Goal: Task Accomplishment & Management: Complete application form

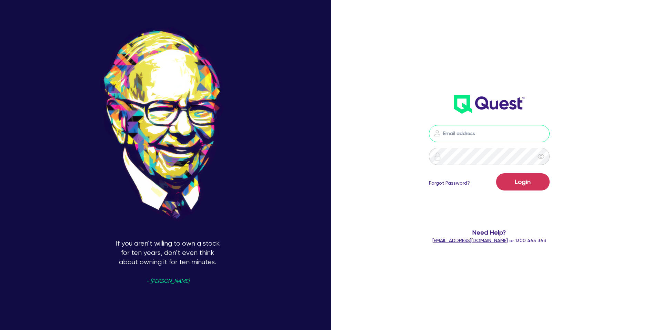
click at [479, 136] on input "email" at bounding box center [489, 133] width 121 height 17
type input "gabriel.vanjour@quest.finance"
click at [516, 178] on button "Login" at bounding box center [522, 181] width 53 height 17
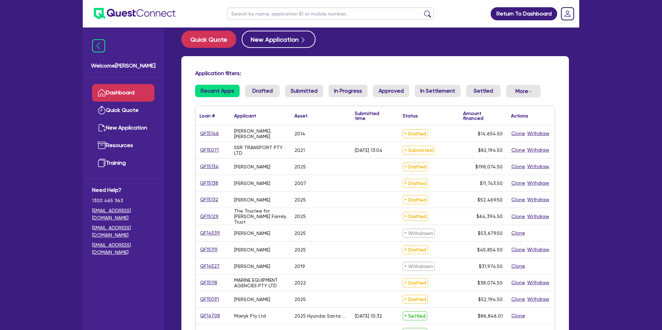
scroll to position [9, 0]
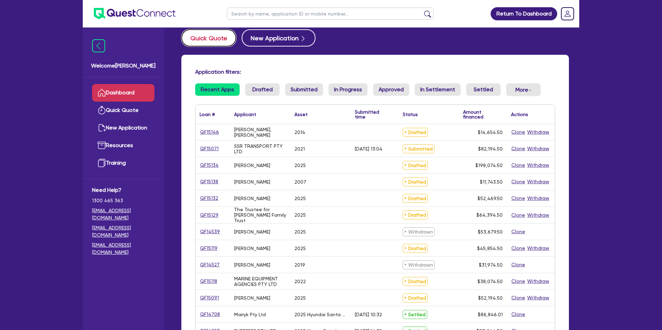
click at [205, 37] on button "Quick Quote" at bounding box center [208, 37] width 55 height 17
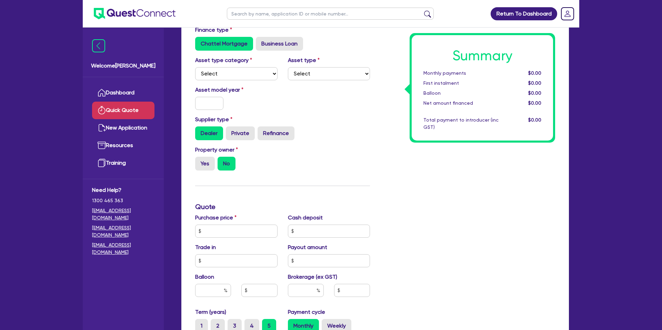
scroll to position [50, 0]
drag, startPoint x: 232, startPoint y: 63, endPoint x: 221, endPoint y: 76, distance: 17.1
click at [232, 63] on label "Asset type category" at bounding box center [223, 61] width 57 height 8
click at [221, 76] on select "Select Cars and light trucks Primary assets Secondary assets Tertiary assets" at bounding box center [236, 74] width 82 height 13
select select "CARS_AND_LIGHT_TRUCKS"
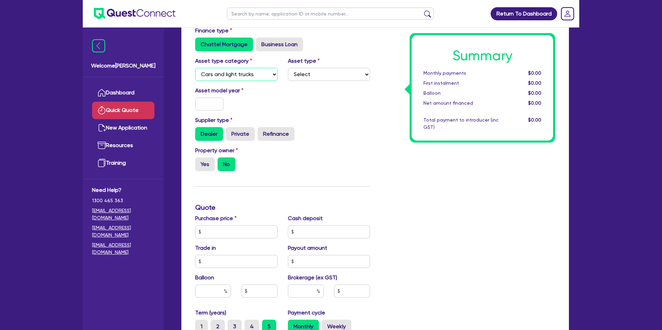
click at [195, 68] on select "Select Cars and light trucks Primary assets Secondary assets Tertiary assets" at bounding box center [236, 74] width 82 height 13
click at [330, 74] on select "Select" at bounding box center [329, 74] width 82 height 13
select select "PASSENGER_VEHICLES"
click at [288, 68] on select "Select Passenger vehicles Vans and utes Light trucks up to 4.5 tonne" at bounding box center [329, 74] width 82 height 13
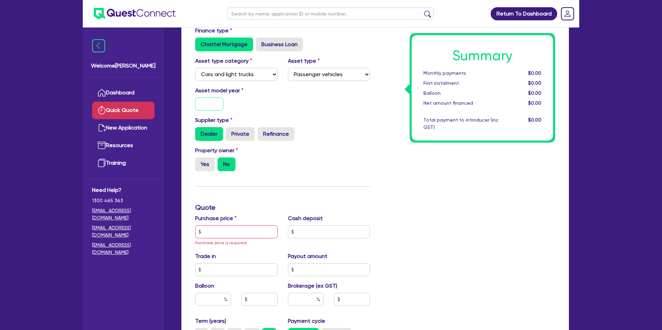
drag, startPoint x: 210, startPoint y: 105, endPoint x: 206, endPoint y: 98, distance: 7.9
click at [212, 104] on input "text" at bounding box center [209, 104] width 28 height 13
type input "2025"
drag, startPoint x: 332, startPoint y: 117, endPoint x: 358, endPoint y: 156, distance: 46.8
click at [333, 117] on div "Supplier type Dealer Private Refinance" at bounding box center [282, 128] width 185 height 25
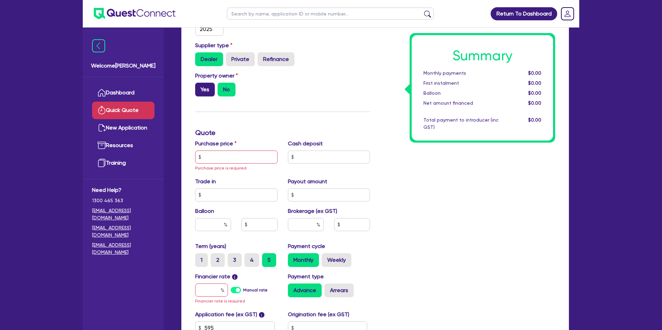
click at [202, 88] on label "Yes" at bounding box center [205, 90] width 20 height 14
click at [200, 87] on input "Yes" at bounding box center [197, 85] width 4 height 4
radio input "true"
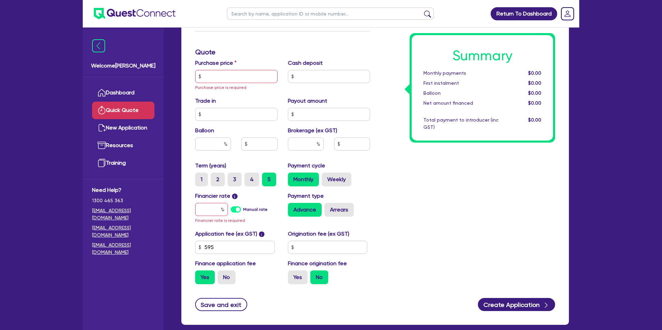
scroll to position [205, 0]
click at [213, 79] on input "text" at bounding box center [236, 76] width 82 height 13
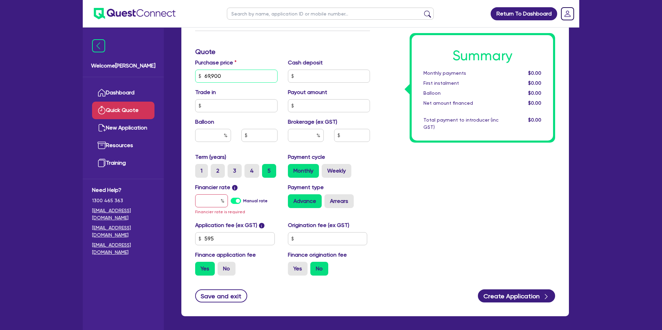
type input "69,900"
click at [319, 74] on input "text" at bounding box center [329, 76] width 82 height 13
type input "20,900"
drag, startPoint x: 512, startPoint y: 251, endPoint x: 500, endPoint y: 241, distance: 15.5
click at [507, 245] on div "Summary Monthly payments $0.00 First instalment $0.00 Balloon $0.00 Net amount …" at bounding box center [467, 76] width 185 height 411
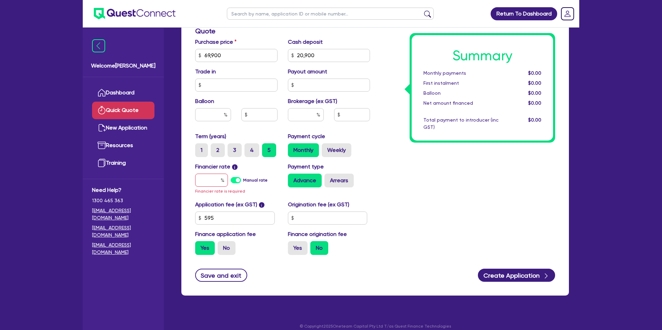
scroll to position [231, 0]
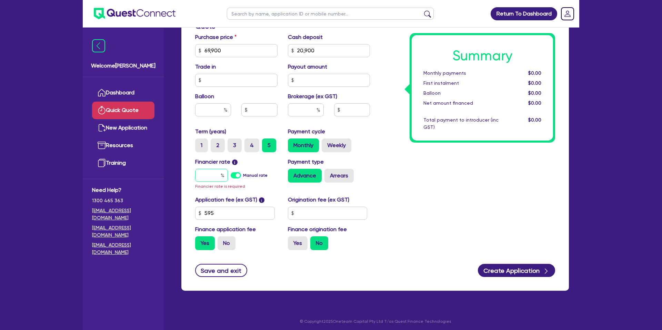
drag, startPoint x: 207, startPoint y: 174, endPoint x: 212, endPoint y: 173, distance: 4.9
click at [211, 173] on input "text" at bounding box center [211, 175] width 33 height 13
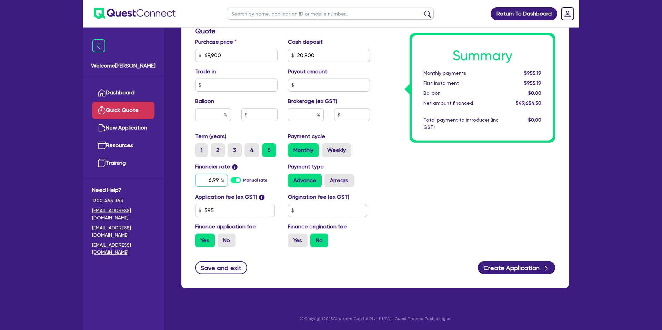
type input "6.99"
drag, startPoint x: 308, startPoint y: 213, endPoint x: 310, endPoint y: 210, distance: 3.7
click at [310, 211] on input "text" at bounding box center [328, 210] width 80 height 13
type input "2,200"
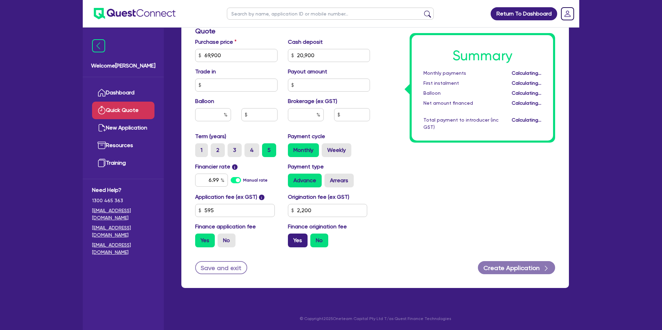
click at [296, 239] on label "Yes" at bounding box center [298, 241] width 20 height 14
click at [292, 238] on input "Yes" at bounding box center [290, 236] width 4 height 4
radio input "true"
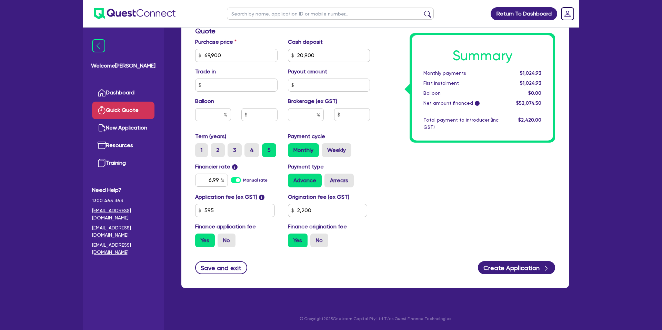
drag, startPoint x: 403, startPoint y: 202, endPoint x: 432, endPoint y: 218, distance: 33.2
click at [420, 210] on div "Summary Monthly payments $1,024.93 First instalment $1,024.93 Balloon $0.00 Net…" at bounding box center [467, 51] width 185 height 403
click at [504, 268] on button "Create Application" at bounding box center [516, 267] width 77 height 13
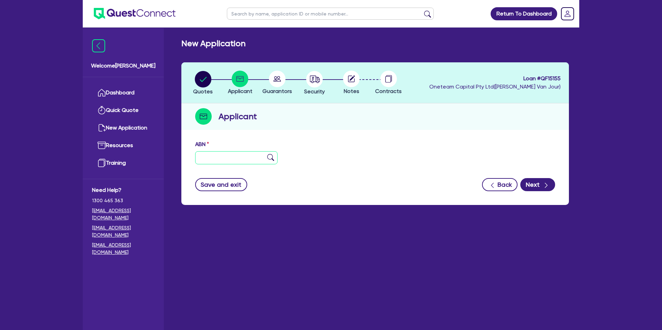
click at [218, 162] on input "text" at bounding box center [236, 157] width 82 height 13
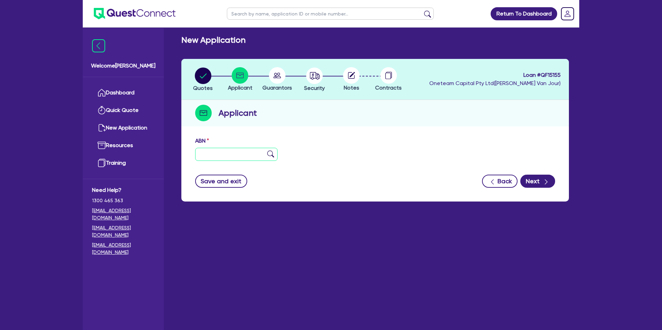
scroll to position [2, 0]
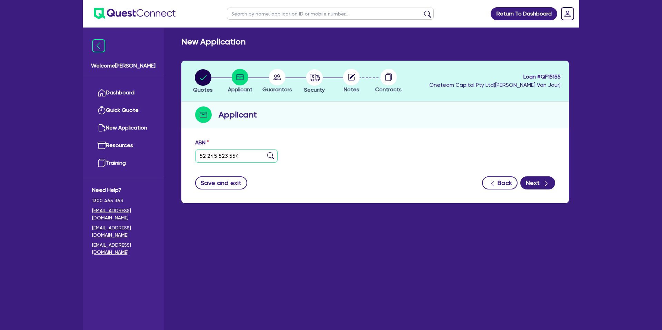
type input "52 245 523 554"
click at [347, 113] on div "Applicant" at bounding box center [374, 115] width 387 height 27
type input "The Trustee for [PERSON_NAME] & [PERSON_NAME] FAMILY TRUST"
select select "TRUST"
type input "23/05/2000"
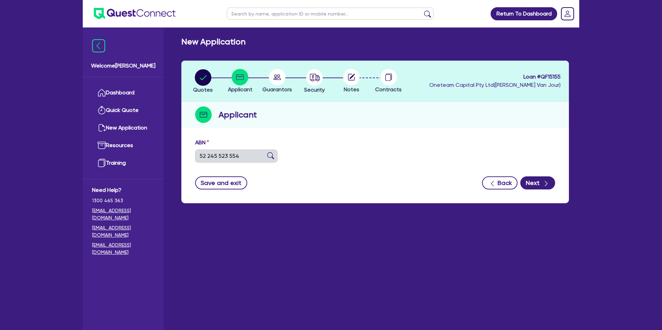
type input "01/07/2000"
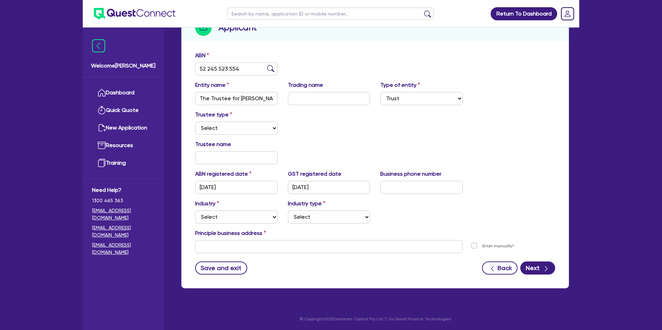
scroll to position [89, 0]
drag, startPoint x: 330, startPoint y: 122, endPoint x: 260, endPoint y: 140, distance: 72.5
click at [331, 122] on div "Trustee type Select Individual Company" at bounding box center [375, 125] width 370 height 30
click at [231, 131] on select "Select Individual Company" at bounding box center [236, 127] width 82 height 13
select select "INDIVIDUAL"
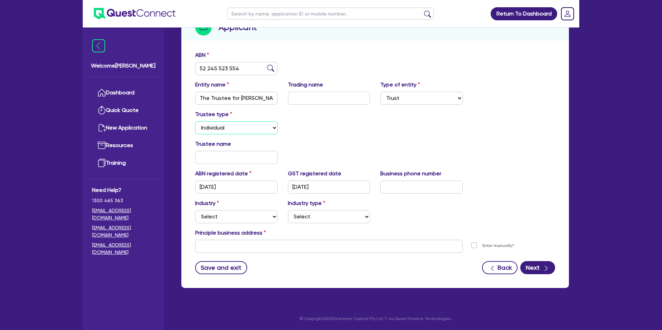
click at [195, 121] on select "Select Individual Company" at bounding box center [236, 127] width 82 height 13
click at [392, 118] on div "Trustee type Select Individual Company" at bounding box center [375, 125] width 370 height 30
drag, startPoint x: 214, startPoint y: 157, endPoint x: 221, endPoint y: 148, distance: 11.4
click at [215, 157] on input "text" at bounding box center [236, 157] width 82 height 13
drag, startPoint x: 332, startPoint y: 130, endPoint x: 336, endPoint y: 129, distance: 4.3
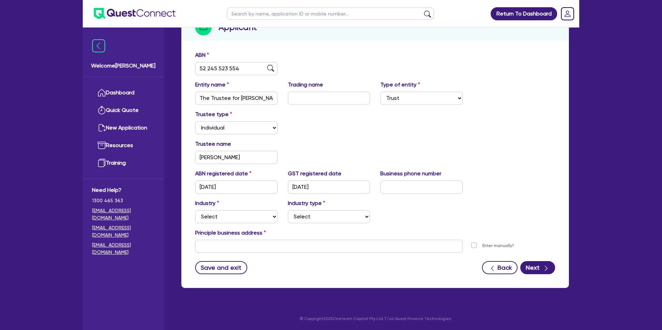
click at [336, 129] on div "Trustee type Select Individual Company" at bounding box center [375, 125] width 370 height 30
drag, startPoint x: 237, startPoint y: 161, endPoint x: 257, endPoint y: 156, distance: 20.5
click at [241, 160] on input "Thomas" at bounding box center [236, 157] width 82 height 13
type input "Thomas Fawcett"
drag, startPoint x: 358, startPoint y: 130, endPoint x: 355, endPoint y: 136, distance: 7.0
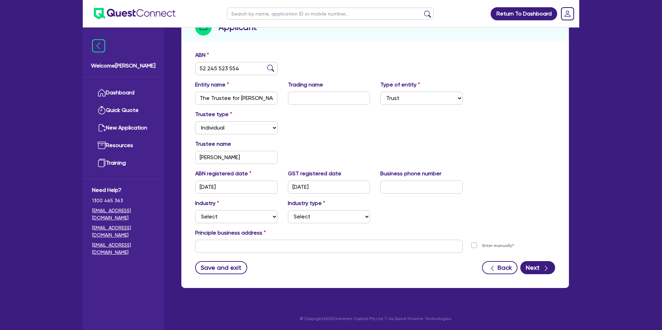
click at [357, 130] on div "Trustee type Select Individual Company" at bounding box center [375, 125] width 370 height 30
click at [231, 245] on input "text" at bounding box center [328, 246] width 267 height 13
paste input "1 Arthur Summervilles Road"
click at [289, 266] on div "Save and exit Back Next" at bounding box center [375, 267] width 370 height 13
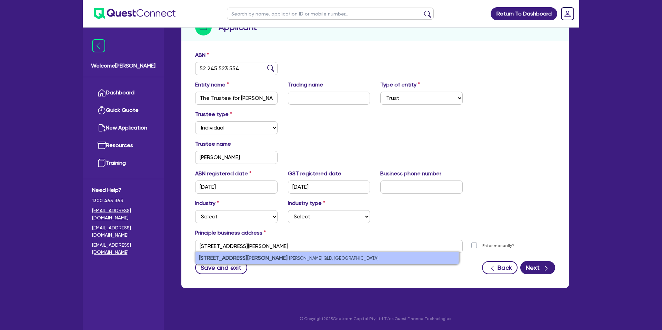
click at [240, 256] on strong "1 Arthur Summervilles Road" at bounding box center [243, 258] width 89 height 7
type input "1 Arthur Summervilles Rd Karalee QLD 4306"
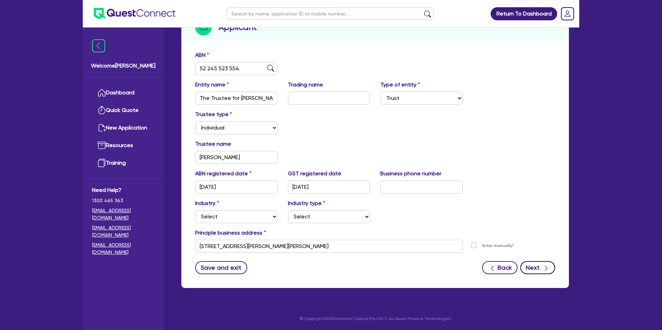
click at [540, 267] on button "Next" at bounding box center [537, 267] width 35 height 13
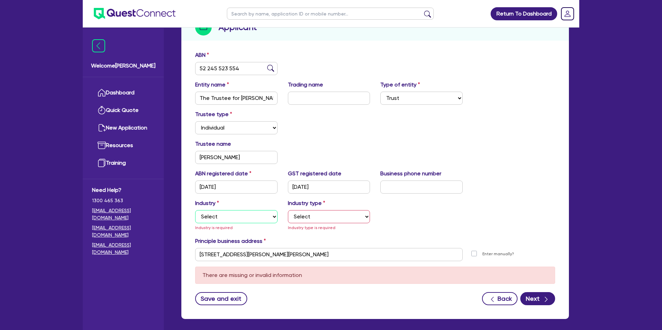
click at [223, 215] on select "Select Accomodation & Food Services Administrative & Support Services Agricultu…" at bounding box center [236, 216] width 82 height 13
click at [195, 210] on select "Select Accomodation & Food Services Administrative & Support Services Agricultu…" at bounding box center [236, 216] width 82 height 13
click at [224, 214] on select "Select Accomodation & Food Services Administrative & Support Services Agricultu…" at bounding box center [236, 216] width 82 height 13
select select "BUILDING_CONSTRUCTION"
click at [195, 210] on select "Select Accomodation & Food Services Administrative & Support Services Agricultu…" at bounding box center [236, 216] width 82 height 13
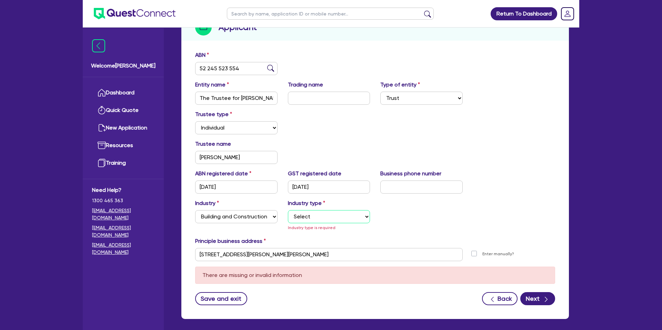
click at [317, 216] on select "Select Trades People Providing Services Direct to Consumers Trades People Provi…" at bounding box center [329, 216] width 82 height 13
select select "TRADES_SERVICES_CONSUMERS"
click at [288, 210] on select "Select Trades People Providing Services Direct to Consumers Trades People Provi…" at bounding box center [329, 216] width 82 height 13
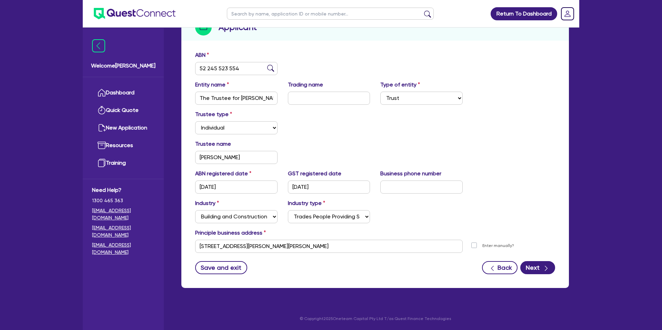
drag, startPoint x: 505, startPoint y: 208, endPoint x: 489, endPoint y: 223, distance: 21.7
click at [503, 208] on div "Industry Select Accomodation & Food Services Administrative & Support Services …" at bounding box center [375, 214] width 370 height 30
click at [533, 265] on button "Next" at bounding box center [537, 267] width 35 height 13
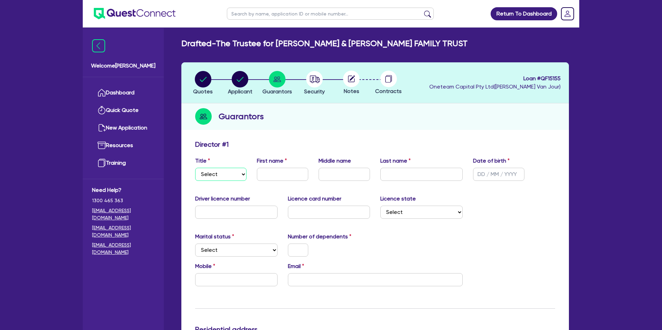
click at [230, 172] on select "Select Mr Mrs Ms Miss Dr" at bounding box center [220, 174] width 51 height 13
select select "MR"
click at [195, 168] on select "Select Mr Mrs Ms Miss Dr" at bounding box center [220, 174] width 51 height 13
click at [278, 175] on input "text" at bounding box center [282, 174] width 51 height 13
type input "Thomas"
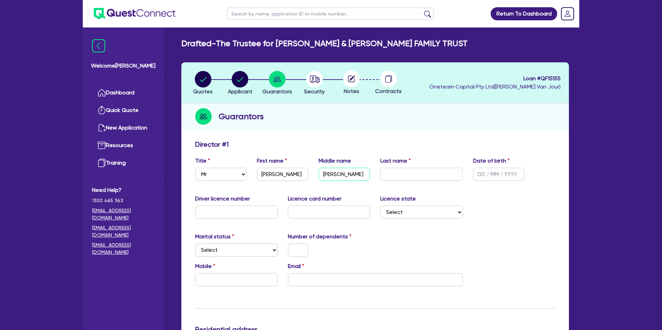
type input "William"
type input "Fawcett"
click at [479, 172] on input "text" at bounding box center [498, 174] width 51 height 13
type input "22/01/1956"
click at [523, 203] on div "Driver licence number Licence card number Licence state Select NSW VIC QLD TAS …" at bounding box center [375, 210] width 370 height 30
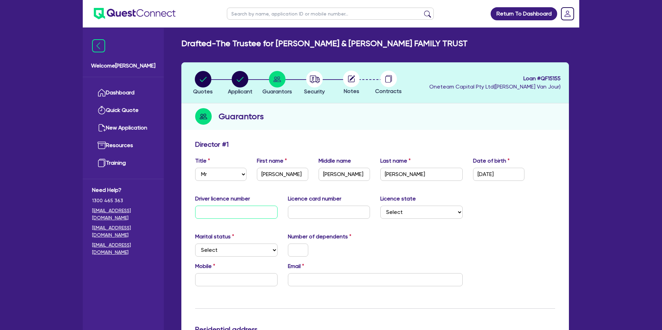
click at [234, 211] on input "text" at bounding box center [236, 212] width 82 height 13
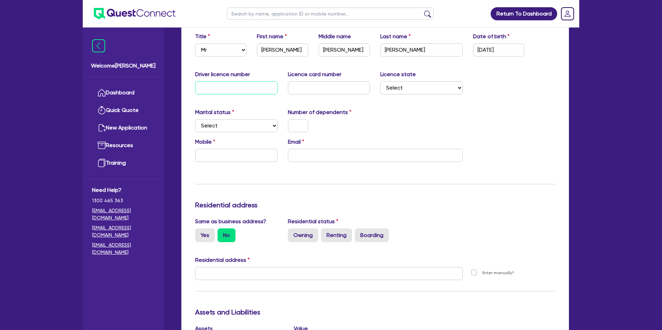
scroll to position [126, 0]
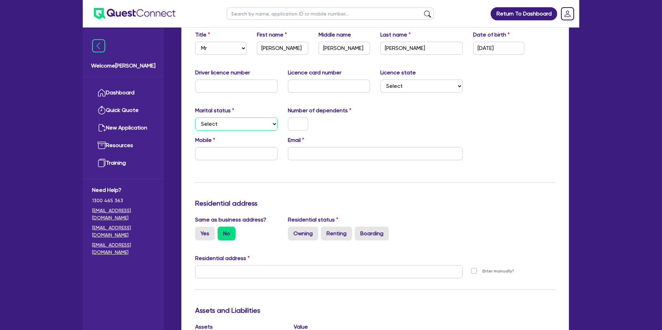
click at [220, 121] on select "Select Single Married De Facto / Partner" at bounding box center [236, 124] width 82 height 13
select select "MARRIED"
click at [195, 118] on select "Select Single Married De Facto / Partner" at bounding box center [236, 124] width 82 height 13
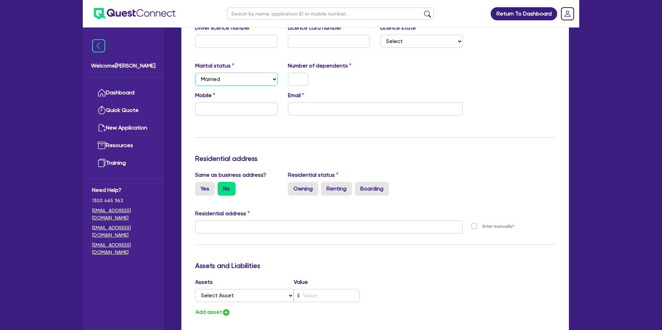
scroll to position [171, 0]
click at [225, 112] on input "text" at bounding box center [236, 108] width 82 height 13
type input "0413 945 495"
click at [310, 113] on input "email" at bounding box center [375, 108] width 175 height 13
drag, startPoint x: 216, startPoint y: 39, endPoint x: 211, endPoint y: 34, distance: 7.8
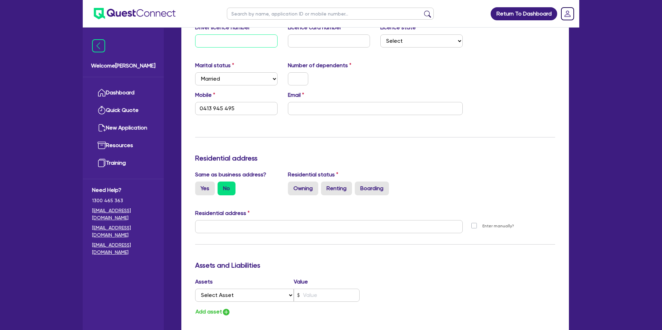
click at [214, 36] on input "text" at bounding box center [236, 40] width 82 height 13
type input "0"
type input "0413 945 495"
type input "01"
type input "0413 945 495"
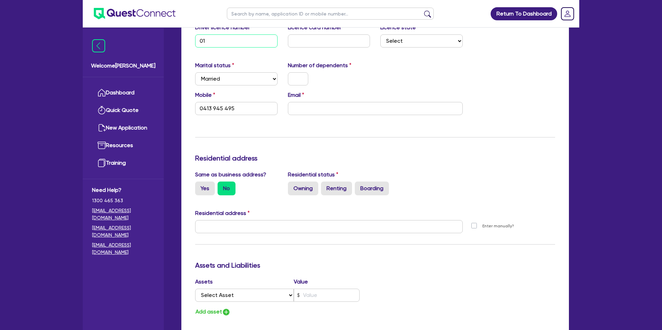
type input "015"
type input "0413 945 495"
type input "0154"
type input "0413 945 495"
type input "01541"
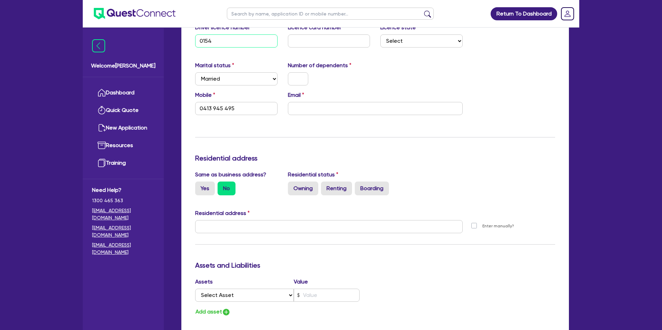
type input "0413 945 495"
type input "015415"
type input "0413 945 495"
type input "0154155"
type input "0413 945 495"
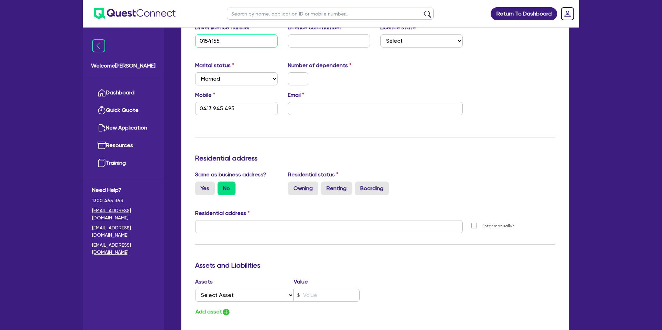
type input "01541550"
type input "0413 945 495"
type input "015415500"
type input "0413 945 495"
type input "015415500"
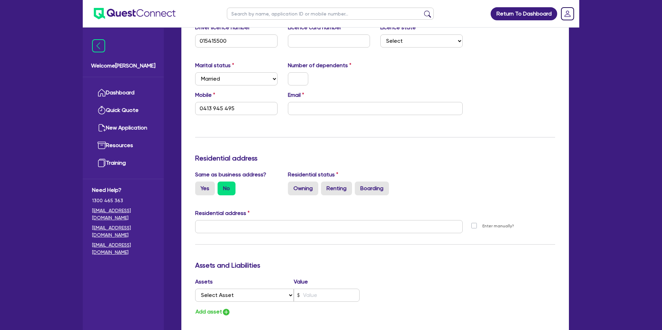
click at [410, 87] on div "Marital status Select Single Married De Facto / Partner Number of dependents" at bounding box center [375, 76] width 370 height 30
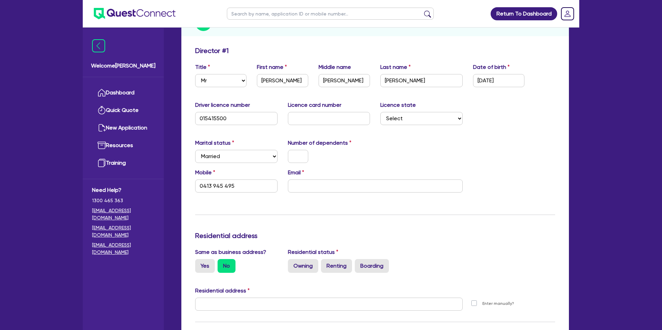
scroll to position [93, 0]
click at [399, 121] on select "Select NSW VIC QLD TAS ACT SA NT WA" at bounding box center [421, 119] width 82 height 13
select select "QLD"
click at [380, 113] on select "Select NSW VIC QLD TAS ACT SA NT WA" at bounding box center [421, 119] width 82 height 13
type input "0413 945 495"
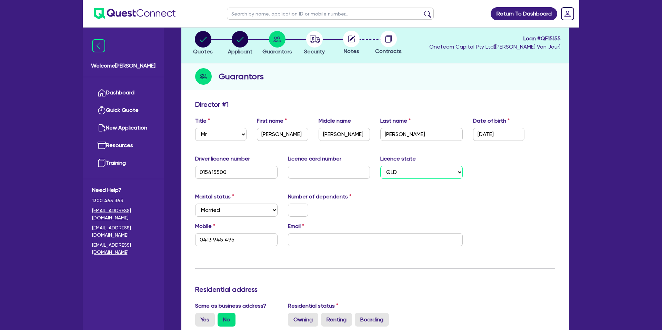
scroll to position [39, 0]
click at [379, 215] on div "Marital status Select Single Married De Facto / Partner Number of dependents" at bounding box center [375, 208] width 370 height 30
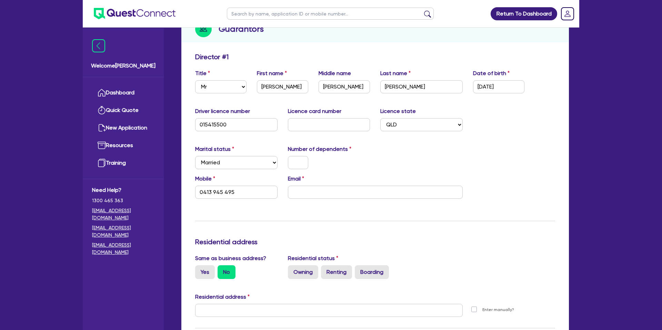
scroll to position [90, 0]
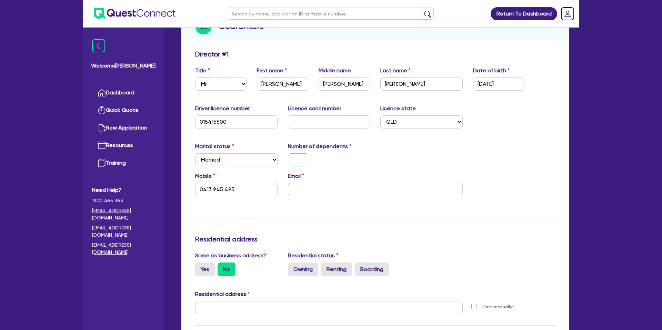
click at [299, 160] on input "text" at bounding box center [298, 159] width 20 height 13
type input "0"
type input "0413 945 495"
click at [301, 189] on input "email" at bounding box center [375, 189] width 175 height 13
paste input "labbzy@bigpond.com"
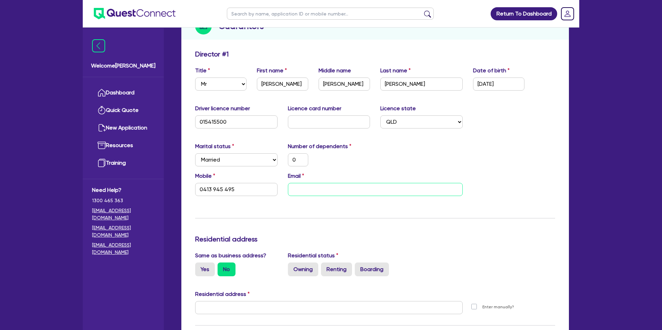
type input "0"
type input "0413 945 495"
type input "labbzy@bigpond.com"
drag, startPoint x: 328, startPoint y: 204, endPoint x: 298, endPoint y: 220, distance: 34.5
click at [332, 203] on div "Update residential status for Director #1 Boarding is only acceptable when the …" at bounding box center [375, 305] width 360 height 510
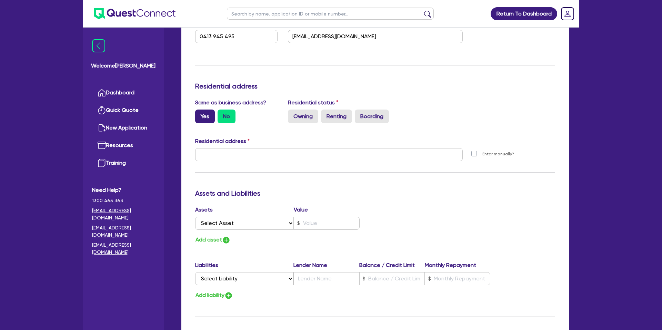
scroll to position [244, 0]
click at [203, 111] on label "Yes" at bounding box center [205, 116] width 20 height 14
click at [200, 111] on input "Yes" at bounding box center [197, 111] width 4 height 4
radio input "true"
type input "0"
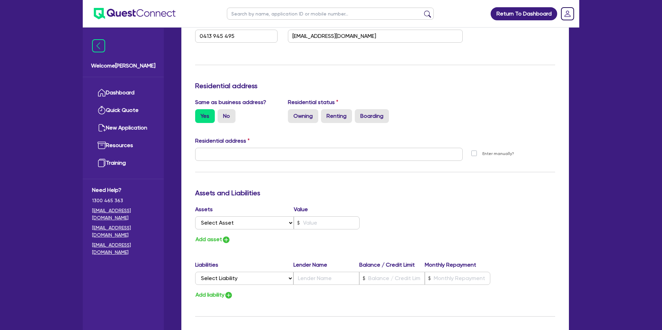
type input "0413 945 495"
type input "1 Arthur Summervilles Rd Karalee QLD 4306"
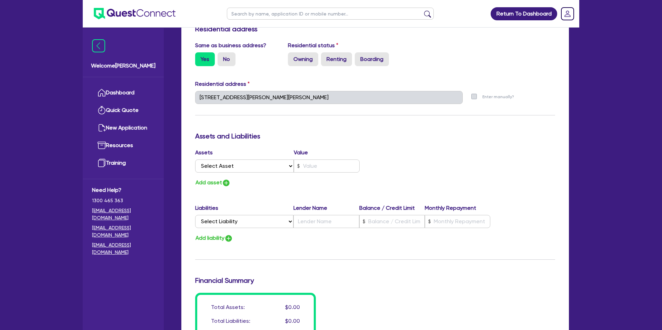
scroll to position [302, 0]
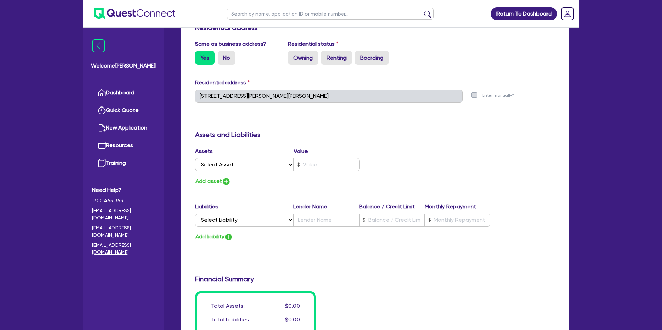
drag, startPoint x: 278, startPoint y: 126, endPoint x: 261, endPoint y: 126, distance: 17.6
click at [279, 126] on div "Update residential status for Director #1 Boarding is only acceptable when the …" at bounding box center [375, 93] width 360 height 510
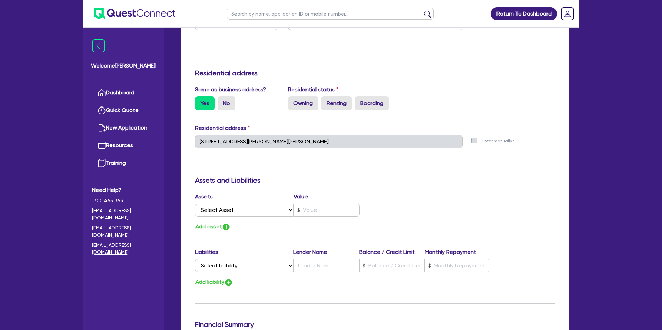
scroll to position [256, 0]
click at [296, 102] on label "Owning" at bounding box center [303, 104] width 30 height 14
click at [292, 102] on input "Owning" at bounding box center [290, 99] width 4 height 4
radio input "true"
type input "0"
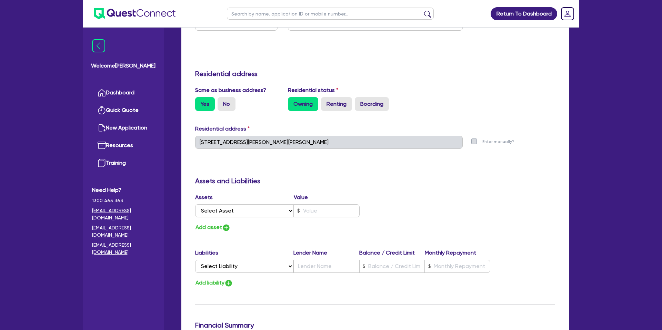
type input "0413 945 495"
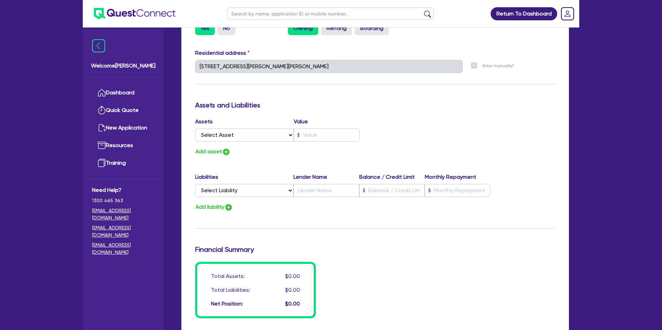
scroll to position [332, 0]
click at [227, 137] on select "Select Asset Cash Property Investment property Vehicle Truck Trailer Equipment …" at bounding box center [244, 134] width 99 height 13
select select "PROPERTY"
click at [195, 128] on select "Select Asset Cash Property Investment property Vehicle Truck Trailer Equipment …" at bounding box center [244, 134] width 99 height 13
type input "0"
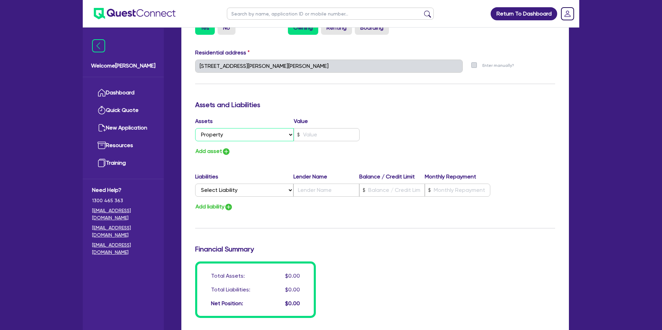
type input "0413 945 495"
click at [316, 139] on input "text" at bounding box center [327, 134] width 66 height 13
type input "0"
type input "0413 945 495"
type input "1"
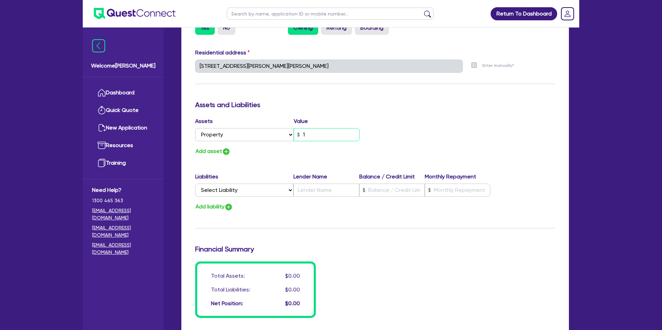
type input "0"
type input "0413 945 495"
type input "13"
type input "0"
type input "0413 945 495"
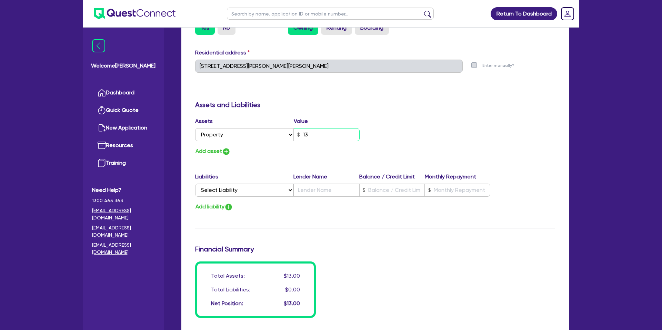
type input "130"
type input "0"
type input "0413 945 495"
type input "1,300"
type input "0"
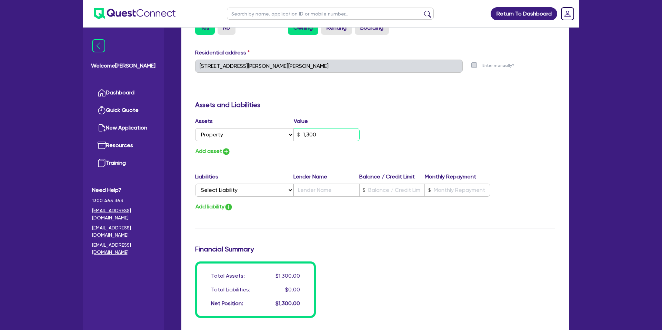
type input "0413 945 495"
type input "13,000"
type input "0"
type input "0413 945 495"
type input "130,000"
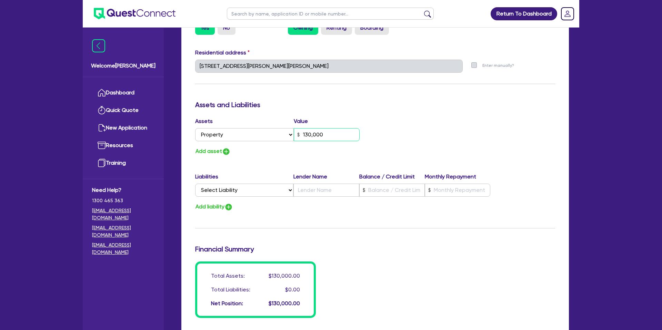
type input "0"
type input "0413 945 495"
type input "1,300,000"
drag, startPoint x: 405, startPoint y: 115, endPoint x: 412, endPoint y: 120, distance: 7.7
click at [406, 115] on div "Update residential status for Director #1 Boarding is only acceptable when the …" at bounding box center [375, 63] width 360 height 510
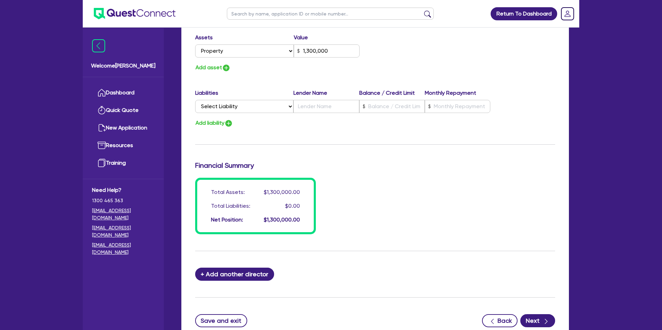
scroll to position [408, 0]
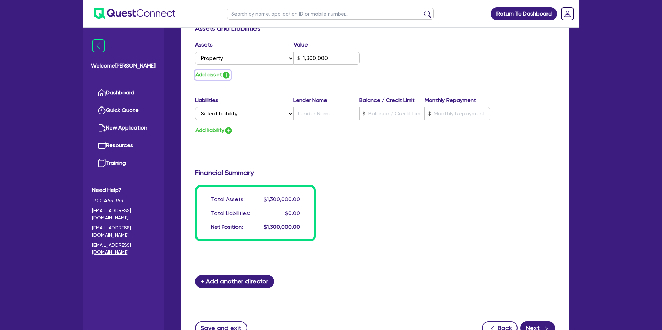
click at [216, 75] on button "Add asset" at bounding box center [213, 74] width 36 height 9
type input "0"
type input "0413 945 495"
type input "1,300,000"
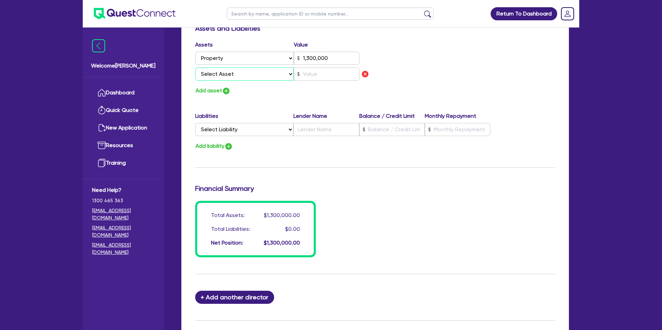
click at [232, 70] on select "Select Asset Cash Property Investment property Vehicle Truck Trailer Equipment …" at bounding box center [244, 74] width 99 height 13
click at [365, 76] on img "button" at bounding box center [365, 74] width 8 height 8
type input "0"
type input "0413 945 495"
type input "1,300,000"
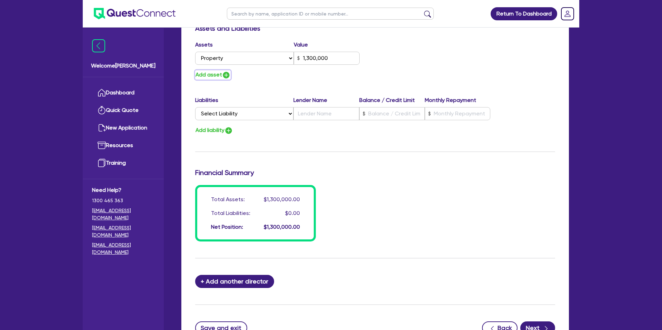
click at [215, 75] on button "Add asset" at bounding box center [213, 74] width 36 height 9
type input "0"
type input "0413 945 495"
type input "1,300,000"
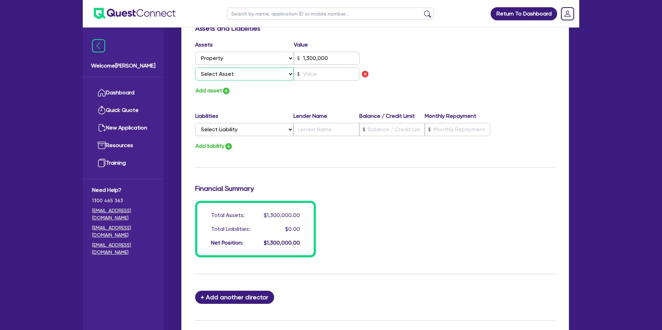
click at [220, 74] on select "Select Asset Cash Property Investment property Vehicle Truck Trailer Equipment …" at bounding box center [244, 74] width 99 height 13
select select "CASH"
click at [195, 68] on select "Select Asset Cash Property Investment property Vehicle Truck Trailer Equipment …" at bounding box center [244, 74] width 99 height 13
type input "0"
type input "0413 945 495"
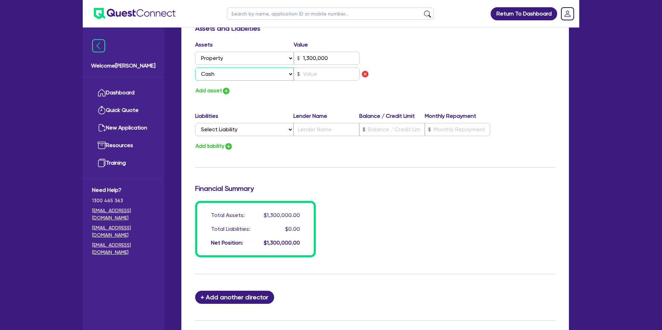
type input "1,300,000"
click at [309, 76] on input "text" at bounding box center [327, 74] width 66 height 13
type input "0"
type input "0413 945 495"
type input "1,300,000"
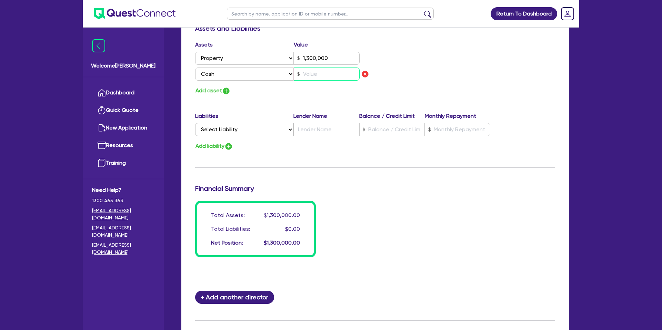
type input "1"
type input "0"
type input "0413 945 495"
type input "1,300,000"
type input "10"
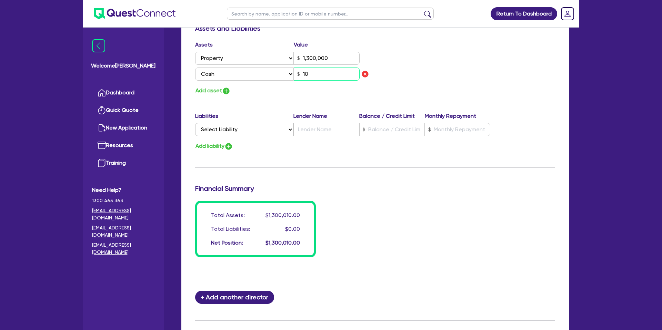
type input "0"
type input "0413 945 495"
type input "1,300,000"
type input "100"
type input "0"
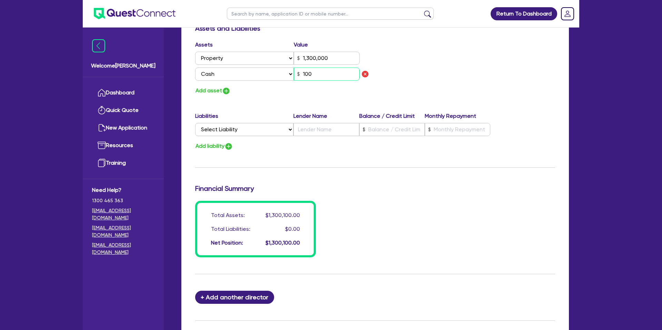
type input "0413 945 495"
type input "1,300,000"
type input "1,000"
type input "0"
type input "0413 945 495"
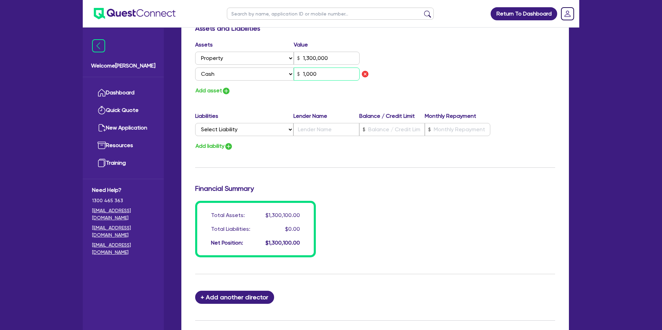
type input "1,300,000"
type input "10,000"
type input "0"
type input "0413 945 495"
type input "1,300,000"
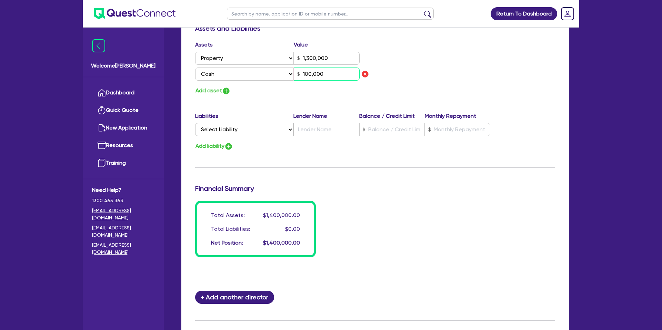
type input "100,000"
click at [290, 94] on div "Add asset" at bounding box center [282, 90] width 185 height 9
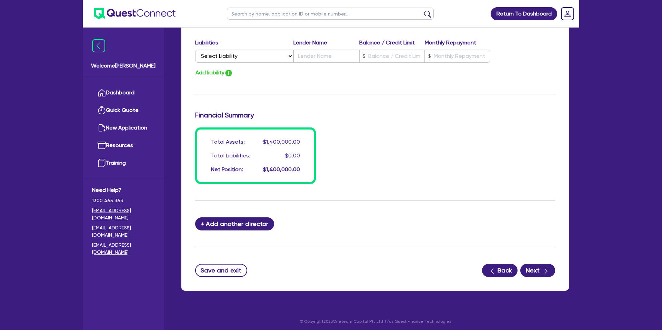
scroll to position [484, 0]
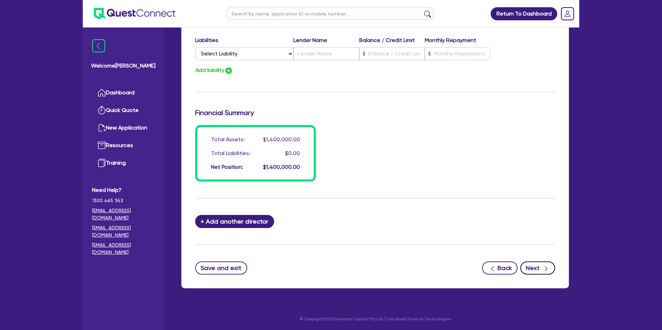
click at [539, 268] on button "Next" at bounding box center [537, 268] width 35 height 13
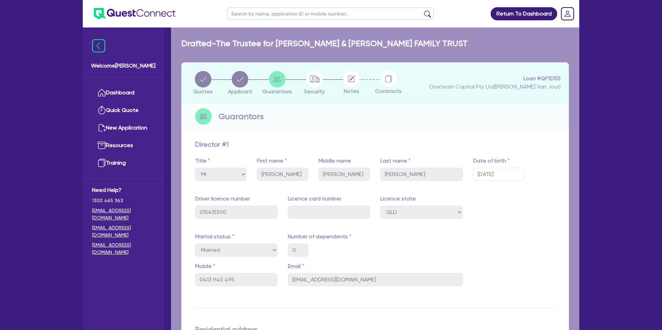
select select "CARS_AND_LIGHT_TRUCKS"
select select "PASSENGER_VEHICLES"
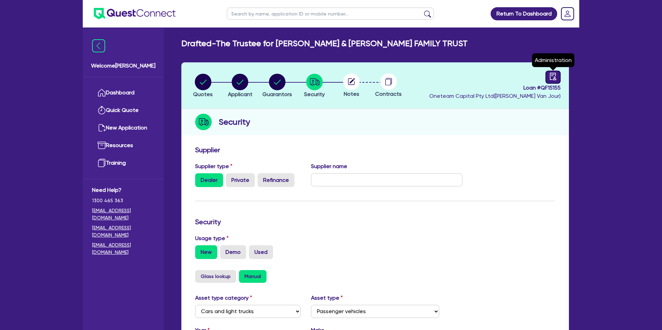
click at [554, 76] on icon "audit" at bounding box center [553, 77] width 8 height 8
select select "DRAFTED_NEW"
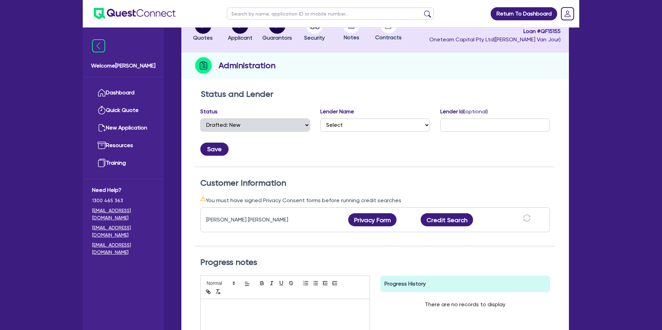
click at [483, 130] on div "Status and Lender Status Select Quoted Drafted: New Drafted: Amended Submitted:…" at bounding box center [375, 128] width 360 height 78
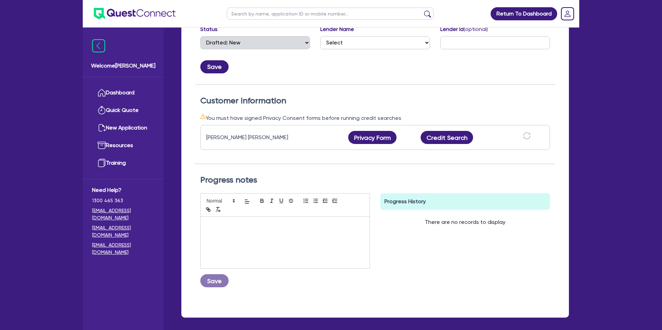
scroll to position [140, 0]
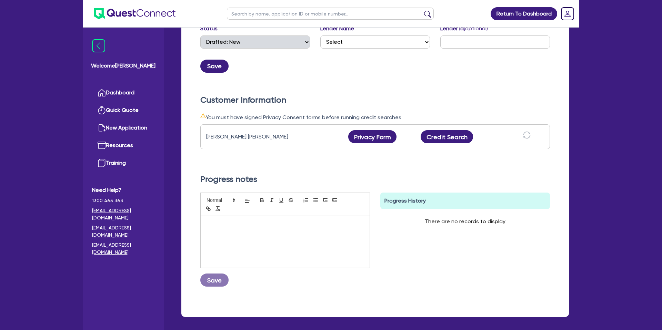
click at [323, 187] on div "Progress notes" at bounding box center [375, 183] width 360 height 18
click at [370, 136] on button "Privacy Form" at bounding box center [372, 136] width 48 height 13
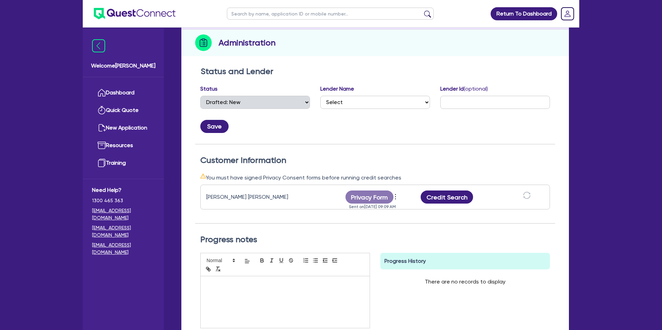
scroll to position [81, 0]
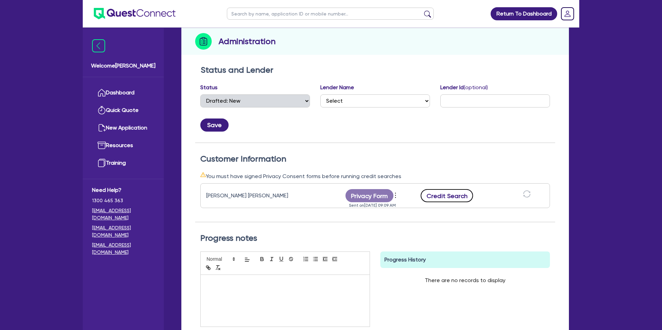
click at [460, 197] on button "Credit Search" at bounding box center [447, 195] width 52 height 13
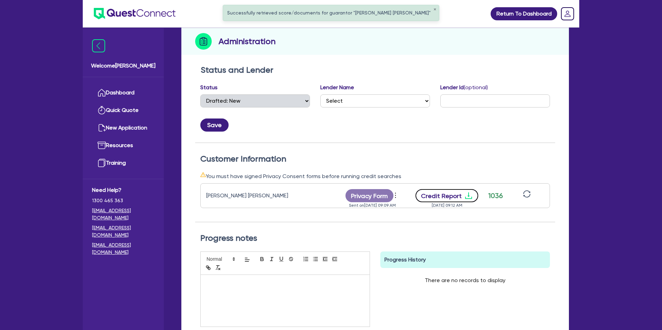
click at [462, 198] on button "Credit Report" at bounding box center [446, 195] width 63 height 13
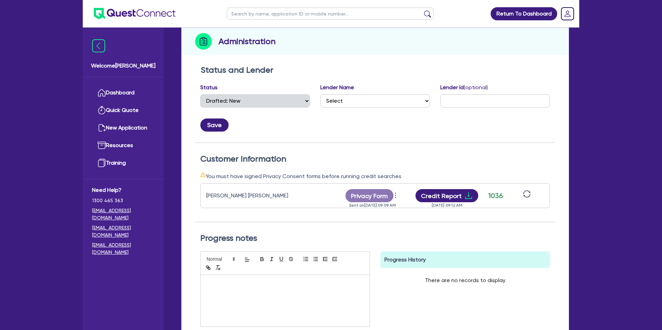
click at [364, 71] on h2 "Status and Lender" at bounding box center [375, 70] width 349 height 10
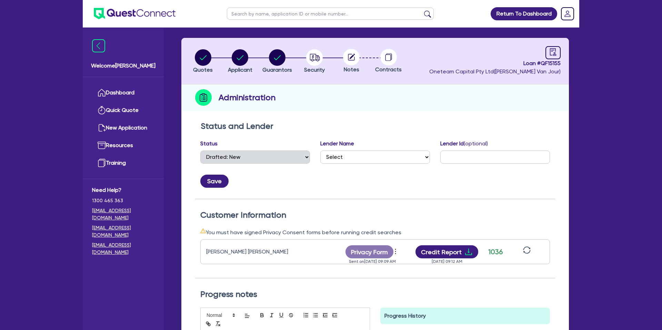
scroll to position [0, 0]
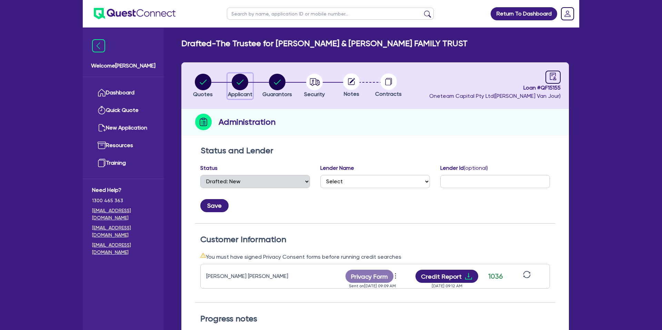
click at [240, 83] on circle "button" at bounding box center [240, 82] width 17 height 17
select select "TRUST"
select select "INDIVIDUAL"
select select "BUILDING_CONSTRUCTION"
select select "TRADES_SERVICES_CONSUMERS"
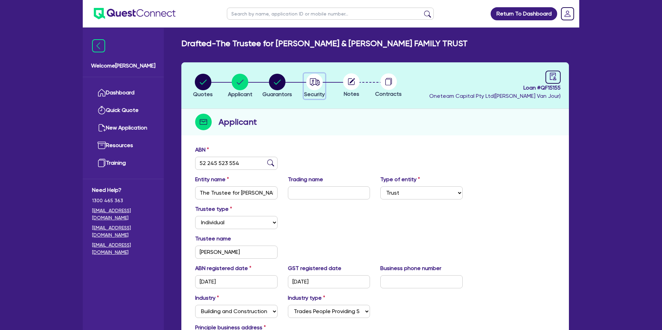
click at [315, 81] on icon "button" at bounding box center [314, 82] width 17 height 17
select select "CARS_AND_LIGHT_TRUCKS"
select select "PASSENGER_VEHICLES"
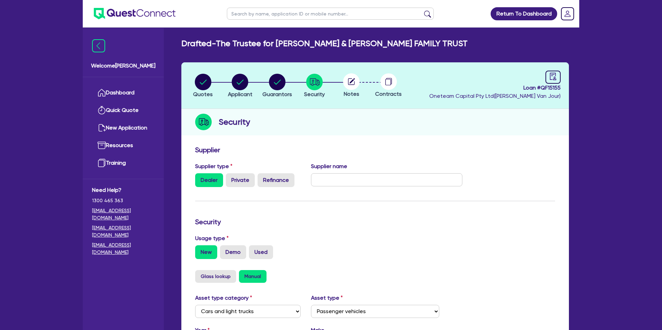
click at [346, 83] on circle at bounding box center [351, 81] width 17 height 17
click at [247, 83] on circle "button" at bounding box center [240, 82] width 17 height 17
select select "TRUST"
select select "INDIVIDUAL"
select select "BUILDING_CONSTRUCTION"
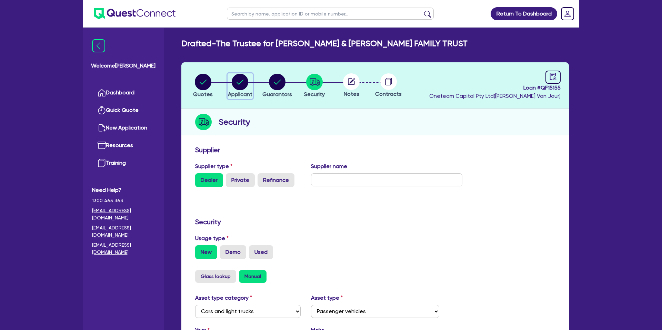
select select "TRADES_SERVICES_CONSUMERS"
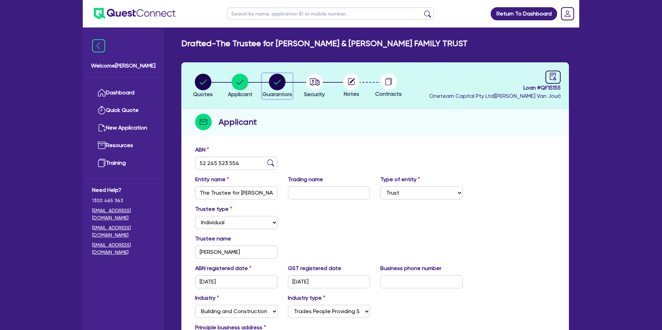
click at [280, 82] on circle "button" at bounding box center [277, 82] width 17 height 17
select select "MR"
select select "QLD"
select select "MARRIED"
select select "PROPERTY"
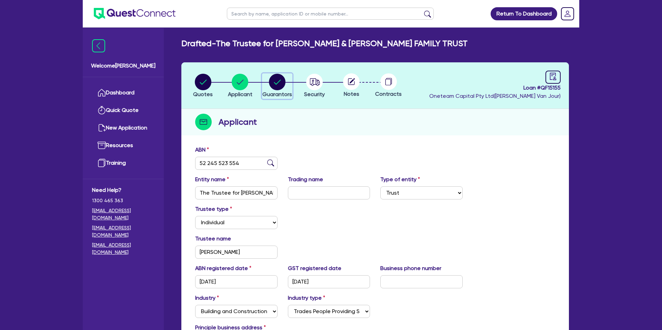
select select "CASH"
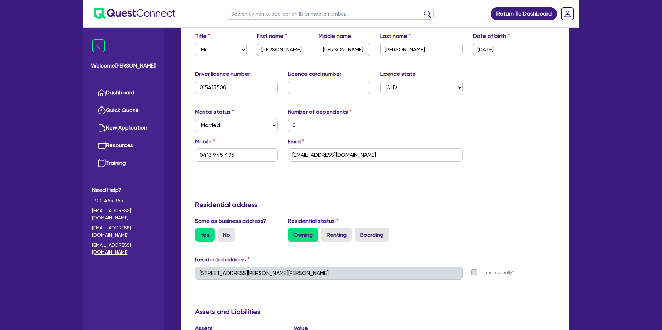
scroll to position [132, 0]
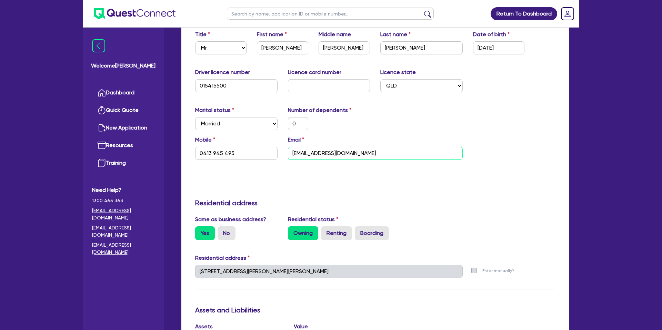
click at [310, 155] on input "labbzy@bigpond.com" at bounding box center [375, 153] width 175 height 13
click at [311, 155] on input "labbzy@bigpond.com" at bounding box center [375, 153] width 175 height 13
drag, startPoint x: 131, startPoint y: 91, endPoint x: 110, endPoint y: 92, distance: 21.0
click at [110, 92] on link "Dashboard" at bounding box center [123, 93] width 62 height 18
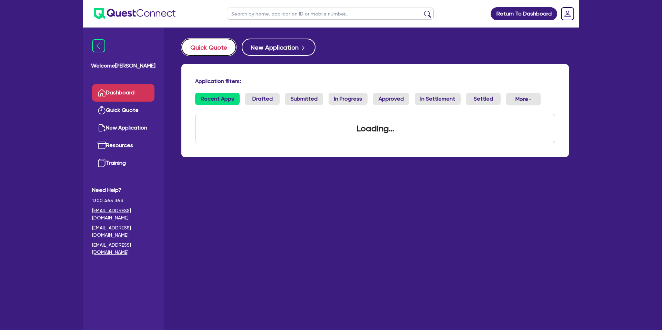
click at [211, 48] on button "Quick Quote" at bounding box center [208, 47] width 55 height 17
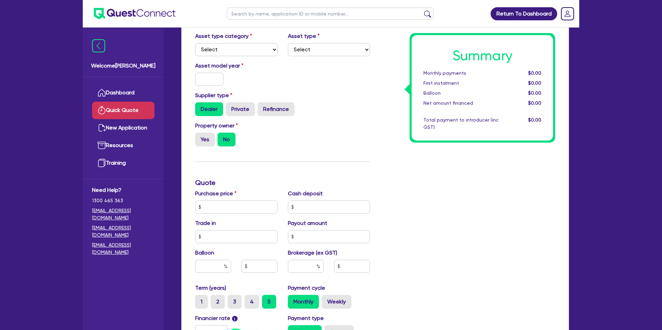
scroll to position [79, 0]
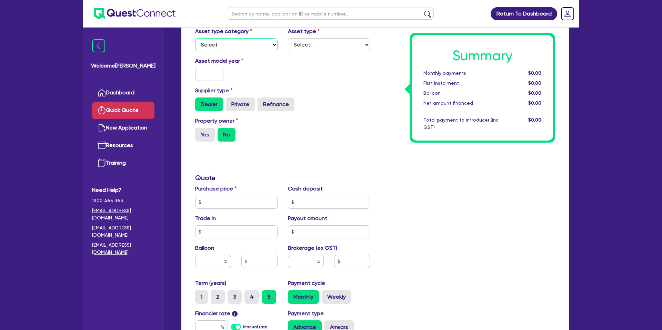
click at [241, 44] on select "Select Cars and light trucks Primary assets Secondary assets Tertiary assets" at bounding box center [236, 44] width 82 height 13
select select "CARS_AND_LIGHT_TRUCKS"
click at [195, 38] on select "Select Cars and light trucks Primary assets Secondary assets Tertiary assets" at bounding box center [236, 44] width 82 height 13
click at [315, 45] on select "Select Passenger vehicles Vans and utes Light trucks up to 4.5 tonne" at bounding box center [329, 44] width 82 height 13
select select "PASSENGER_VEHICLES"
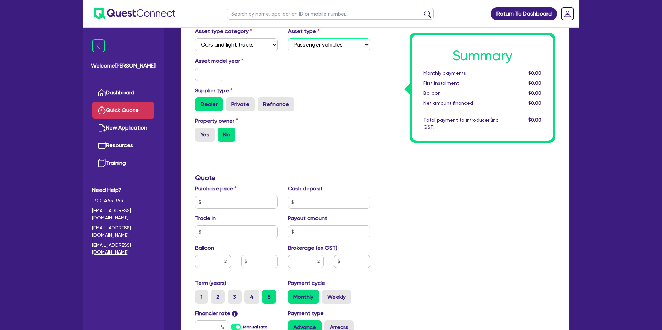
click at [288, 38] on select "Select Passenger vehicles Vans and utes Light trucks up to 4.5 tonne" at bounding box center [329, 44] width 82 height 13
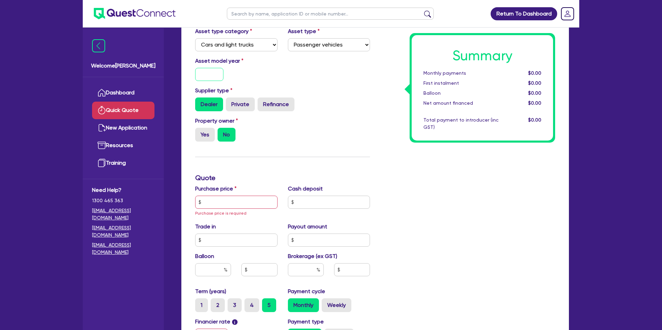
click at [213, 78] on input "text" at bounding box center [209, 74] width 28 height 13
type input "2025"
click at [348, 87] on div "Supplier type Dealer Private Refinance" at bounding box center [282, 99] width 185 height 25
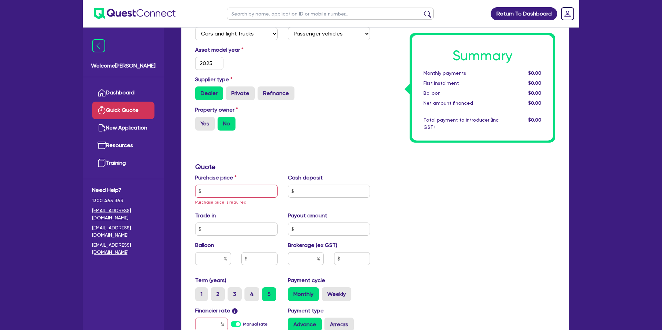
scroll to position [92, 0]
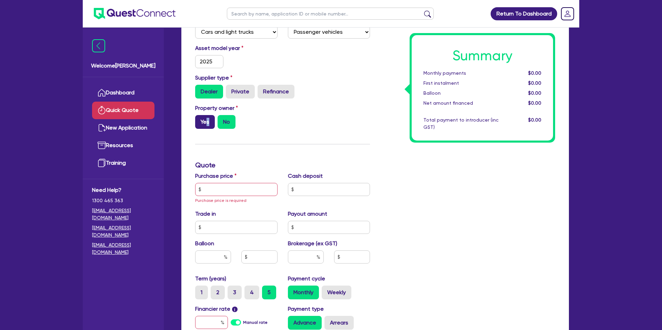
click at [208, 122] on label "Yes" at bounding box center [205, 122] width 20 height 14
click at [205, 116] on label "Yes" at bounding box center [205, 122] width 20 height 14
click at [200, 116] on input "Yes" at bounding box center [197, 117] width 4 height 4
radio input "true"
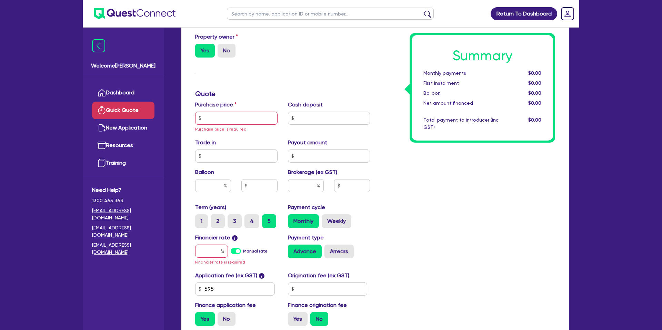
scroll to position [165, 0]
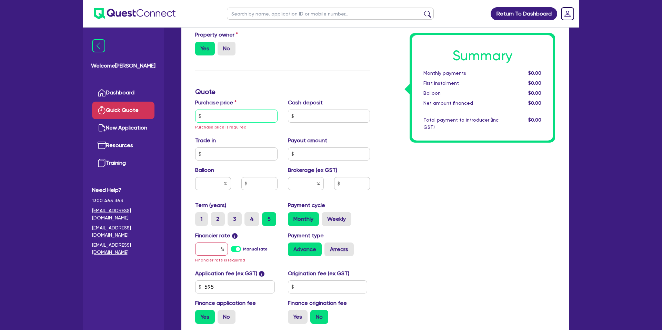
click at [228, 116] on input "text" at bounding box center [236, 116] width 82 height 13
paste input "69,280.00"
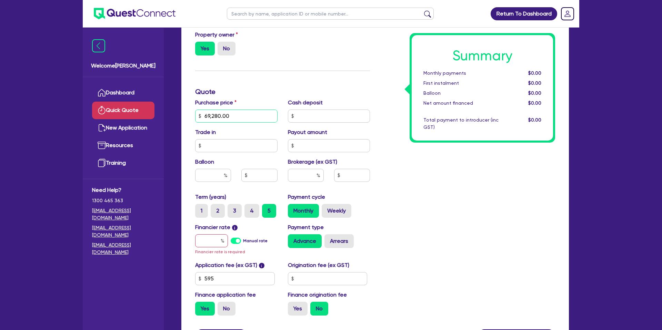
type input "69,280.00"
click at [447, 174] on div "Summary Monthly payments $0.00 First instalment $0.00 Balloon $0.00 Net amount …" at bounding box center [467, 116] width 185 height 411
click at [226, 150] on input "text" at bounding box center [236, 145] width 82 height 13
click at [433, 198] on div "Summary Monthly payments $0.00 First instalment $0.00 Balloon $0.00 Net amount …" at bounding box center [467, 116] width 185 height 411
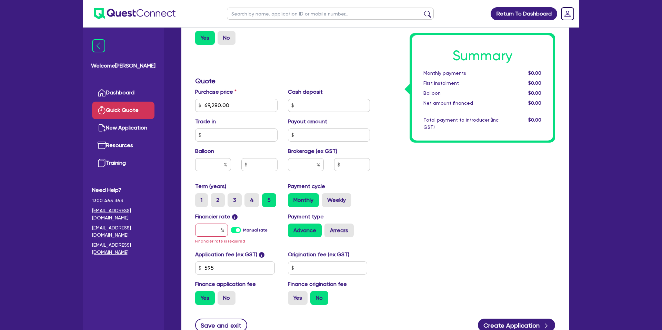
drag, startPoint x: 438, startPoint y: 217, endPoint x: 412, endPoint y: 217, distance: 25.9
click at [438, 217] on div "Summary Monthly payments $0.00 First instalment $0.00 Balloon $0.00 Net amount …" at bounding box center [467, 105] width 185 height 411
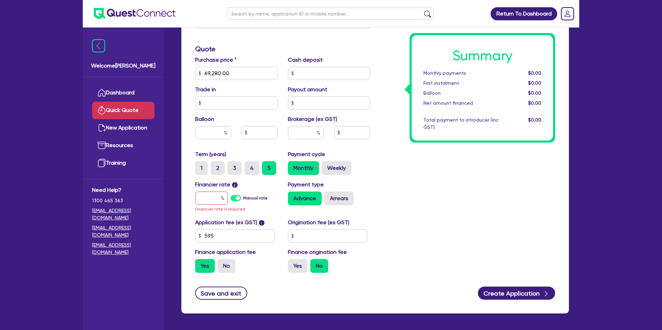
scroll to position [214, 0]
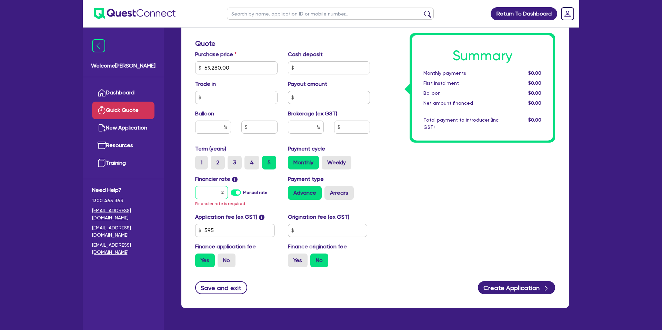
click at [217, 194] on input "text" at bounding box center [211, 192] width 33 height 13
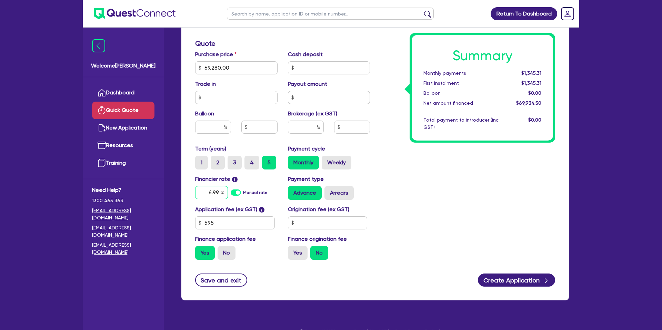
type input "6.99"
click at [320, 223] on input "text" at bounding box center [328, 222] width 80 height 13
type input "2,200"
drag, startPoint x: 486, startPoint y: 254, endPoint x: 533, endPoint y: 273, distance: 50.9
click at [486, 255] on div "Summary Monthly payments $1,376.44 First instalment $1,376.44 Balloon $0.00 Net…" at bounding box center [467, 63] width 185 height 403
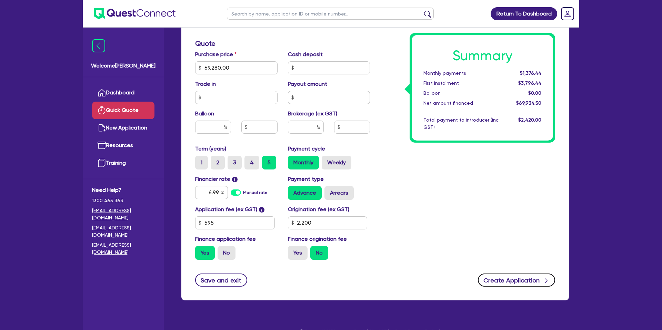
click at [528, 277] on button "Create Application" at bounding box center [516, 280] width 77 height 13
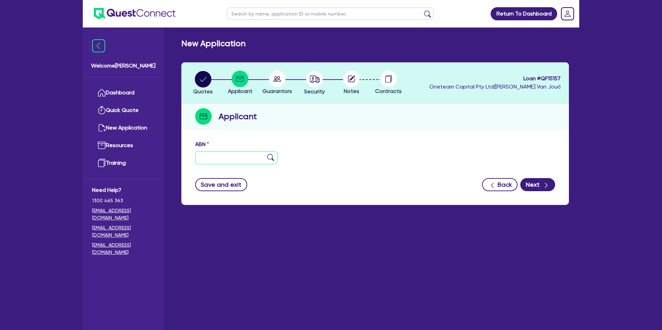
click at [242, 162] on input "text" at bounding box center [236, 157] width 82 height 13
type input "83 925 531 864"
click at [325, 153] on div "ABN 83 925 531 864" at bounding box center [375, 155] width 370 height 30
type input "The Trustee for [PERSON_NAME] Family Trust"
select select "TRUST"
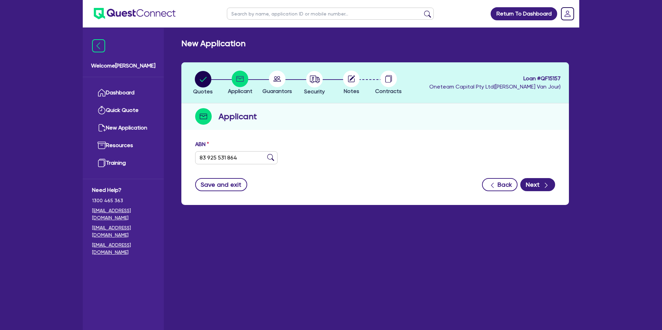
type input "09/12/2019"
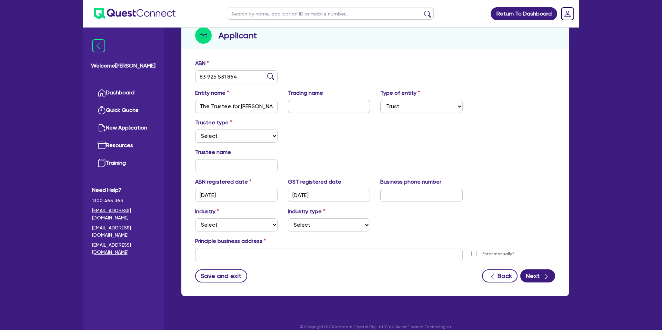
scroll to position [81, 0]
click at [211, 108] on input "The Trustee for [PERSON_NAME] Family Trust" at bounding box center [236, 106] width 82 height 13
click at [350, 141] on div "Trustee type Select Individual Company" at bounding box center [375, 133] width 370 height 30
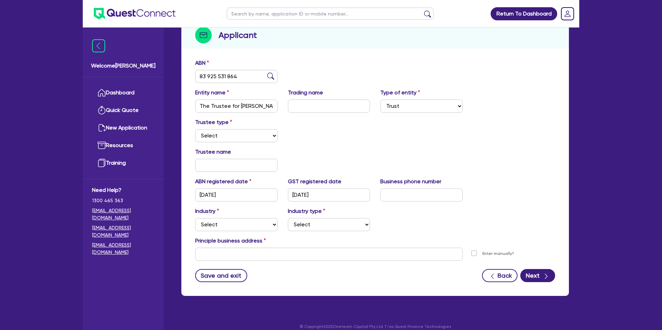
drag, startPoint x: 346, startPoint y: 136, endPoint x: 431, endPoint y: 156, distance: 86.5
click at [348, 136] on div "Trustee type Select Individual Company" at bounding box center [375, 133] width 370 height 30
click at [215, 137] on select "Select Individual Company" at bounding box center [236, 135] width 82 height 13
click at [195, 129] on select "Select Individual Company" at bounding box center [236, 135] width 82 height 13
click at [222, 132] on select "Select Individual Company" at bounding box center [236, 135] width 82 height 13
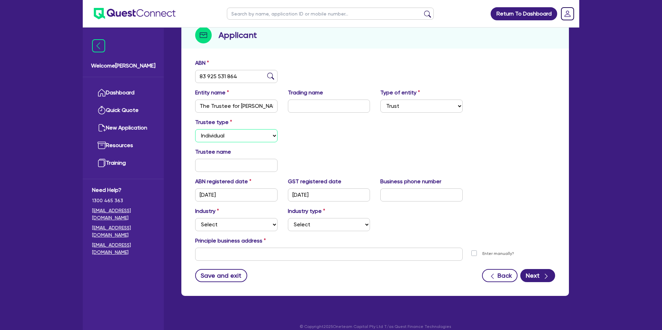
select select "COMPANY"
click at [195, 129] on select "Select Individual Company" at bounding box center [236, 135] width 82 height 13
click at [213, 167] on input "text" at bounding box center [236, 165] width 82 height 13
click at [307, 165] on input "text" at bounding box center [329, 165] width 82 height 13
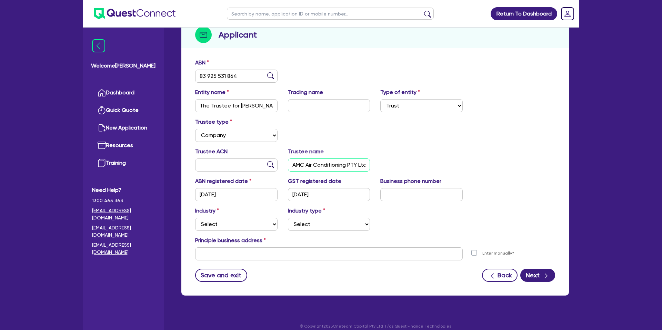
scroll to position [0, 2]
type input "AMC Air Conditioning PTY Ltd"
click at [406, 155] on div "Trustee ACN Trustee name AMC Air Conditioning PTY Ltd" at bounding box center [375, 163] width 370 height 30
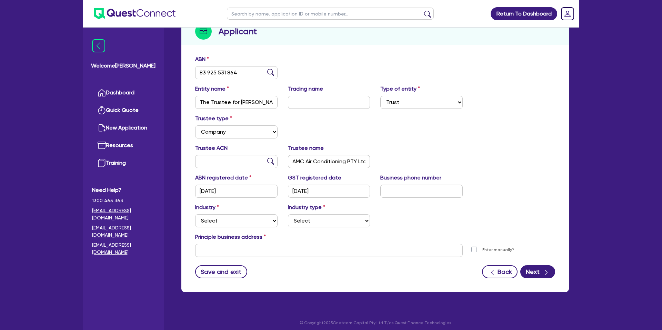
scroll to position [89, 0]
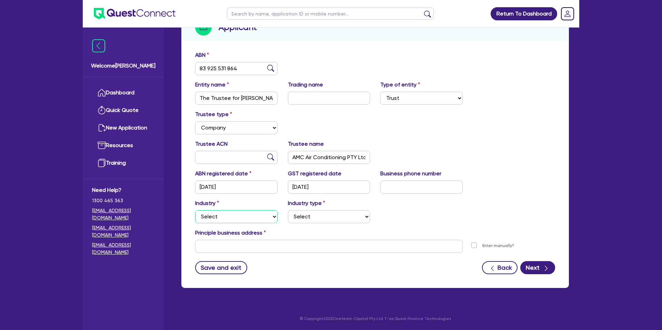
click at [219, 214] on select "Select Accomodation & Food Services Administrative & Support Services Agricultu…" at bounding box center [236, 216] width 82 height 13
select select "BUILDING_CONSTRUCTION"
click at [195, 210] on select "Select Accomodation & Food Services Administrative & Support Services Agricultu…" at bounding box center [236, 216] width 82 height 13
click at [321, 209] on div "Industry type Select Trades People Providing Services Direct to Consumers Trade…" at bounding box center [329, 211] width 93 height 24
click at [319, 214] on select "Select Trades People Providing Services Direct to Consumers Trades People Provi…" at bounding box center [329, 216] width 82 height 13
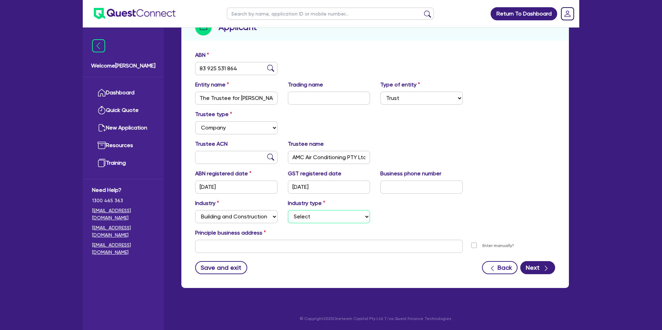
select select "TRADES_SERVICES_CONSUMERS"
click at [288, 210] on select "Select Trades People Providing Services Direct to Consumers Trades People Provi…" at bounding box center [329, 216] width 82 height 13
click at [218, 247] on input "text" at bounding box center [328, 246] width 267 height 13
paste input "9 Lauterbach Drive"
type input "9 Lauterbach Drive"
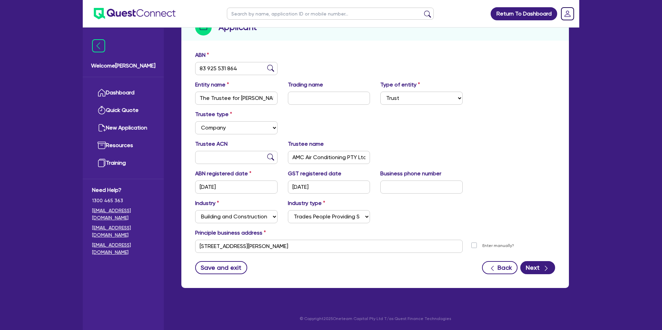
click at [295, 269] on form "ABN 83 925 531 864 Entity name The Trustee for Carter Family Trust Trading name…" at bounding box center [375, 162] width 360 height 223
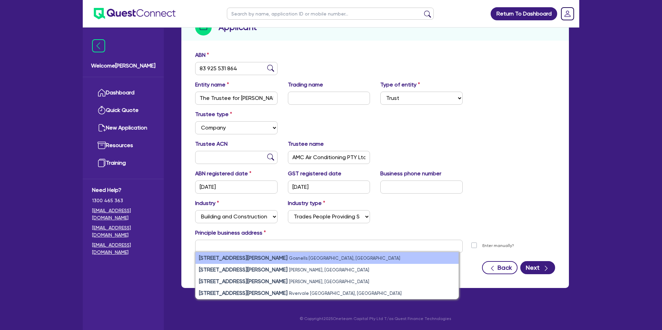
click at [257, 254] on li "9 Lauterbach Drive Gosnells WA, Australia" at bounding box center [326, 258] width 263 height 12
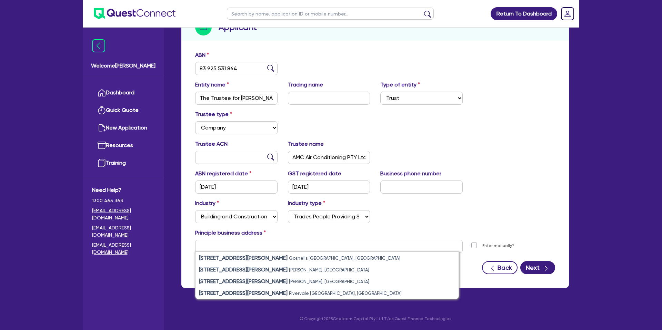
type input "9 Lauterbach Dr Gosnells WA 6110"
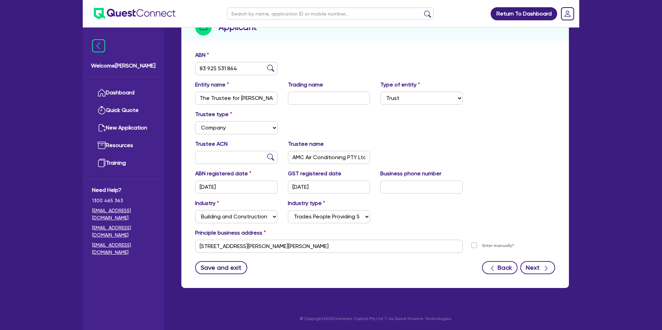
drag, startPoint x: 353, startPoint y: 276, endPoint x: 523, endPoint y: 272, distance: 169.6
click at [354, 275] on div "ABN 83 925 531 864 Entity name The Trustee for Carter Family Trust Trading name…" at bounding box center [374, 168] width 387 height 241
click at [532, 266] on button "Next" at bounding box center [537, 267] width 35 height 13
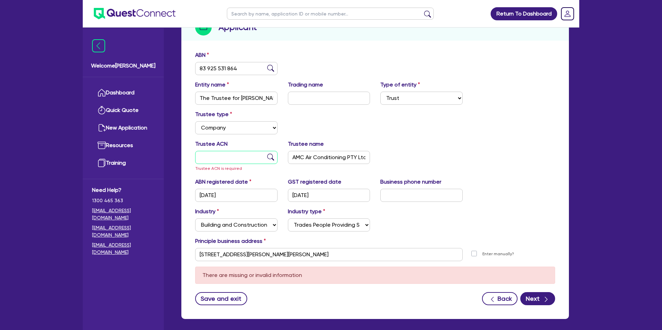
drag, startPoint x: 201, startPoint y: 157, endPoint x: 249, endPoint y: 156, distance: 47.9
click at [201, 157] on input "text" at bounding box center [236, 157] width 82 height 13
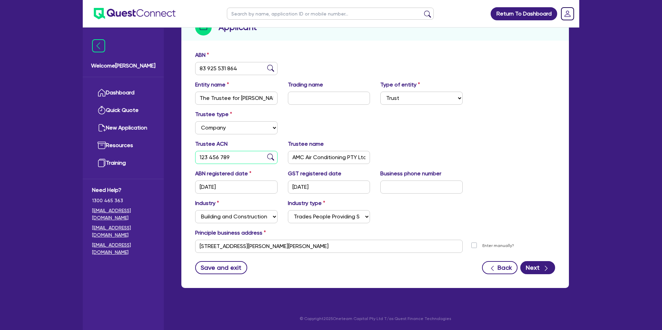
type input "123 456 789"
click at [490, 131] on div "Trustee type Select Individual Company" at bounding box center [375, 125] width 370 height 30
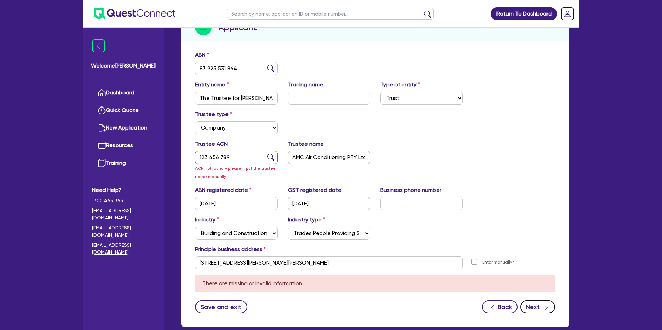
click at [548, 307] on icon "button" at bounding box center [546, 307] width 7 height 7
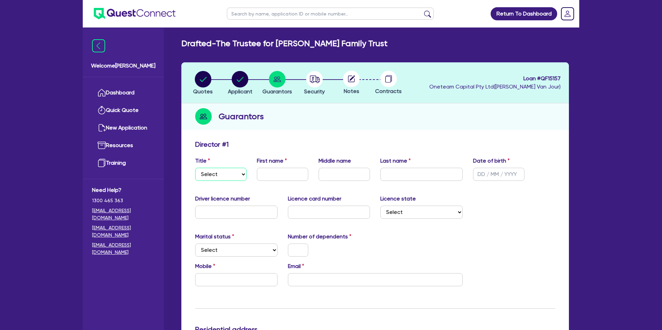
click at [224, 175] on select "Select Mr Mrs Ms Miss Dr" at bounding box center [220, 174] width 51 height 13
select select "MR"
click at [195, 168] on select "Select Mr Mrs Ms Miss Dr" at bounding box center [220, 174] width 51 height 13
click at [277, 175] on input "text" at bounding box center [282, 174] width 51 height 13
type input "Ashley"
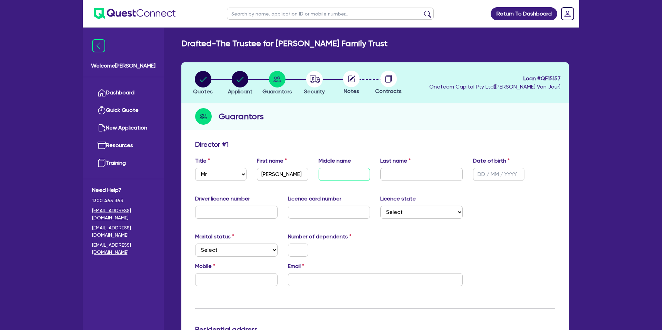
click at [330, 177] on input "text" at bounding box center [344, 174] width 51 height 13
type input "Matthew"
click at [397, 175] on input "text" at bounding box center [421, 174] width 82 height 13
type input "Carter"
click at [484, 176] on input "text" at bounding box center [498, 174] width 51 height 13
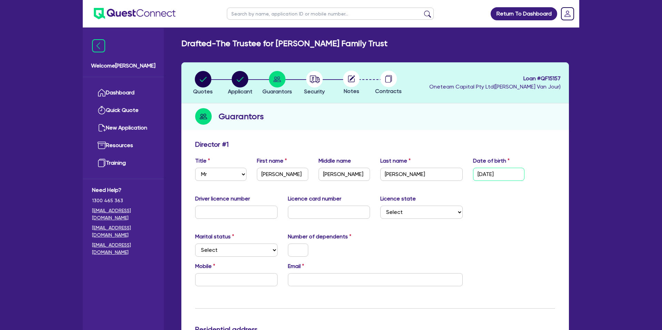
type input "25/05/1981"
drag, startPoint x: 538, startPoint y: 236, endPoint x: 533, endPoint y: 235, distance: 5.2
click at [537, 236] on div "Marital status Select Single Married De Facto / Partner Number of dependents" at bounding box center [375, 248] width 370 height 30
click at [223, 210] on input "text" at bounding box center [236, 212] width 82 height 13
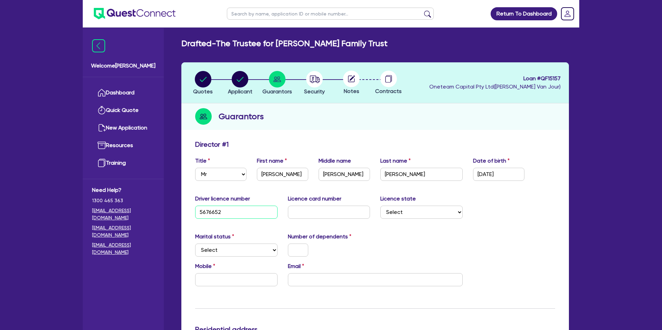
type input "5676652"
click at [317, 214] on input "text" at bounding box center [329, 212] width 82 height 13
type input "l047491238"
drag, startPoint x: 415, startPoint y: 248, endPoint x: 415, endPoint y: 224, distance: 24.1
click at [415, 247] on div "Marital status Select Single Married De Facto / Partner Number of dependents" at bounding box center [375, 248] width 370 height 30
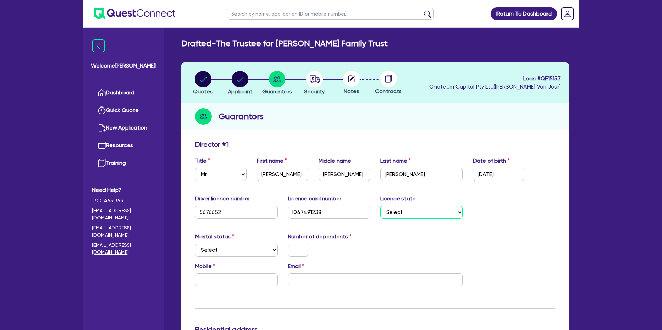
click at [407, 208] on select "Select NSW VIC QLD TAS ACT SA NT WA" at bounding box center [421, 212] width 82 height 13
select select "WA"
click at [380, 206] on select "Select NSW VIC QLD TAS ACT SA NT WA" at bounding box center [421, 212] width 82 height 13
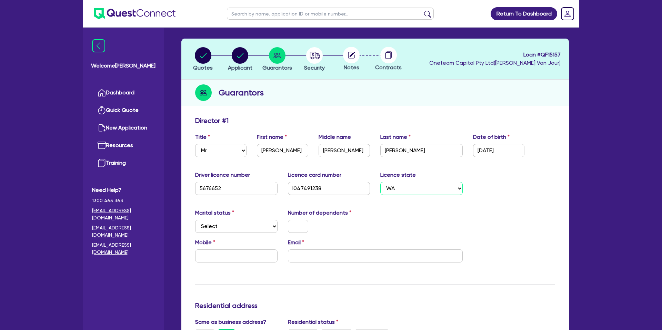
scroll to position [41, 0]
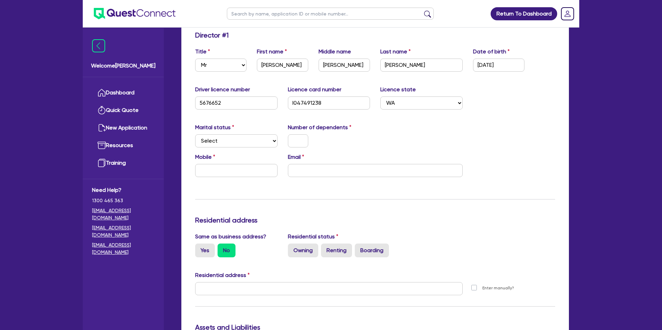
scroll to position [110, 0]
click at [241, 138] on select "Select Single Married De Facto / Partner" at bounding box center [236, 140] width 82 height 13
select select "SINGLE"
click at [195, 134] on select "Select Single Married De Facto / Partner" at bounding box center [236, 140] width 82 height 13
click at [297, 142] on input "text" at bounding box center [298, 140] width 20 height 13
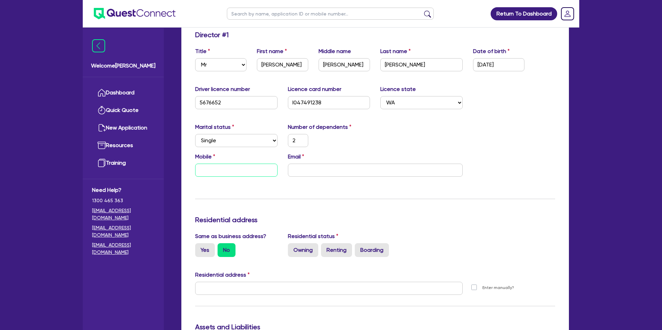
click at [252, 169] on input "text" at bounding box center [236, 170] width 82 height 13
type input "2"
type input "0"
type input "2"
type input "04"
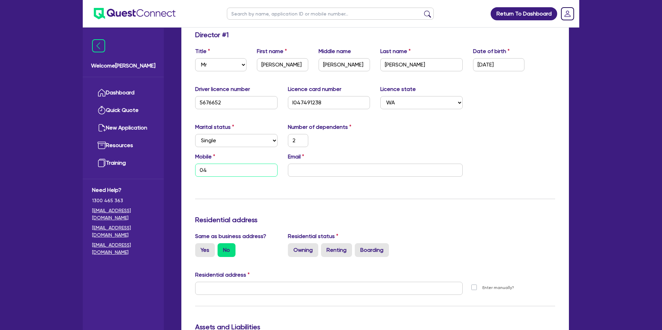
type input "2"
type input "040"
type input "2"
type input "0406"
type input "2"
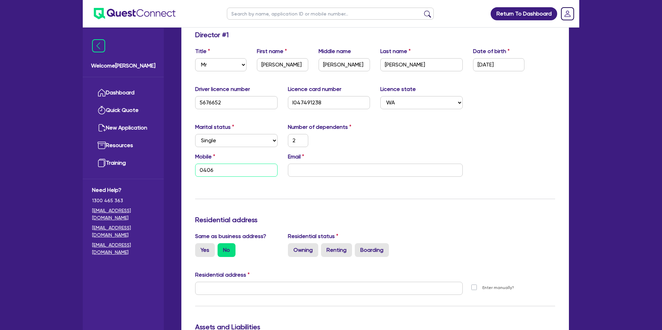
type input "0406 0"
type input "2"
type input "0406 07"
type input "2"
type input "0406 077"
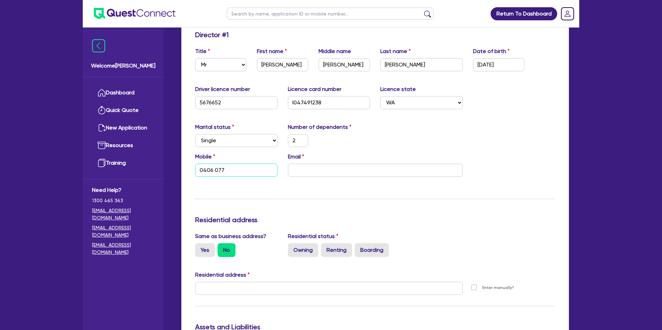
type input "2"
type input "0406 077 8"
type input "2"
type input "0406 077 85"
type input "2"
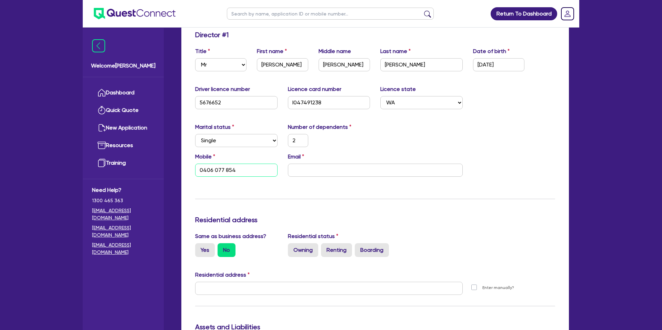
type input "0406 077 854"
click at [312, 173] on input "email" at bounding box center [375, 170] width 175 height 13
paste input "ashcarter81@yahoo.com.au"
type input "2"
type input "0406 077 854"
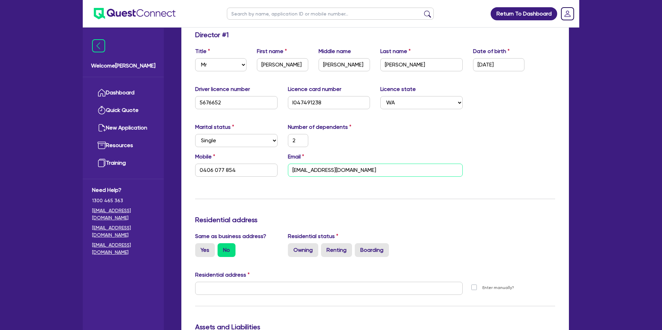
type input "ashcarter81@yahoo.com.au"
click at [284, 183] on div "Update residential status for Director #1 Boarding is only acceptable when the …" at bounding box center [375, 286] width 360 height 510
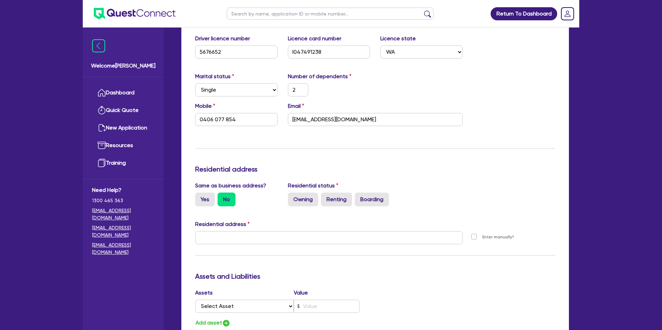
scroll to position [172, 0]
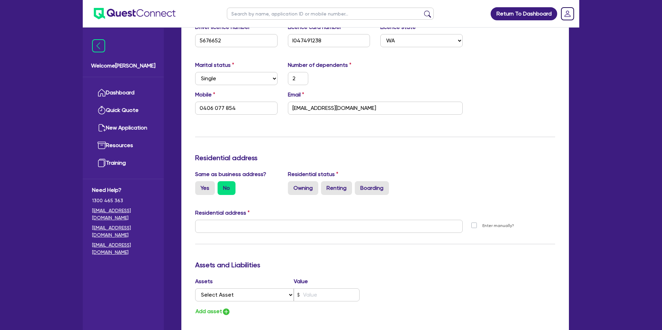
drag, startPoint x: 205, startPoint y: 188, endPoint x: 214, endPoint y: 195, distance: 11.0
click at [205, 187] on label "Yes" at bounding box center [205, 188] width 20 height 14
click at [200, 186] on input "Yes" at bounding box center [197, 183] width 4 height 4
radio input "true"
type input "2"
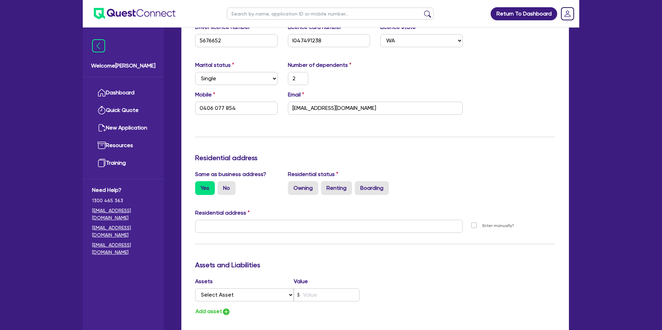
type input "0406 077 854"
type input "9 Lauterbach Dr Gosnells WA 6110"
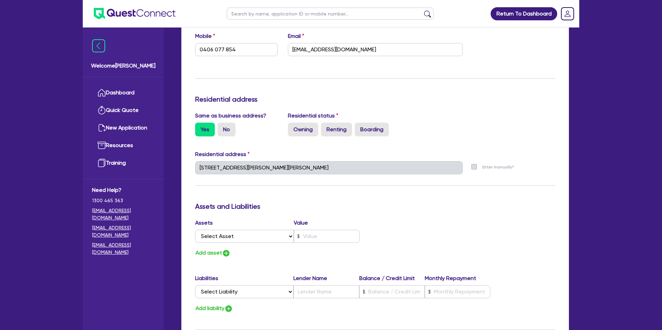
scroll to position [233, 0]
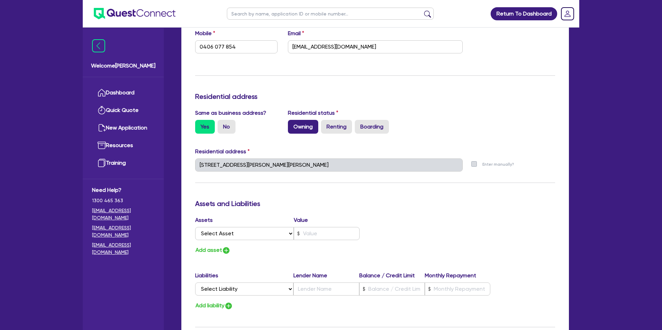
click at [301, 125] on label "Owning" at bounding box center [303, 127] width 30 height 14
click at [292, 124] on input "Owning" at bounding box center [290, 122] width 4 height 4
radio input "true"
type input "2"
type input "0406 077 854"
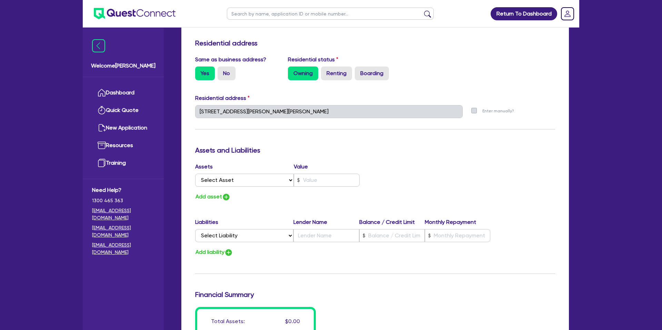
scroll to position [290, 0]
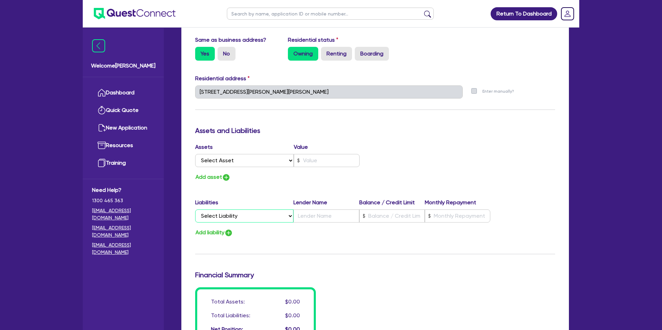
click at [240, 217] on select "Select Liability Credit card Mortgage Investment property loan Vehicle loan Tru…" at bounding box center [244, 216] width 98 height 13
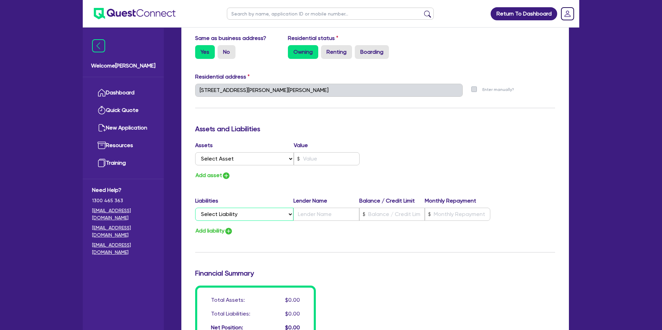
select select "MORTGAGE"
click at [195, 208] on select "Select Liability Credit card Mortgage Investment property loan Vehicle loan Tru…" at bounding box center [244, 214] width 98 height 13
type input "2"
type input "0406 077 854"
click at [371, 216] on input "text" at bounding box center [391, 214] width 65 height 13
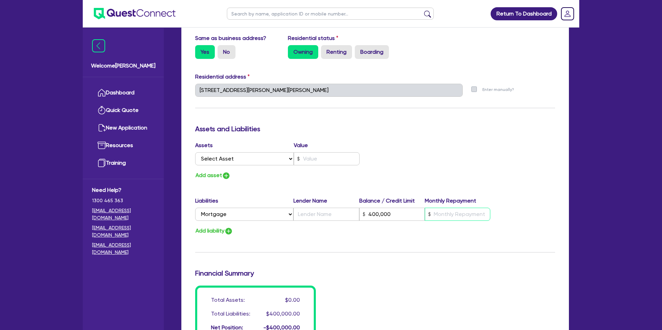
click at [461, 215] on input "text" at bounding box center [457, 214] width 65 height 13
click at [334, 219] on input "text" at bounding box center [325, 214] width 65 height 13
click at [230, 164] on select "Select Asset Cash Property Investment property Vehicle Truck Trailer Equipment …" at bounding box center [244, 158] width 99 height 13
click at [195, 152] on select "Select Asset Cash Property Investment property Vehicle Truck Trailer Equipment …" at bounding box center [244, 158] width 99 height 13
click at [322, 158] on input "text" at bounding box center [327, 158] width 66 height 13
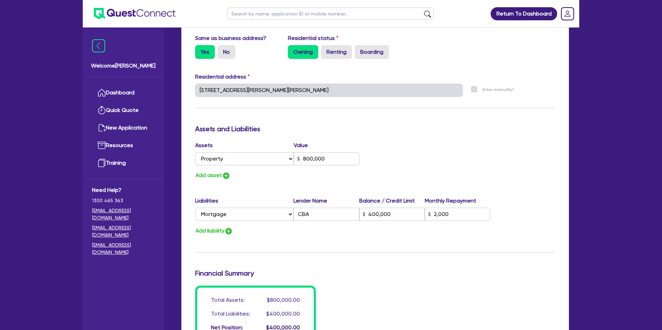
click at [256, 180] on div "Add asset" at bounding box center [282, 175] width 185 height 9
click at [216, 175] on button "Add asset" at bounding box center [213, 175] width 36 height 9
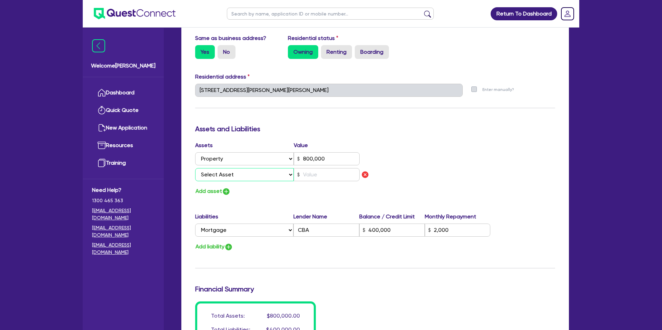
click at [217, 175] on select "Select Asset Cash Property Investment property Vehicle Truck Trailer Equipment …" at bounding box center [244, 174] width 99 height 13
click at [195, 168] on select "Select Asset Cash Property Investment property Vehicle Truck Trailer Equipment …" at bounding box center [244, 174] width 99 height 13
click at [331, 175] on input "text" at bounding box center [327, 174] width 66 height 13
click at [464, 140] on div "Update residential status for Director #1 Boarding is only acceptable when the …" at bounding box center [375, 95] width 360 height 526
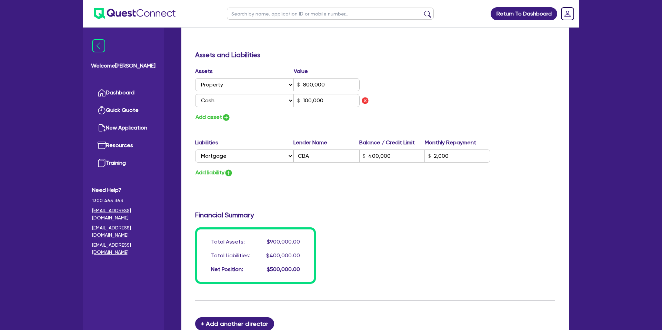
scroll to position [471, 0]
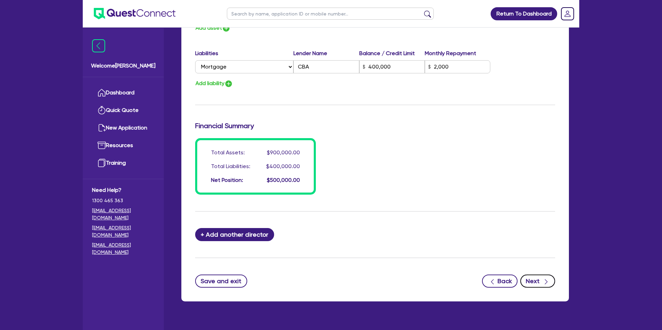
click at [545, 281] on icon "button" at bounding box center [546, 282] width 7 height 7
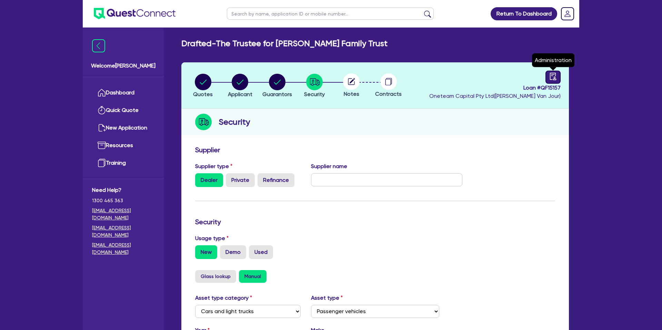
click at [553, 74] on icon "audit" at bounding box center [553, 77] width 8 height 8
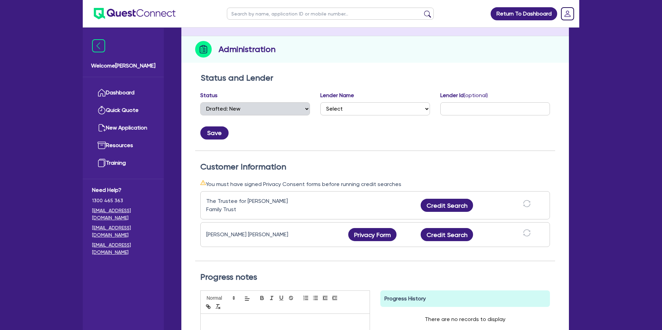
scroll to position [73, 0]
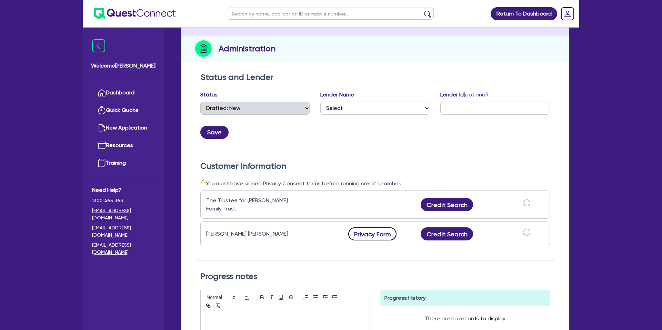
click at [370, 228] on button "Privacy Form" at bounding box center [372, 234] width 48 height 13
click at [346, 52] on div "Administration" at bounding box center [374, 49] width 387 height 27
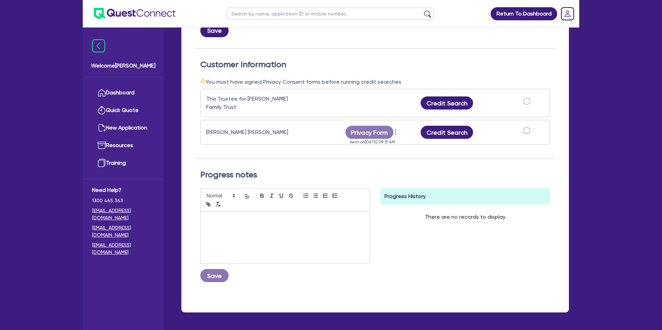
scroll to position [176, 0]
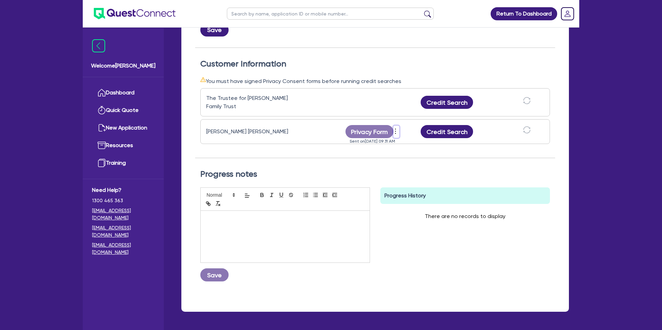
click at [396, 126] on icon "more" at bounding box center [395, 131] width 7 height 10
drag, startPoint x: 414, startPoint y: 156, endPoint x: 406, endPoint y: 151, distance: 9.8
click at [414, 158] on div "Progress notes Save Progress History There are no records to display Delete Int…" at bounding box center [375, 228] width 360 height 140
click at [434, 130] on button "Credit Search" at bounding box center [447, 131] width 52 height 13
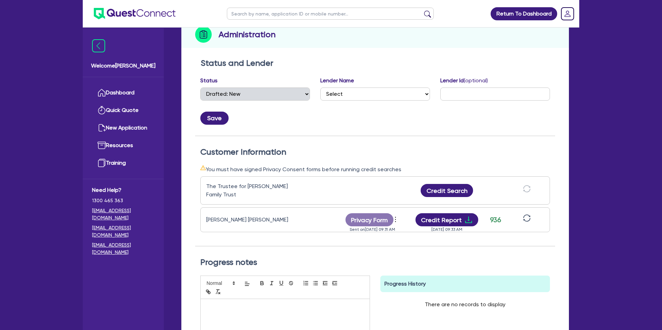
scroll to position [0, 0]
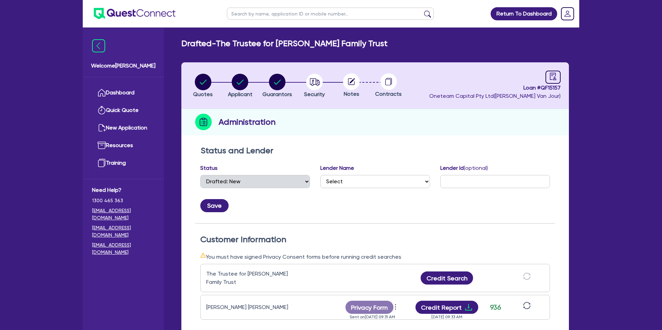
click at [243, 53] on div "Drafted - The Trustee for Carter Family Trust Quotes Applicant Guarantors Secur…" at bounding box center [375, 267] width 408 height 457
click at [381, 113] on div "Administration" at bounding box center [374, 122] width 387 height 27
click at [245, 79] on circle "button" at bounding box center [240, 82] width 17 height 17
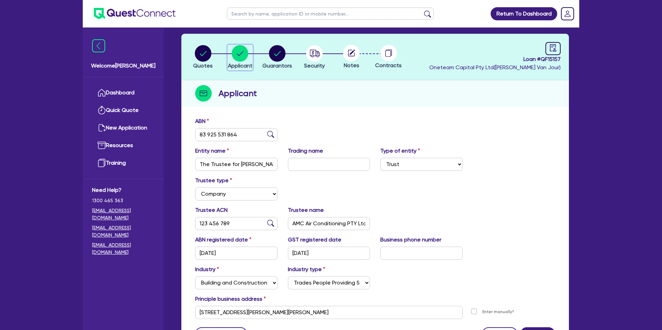
scroll to position [20, 0]
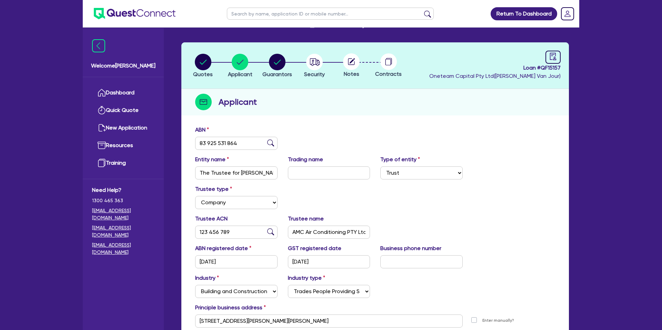
drag, startPoint x: 276, startPoint y: 49, endPoint x: 271, endPoint y: 65, distance: 16.7
click at [276, 49] on header "Quotes Applicant Guarantors Security Notes Contracts Loan # QF15157 Oneteam Cap…" at bounding box center [374, 65] width 387 height 47
click at [271, 65] on circle "button" at bounding box center [277, 62] width 17 height 17
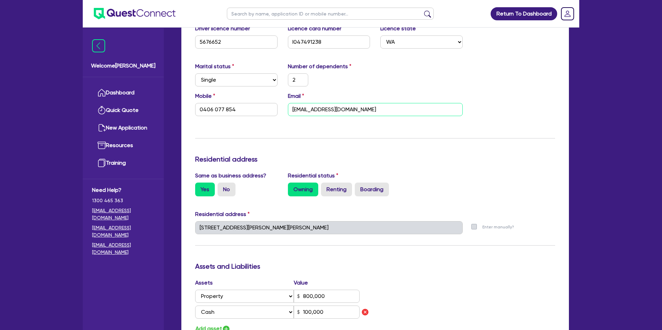
click at [324, 108] on input "ashcarter81@yahoo.com.au" at bounding box center [375, 109] width 175 height 13
click at [443, 151] on div "Update residential status for Director #1 Boarding is only acceptable when the …" at bounding box center [375, 233] width 360 height 526
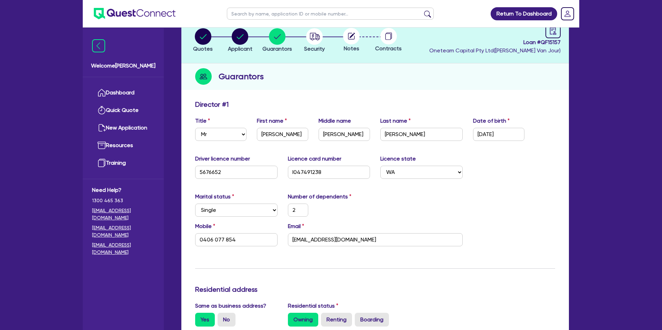
scroll to position [0, 0]
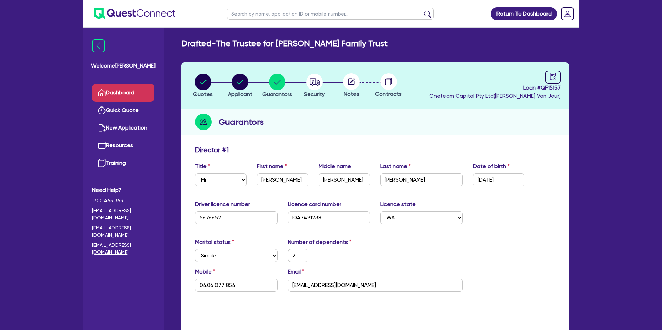
click at [130, 91] on link "Dashboard" at bounding box center [123, 93] width 62 height 18
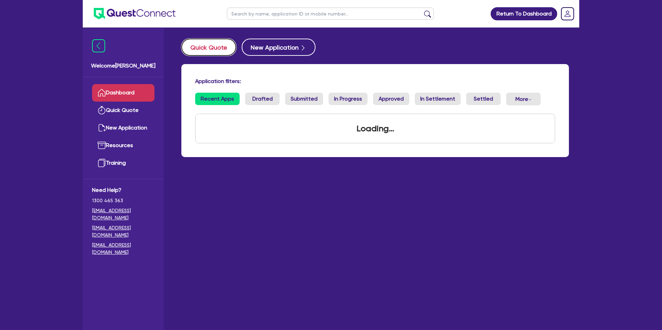
click at [218, 49] on button "Quick Quote" at bounding box center [208, 47] width 55 height 17
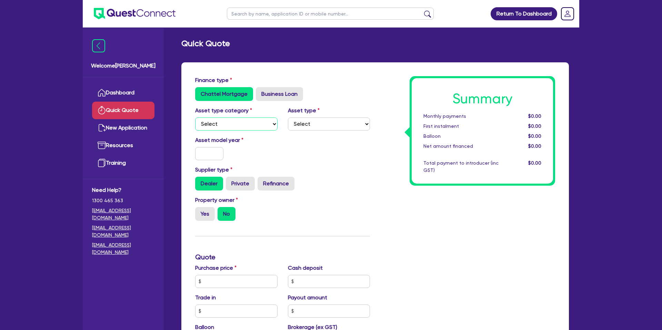
click at [218, 124] on select "Select Cars and light trucks Primary assets Secondary assets Tertiary assets" at bounding box center [236, 124] width 82 height 13
click at [195, 118] on select "Select Cars and light trucks Primary assets Secondary assets Tertiary assets" at bounding box center [236, 124] width 82 height 13
click at [314, 123] on select "Select Passenger vehicles Vans and utes Light trucks up to 4.5 tonne" at bounding box center [329, 124] width 82 height 13
click at [288, 118] on select "Select Passenger vehicles Vans and utes Light trucks up to 4.5 tonne" at bounding box center [329, 124] width 82 height 13
drag, startPoint x: 214, startPoint y: 151, endPoint x: 218, endPoint y: 149, distance: 4.2
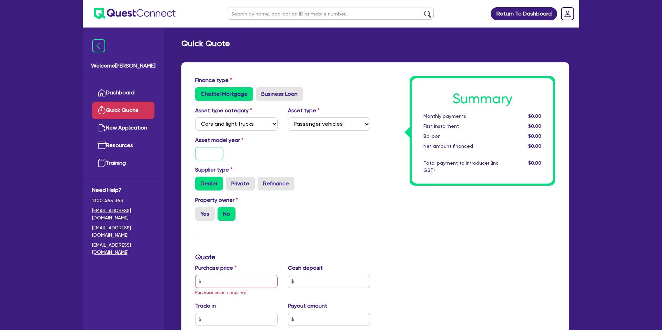
click at [214, 151] on input "text" at bounding box center [209, 153] width 28 height 13
click at [384, 150] on div "Summary Monthly payments $0.00 First instalment $0.00 Balloon $0.00 Net amount …" at bounding box center [467, 285] width 185 height 419
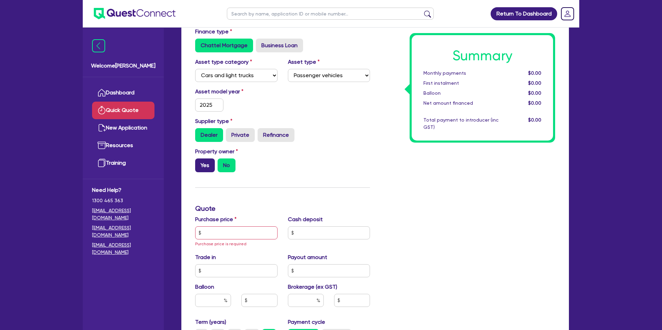
click at [204, 162] on label "Yes" at bounding box center [205, 166] width 20 height 14
click at [200, 162] on input "Yes" at bounding box center [197, 161] width 4 height 4
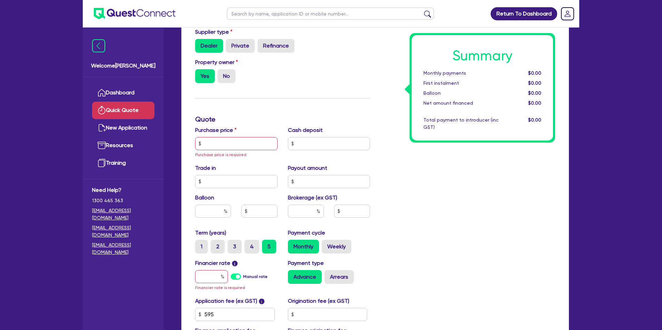
scroll to position [144, 0]
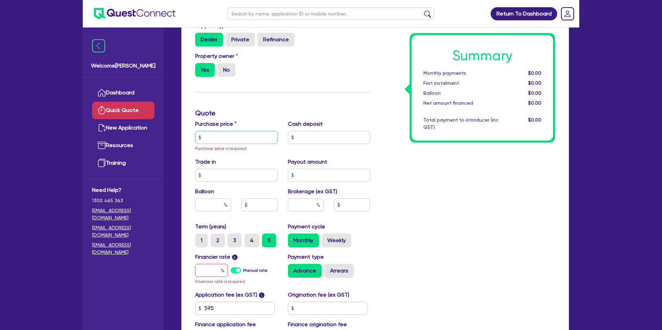
click at [206, 136] on input "text" at bounding box center [236, 137] width 82 height 13
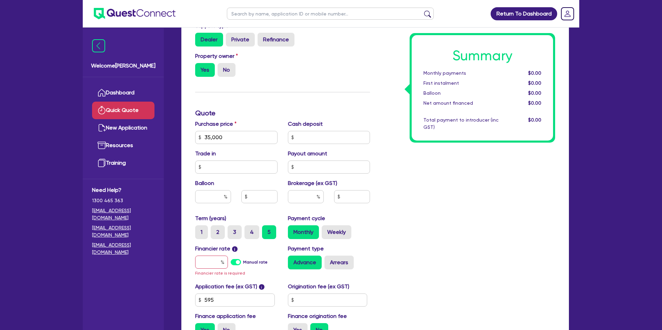
click at [477, 202] on div "Summary Monthly payments $0.00 First instalment $0.00 Balloon $0.00 Net amount …" at bounding box center [467, 137] width 185 height 411
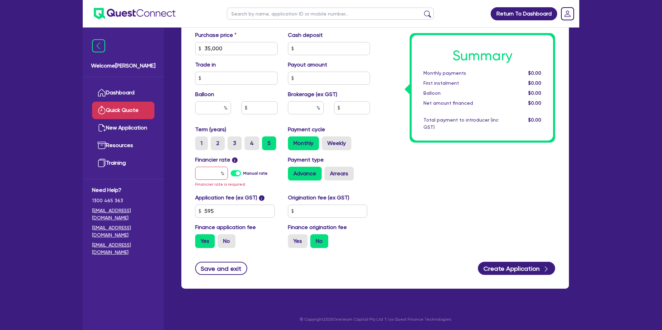
scroll to position [234, 0]
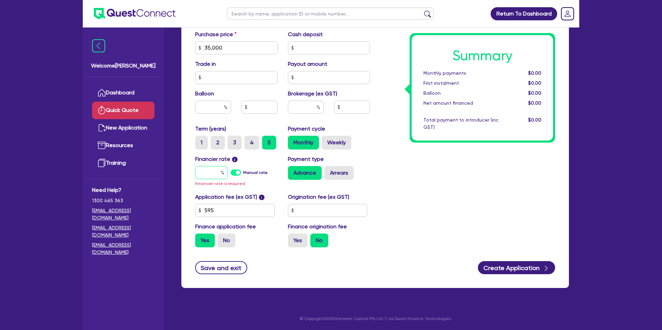
click at [221, 172] on div at bounding box center [211, 172] width 33 height 13
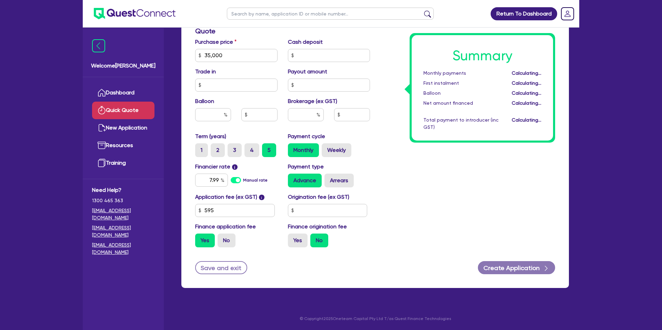
drag, startPoint x: 490, startPoint y: 169, endPoint x: 474, endPoint y: 168, distance: 15.9
click at [491, 169] on div "Summary Monthly payments Calculating... First instalment Calculating... Balloon…" at bounding box center [467, 51] width 185 height 403
click at [322, 212] on input "text" at bounding box center [328, 210] width 80 height 13
click at [529, 210] on div "Summary Monthly payments Calculating... First instalment Calculating... Balloon…" at bounding box center [467, 51] width 185 height 403
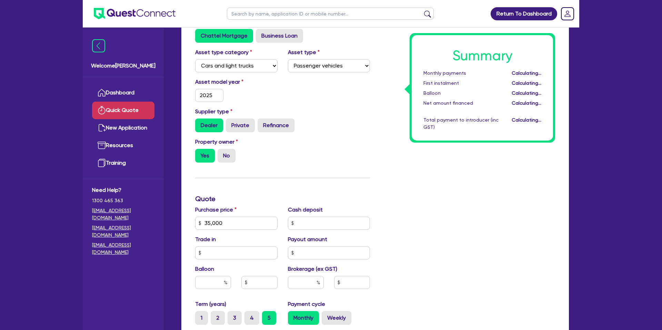
scroll to position [0, 0]
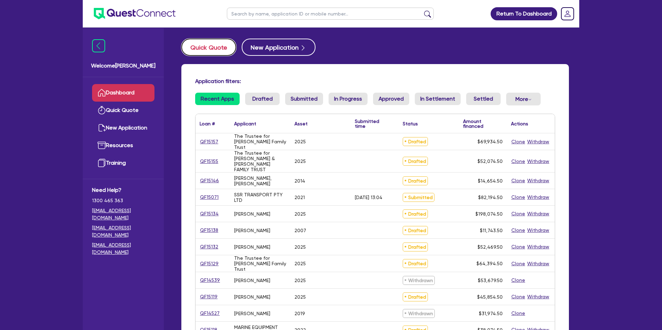
click at [210, 48] on button "Quick Quote" at bounding box center [208, 47] width 55 height 17
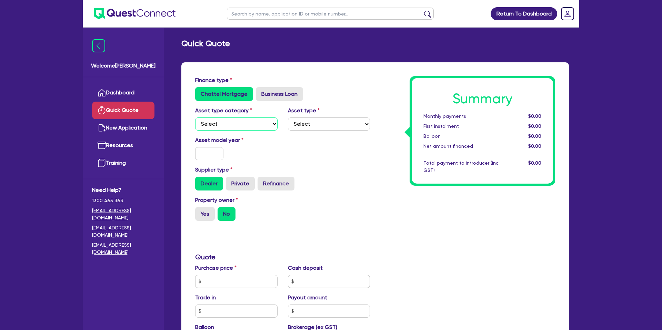
click at [220, 123] on select "Select Cars and light trucks Primary assets Secondary assets Tertiary assets" at bounding box center [236, 124] width 82 height 13
select select "CARS_AND_LIGHT_TRUCKS"
click at [195, 118] on select "Select Cars and light trucks Primary assets Secondary assets Tertiary assets" at bounding box center [236, 124] width 82 height 13
click at [319, 119] on select "Select" at bounding box center [329, 124] width 82 height 13
select select "PASSENGER_VEHICLES"
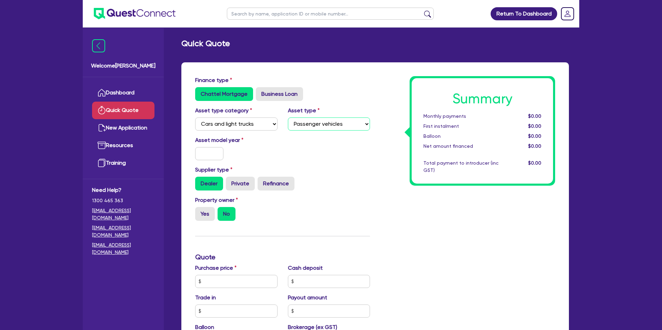
click at [288, 118] on select "Select Passenger vehicles Vans and utes Light trucks up to 4.5 tonne" at bounding box center [329, 124] width 82 height 13
click at [207, 152] on input "text" at bounding box center [209, 153] width 28 height 13
type input "2025"
click at [357, 179] on div "Dealer Private Refinance" at bounding box center [282, 184] width 175 height 14
click at [215, 214] on div "Yes No" at bounding box center [236, 214] width 82 height 14
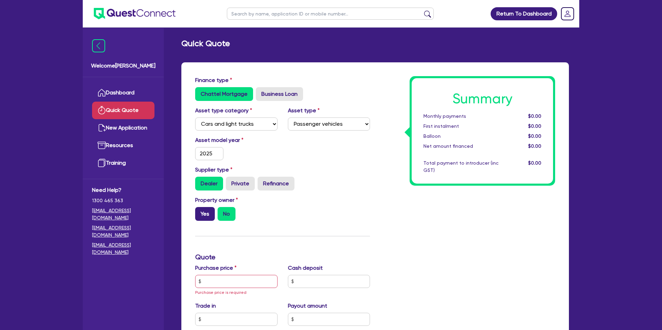
click at [212, 215] on label "Yes" at bounding box center [205, 214] width 20 height 14
click at [200, 212] on input "Yes" at bounding box center [197, 209] width 4 height 4
radio input "true"
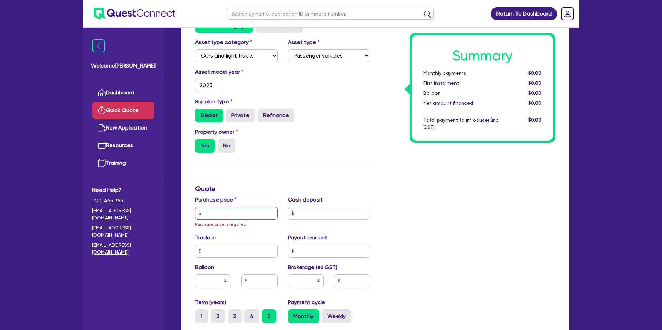
scroll to position [69, 0]
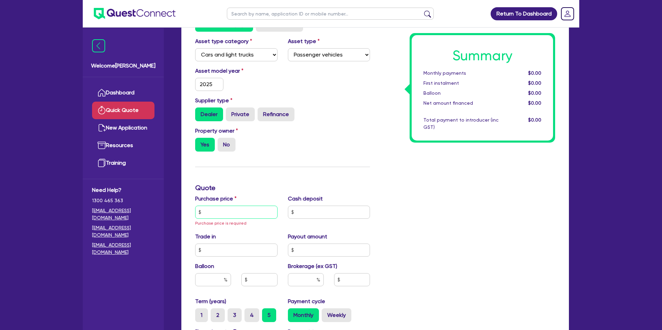
click at [247, 215] on input "text" at bounding box center [236, 212] width 82 height 13
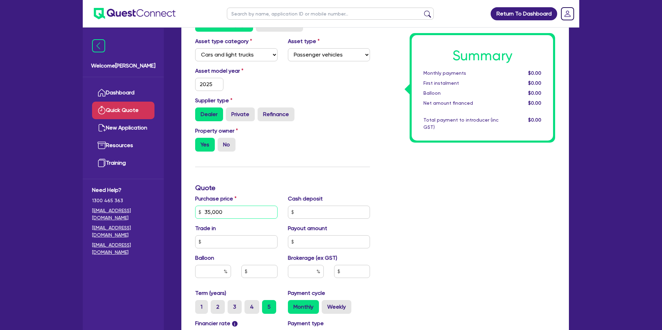
type input "35,000"
click at [393, 224] on div "Summary Monthly payments $0.00 First instalment $0.00 Balloon $0.00 Net amount …" at bounding box center [467, 212] width 185 height 411
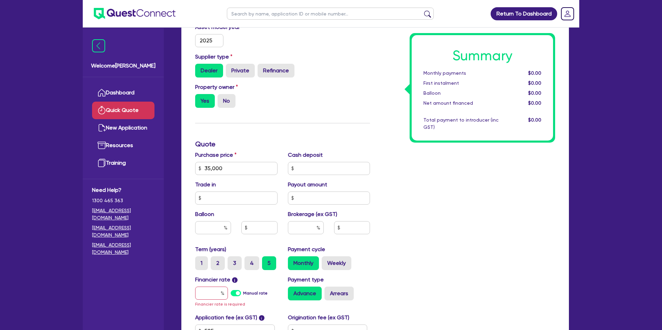
scroll to position [120, 0]
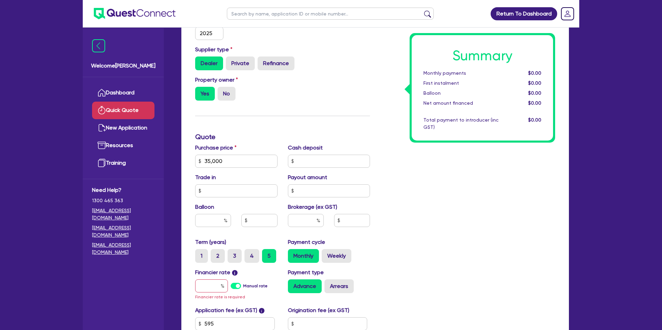
click at [469, 152] on div "Summary Monthly payments $0.00 First instalment $0.00 Balloon $0.00 Net amount …" at bounding box center [467, 161] width 185 height 411
drag, startPoint x: 222, startPoint y: 156, endPoint x: 235, endPoint y: 161, distance: 14.1
click at [223, 156] on input "35,000" at bounding box center [236, 161] width 82 height 13
click at [544, 184] on div "Summary Monthly payments $0.00 First instalment $0.00 Balloon $0.00 Net amount …" at bounding box center [467, 161] width 185 height 411
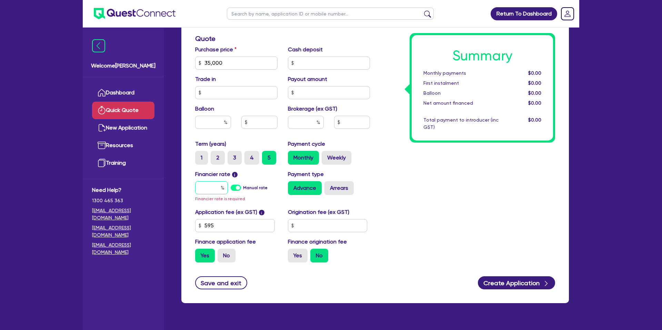
scroll to position [219, 0]
click at [216, 191] on input "text" at bounding box center [211, 187] width 33 height 13
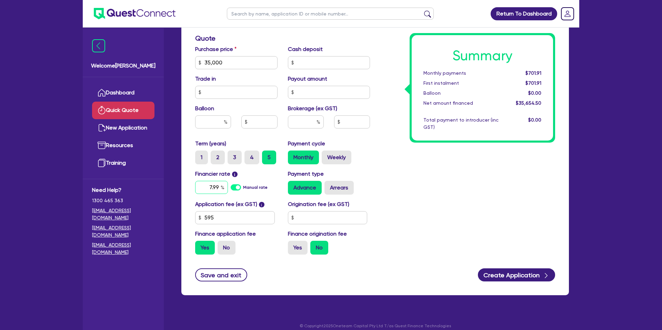
type input "7.99"
click at [306, 206] on label "Origination fee (ex GST)" at bounding box center [318, 204] width 61 height 8
drag, startPoint x: 303, startPoint y: 230, endPoint x: 310, endPoint y: 223, distance: 10.0
click at [307, 227] on div "Application fee (ex GST) i 595 Origination fee (ex GST) Finance application fee…" at bounding box center [282, 230] width 185 height 60
click at [310, 222] on input "text" at bounding box center [328, 217] width 80 height 13
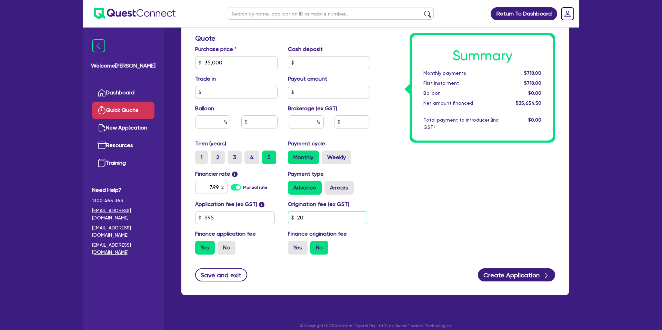
type input "2"
type input "2,200"
drag, startPoint x: 459, startPoint y: 283, endPoint x: 468, endPoint y: 282, distance: 9.7
click at [468, 282] on div "Finance type Chattel Mortgage Business Loan Asset type category Select Cars and…" at bounding box center [374, 70] width 387 height 452
click at [507, 279] on button "Create Application" at bounding box center [516, 275] width 77 height 13
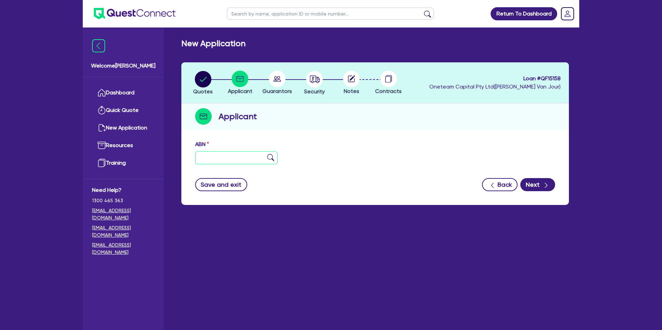
click at [220, 154] on input "text" at bounding box center [236, 157] width 82 height 13
click at [386, 175] on form "ABN 30 1 Entity name Trading name Type of entity Select Sole Trader Company Par…" at bounding box center [375, 165] width 360 height 51
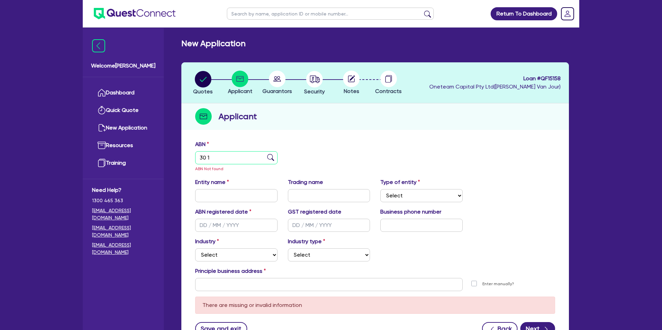
click at [203, 157] on input "30 1" at bounding box center [236, 157] width 82 height 13
paste input "32 241 224"
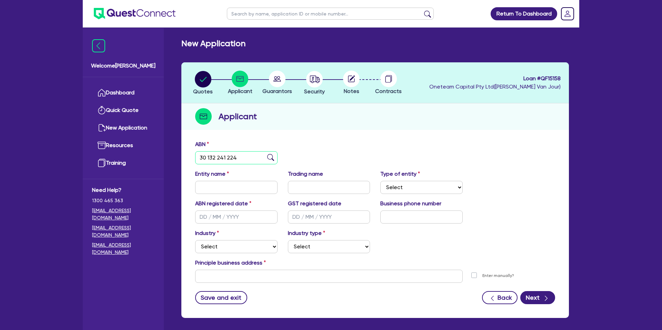
type input "30 132 241 224"
click at [351, 152] on div "ABN 30 132 241 224" at bounding box center [375, 155] width 370 height 30
type input "SYNERGY AIR & ELECTRICAL PTY LTD"
select select "COMPANY"
type input "01/10/2010"
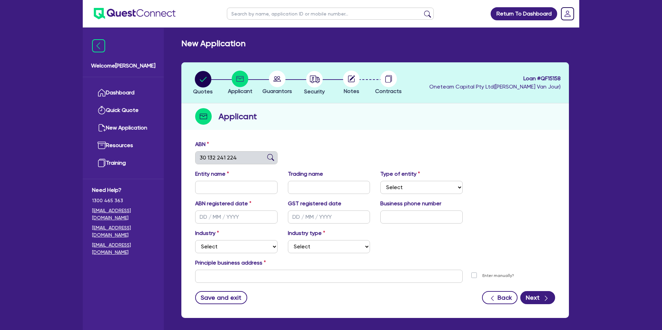
type input "01/10/2010"
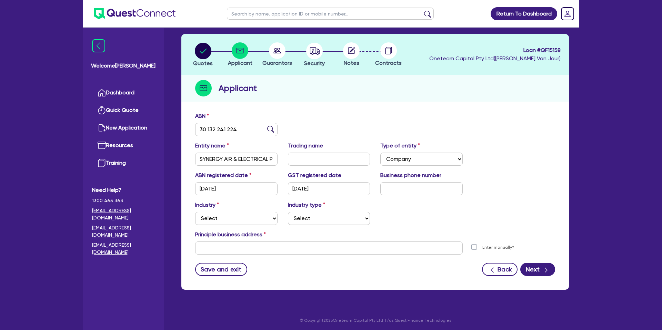
scroll to position [30, 0]
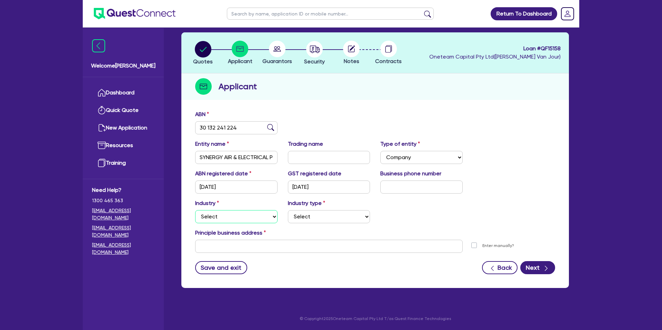
click at [222, 218] on select "Select Accomodation & Food Services Administrative & Support Services Agricultu…" at bounding box center [236, 216] width 82 height 13
select select "ACCOMODATION_FOOD"
click at [195, 210] on select "Select Accomodation & Food Services Administrative & Support Services Agricultu…" at bounding box center [236, 216] width 82 height 13
click at [308, 210] on div "Industry type Select Hotels Motels Serviced Apartments Other Short-term Accomod…" at bounding box center [329, 211] width 93 height 24
click at [305, 216] on select "Select Hotels Motels Serviced Apartments Other Short-term Accomodation Cafes Re…" at bounding box center [329, 216] width 82 height 13
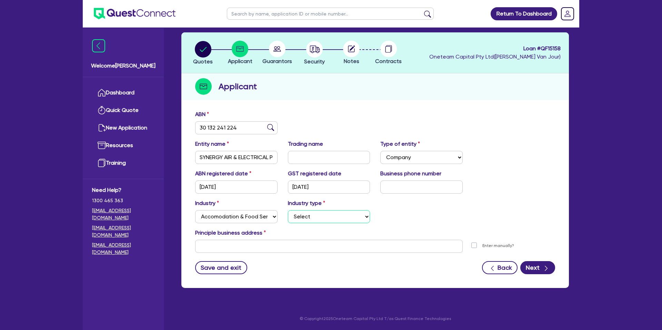
select select "RESTAURANTS"
click at [288, 210] on select "Select Hotels Motels Serviced Apartments Other Short-term Accomodation Cafes Re…" at bounding box center [329, 216] width 82 height 13
click at [213, 242] on input "text" at bounding box center [328, 246] width 267 height 13
paste input "98 Lacey Road"
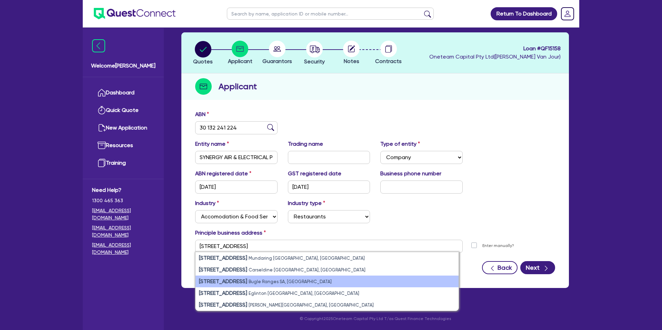
click at [262, 280] on small "Bugle Ranges SA, Australia" at bounding box center [290, 281] width 83 height 5
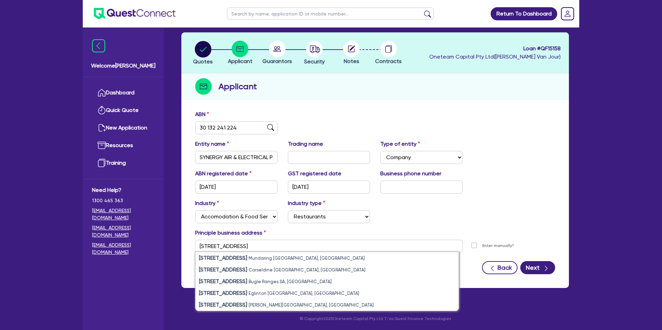
type input "[STREET_ADDRESS][PERSON_NAME]"
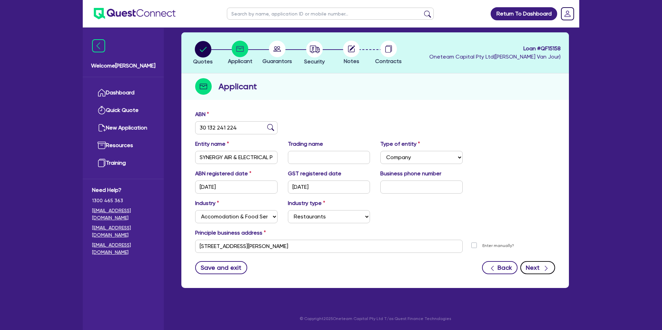
click at [542, 264] on div "button" at bounding box center [546, 267] width 8 height 9
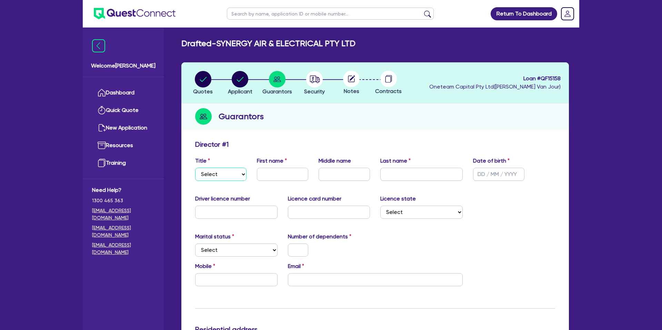
click at [228, 170] on select "Select Mr Mrs Ms Miss Dr" at bounding box center [220, 174] width 51 height 13
select select "MR"
click at [195, 168] on select "Select Mr Mrs Ms Miss Dr" at bounding box center [220, 174] width 51 height 13
click at [286, 175] on input "text" at bounding box center [282, 174] width 51 height 13
type input "[PERSON_NAME]"
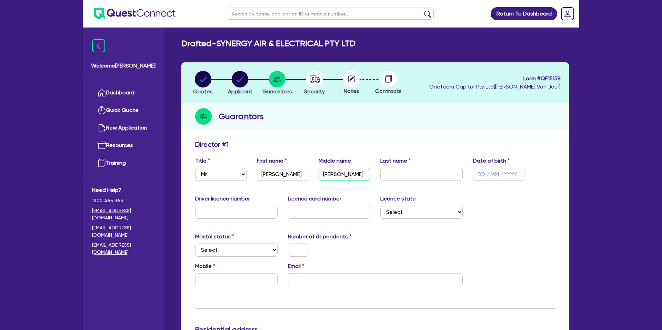
type input "[PERSON_NAME]"
click at [480, 172] on input "text" at bounding box center [498, 174] width 51 height 13
type input "[DATE]"
drag, startPoint x: 534, startPoint y: 208, endPoint x: 344, endPoint y: 203, distance: 190.0
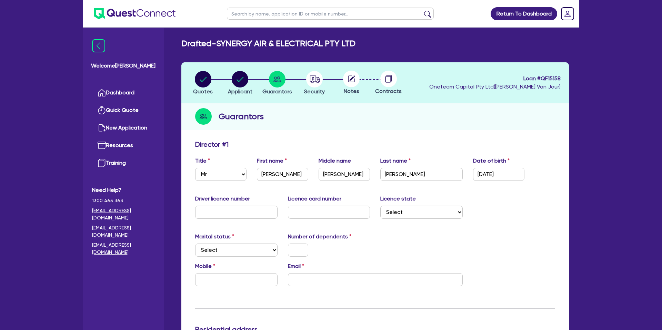
click at [530, 206] on div "Driver licence number Licence card number Licence state Select NSW VIC QLD TAS …" at bounding box center [375, 210] width 370 height 30
click at [267, 214] on input "text" at bounding box center [236, 212] width 82 height 13
type input "b37757"
click at [302, 215] on input "text" at bounding box center [329, 212] width 82 height 13
click at [305, 280] on input "email" at bounding box center [375, 279] width 175 height 13
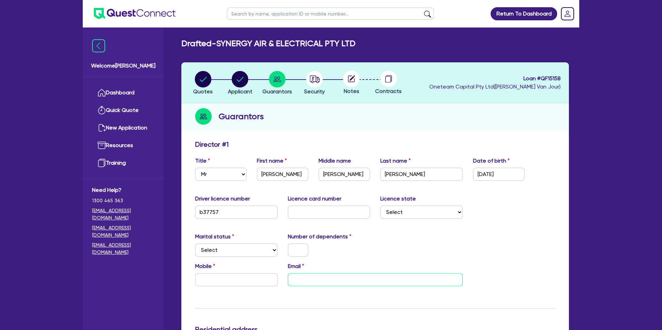
paste input "admin@synergy1.com.au"
type input "admin@synergy1.com.au"
click at [362, 247] on div at bounding box center [329, 250] width 93 height 13
click at [205, 280] on input "text" at bounding box center [236, 279] width 82 height 13
type input "0430 438 496"
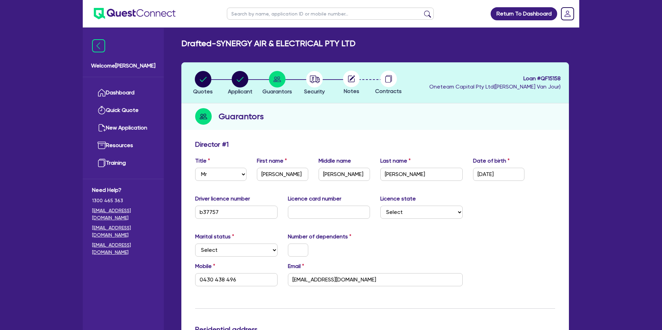
click at [384, 247] on div "Marital status Select Single Married De Facto / Partner Number of dependents" at bounding box center [375, 248] width 370 height 30
click at [372, 248] on div at bounding box center [329, 250] width 93 height 13
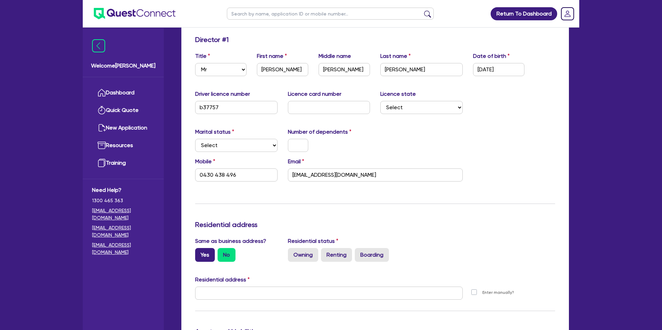
click at [203, 255] on label "Yes" at bounding box center [205, 255] width 20 height 14
click at [200, 253] on input "Yes" at bounding box center [197, 250] width 4 height 4
radio input "true"
type input "0430 438 496"
type input "[STREET_ADDRESS][PERSON_NAME]"
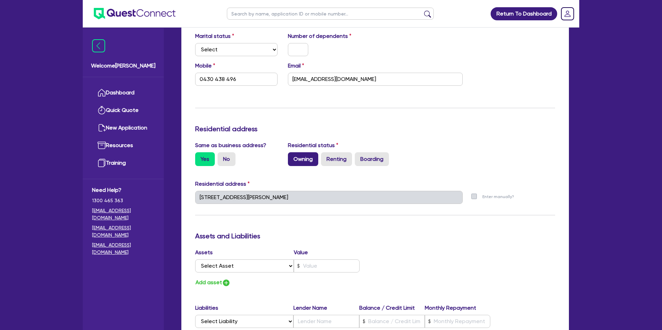
scroll to position [202, 0]
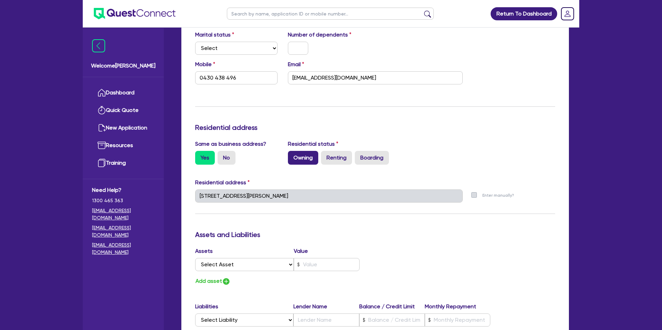
click at [303, 160] on label "Owning" at bounding box center [303, 158] width 30 height 14
click at [292, 155] on input "Owning" at bounding box center [290, 153] width 4 height 4
radio input "true"
type input "0430 438 496"
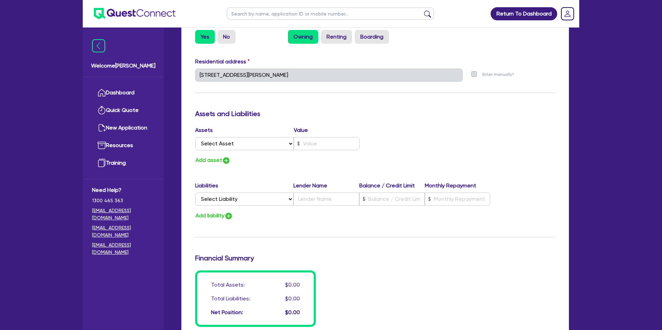
scroll to position [324, 0]
click at [245, 200] on select "Select Liability Credit card Mortgage Investment property loan Vehicle loan Tru…" at bounding box center [244, 198] width 98 height 13
select select "MORTGAGE"
click at [195, 192] on select "Select Liability Credit card Mortgage Investment property loan Vehicle loan Tru…" at bounding box center [244, 198] width 98 height 13
type input "0430 438 496"
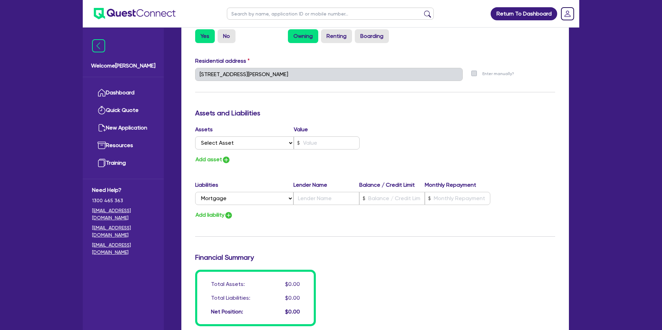
click at [549, 156] on div "Assets Value Select Asset Cash Property Investment property Vehicle Truck Trail…" at bounding box center [375, 144] width 370 height 39
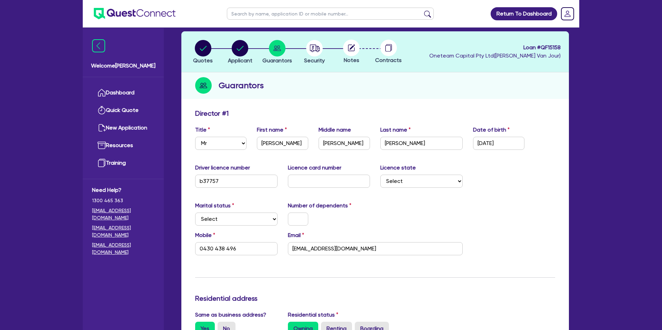
scroll to position [30, 0]
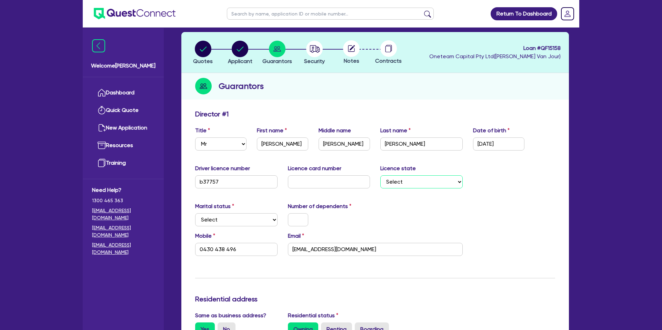
click at [428, 179] on select "Select NSW VIC QLD TAS ACT SA NT WA" at bounding box center [421, 181] width 82 height 13
select select "SA"
click at [380, 175] on select "Select NSW VIC QLD TAS ACT SA NT WA" at bounding box center [421, 181] width 82 height 13
type input "0430 438 496"
click at [360, 207] on div "Number of dependents" at bounding box center [329, 214] width 93 height 24
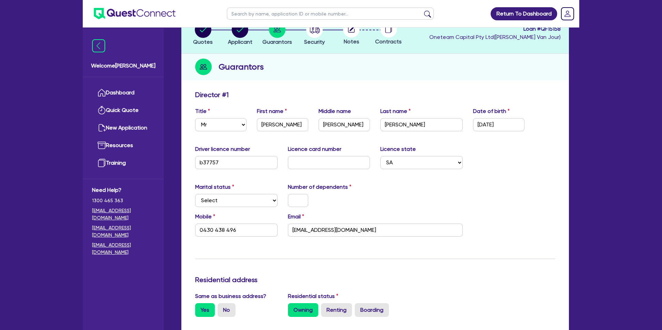
scroll to position [49, 0]
click at [394, 189] on div "Marital status Select Single Married De Facto / Partner Number of dependents" at bounding box center [375, 199] width 370 height 30
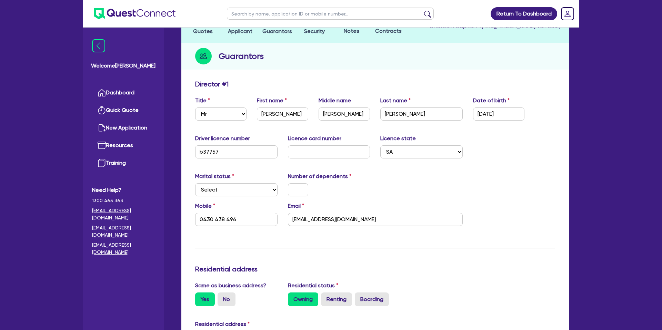
scroll to position [62, 0]
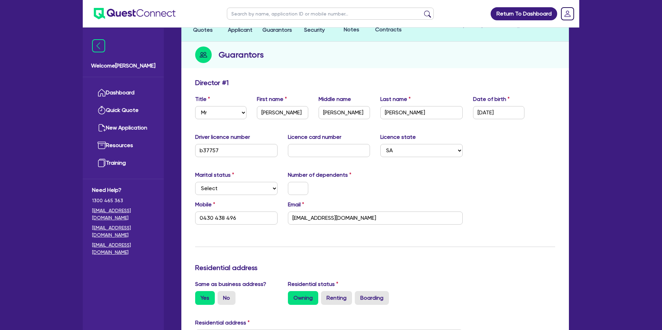
click at [226, 165] on div "Update residential status for Director #1 Boarding is only acceptable when the …" at bounding box center [375, 334] width 360 height 510
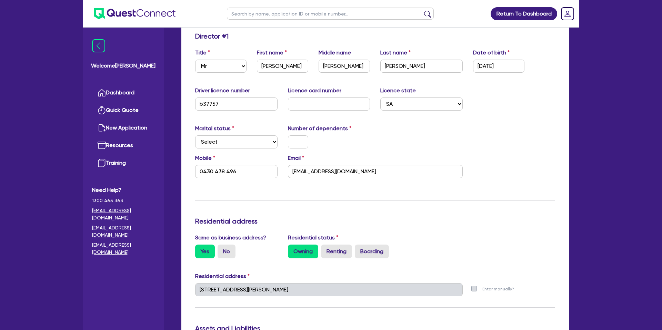
scroll to position [113, 0]
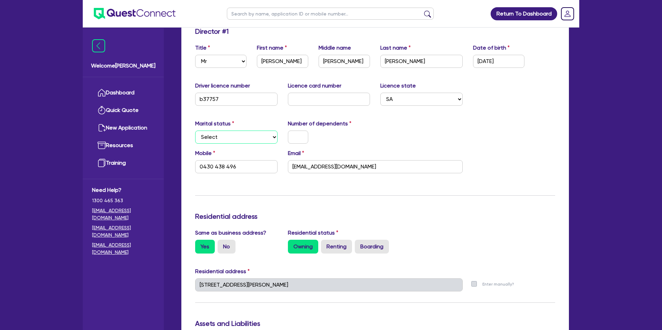
click at [207, 138] on select "Select Single Married De Facto / Partner" at bounding box center [236, 137] width 82 height 13
select select "DE_FACTO"
click at [195, 131] on select "Select Single Married De Facto / Partner" at bounding box center [236, 137] width 82 height 13
type input "0430 438 496"
click at [252, 141] on select "Select Single Married De Facto / Partner" at bounding box center [236, 137] width 82 height 13
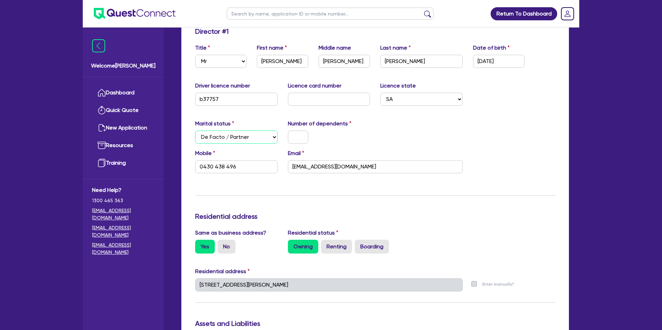
select select
click at [195, 131] on select "Select Single Married De Facto / Partner" at bounding box center [236, 137] width 82 height 13
type input "0430 438 496"
click at [259, 140] on select "Select Single Married De Facto / Partner" at bounding box center [236, 137] width 82 height 13
select select "SINGLE"
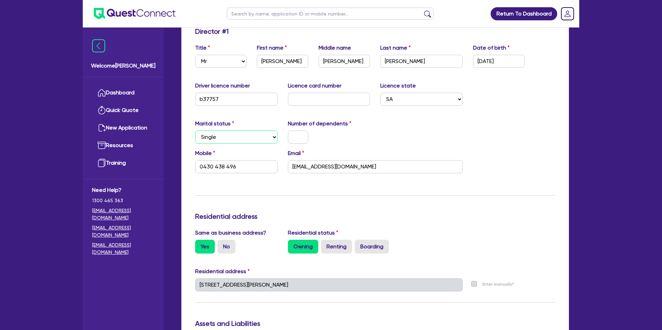
click at [195, 131] on select "Select Single Married De Facto / Partner" at bounding box center [236, 137] width 82 height 13
type input "0430 438 496"
click at [308, 138] on input "text" at bounding box center [298, 137] width 20 height 13
type input "0"
type input "0430 438 496"
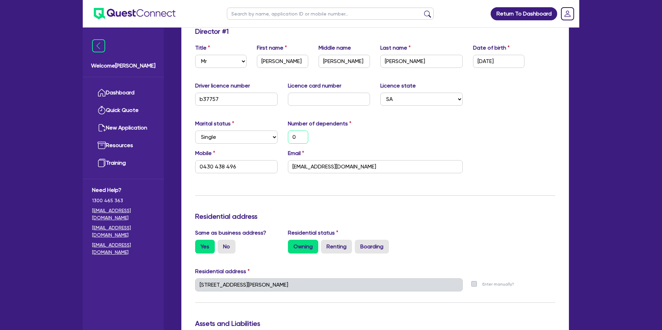
type input "0"
drag, startPoint x: 360, startPoint y: 126, endPoint x: 374, endPoint y: 122, distance: 14.6
click at [370, 123] on div "Number of dependents 0" at bounding box center [329, 132] width 93 height 24
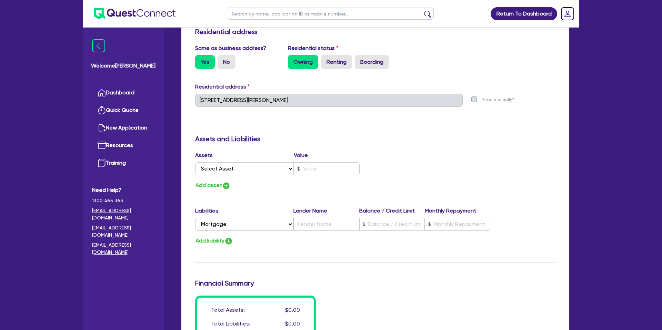
scroll to position [302, 0]
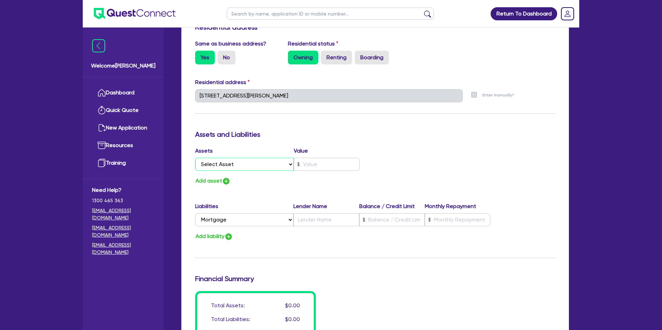
click at [243, 162] on select "Select Asset Cash Property Investment property Vehicle Truck Trailer Equipment …" at bounding box center [244, 164] width 99 height 13
select select "PROPERTY"
click at [195, 158] on select "Select Asset Cash Property Investment property Vehicle Truck Trailer Equipment …" at bounding box center [244, 164] width 99 height 13
type input "0"
type input "0430 438 496"
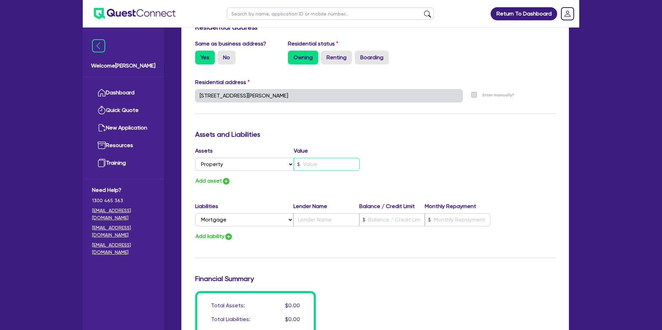
click at [316, 162] on input "text" at bounding box center [327, 164] width 66 height 13
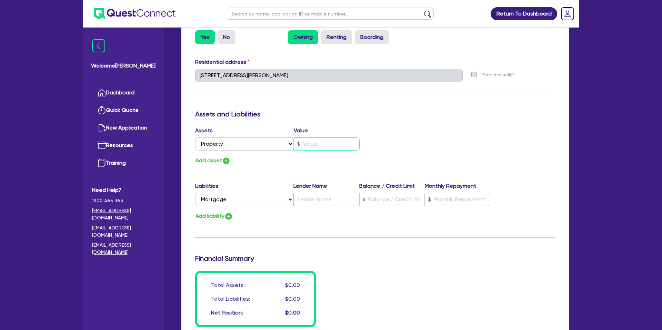
scroll to position [326, 0]
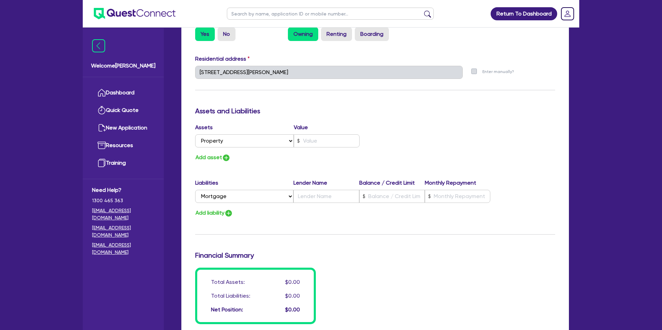
click at [300, 82] on div "[STREET_ADDRESS][PERSON_NAME]" at bounding box center [329, 75] width 278 height 19
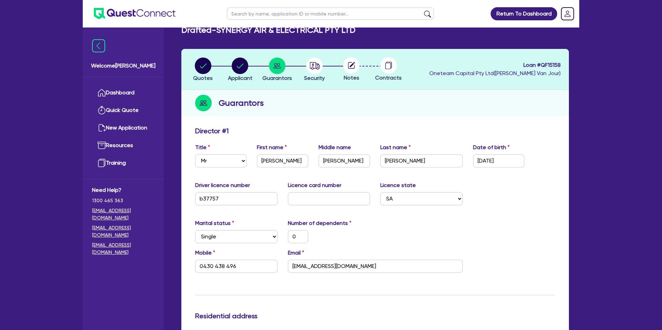
scroll to position [0, 0]
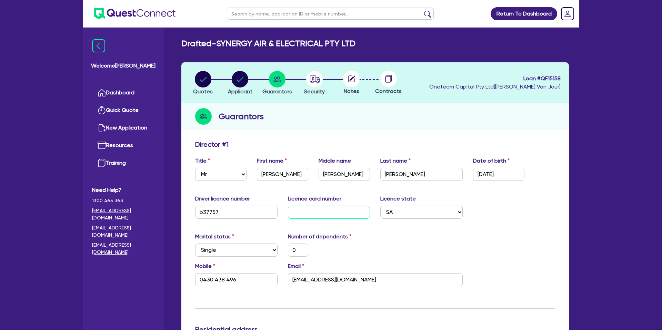
click at [305, 213] on input "text" at bounding box center [329, 212] width 82 height 13
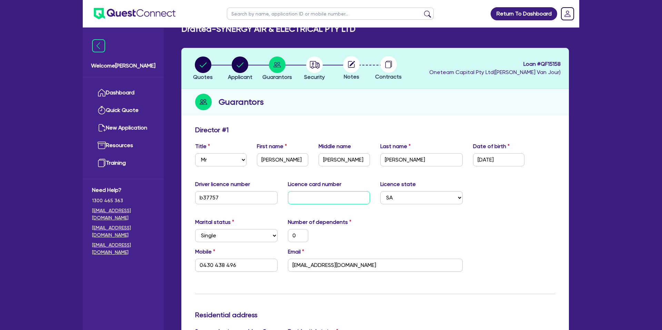
scroll to position [17, 0]
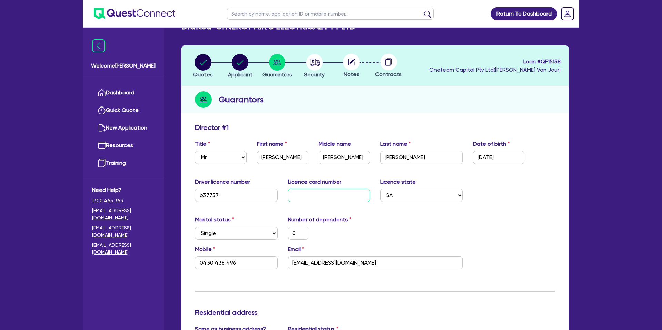
type input "d"
type input "0"
type input "0430 438 496"
type input "d0"
type input "0"
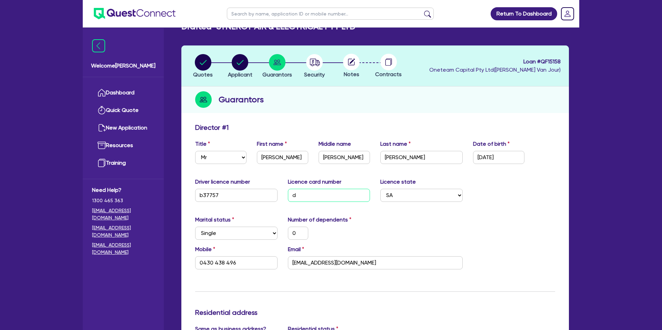
type input "0430 438 496"
type input "d03"
type input "0"
type input "0430 438 496"
type input "d034"
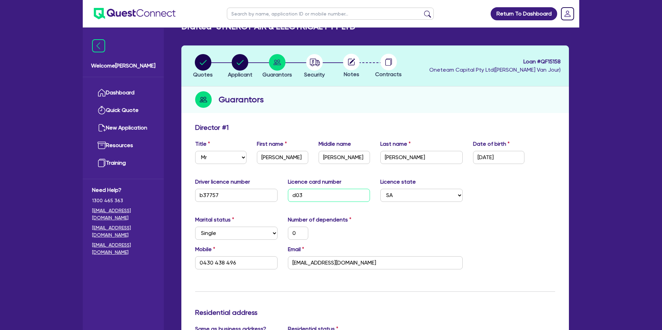
type input "0"
type input "0430 438 496"
type input "d0340"
type input "0"
type input "0430 438 496"
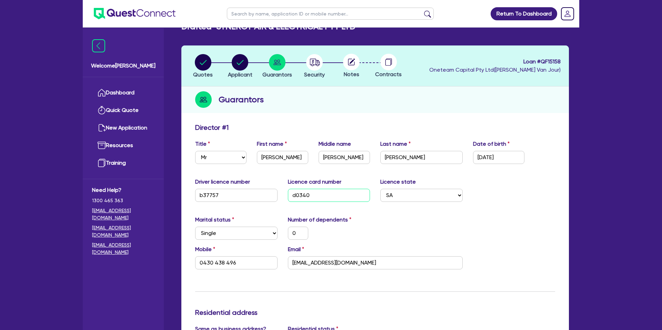
type input "d03408"
type input "0"
type input "0430 438 496"
type input "d034083"
type input "0"
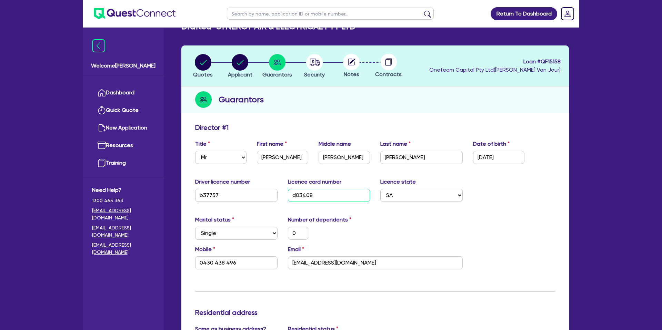
type input "0430 438 496"
type input "d0340838"
type input "0"
type input "0430 438 496"
type input "d03408381"
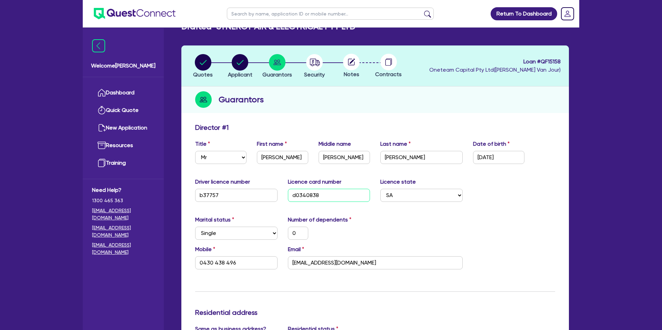
type input "0"
type input "0430 438 496"
type input "d03408381"
click at [396, 224] on div "Marital status Select Single Married De Facto / Partner Number of dependents 0" at bounding box center [375, 231] width 370 height 30
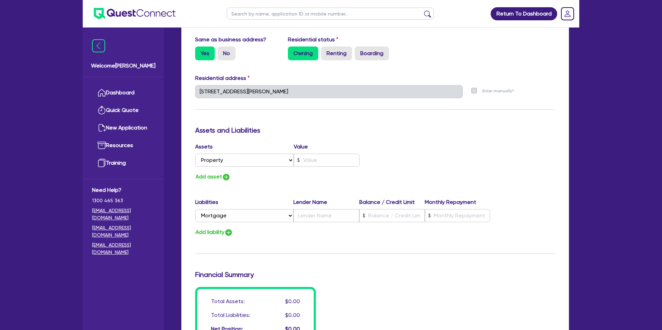
scroll to position [309, 0]
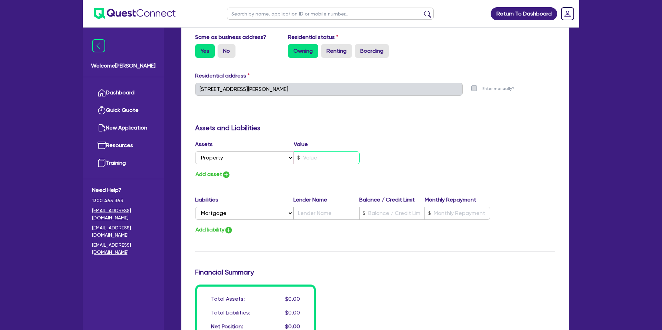
click at [313, 154] on input "text" at bounding box center [327, 157] width 66 height 13
type input "0"
type input "0430 438 496"
type input "1"
type input "0"
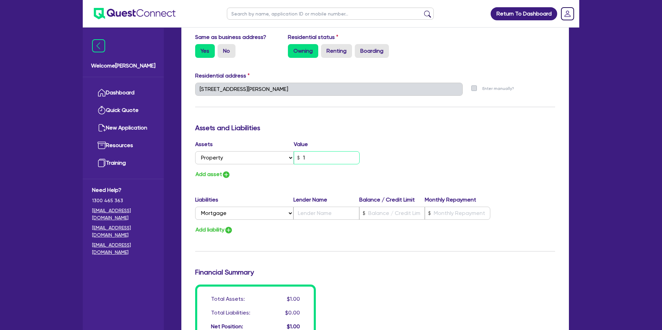
type input "0430 438 496"
type input "10"
type input "0"
type input "0430 438 496"
type input "100"
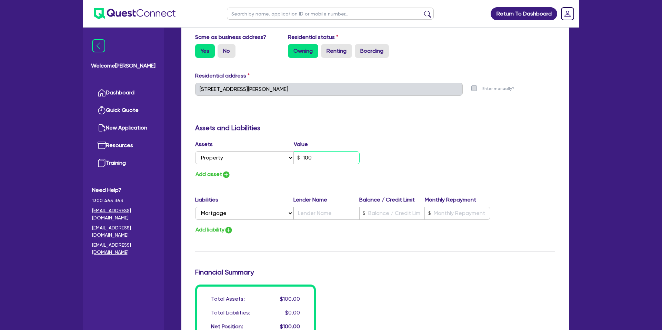
type input "0"
type input "0430 438 496"
type input "1,000"
type input "0"
type input "0430 438 496"
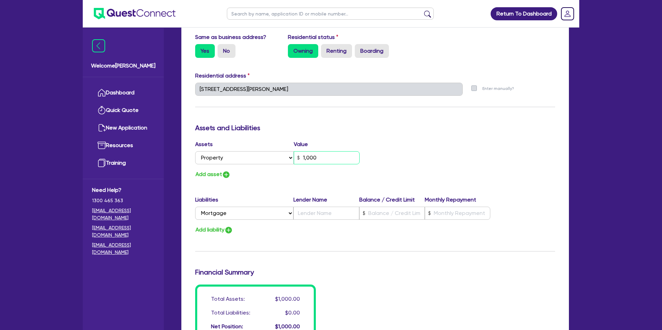
type input "10,000"
type input "0"
type input "0430 438 496"
type input "100,000"
type input "0"
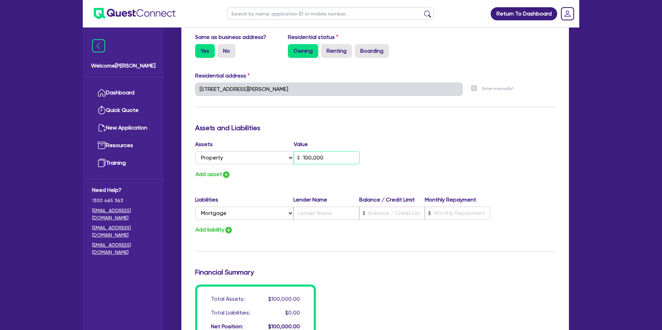
type input "0430 438 496"
type input "1,000,000"
drag, startPoint x: 425, startPoint y: 144, endPoint x: 244, endPoint y: 149, distance: 181.0
click at [424, 144] on div "Assets Value Select Asset Cash Property Investment property Vehicle Truck Trail…" at bounding box center [375, 159] width 370 height 39
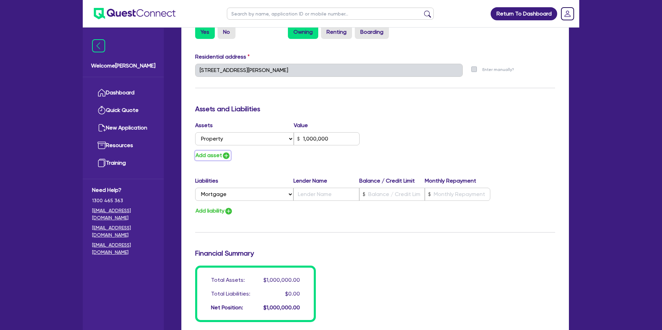
click at [210, 155] on button "Add asset" at bounding box center [213, 155] width 36 height 9
type input "0"
type input "0430 438 496"
type input "1,000,000"
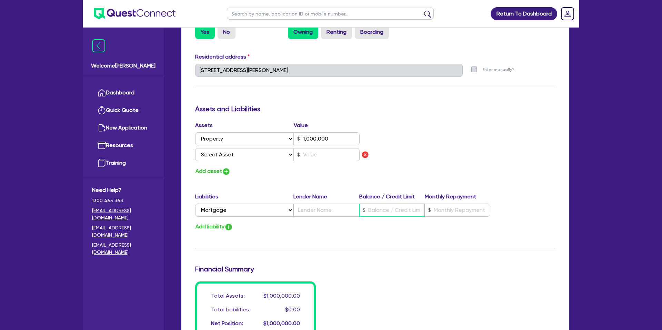
click at [382, 209] on input "text" at bounding box center [391, 210] width 65 height 13
type input "0"
type input "0430 438 496"
type input "1,000,000"
type input "3"
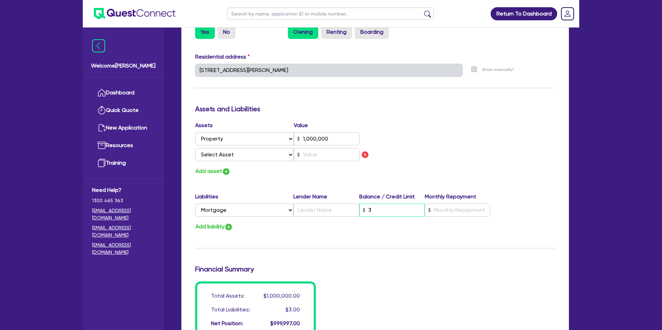
type input "0"
type input "0430 438 496"
type input "1,000,000"
type input "30"
type input "0"
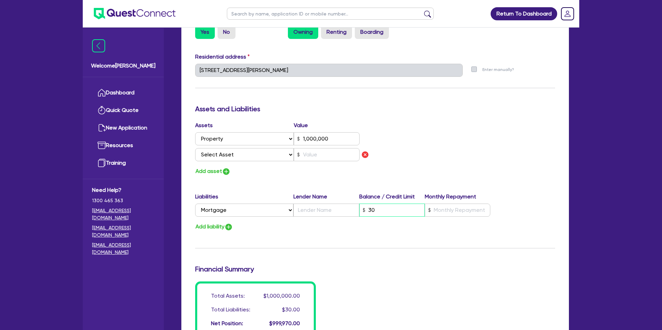
type input "0430 438 496"
type input "1,000,000"
type input "300"
type input "0"
type input "0430 438 496"
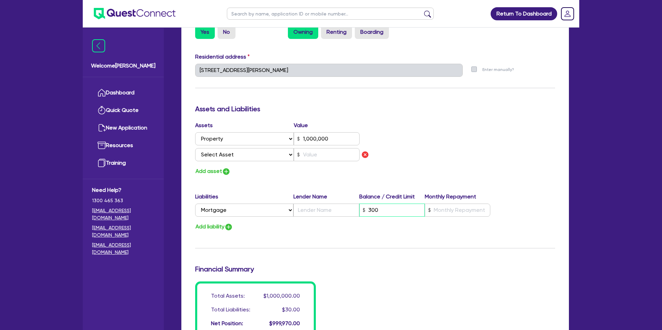
type input "1,000,000"
type input "3,000"
type input "0"
type input "0430 438 496"
type input "1,000,000"
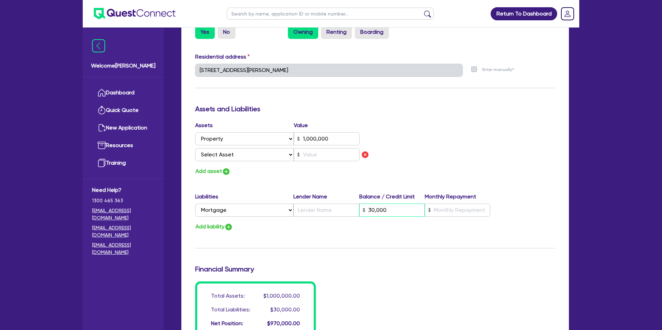
type input "300,000"
type input "0"
type input "0430 438 496"
type input "1,000,000"
type input "0"
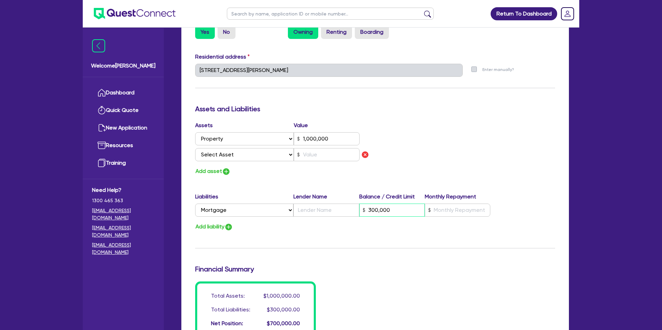
type input "0430 438 496"
type input "1,000,000"
type input "30,000"
type input "0"
type input "0430 438 496"
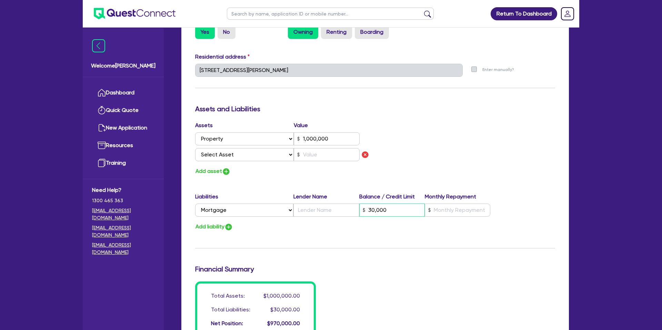
type input "1,000,000"
type input "3,000"
type input "0"
type input "0430 438 496"
type input "1,000,000"
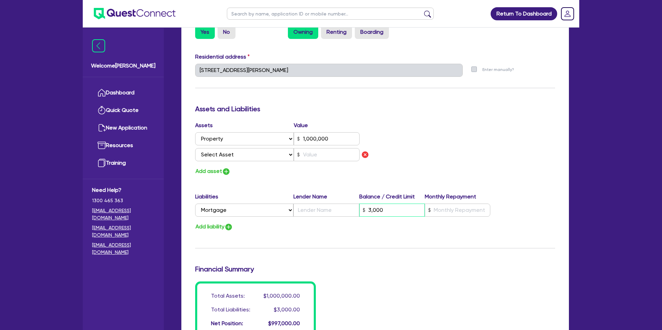
type input "300"
type input "0"
type input "0430 438 496"
type input "1,000,000"
type input "30"
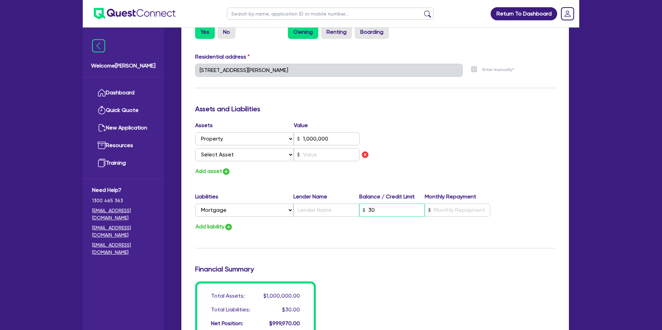
type input "0"
type input "0430 438 496"
type input "1,000,000"
type input "3"
type input "0"
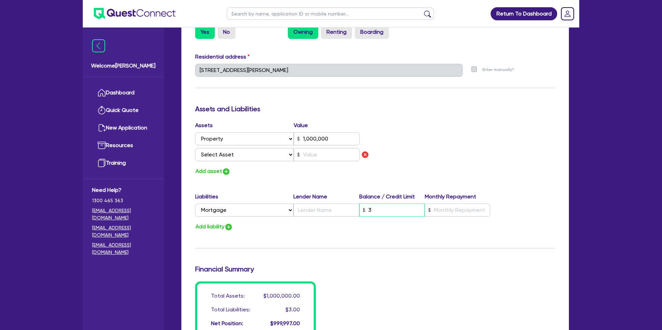
type input "0430 438 496"
type input "1,000,000"
type input "32"
type input "0"
type input "0430 438 496"
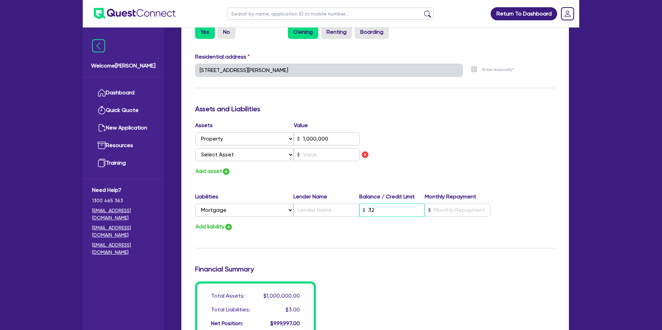
type input "1,000,000"
type input "320"
type input "0"
type input "0430 438 496"
type input "1,000,000"
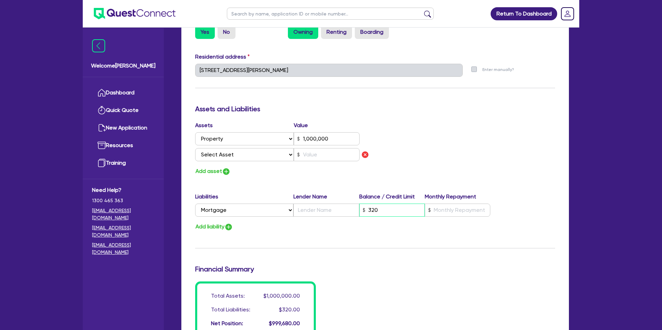
type input "3,200"
type input "0"
type input "0430 438 496"
type input "1,000,000"
type input "32,000"
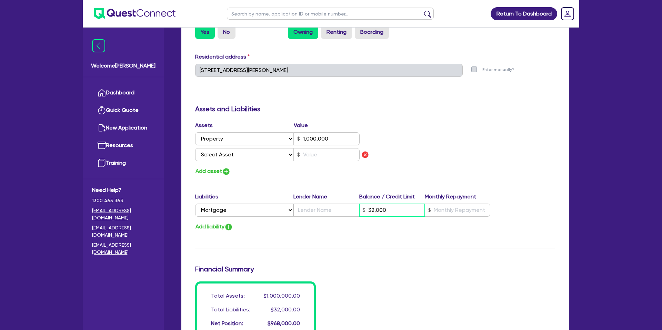
type input "0"
type input "0430 438 496"
type input "1,000,000"
type input "320,000"
click at [451, 212] on input "text" at bounding box center [457, 210] width 65 height 13
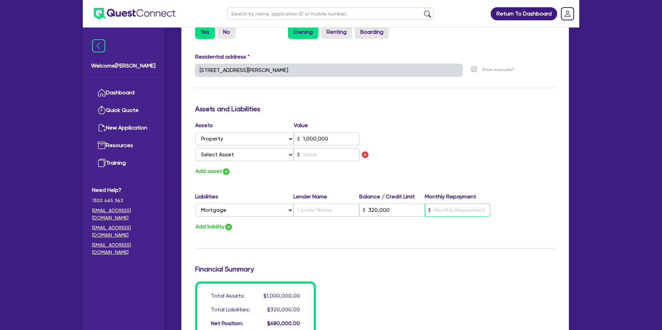
type input "0"
type input "0430 438 496"
type input "1,000,000"
type input "320,000"
type input "2"
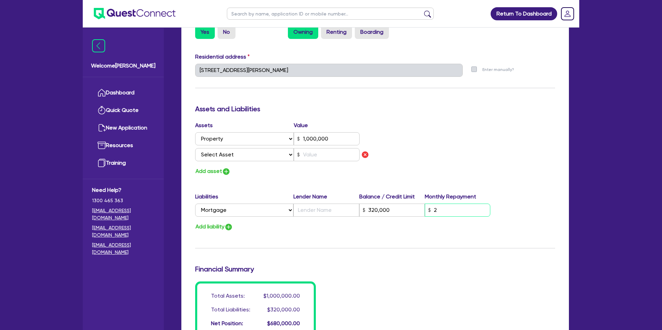
type input "0"
type input "0430 438 496"
type input "1,000,000"
type input "320,000"
type input "20"
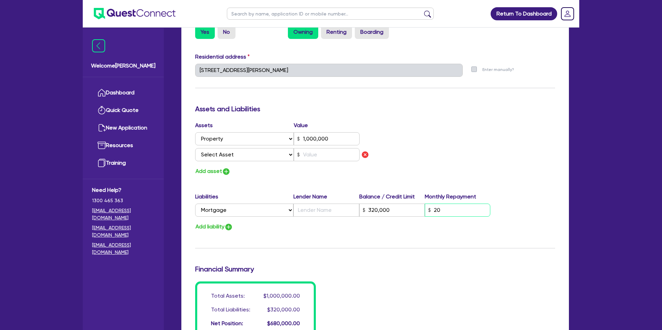
type input "0"
type input "0430 438 496"
type input "1,000,000"
type input "320,000"
type input "200"
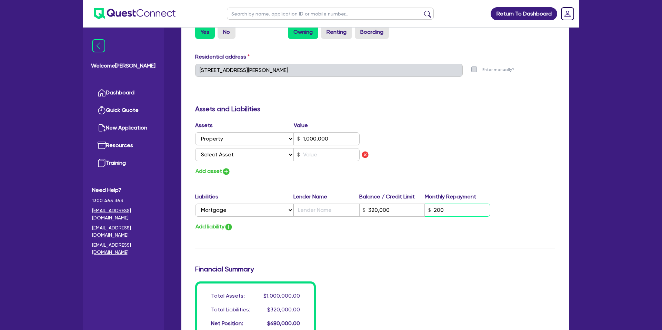
type input "0"
type input "0430 438 496"
type input "1,000,000"
type input "320,000"
type input "2,000"
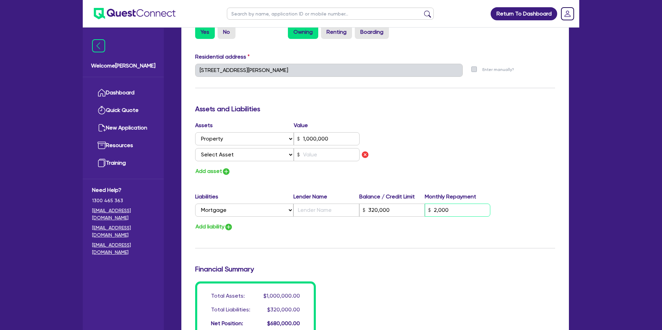
type input "0"
type input "0430 438 496"
type input "1,000,000"
type input "320,000"
type input "20,000"
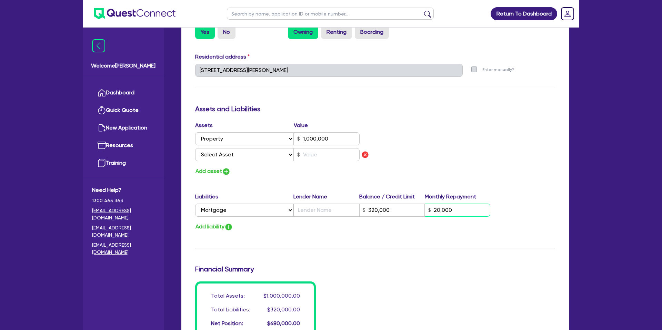
type input "0"
type input "0430 438 496"
type input "1,000,000"
type input "320,000"
type input "2,000"
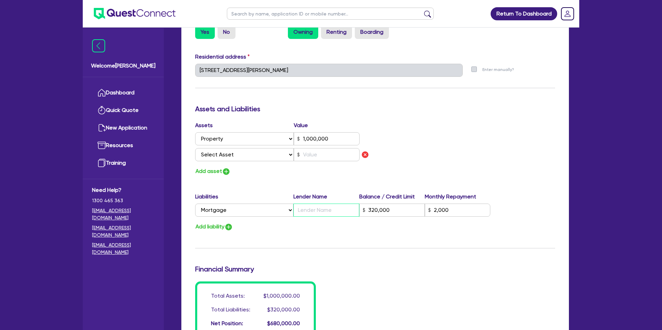
click at [312, 207] on input "text" at bounding box center [325, 210] width 65 height 13
type input "0"
type input "0430 438 496"
type input "1,000,000"
type input "B"
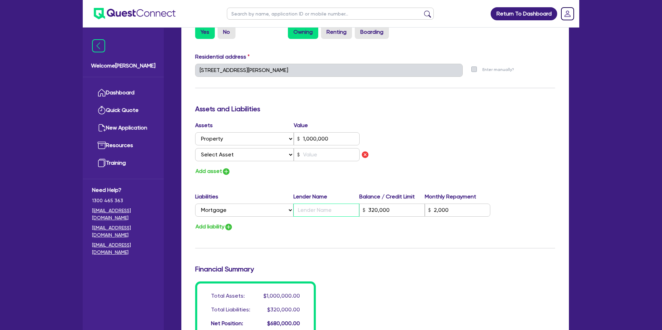
type input "320,000"
type input "2,000"
type input "0"
type input "0430 438 496"
type input "1,000,000"
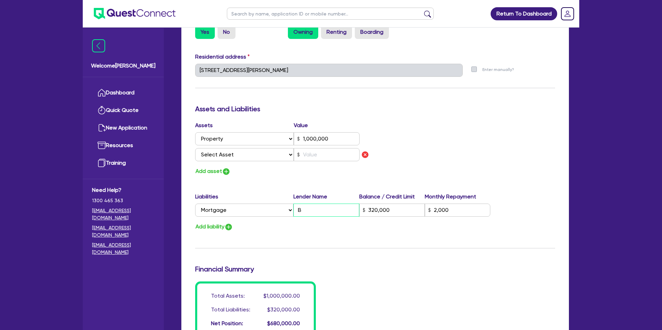
type input "Ba"
click at [308, 209] on input "Ban SA" at bounding box center [325, 210] width 65 height 13
click at [311, 156] on input "text" at bounding box center [327, 154] width 66 height 13
drag, startPoint x: 311, startPoint y: 211, endPoint x: 303, endPoint y: 211, distance: 7.9
click at [311, 211] on input "BanK SA" at bounding box center [325, 210] width 65 height 13
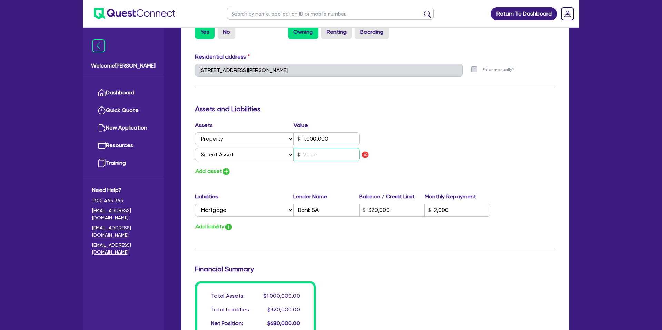
click at [305, 156] on input "text" at bounding box center [327, 154] width 66 height 13
click at [252, 157] on select "Select Asset Cash Property Investment property Vehicle Truck Trailer Equipment …" at bounding box center [244, 154] width 99 height 13
click at [195, 148] on select "Select Asset Cash Property Investment property Vehicle Truck Trailer Equipment …" at bounding box center [244, 154] width 99 height 13
click at [332, 154] on input "text" at bounding box center [327, 154] width 66 height 13
drag, startPoint x: 450, startPoint y: 114, endPoint x: 444, endPoint y: 109, distance: 7.9
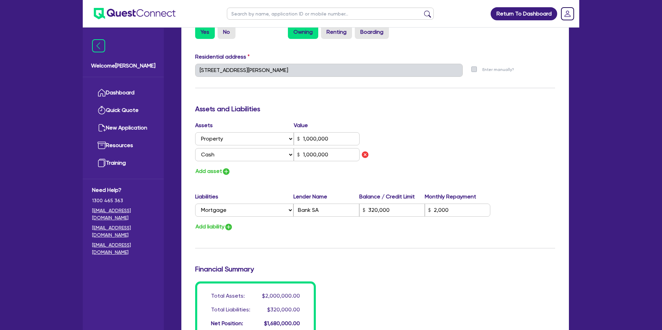
click at [449, 113] on div "Assets and Liabilities" at bounding box center [375, 110] width 370 height 11
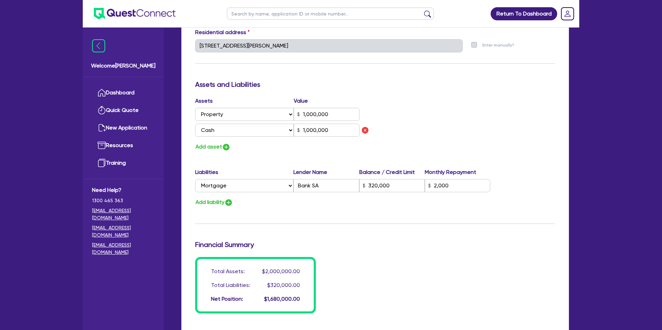
scroll to position [357, 0]
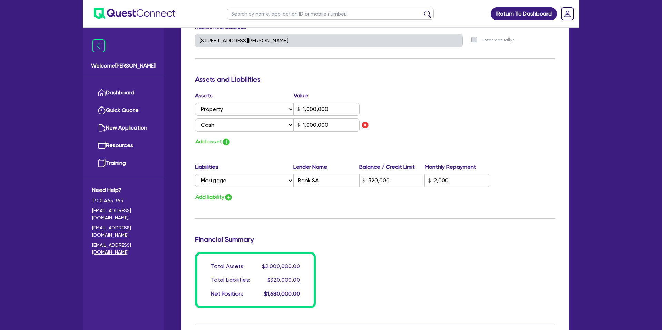
click at [227, 155] on div "Update residential status for Director #1 Boarding is only acceptable when the …" at bounding box center [375, 46] width 360 height 526
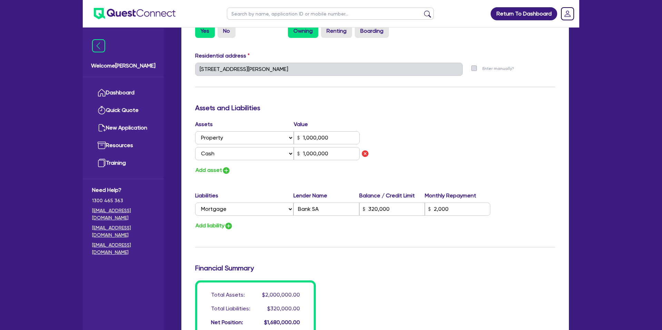
scroll to position [484, 0]
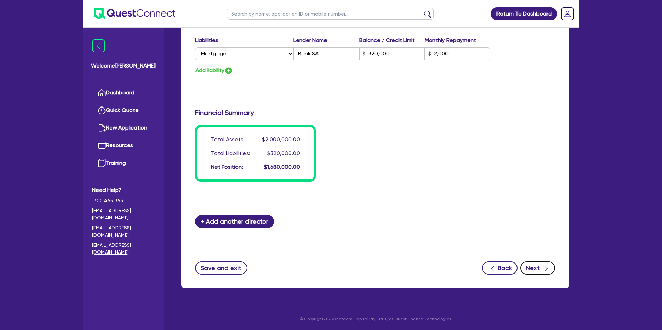
click at [536, 267] on button "Next" at bounding box center [537, 268] width 35 height 13
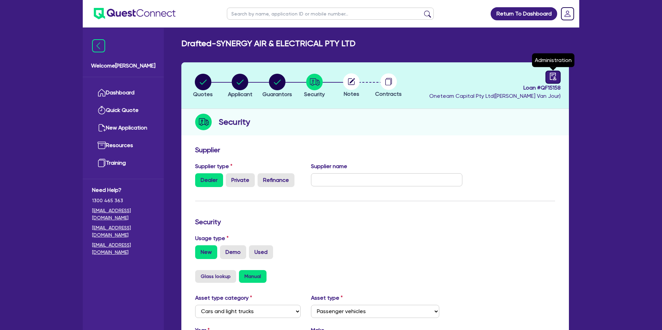
click at [551, 77] on icon "audit" at bounding box center [553, 77] width 8 height 8
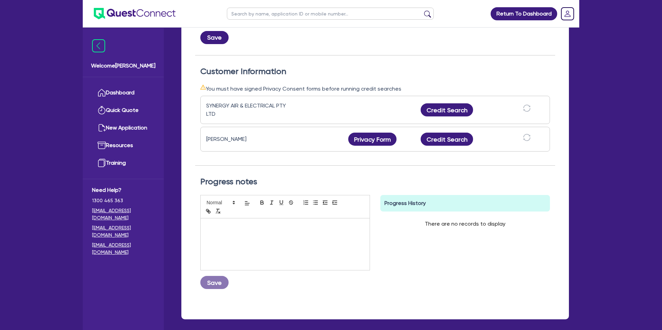
scroll to position [169, 0]
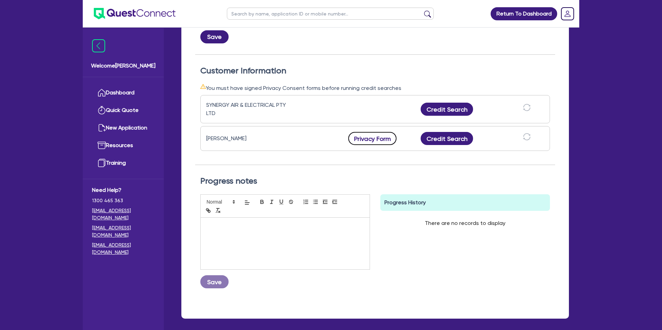
click at [372, 140] on button "Privacy Form" at bounding box center [372, 138] width 48 height 13
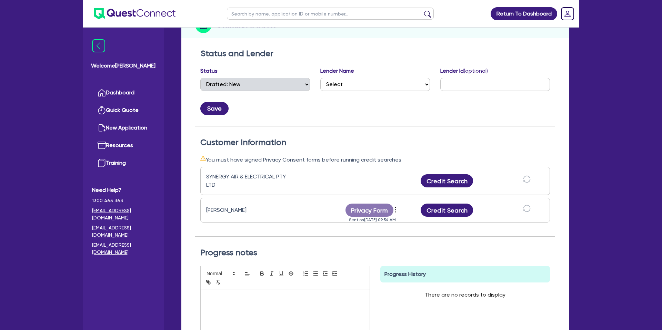
scroll to position [0, 0]
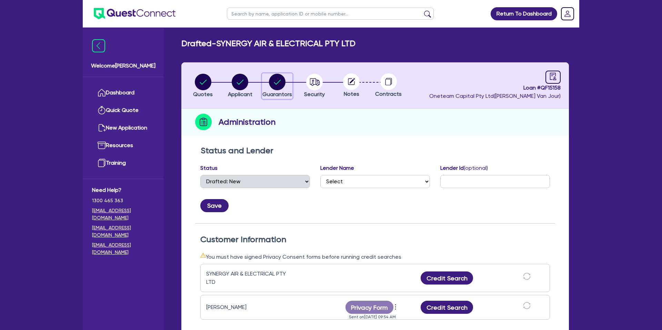
click at [279, 84] on circle "button" at bounding box center [277, 82] width 17 height 17
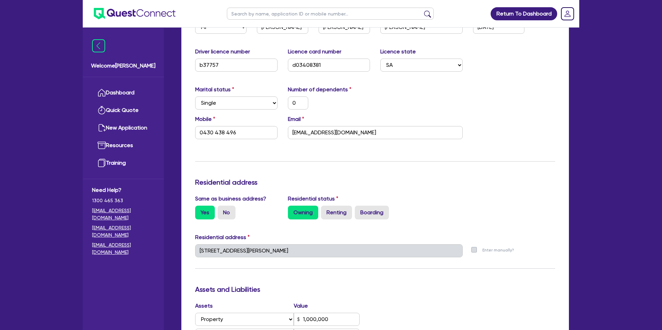
scroll to position [153, 0]
click at [310, 135] on input "admin@synergy1.com.au" at bounding box center [375, 132] width 175 height 13
click at [336, 167] on div "Update residential status for Director #1 Boarding is only acceptable when the …" at bounding box center [375, 256] width 360 height 526
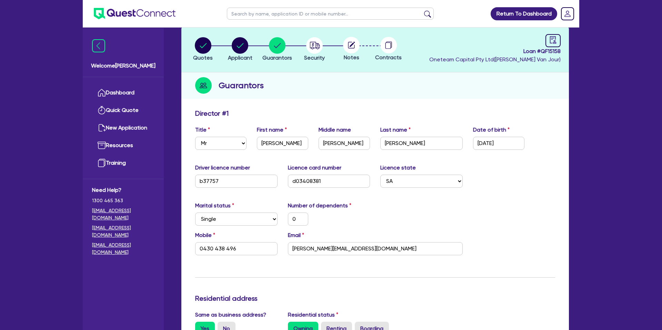
scroll to position [0, 0]
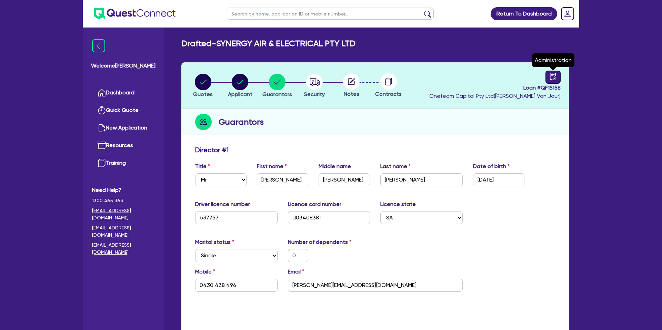
click at [557, 78] on link at bounding box center [552, 77] width 15 height 13
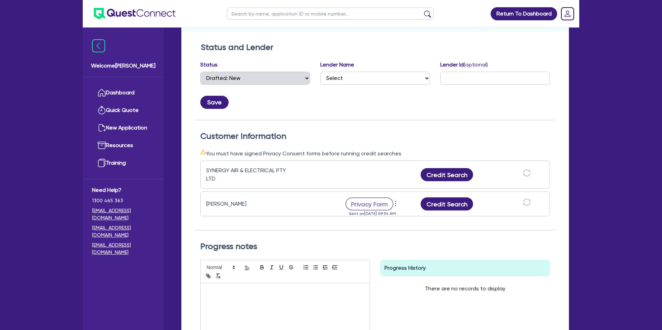
scroll to position [104, 0]
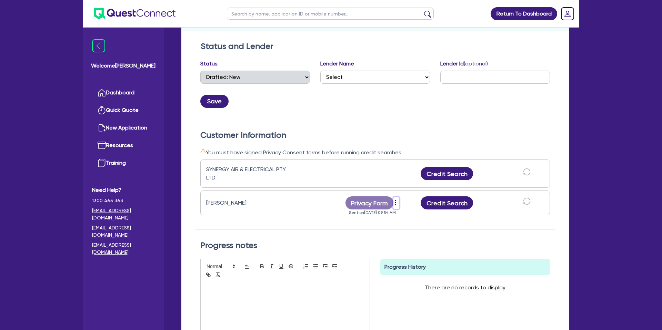
click at [396, 202] on icon "more" at bounding box center [395, 203] width 7 height 10
click at [413, 214] on link "Send new privacy form" at bounding box center [433, 213] width 66 height 10
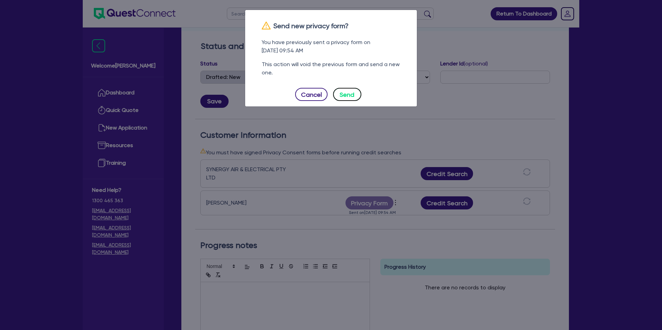
click at [353, 91] on button "Send" at bounding box center [347, 94] width 28 height 13
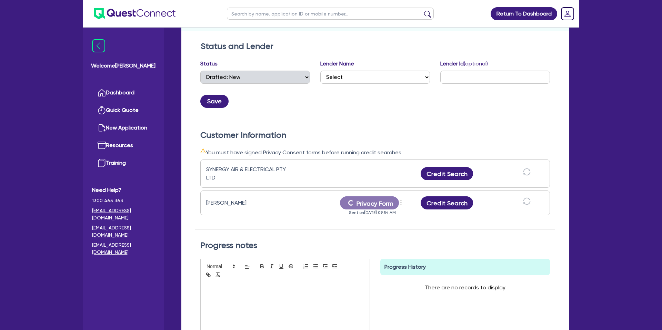
scroll to position [0, 0]
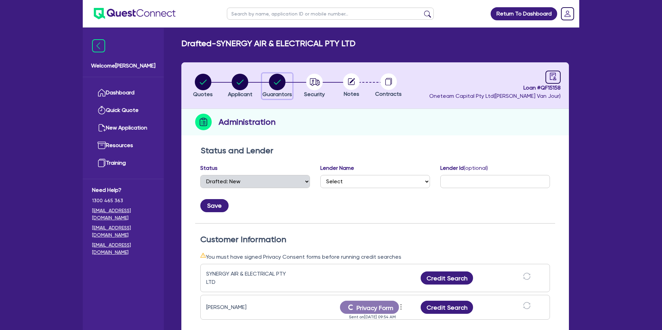
click at [272, 82] on circle "button" at bounding box center [277, 82] width 17 height 17
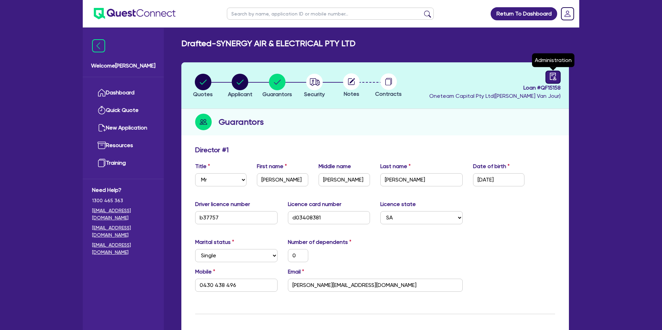
click at [559, 78] on link at bounding box center [552, 77] width 15 height 13
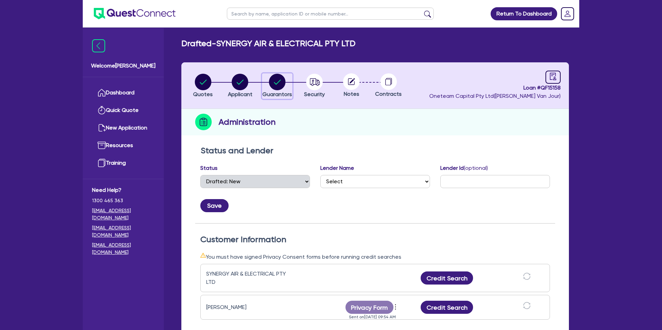
click at [279, 80] on circle "button" at bounding box center [277, 82] width 17 height 17
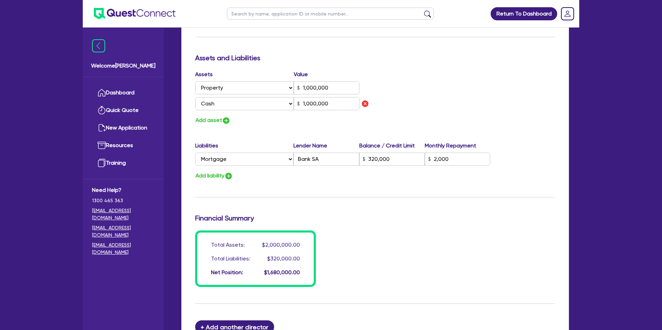
scroll to position [400, 0]
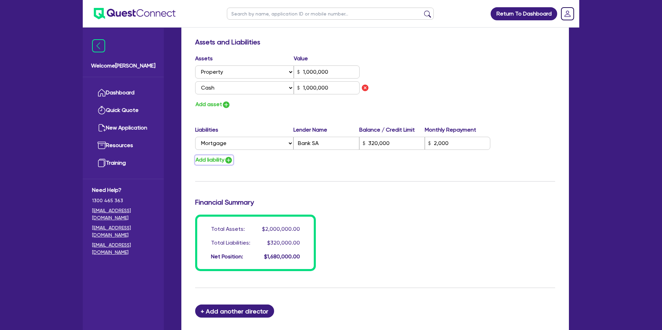
click at [215, 160] on button "Add liability" at bounding box center [214, 159] width 38 height 9
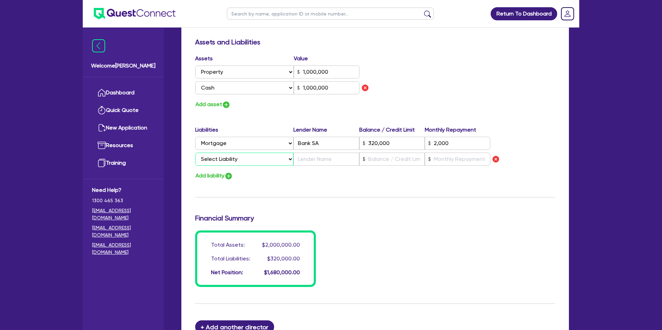
click at [213, 157] on select "Select Liability Credit card Mortgage Investment property loan Vehicle loan Tru…" at bounding box center [244, 159] width 98 height 13
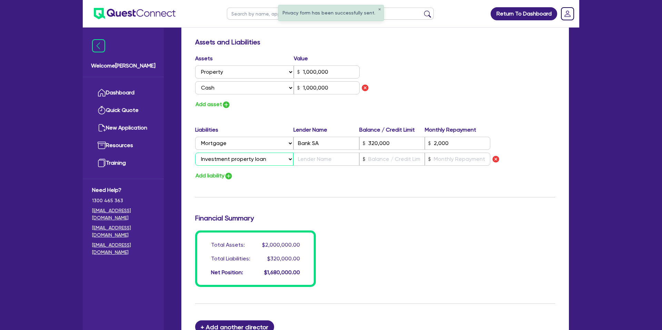
click at [195, 153] on select "Select Liability Credit card Mortgage Investment property loan Vehicle loan Tru…" at bounding box center [244, 159] width 98 height 13
click at [212, 158] on select "Select Liability Credit card Mortgage Investment property loan Vehicle loan Tru…" at bounding box center [244, 159] width 98 height 13
click at [195, 153] on select "Select Liability Credit card Mortgage Investment property loan Vehicle loan Tru…" at bounding box center [244, 159] width 98 height 13
click at [329, 157] on input "text" at bounding box center [325, 159] width 65 height 13
click at [404, 164] on input "text" at bounding box center [391, 159] width 65 height 13
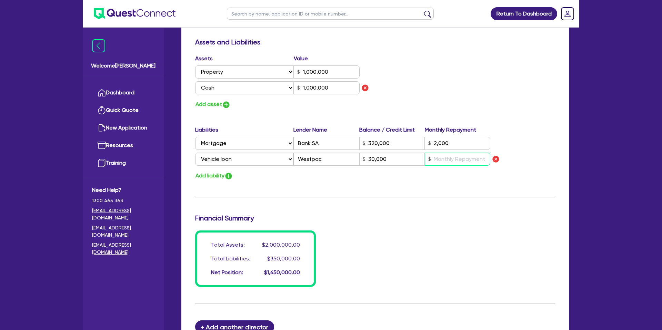
click at [468, 164] on input "text" at bounding box center [457, 159] width 65 height 13
click at [512, 111] on div "Update residential status for Director #1 Boarding is only acceptable when the …" at bounding box center [375, 17] width 360 height 542
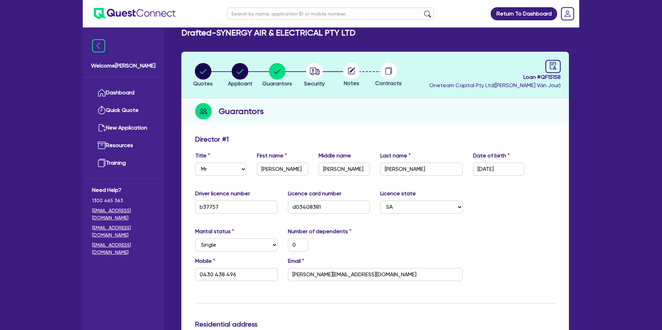
scroll to position [11, 0]
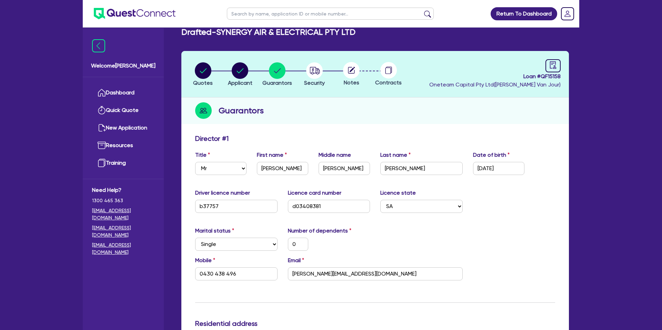
click at [374, 242] on div "0" at bounding box center [329, 244] width 93 height 13
click at [556, 67] on icon "audit" at bounding box center [553, 65] width 8 height 8
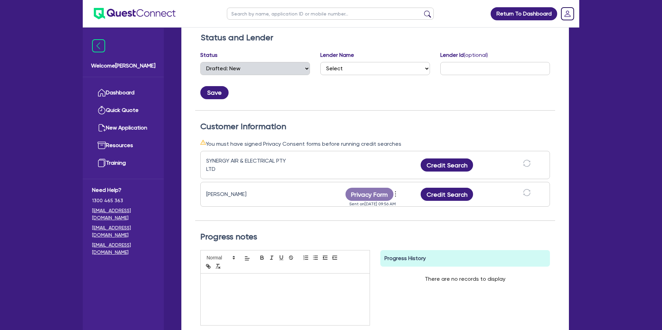
scroll to position [113, 0]
click at [395, 193] on icon "more" at bounding box center [395, 194] width 7 height 10
click at [412, 185] on link "View log" at bounding box center [433, 184] width 66 height 10
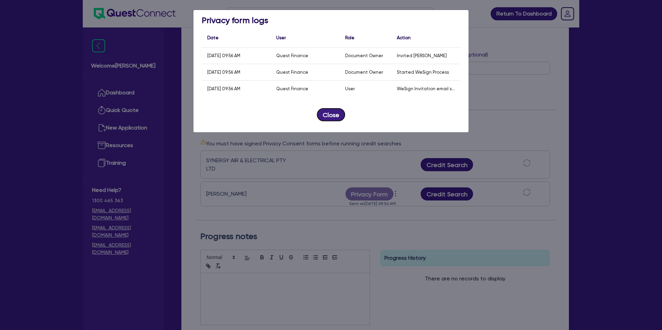
click at [334, 117] on button "Close" at bounding box center [331, 114] width 28 height 13
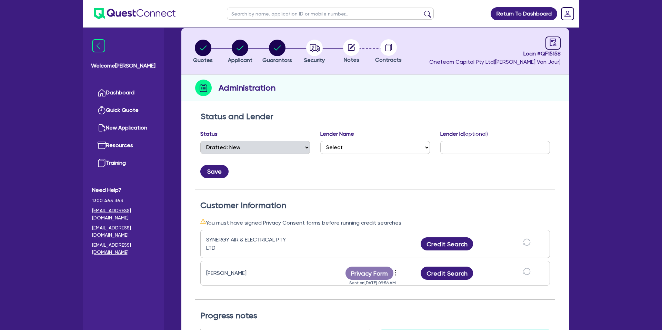
scroll to position [24, 0]
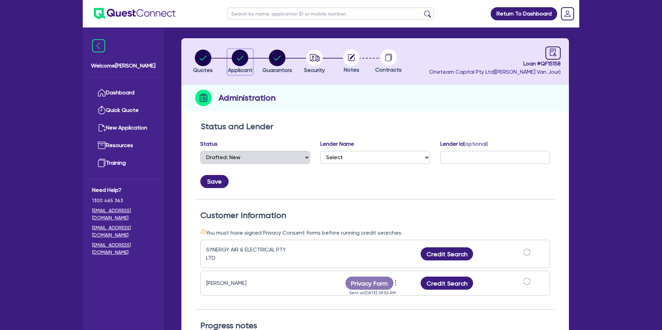
click at [241, 57] on circle "button" at bounding box center [240, 58] width 17 height 17
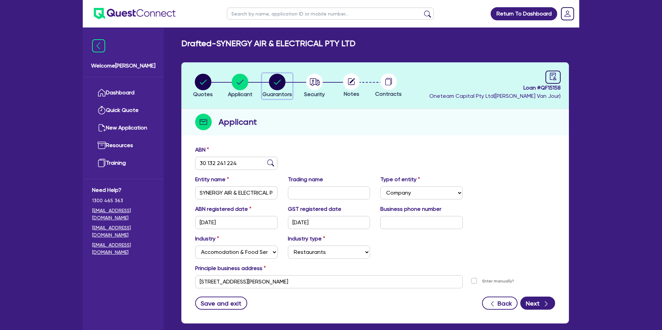
click at [271, 81] on circle "button" at bounding box center [277, 82] width 17 height 17
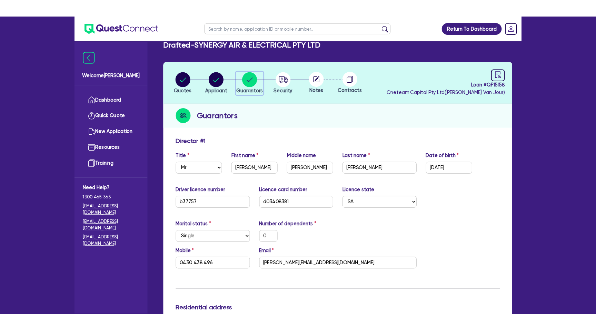
scroll to position [21, 0]
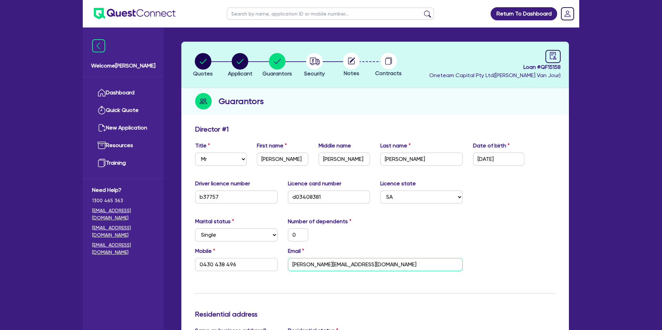
click at [315, 267] on input "[PERSON_NAME][EMAIL_ADDRESS][DOMAIN_NAME]" at bounding box center [375, 264] width 175 height 13
click at [314, 263] on input "[PERSON_NAME][EMAIL_ADDRESS][DOMAIN_NAME]" at bounding box center [375, 264] width 175 height 13
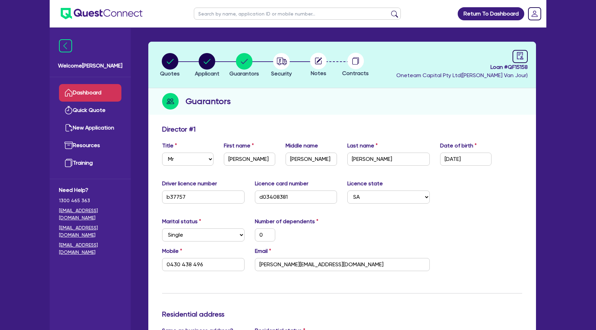
click at [101, 93] on link "Dashboard" at bounding box center [90, 93] width 62 height 18
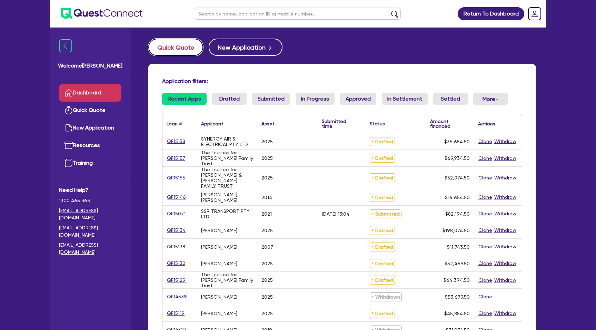
click at [176, 48] on button "Quick Quote" at bounding box center [175, 47] width 55 height 17
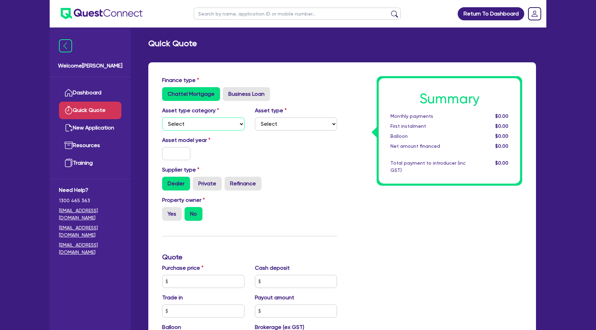
click at [211, 125] on select "Select Cars and light trucks Primary assets Secondary assets Tertiary assets" at bounding box center [203, 124] width 82 height 13
click at [162, 118] on select "Select Cars and light trucks Primary assets Secondary assets Tertiary assets" at bounding box center [203, 124] width 82 height 13
click at [281, 125] on select "Select" at bounding box center [296, 124] width 82 height 13
click at [265, 123] on select "Select Passenger vehicles Vans and utes Light trucks up to 4.5 tonne" at bounding box center [296, 124] width 82 height 13
click at [255, 118] on select "Select Passenger vehicles Vans and utes Light trucks up to 4.5 tonne" at bounding box center [296, 124] width 82 height 13
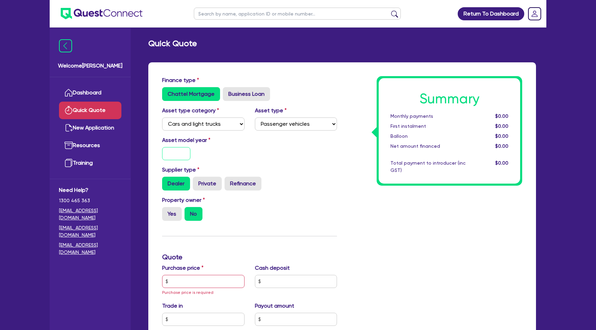
click at [178, 155] on input "text" at bounding box center [176, 153] width 28 height 13
click at [309, 175] on div "Supplier type Dealer Private Refinance" at bounding box center [249, 178] width 185 height 25
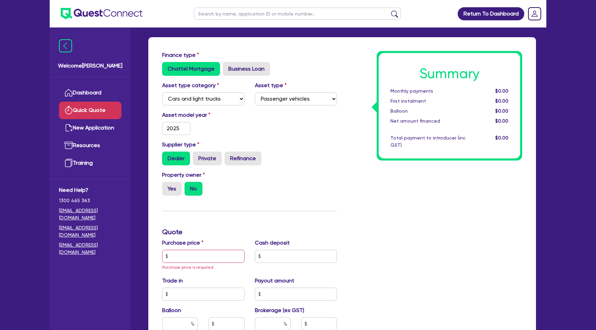
scroll to position [42, 0]
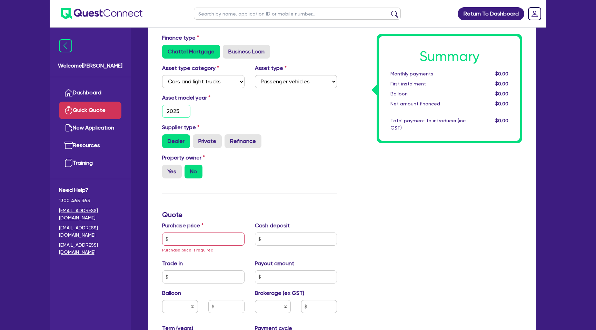
click at [183, 111] on input "2025" at bounding box center [176, 111] width 28 height 13
click at [240, 109] on div "Asset model year 2018" at bounding box center [203, 106] width 93 height 24
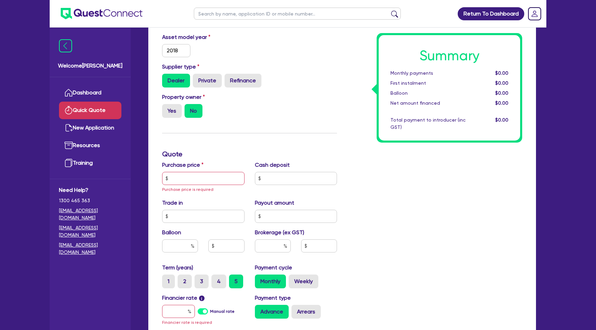
scroll to position [104, 0]
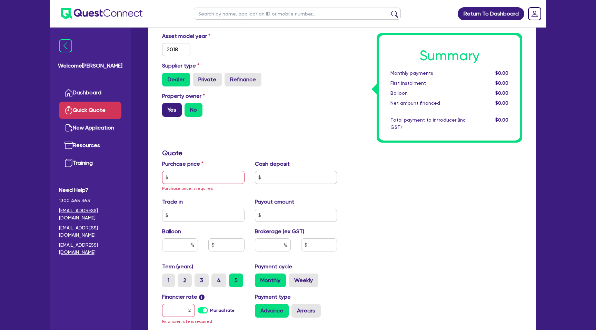
click at [172, 110] on label "Yes" at bounding box center [172, 110] width 20 height 14
click at [173, 112] on label "Yes" at bounding box center [172, 110] width 20 height 14
click at [166, 108] on input "Yes" at bounding box center [164, 105] width 4 height 4
drag, startPoint x: 275, startPoint y: 113, endPoint x: 257, endPoint y: 112, distance: 18.7
click at [275, 113] on div "Property owner Yes No" at bounding box center [249, 107] width 185 height 30
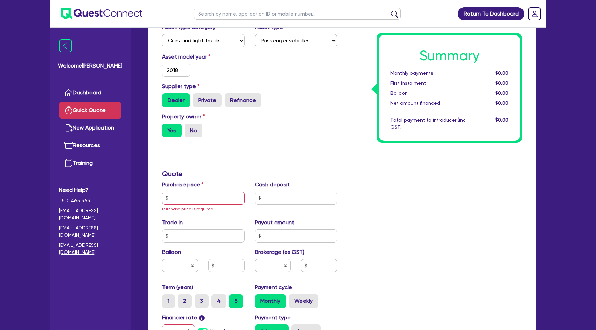
scroll to position [63, 0]
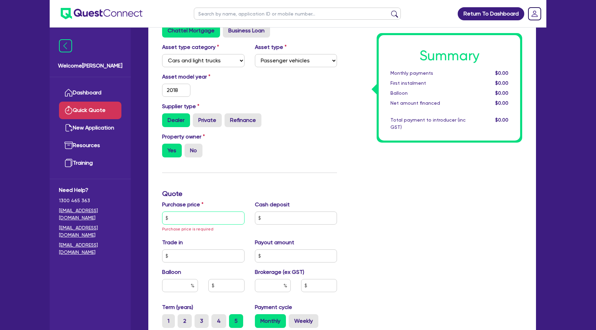
drag, startPoint x: 171, startPoint y: 218, endPoint x: 205, endPoint y: 211, distance: 34.9
click at [171, 218] on input "text" at bounding box center [203, 218] width 82 height 13
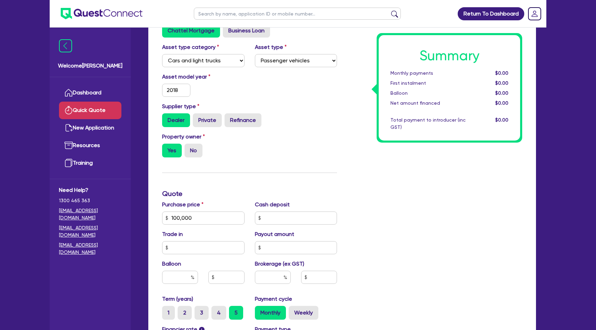
click at [320, 175] on div "Finance type Chattel Mortgage Business Loan Asset type category Select Cars and…" at bounding box center [249, 218] width 185 height 411
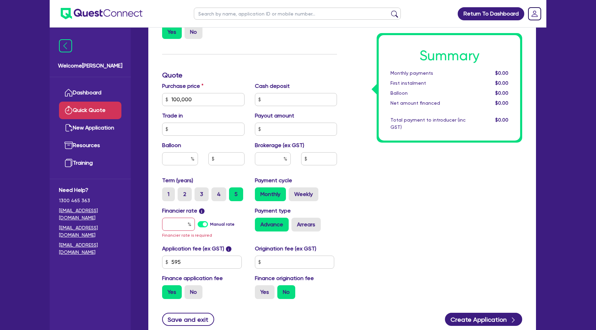
scroll to position [183, 0]
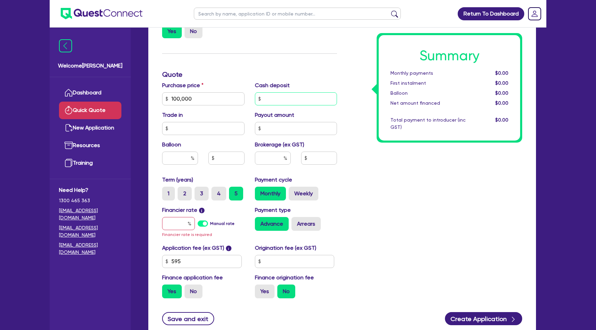
click at [290, 98] on input "text" at bounding box center [296, 98] width 82 height 13
click at [179, 222] on input "text" at bounding box center [178, 223] width 33 height 13
drag, startPoint x: 155, startPoint y: 98, endPoint x: 149, endPoint y: 96, distance: 6.8
click at [149, 96] on div "Finance type Chattel Mortgage Business Loan Asset type category Select Cars and…" at bounding box center [341, 108] width 387 height 459
drag, startPoint x: 172, startPoint y: 161, endPoint x: 179, endPoint y: 165, distance: 8.0
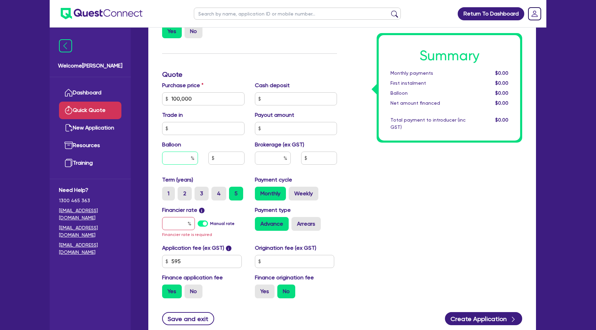
click at [172, 161] on input "text" at bounding box center [180, 158] width 36 height 13
click at [489, 258] on div "Summary Monthly payments $0.00 First instalment $0.00 Balloon $0.00 Net amount …" at bounding box center [434, 98] width 185 height 411
drag, startPoint x: 188, startPoint y: 157, endPoint x: 173, endPoint y: 158, distance: 14.1
click at [173, 158] on input "0.00" at bounding box center [180, 158] width 36 height 13
click at [442, 174] on div "Summary Monthly payments $0.00 First instalment $0.00 Balloon $0.00 Net amount …" at bounding box center [434, 98] width 185 height 411
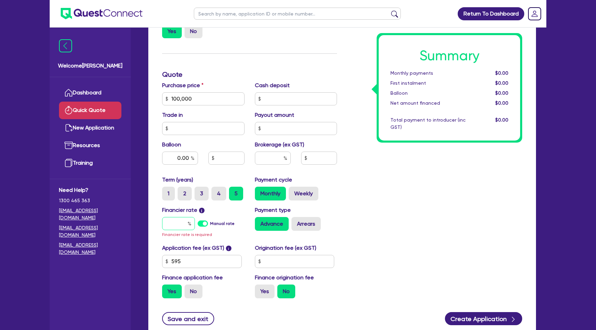
click at [181, 220] on input "text" at bounding box center [178, 223] width 33 height 13
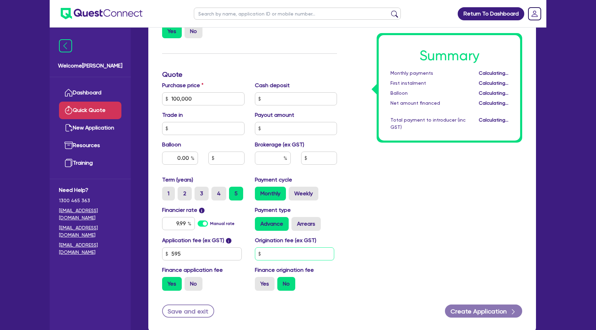
click at [270, 251] on input "text" at bounding box center [295, 253] width 80 height 13
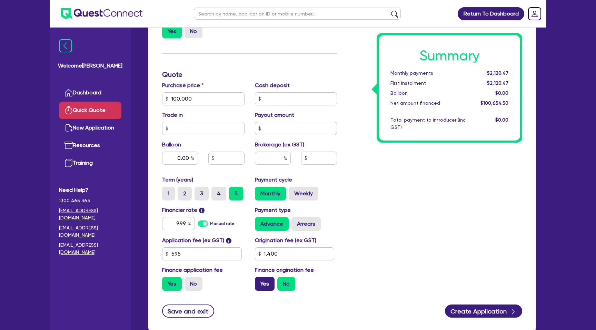
click at [264, 286] on label "Yes" at bounding box center [265, 284] width 20 height 14
click at [259, 282] on input "Yes" at bounding box center [257, 279] width 4 height 4
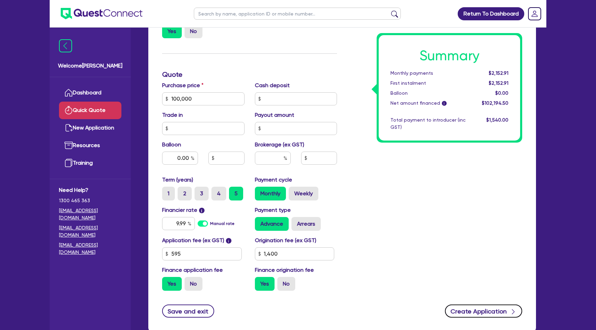
click at [494, 312] on button "Create Application" at bounding box center [483, 311] width 77 height 13
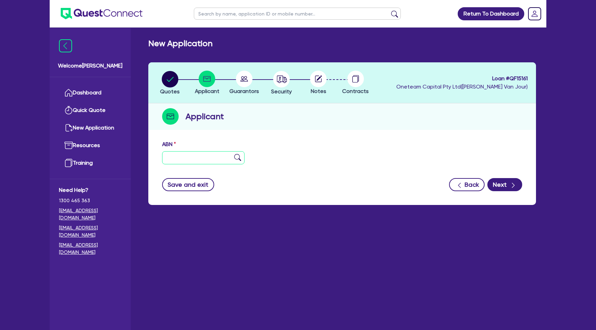
drag, startPoint x: 175, startPoint y: 163, endPoint x: 173, endPoint y: 156, distance: 7.0
click at [175, 162] on input "text" at bounding box center [203, 157] width 82 height 13
paste input "54 668 121 677"
click at [324, 156] on div "ABN 54 668 121 677" at bounding box center [342, 155] width 370 height 30
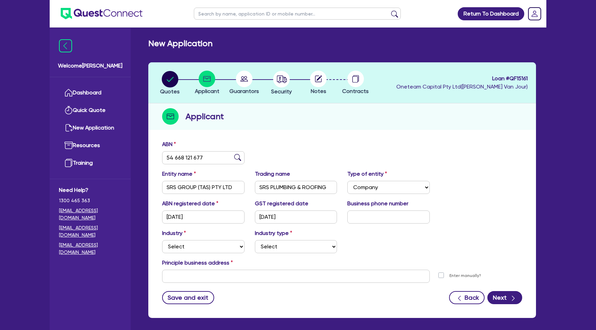
scroll to position [30, 0]
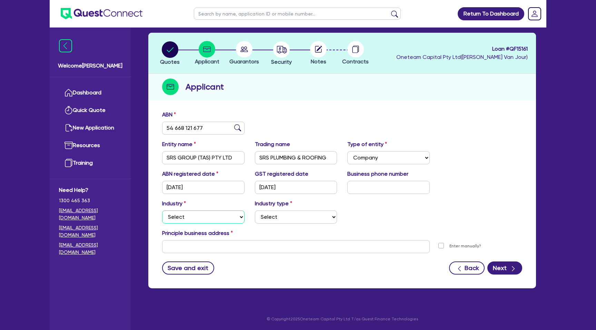
click at [190, 212] on select "Select Accomodation & Food Services Administrative & Support Services Agricultu…" at bounding box center [203, 217] width 82 height 13
click at [162, 211] on select "Select Accomodation & Food Services Administrative & Support Services Agricultu…" at bounding box center [203, 217] width 82 height 13
click at [276, 218] on select "Select Trades People Providing Services Direct to Consumers Trades People Provi…" at bounding box center [296, 217] width 82 height 13
click at [255, 211] on select "Select Trades People Providing Services Direct to Consumers Trades People Provi…" at bounding box center [296, 217] width 82 height 13
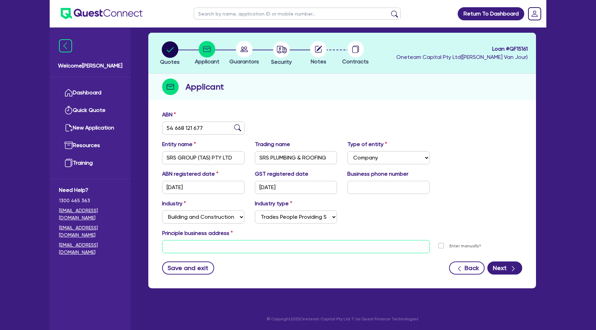
click at [205, 245] on input "text" at bounding box center [295, 246] width 267 height 13
paste input "133 Main Street"
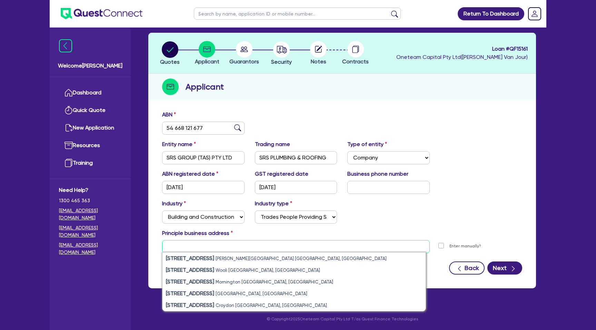
paste input "133 Main Street"
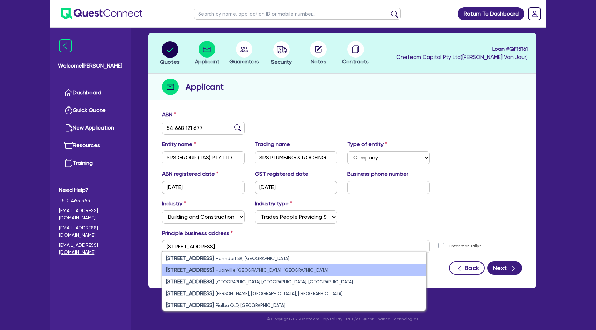
click at [217, 271] on small "Huonville TAS, Australia" at bounding box center [271, 270] width 113 height 5
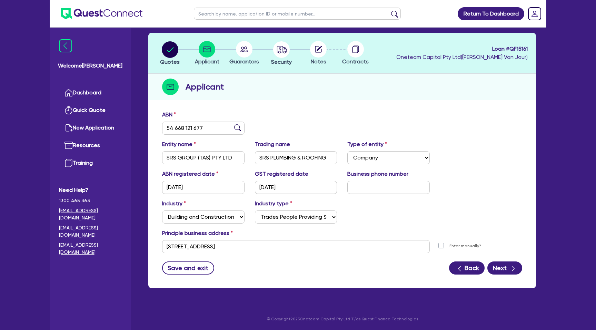
drag, startPoint x: 311, startPoint y: 277, endPoint x: 476, endPoint y: 272, distance: 164.5
click at [312, 277] on div "ABN 54 668 121 677 Entity name SRS GROUP (TAS) PTY LTD Trading name SRS PLUMBIN…" at bounding box center [341, 197] width 387 height 181
click at [504, 264] on button "Next" at bounding box center [504, 268] width 35 height 13
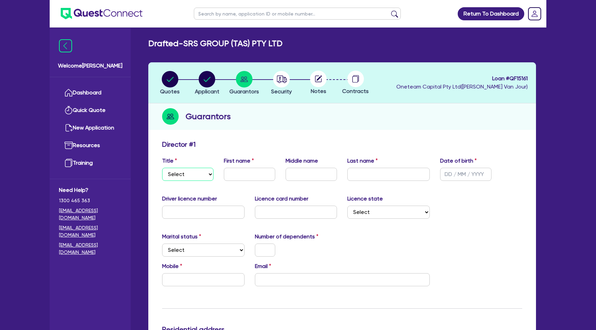
click at [196, 179] on select "Select Mr Mrs Ms Miss Dr" at bounding box center [187, 174] width 51 height 13
click at [162, 168] on select "Select Mr Mrs Ms Miss Dr" at bounding box center [187, 174] width 51 height 13
click at [263, 175] on input "text" at bounding box center [249, 174] width 51 height 13
click at [359, 174] on input "Riely Smith" at bounding box center [388, 174] width 82 height 13
click at [476, 173] on input "text" at bounding box center [465, 174] width 51 height 13
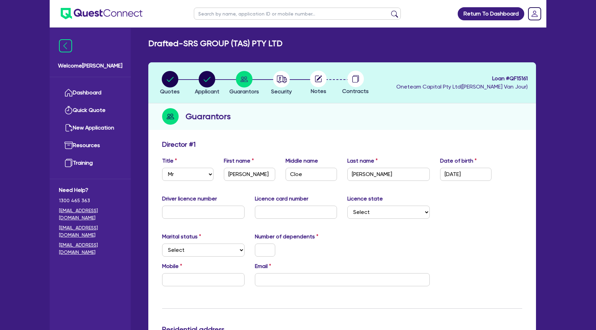
drag, startPoint x: 458, startPoint y: 195, endPoint x: 243, endPoint y: 194, distance: 214.7
click at [452, 195] on div "Driver licence number Licence card number Licence state Select NSW VIC QLD TAS …" at bounding box center [342, 210] width 370 height 30
click at [202, 212] on input "text" at bounding box center [203, 212] width 82 height 13
click at [270, 210] on input "text" at bounding box center [296, 212] width 82 height 13
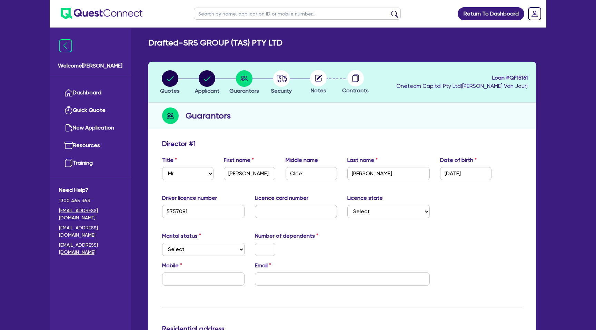
click at [341, 237] on div "Number of dependents" at bounding box center [296, 244] width 93 height 24
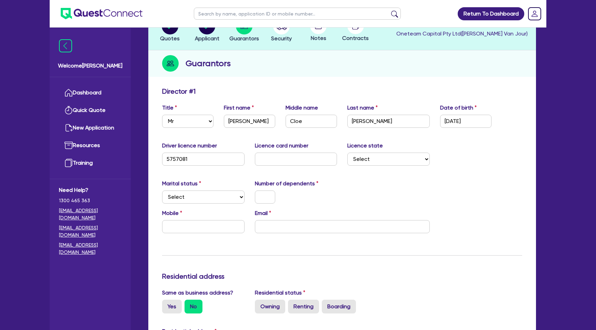
scroll to position [54, 0]
click at [181, 195] on select "Select Single Married De Facto / Partner" at bounding box center [203, 196] width 82 height 13
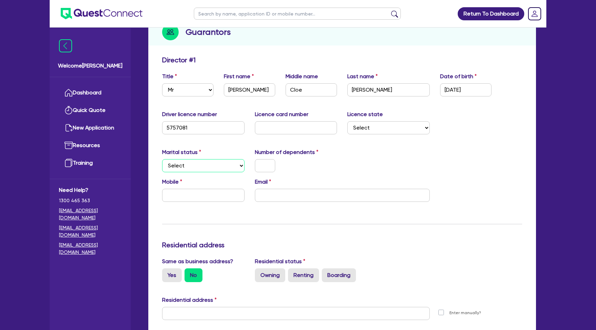
scroll to position [85, 0]
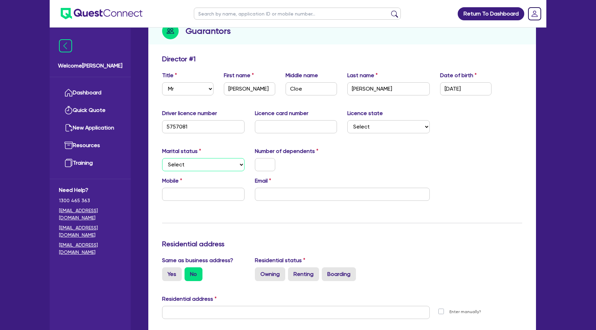
click at [201, 164] on select "Select Single Married De Facto / Partner" at bounding box center [203, 164] width 82 height 13
click at [162, 158] on select "Select Single Married De Facto / Partner" at bounding box center [203, 164] width 82 height 13
click at [266, 165] on input "text" at bounding box center [265, 164] width 20 height 13
click at [339, 166] on div "3" at bounding box center [296, 164] width 93 height 13
drag, startPoint x: 218, startPoint y: 199, endPoint x: 222, endPoint y: 196, distance: 4.8
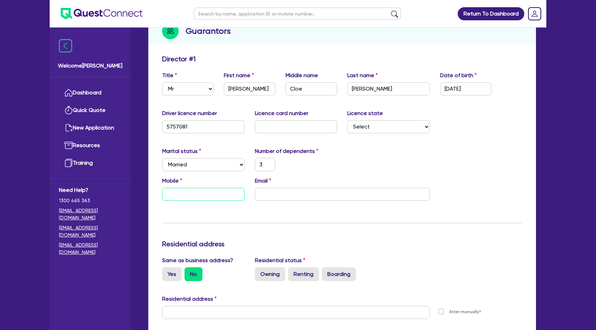
click at [219, 198] on input "text" at bounding box center [203, 194] width 82 height 13
drag, startPoint x: 271, startPoint y: 194, endPoint x: 106, endPoint y: 9, distance: 247.6
click at [272, 191] on input "email" at bounding box center [342, 194] width 175 height 13
paste input "[EMAIL_ADDRESS][DOMAIN_NAME]"
click at [399, 163] on div "Marital status Select Single Married De Facto / Partner Number of dependents 3" at bounding box center [342, 162] width 370 height 30
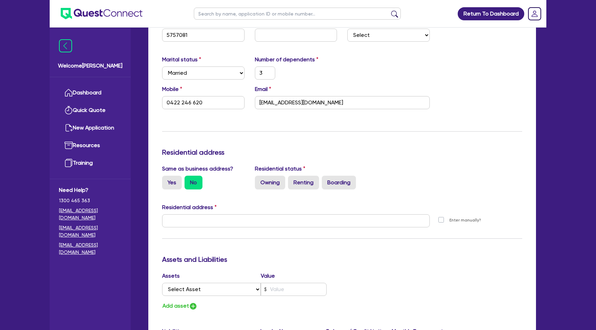
scroll to position [177, 0]
click at [277, 121] on div "Update residential status for Director #1 Boarding is only acceptable when the …" at bounding box center [342, 218] width 360 height 510
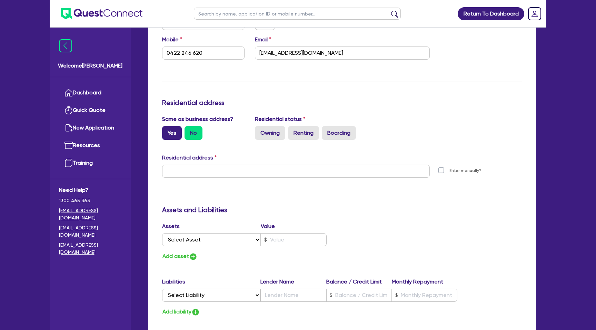
scroll to position [227, 0]
click at [175, 131] on label "Yes" at bounding box center [172, 133] width 20 height 14
click at [166, 130] on input "Yes" at bounding box center [164, 128] width 4 height 4
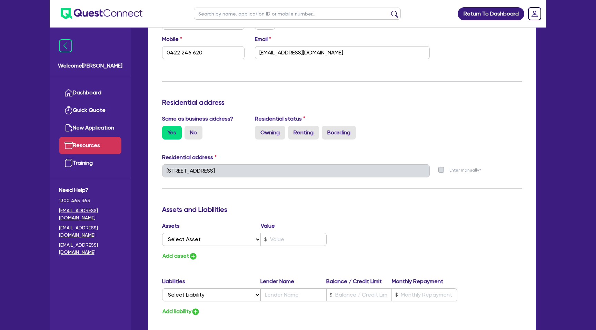
click at [97, 150] on div "Welcome Gabriel Dashboard Quick Quote New Application Ref Company Ref Salespers…" at bounding box center [298, 172] width 496 height 799
click at [256, 152] on div "Update residential status for Director #1 Boarding is only acceptable when the …" at bounding box center [342, 168] width 360 height 510
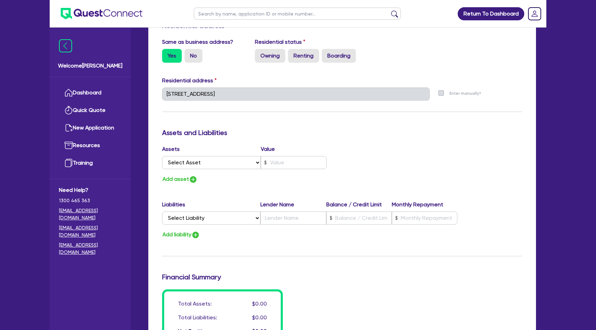
scroll to position [304, 0]
drag, startPoint x: 191, startPoint y: 50, endPoint x: 195, endPoint y: 63, distance: 13.4
click at [192, 54] on label "No" at bounding box center [193, 56] width 18 height 14
drag, startPoint x: 193, startPoint y: 52, endPoint x: 196, endPoint y: 61, distance: 9.2
click at [193, 53] on label "No" at bounding box center [193, 56] width 18 height 14
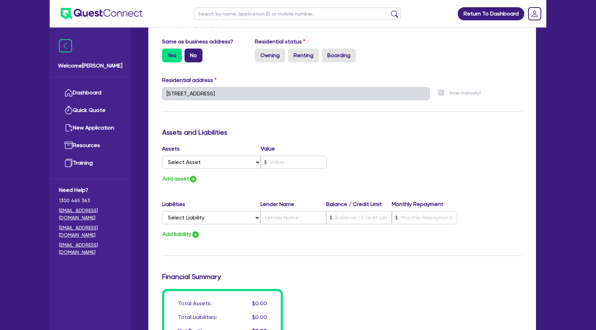
click at [189, 53] on input "No" at bounding box center [186, 51] width 4 height 4
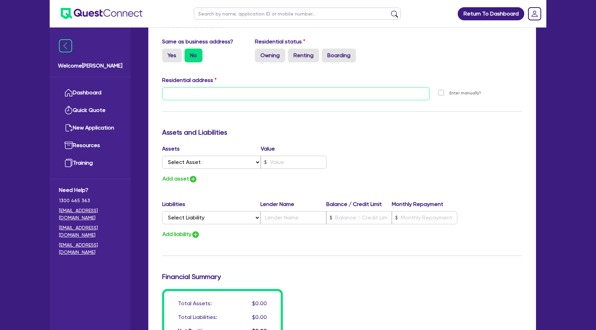
click at [184, 89] on input "text" at bounding box center [295, 93] width 267 height 13
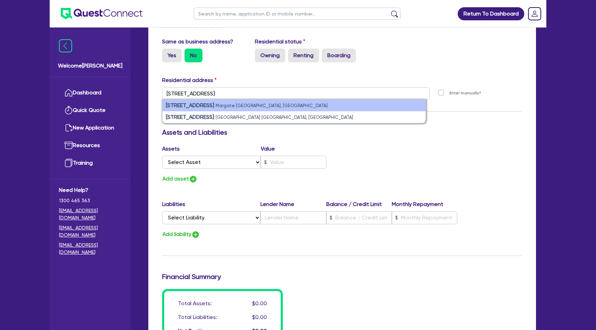
click at [224, 105] on small "Margate TAS, Australia" at bounding box center [271, 105] width 112 height 5
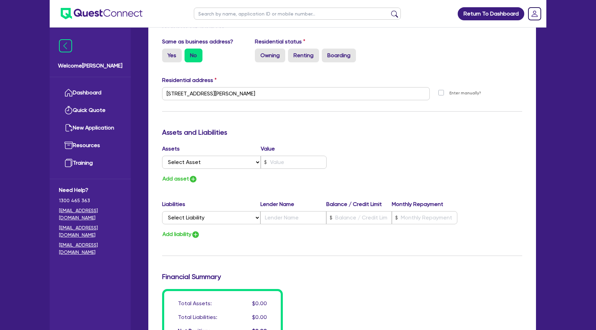
click at [277, 141] on div "Update residential status for Director #1 Boarding is only acceptable when the …" at bounding box center [342, 91] width 360 height 510
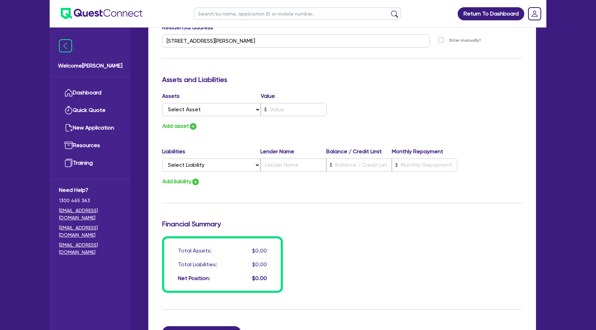
scroll to position [358, 0]
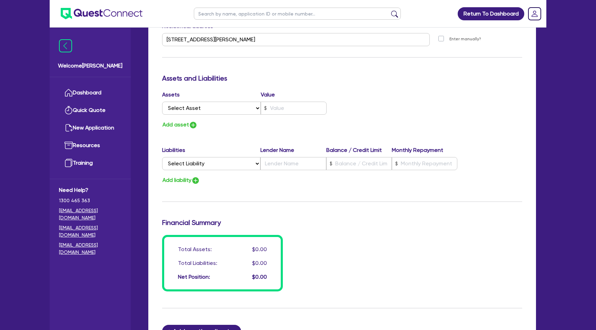
click at [202, 114] on div "Assets Value Select Asset Cash Property Investment property Vehicle Truck Trail…" at bounding box center [249, 104] width 185 height 27
click at [204, 110] on select "Select Asset Cash Property Investment property Vehicle Truck Trailer Equipment …" at bounding box center [211, 108] width 99 height 13
click at [162, 102] on select "Select Asset Cash Property Investment property Vehicle Truck Trailer Equipment …" at bounding box center [211, 108] width 99 height 13
click at [280, 107] on input "text" at bounding box center [294, 108] width 66 height 13
drag, startPoint x: 473, startPoint y: 84, endPoint x: 464, endPoint y: 87, distance: 9.2
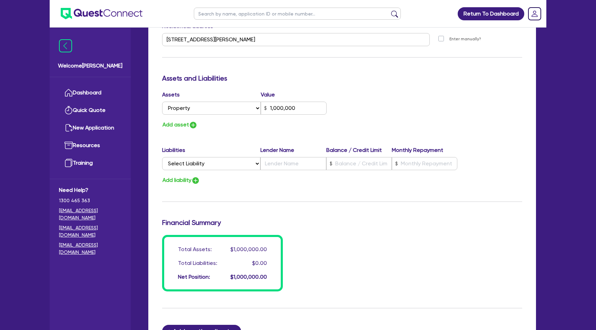
click at [472, 84] on div "Assets and Liabilities" at bounding box center [342, 79] width 370 height 11
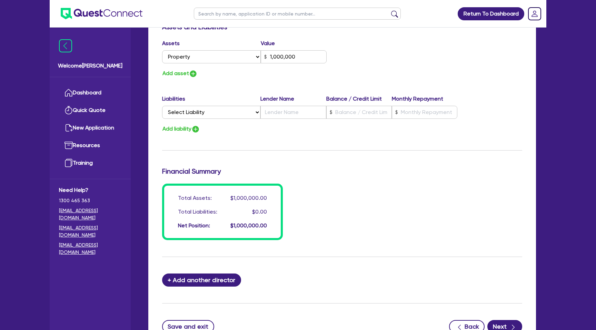
scroll to position [411, 0]
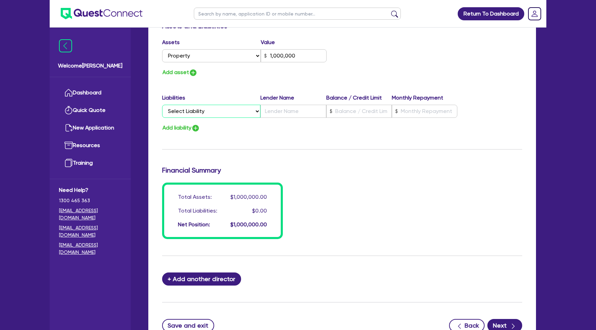
click at [215, 111] on select "Select Liability Credit card Mortgage Investment property loan Vehicle loan Tru…" at bounding box center [211, 111] width 98 height 13
click at [162, 105] on select "Select Liability Credit card Mortgage Investment property loan Vehicle loan Tru…" at bounding box center [211, 111] width 98 height 13
click at [351, 110] on input "text" at bounding box center [358, 111] width 65 height 13
click at [407, 114] on input "text" at bounding box center [424, 111] width 65 height 13
drag, startPoint x: 296, startPoint y: 110, endPoint x: 302, endPoint y: 109, distance: 5.5
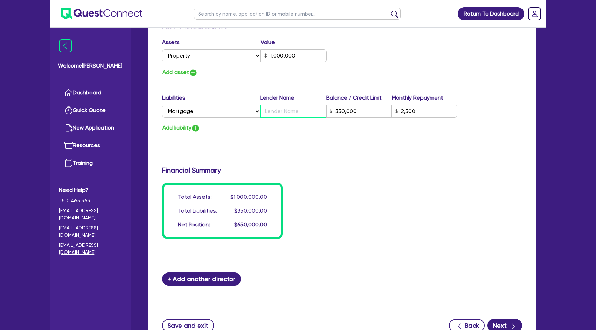
click at [297, 110] on input "text" at bounding box center [292, 111] width 65 height 13
drag, startPoint x: 326, startPoint y: 137, endPoint x: 284, endPoint y: 133, distance: 42.6
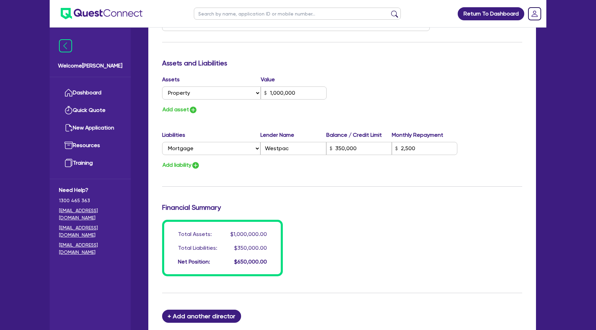
scroll to position [375, 0]
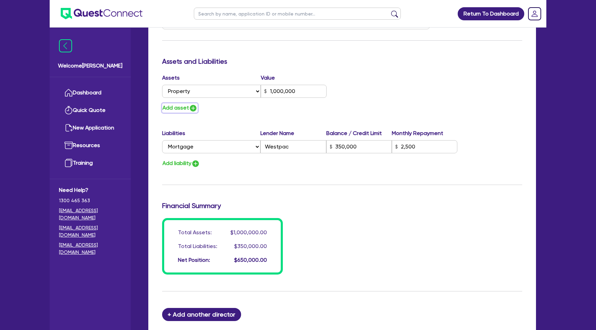
click at [178, 108] on button "Add asset" at bounding box center [180, 107] width 36 height 9
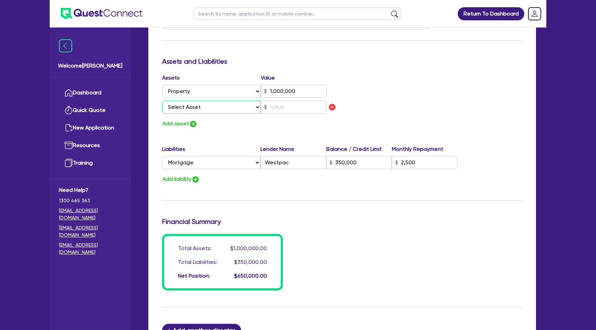
click at [196, 109] on select "Select Asset Cash Property Investment property Vehicle Truck Trailer Equipment …" at bounding box center [211, 107] width 99 height 13
click at [162, 101] on select "Select Asset Cash Property Investment property Vehicle Truck Trailer Equipment …" at bounding box center [211, 107] width 99 height 13
click at [280, 106] on input "text" at bounding box center [294, 107] width 66 height 13
click at [344, 84] on div "Assets Value Select Asset Cash Property Investment property Vehicle Truck Trail…" at bounding box center [342, 101] width 370 height 55
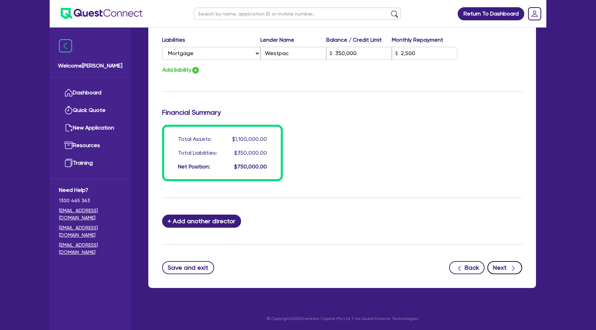
click at [500, 266] on button "Next" at bounding box center [504, 267] width 35 height 13
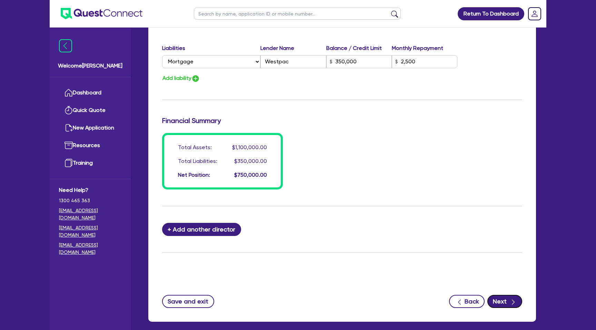
scroll to position [493, 0]
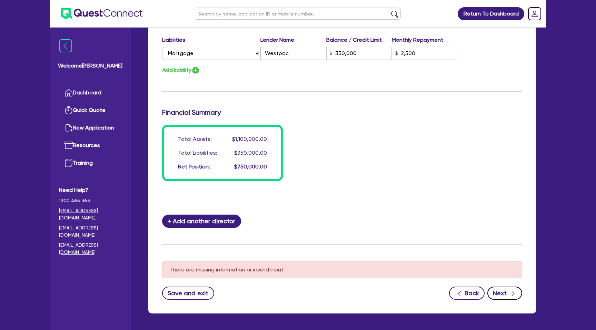
click at [511, 293] on icon "button" at bounding box center [512, 294] width 7 height 7
drag, startPoint x: 503, startPoint y: 291, endPoint x: 466, endPoint y: 256, distance: 50.5
click at [503, 291] on button "Next" at bounding box center [504, 293] width 35 height 13
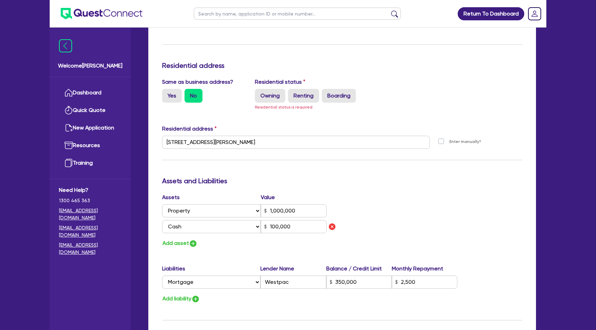
scroll to position [261, 0]
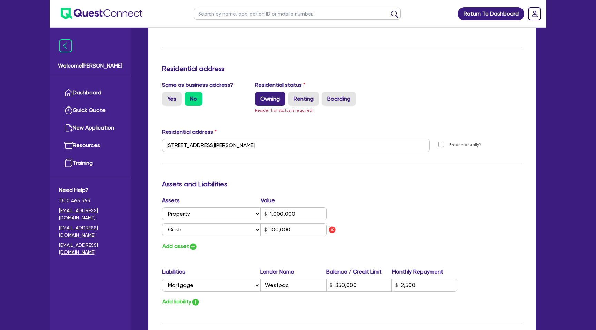
click at [269, 100] on label "Owning" at bounding box center [270, 99] width 30 height 14
click at [259, 97] on input "Owning" at bounding box center [257, 94] width 4 height 4
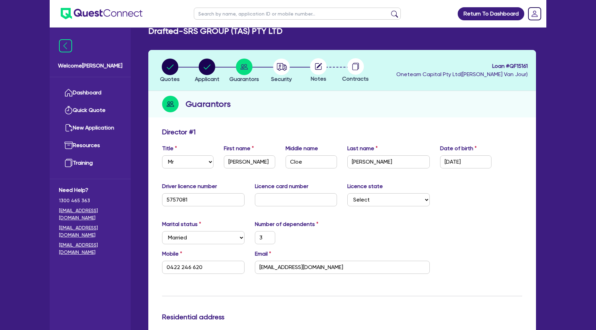
scroll to position [0, 0]
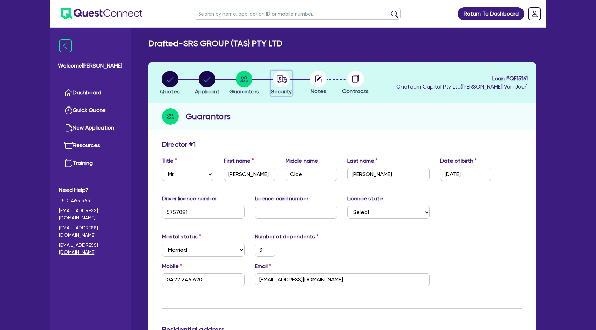
click at [279, 77] on circle "button" at bounding box center [281, 79] width 17 height 17
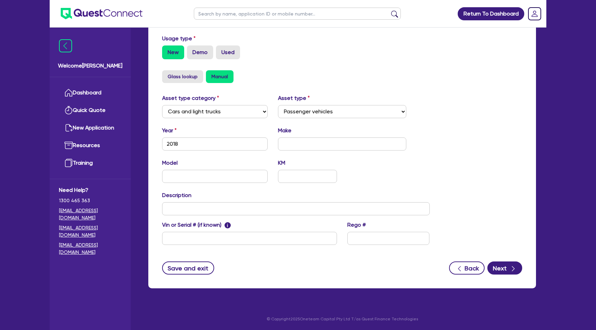
scroll to position [200, 0]
click at [513, 266] on icon "button" at bounding box center [512, 268] width 7 height 7
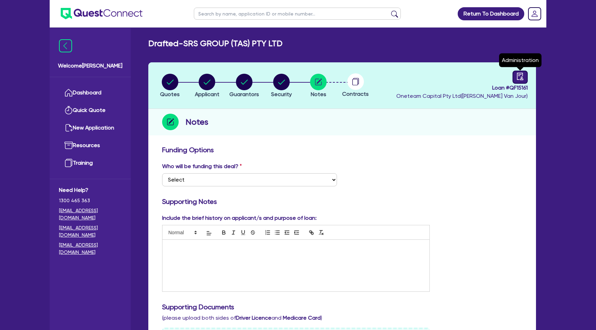
click at [514, 71] on link at bounding box center [519, 77] width 15 height 13
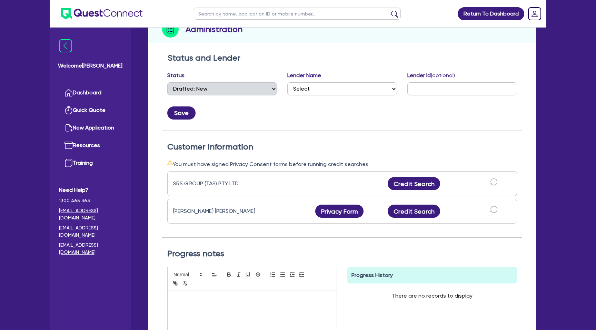
scroll to position [125, 0]
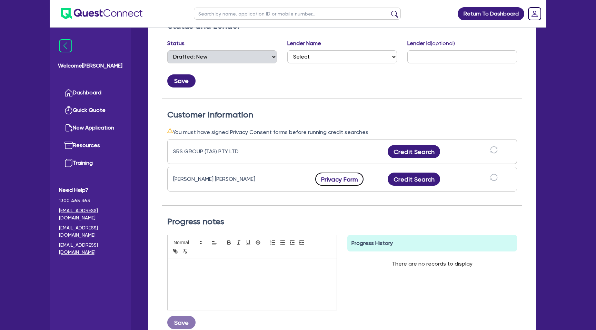
click at [334, 181] on button "Privacy Form" at bounding box center [339, 179] width 48 height 13
drag, startPoint x: 237, startPoint y: 180, endPoint x: 181, endPoint y: 172, distance: 56.5
click at [181, 172] on div "Samuel Cloe Riley Smith Privacy Form Privacy form logs Close Send new privacy f…" at bounding box center [342, 179] width 350 height 25
click at [406, 94] on div "Status and Lender Status Select Quoted Drafted: New Drafted: Amended Submitted:…" at bounding box center [342, 60] width 360 height 78
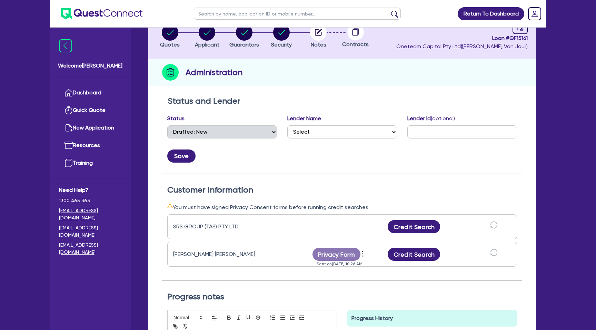
scroll to position [32, 0]
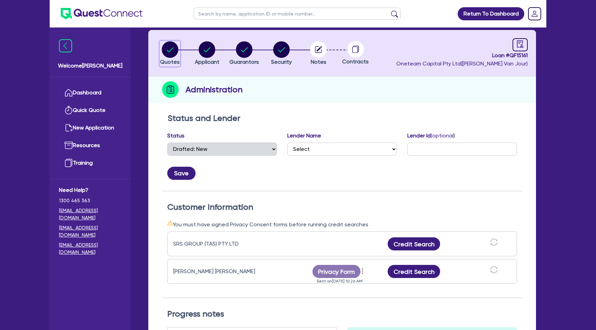
click at [165, 53] on circle "button" at bounding box center [170, 49] width 17 height 17
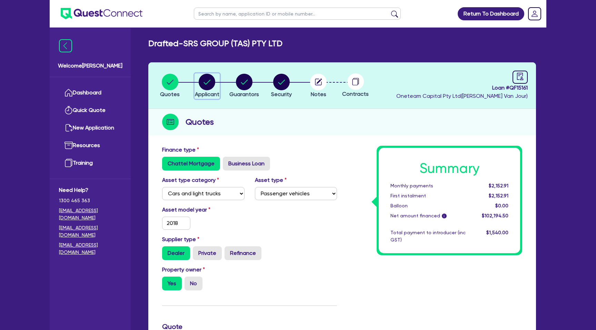
click at [205, 85] on circle "button" at bounding box center [207, 82] width 17 height 17
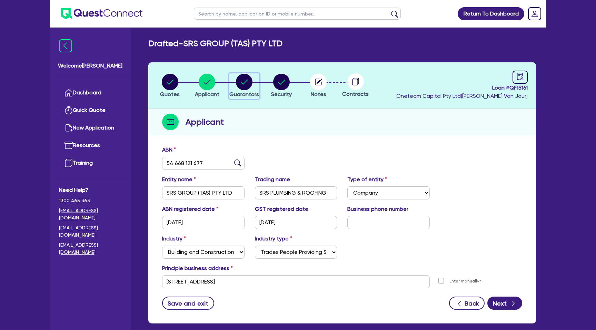
click at [247, 79] on circle "button" at bounding box center [244, 82] width 17 height 17
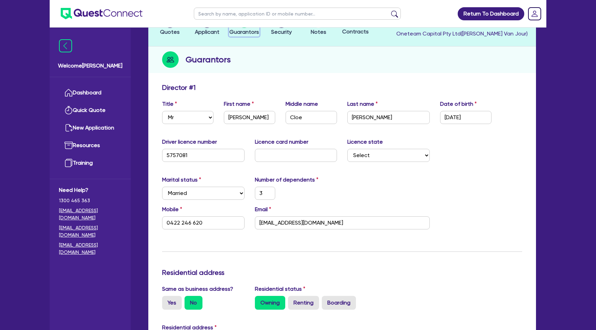
scroll to position [74, 0]
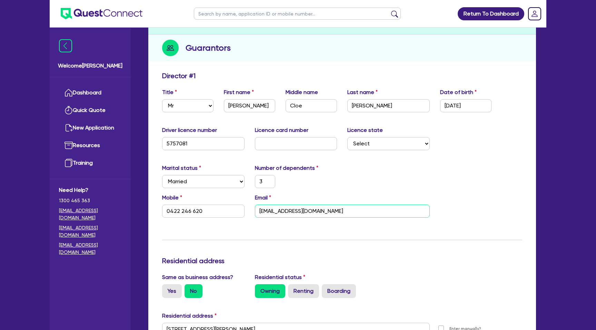
click at [295, 211] on input "[EMAIL_ADDRESS][DOMAIN_NAME]" at bounding box center [342, 211] width 175 height 13
click at [295, 212] on input "[EMAIL_ADDRESS][DOMAIN_NAME]" at bounding box center [342, 211] width 175 height 13
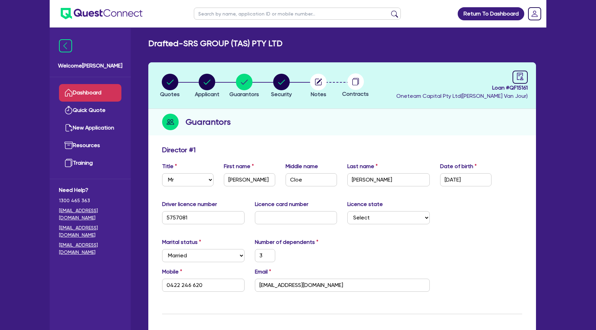
click at [83, 94] on link "Dashboard" at bounding box center [90, 93] width 62 height 18
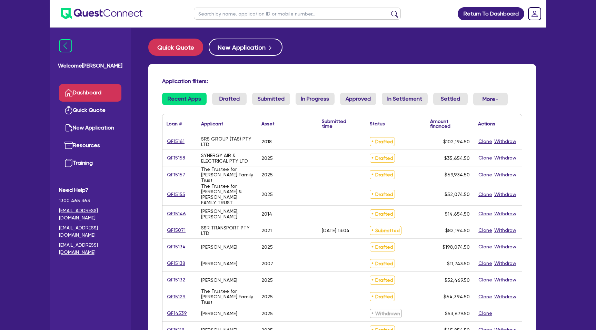
click at [216, 19] on input "text" at bounding box center [297, 14] width 207 height 12
click at [389, 10] on button "submit" at bounding box center [394, 15] width 11 height 10
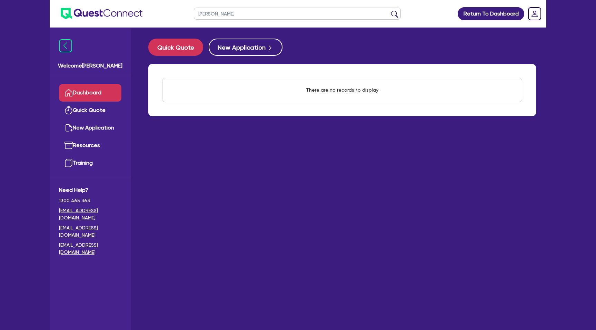
click at [389, 10] on button "submit" at bounding box center [394, 15] width 11 height 10
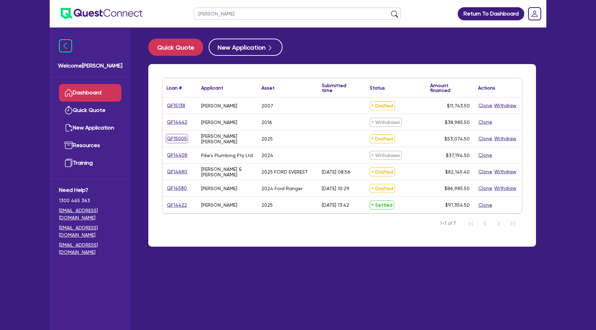
click at [177, 140] on link "QF15005" at bounding box center [176, 139] width 21 height 8
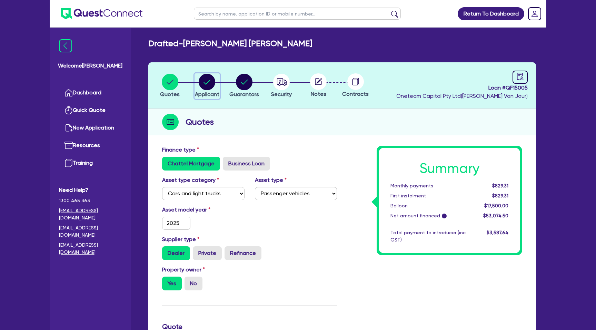
drag, startPoint x: 207, startPoint y: 87, endPoint x: 224, endPoint y: 83, distance: 16.9
click at [207, 87] on circle "button" at bounding box center [207, 82] width 17 height 17
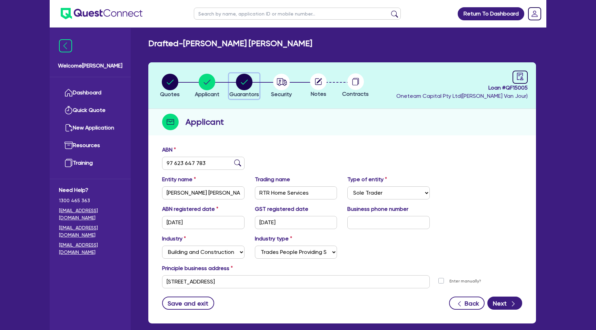
click at [246, 82] on circle "button" at bounding box center [244, 82] width 17 height 17
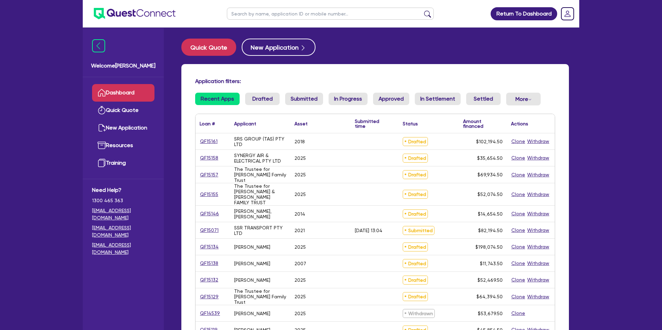
click at [264, 13] on input "text" at bounding box center [330, 14] width 207 height 12
type input "Seti"
click at [422, 10] on button "submit" at bounding box center [427, 15] width 11 height 10
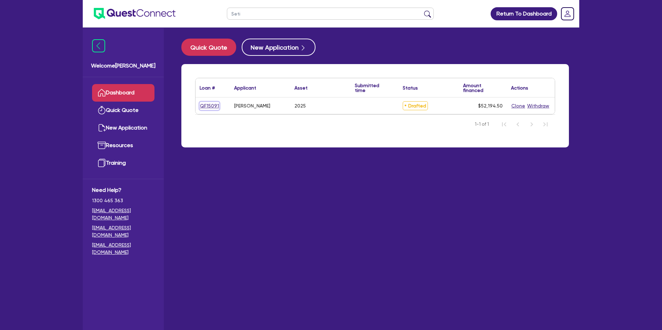
click at [208, 106] on link "QF15091" at bounding box center [210, 106] width 20 height 8
select select "CARS_AND_LIGHT_TRUCKS"
select select "PASSENGER_VEHICLES"
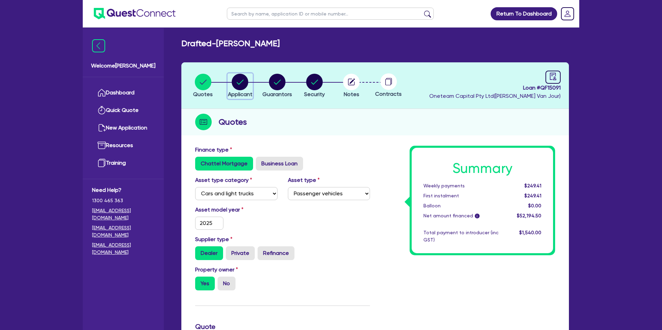
click at [243, 81] on circle "button" at bounding box center [240, 82] width 17 height 17
select select "SOLE_TRADER"
select select "ADMINISTRATIVE_SUPPORT"
select select "ADMINISTRATIVE"
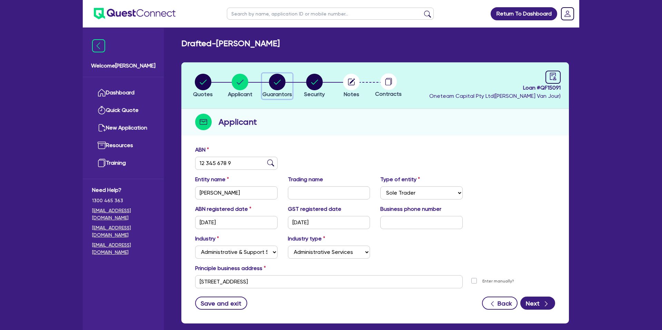
click at [280, 79] on circle "button" at bounding box center [277, 82] width 17 height 17
select select "MR"
select select "QLD"
select select "DE_FACTO"
select select "CASH"
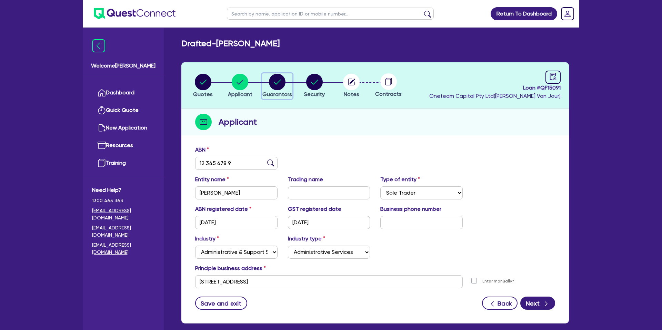
select select "MORTGAGE"
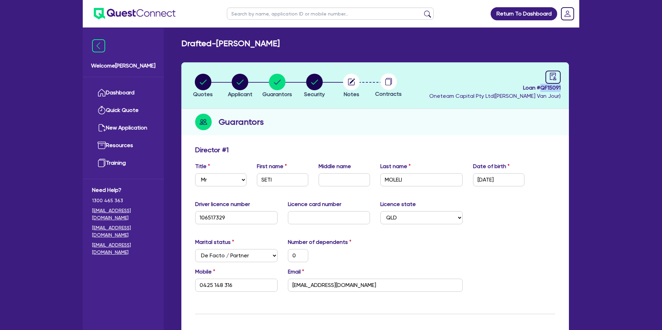
drag, startPoint x: 539, startPoint y: 89, endPoint x: 586, endPoint y: 92, distance: 46.7
copy span "QF15091"
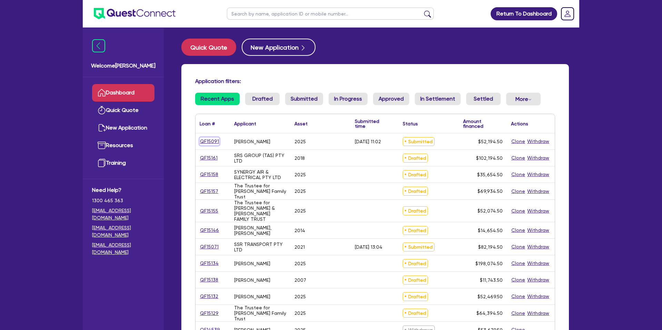
click at [208, 142] on link "QF15091" at bounding box center [210, 142] width 20 height 8
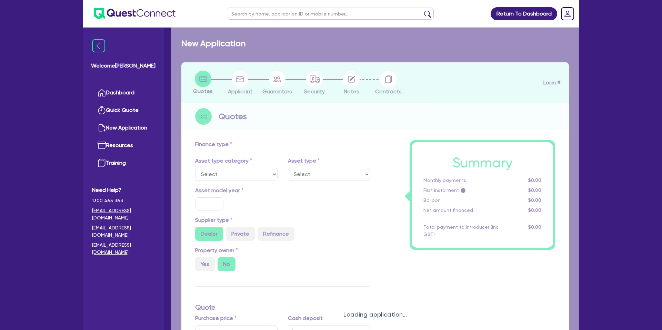
select select "CARS_AND_LIGHT_TRUCKS"
type input "2025"
radio input "true"
type input "50,000"
type input "8.99"
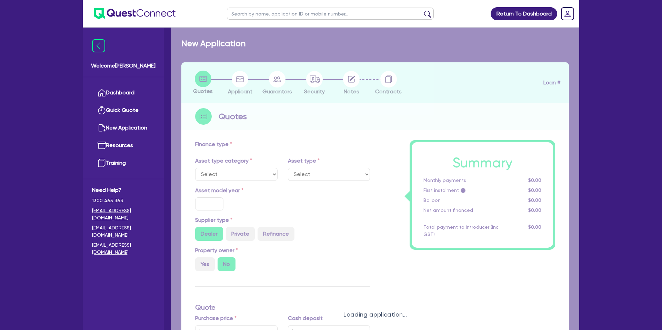
type input "1,400"
select select "PASSENGER_VEHICLES"
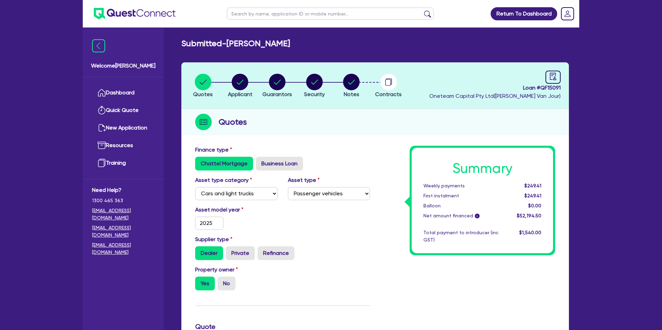
drag, startPoint x: 539, startPoint y: 88, endPoint x: 580, endPoint y: 87, distance: 41.0
click at [580, 87] on div "Return To Dashboard Edit Profile Logout Welcome Gabriel Dashboard Quick Quote N…" at bounding box center [331, 313] width 507 height 626
click at [552, 87] on span "Loan # QF15091" at bounding box center [494, 88] width 131 height 8
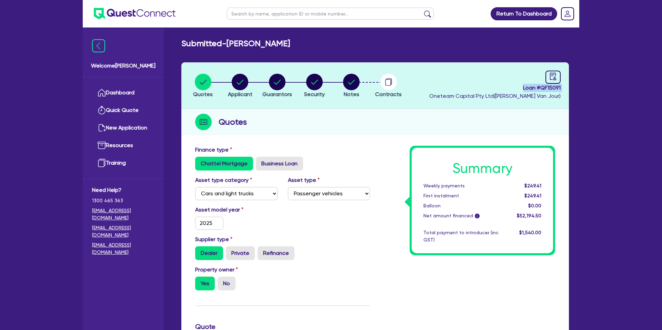
copy span "Loan # QF15091"
drag, startPoint x: 549, startPoint y: 88, endPoint x: 540, endPoint y: 90, distance: 9.5
click at [549, 88] on span "Loan # QF15091" at bounding box center [494, 88] width 131 height 8
drag, startPoint x: 540, startPoint y: 88, endPoint x: 570, endPoint y: 90, distance: 29.3
click at [570, 90] on div "Quotes Applicant Guarantors Security Notes Contracts Loan # QF15091 Oneteam Cap…" at bounding box center [375, 327] width 398 height 530
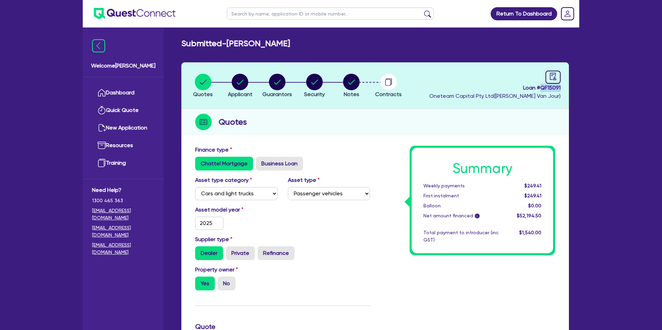
copy span "QF15091"
drag, startPoint x: 230, startPoint y: 43, endPoint x: 281, endPoint y: 44, distance: 51.0
click at [281, 44] on div "Submitted - SETI MOLELI" at bounding box center [375, 44] width 398 height 10
copy h2 "[PERSON_NAME]"
click at [341, 113] on div "Quotes" at bounding box center [374, 122] width 387 height 27
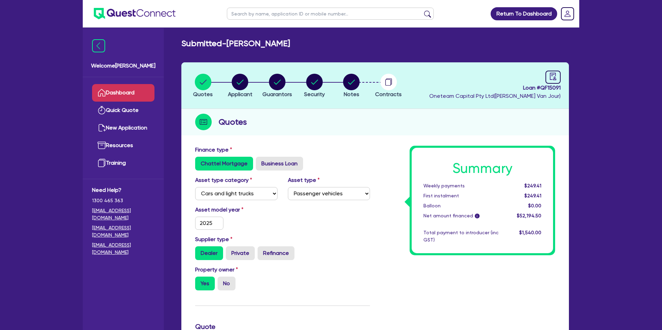
click at [139, 89] on link "Dashboard" at bounding box center [123, 93] width 62 height 18
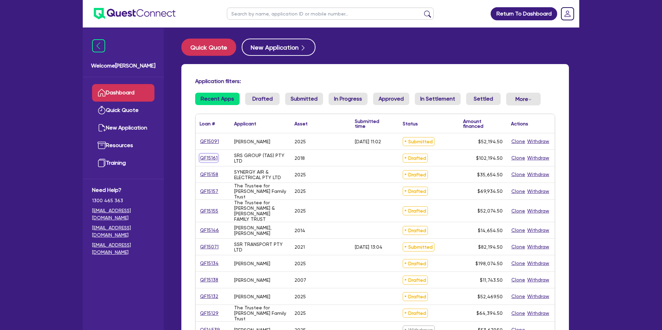
click at [212, 158] on link "QF15161" at bounding box center [209, 158] width 18 height 8
select select "CARS_AND_LIGHT_TRUCKS"
select select "PASSENGER_VEHICLES"
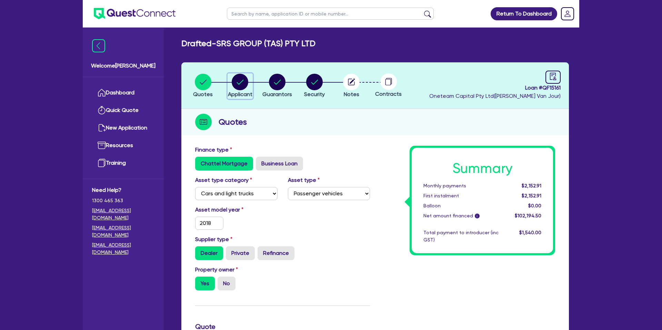
click at [238, 77] on circle "button" at bounding box center [240, 82] width 17 height 17
select select "COMPANY"
select select "BUILDING_CONSTRUCTION"
select select "TRADES_SERVICES_CONSUMERS"
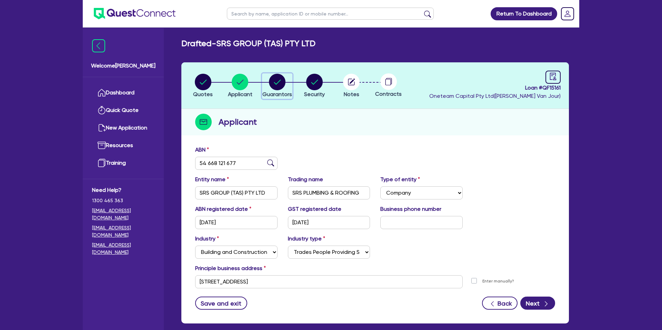
click at [279, 84] on circle "button" at bounding box center [277, 82] width 17 height 17
select select "MR"
select select "MARRIED"
select select "PROPERTY"
select select "CASH"
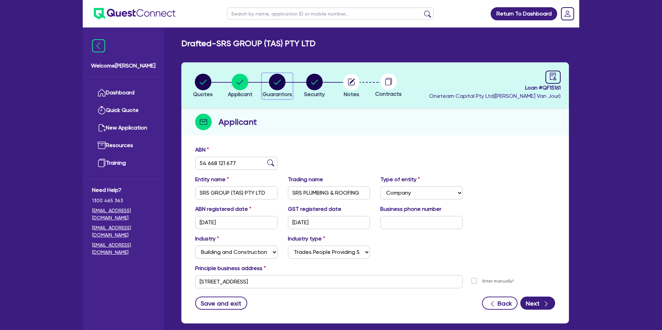
select select "MORTGAGE"
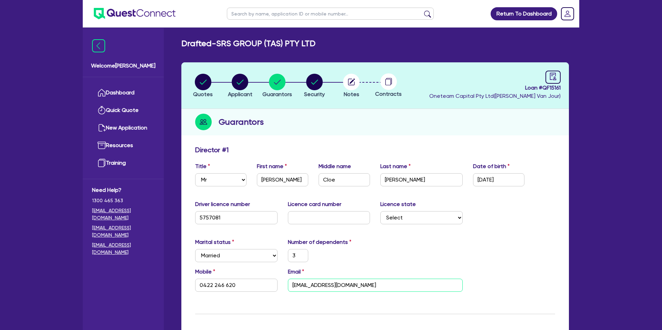
click at [332, 287] on input "[EMAIL_ADDRESS][DOMAIN_NAME]" at bounding box center [375, 285] width 175 height 13
click at [556, 75] on icon "audit" at bounding box center [553, 77] width 8 height 8
select select "DRAFTED_NEW"
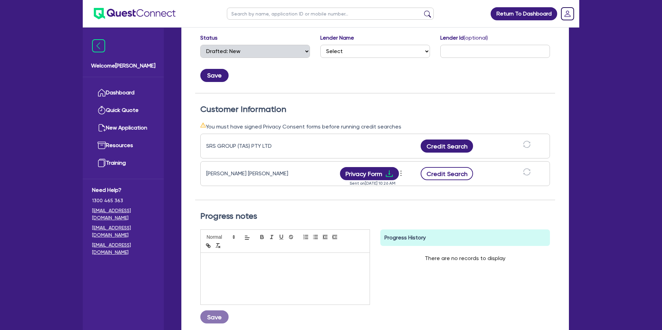
scroll to position [131, 0]
click at [448, 171] on button "Credit Search" at bounding box center [447, 173] width 52 height 13
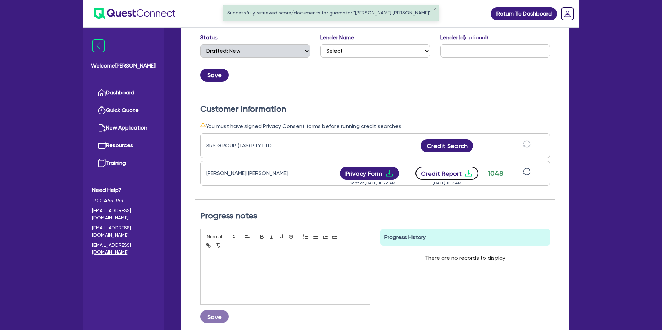
click at [451, 171] on button "Credit Report" at bounding box center [446, 173] width 63 height 13
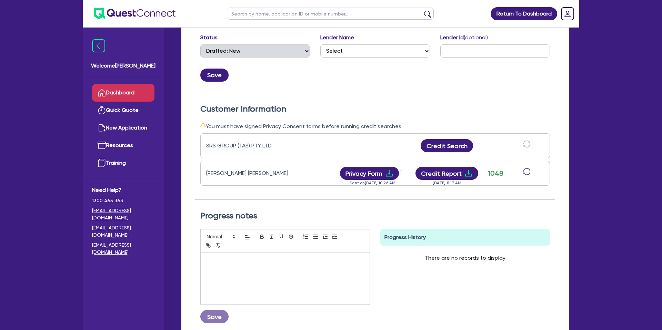
click at [120, 95] on link "Dashboard" at bounding box center [123, 93] width 62 height 18
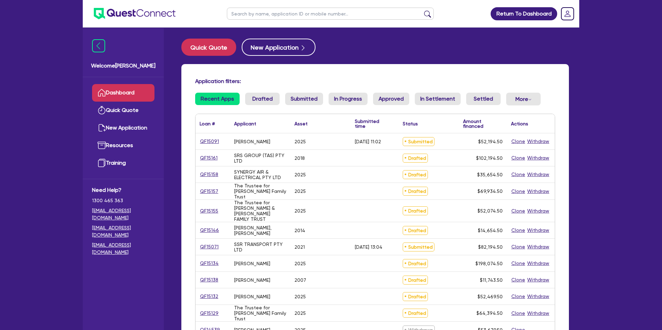
click at [288, 15] on input "text" at bounding box center [330, 14] width 207 height 12
type input "[PERSON_NAME]"
click at [422, 10] on button "submit" at bounding box center [427, 15] width 11 height 10
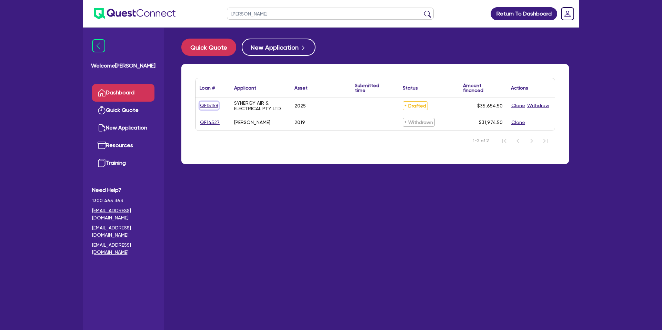
click at [212, 103] on link "QF15158" at bounding box center [209, 106] width 19 height 8
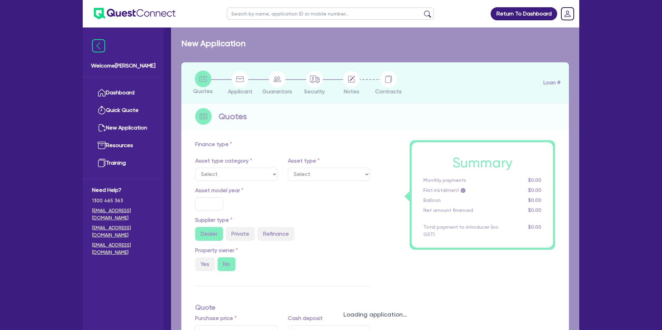
select select "CARS_AND_LIGHT_TRUCKS"
type input "2025"
radio input "true"
type input "35,000"
type input "7.99"
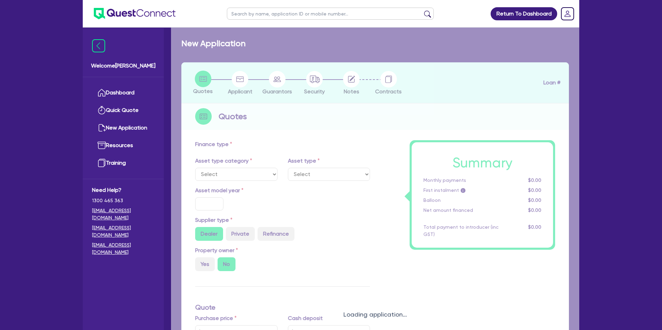
type input "2,200"
select select "PASSENGER_VEHICLES"
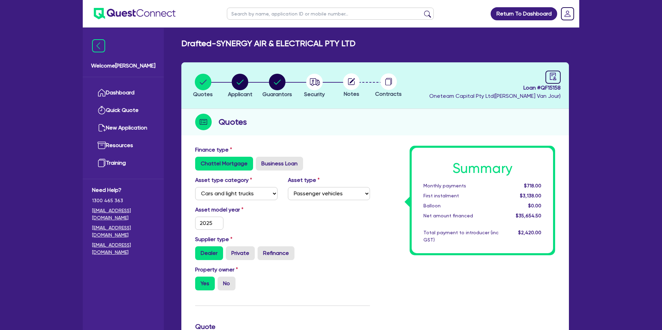
drag, startPoint x: 293, startPoint y: 104, endPoint x: 287, endPoint y: 104, distance: 5.9
click at [292, 104] on header "Quotes Applicant Guarantors Security Notes Contracts Loan # QF15158 Oneteam Cap…" at bounding box center [374, 85] width 387 height 47
click at [243, 83] on circle "button" at bounding box center [240, 82] width 17 height 17
select select "COMPANY"
select select "ACCOMODATION_FOOD"
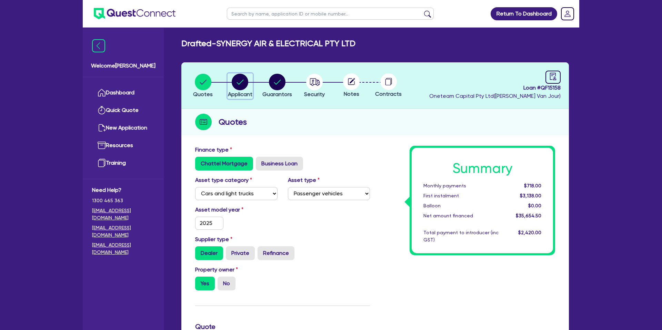
select select "RESTAURANTS"
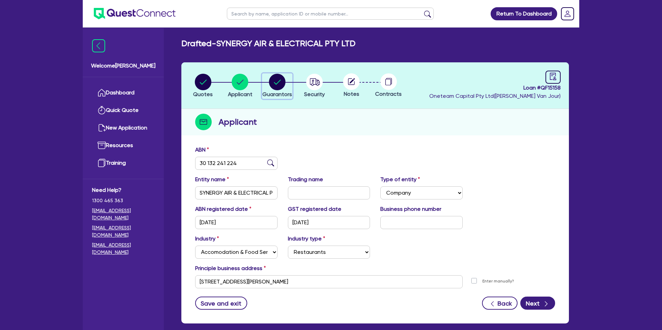
click at [281, 78] on circle "button" at bounding box center [277, 82] width 17 height 17
select select "MR"
select select "SA"
select select "SINGLE"
select select "PROPERTY"
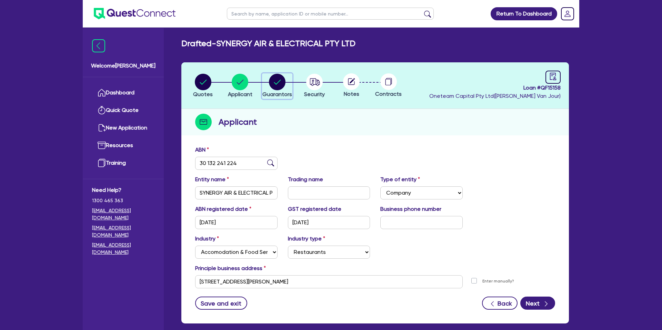
select select "CASH"
select select "MORTGAGE"
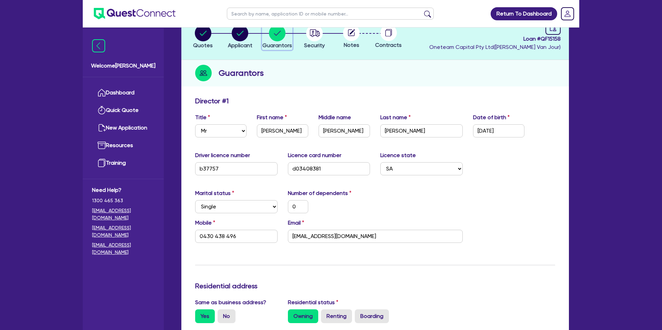
scroll to position [55, 0]
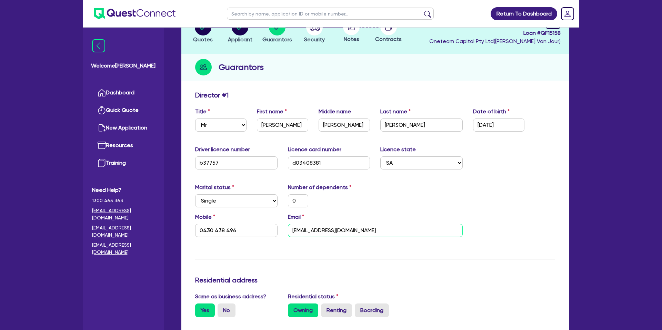
click at [332, 232] on input "admin@synergy1.com.au" at bounding box center [375, 230] width 175 height 13
paste input "ria"
type input "0"
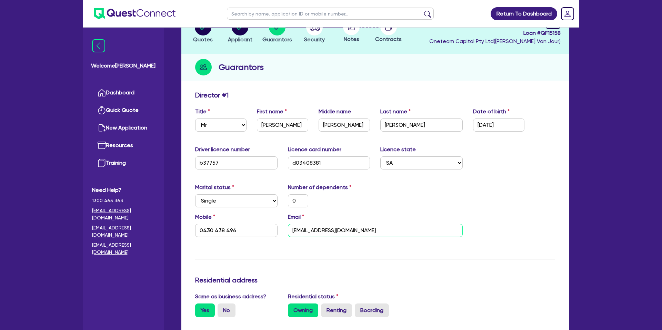
type input "0430 438 496"
type input "[PERSON_NAME][EMAIL_ADDRESS][DOMAIN_NAME]"
type input "1,000,000"
type input "320,000"
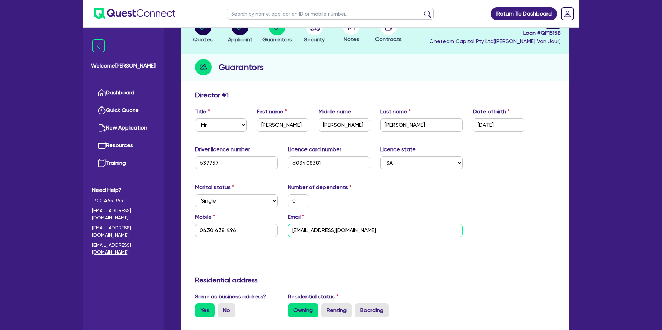
type input "2,000"
paste input "[PERSON_NAME][EMAIL_ADDRESS][DOMAIN_NAME]"
type input "0"
type input "0430 438 496"
type input "adrian@synergy1.com.auadrian@synergy1.com.au"
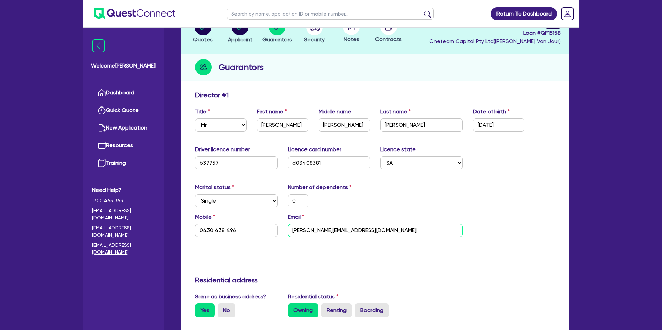
type input "1,000,000"
type input "320,000"
type input "2,000"
drag, startPoint x: 421, startPoint y: 230, endPoint x: 297, endPoint y: 225, distance: 123.5
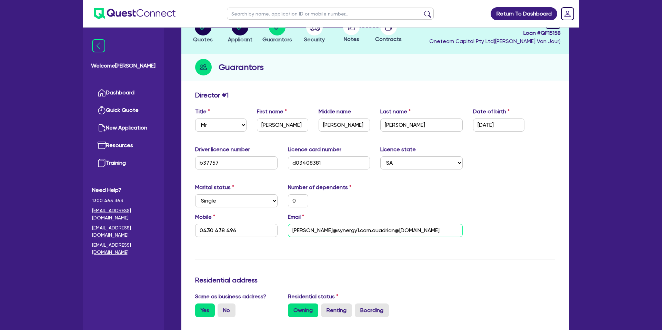
click at [297, 225] on input "adrian@synergy1.com.auadrian@synergy1.com.au" at bounding box center [375, 230] width 175 height 13
paste input "email"
type input "0"
type input "0430 438 496"
type input "[PERSON_NAME][EMAIL_ADDRESS][DOMAIN_NAME]"
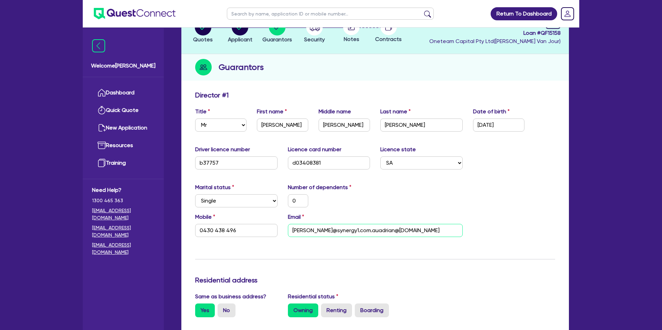
type input "1,000,000"
type input "320,000"
type input "2,000"
type input "[PERSON_NAME][EMAIL_ADDRESS][DOMAIN_NAME]"
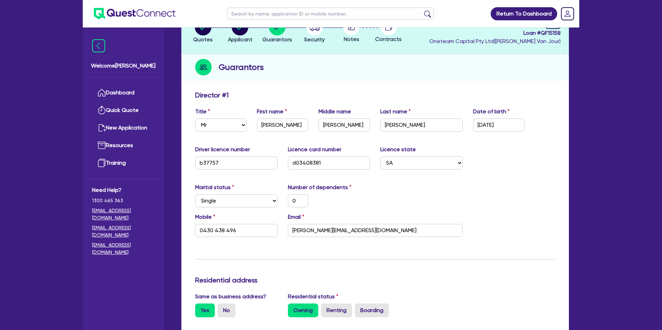
click at [392, 213] on div "Email adrian@synergy1.com.au" at bounding box center [375, 225] width 185 height 24
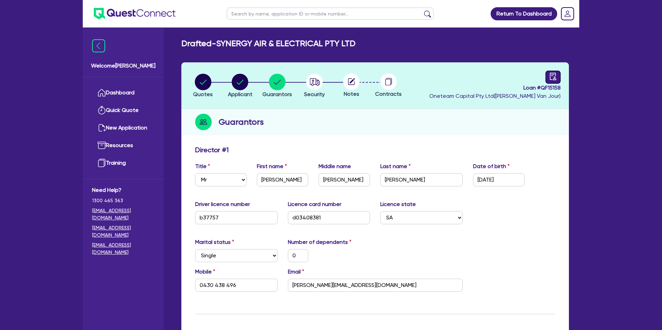
click at [553, 73] on icon "audit" at bounding box center [553, 77] width 8 height 8
select select "DRAFTED_NEW"
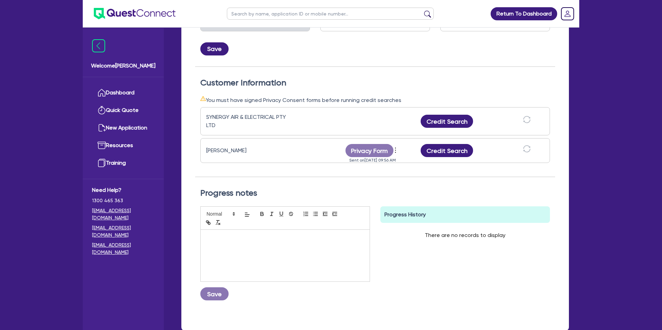
scroll to position [158, 0]
click at [397, 150] on icon "more" at bounding box center [395, 149] width 7 height 10
click at [409, 160] on link "Send new privacy form" at bounding box center [433, 160] width 66 height 10
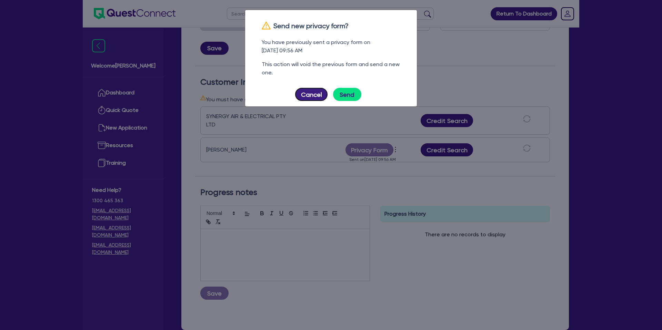
click at [305, 89] on button "Cancel" at bounding box center [311, 94] width 32 height 13
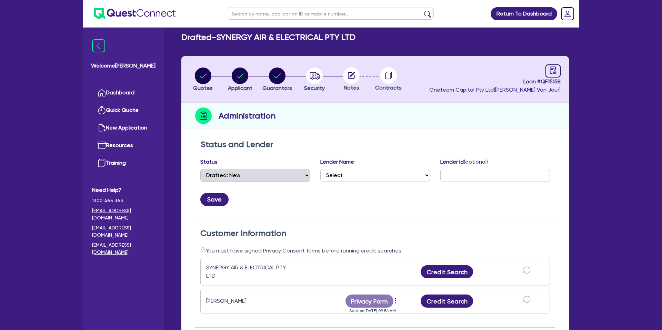
scroll to position [0, 0]
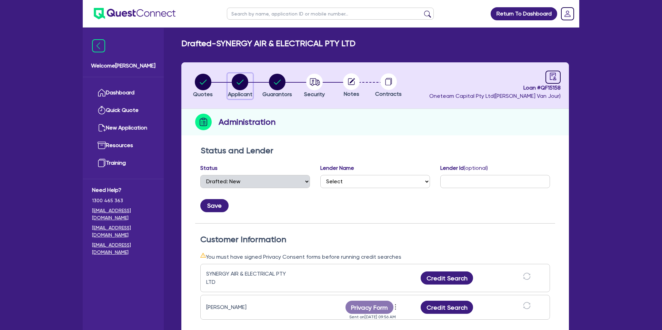
click at [247, 86] on circle "button" at bounding box center [240, 82] width 17 height 17
select select "COMPANY"
select select "ACCOMODATION_FOOD"
select select "RESTAURANTS"
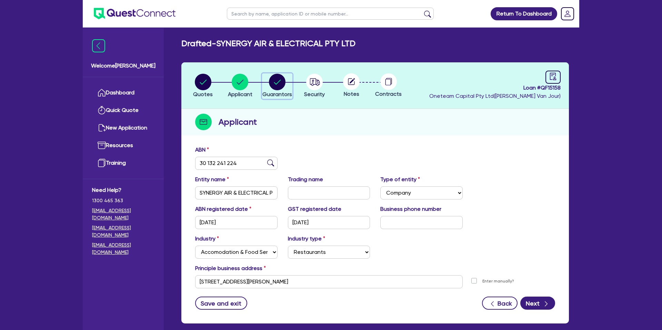
click at [284, 84] on circle "button" at bounding box center [277, 82] width 17 height 17
select select "MR"
select select "SA"
select select "SINGLE"
select select "PROPERTY"
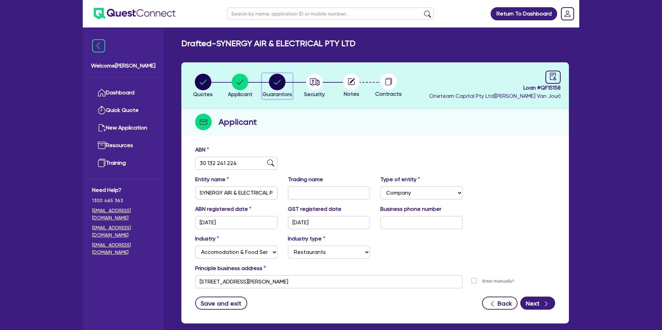
select select "CASH"
select select "MORTGAGE"
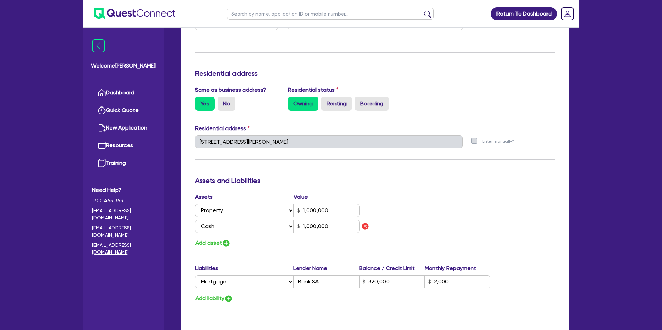
scroll to position [490, 0]
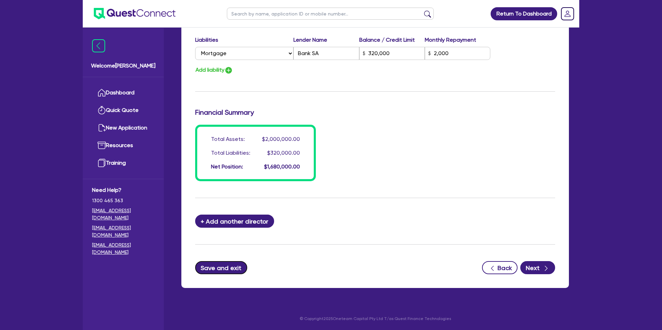
click at [223, 267] on button "Save and exit" at bounding box center [221, 267] width 52 height 13
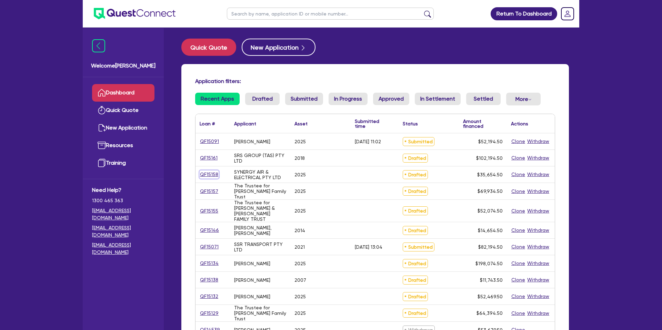
click at [210, 173] on link "QF15158" at bounding box center [209, 175] width 19 height 8
select select "CARS_AND_LIGHT_TRUCKS"
select select "PASSENGER_VEHICLES"
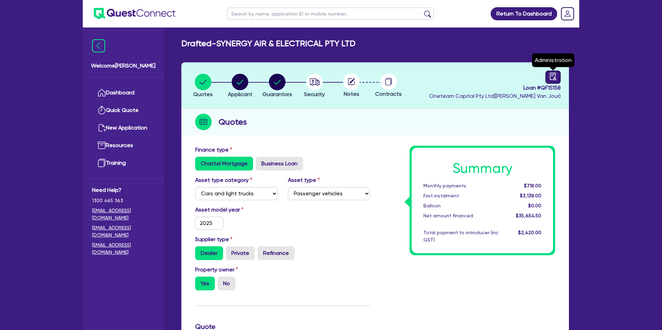
click at [545, 82] on link at bounding box center [552, 77] width 15 height 13
select select "DRAFTED_NEW"
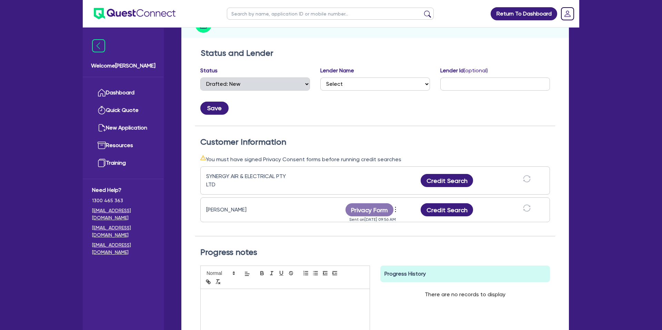
scroll to position [106, 0]
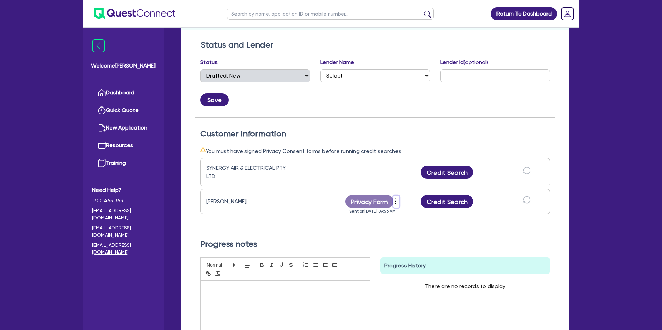
click at [395, 200] on icon "more" at bounding box center [395, 201] width 7 height 10
click at [405, 209] on link "Send new privacy form" at bounding box center [433, 212] width 66 height 10
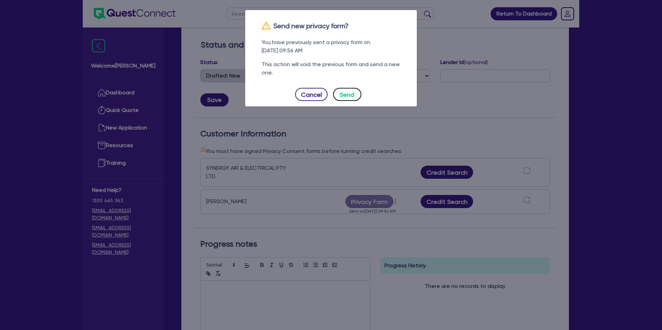
click at [345, 92] on button "Send" at bounding box center [347, 94] width 28 height 13
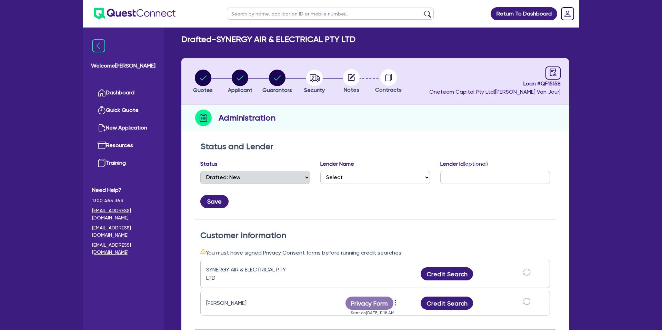
scroll to position [0, 0]
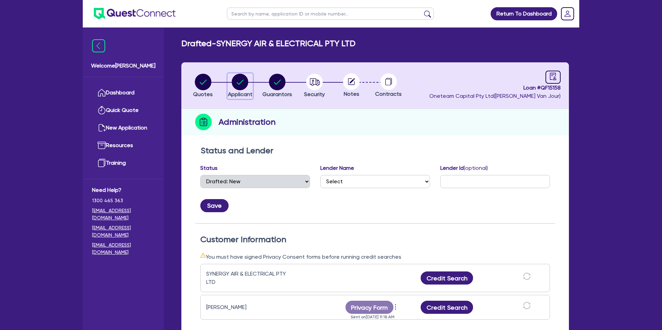
click at [237, 78] on circle "button" at bounding box center [240, 82] width 17 height 17
select select "COMPANY"
select select "ACCOMODATION_FOOD"
select select "RESTAURANTS"
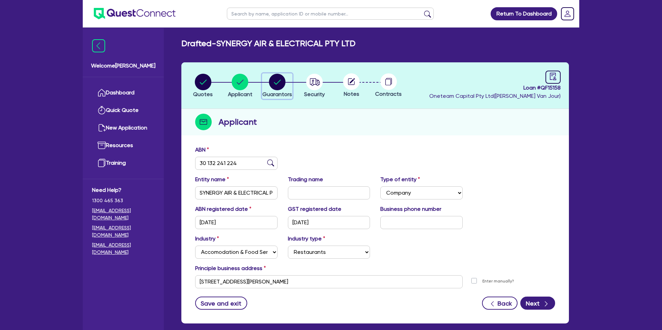
click at [270, 84] on circle "button" at bounding box center [277, 82] width 17 height 17
select select "MR"
select select "SA"
select select "SINGLE"
select select "PROPERTY"
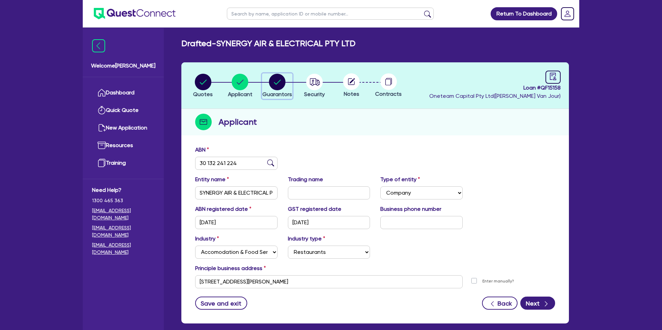
select select "CASH"
select select "MORTGAGE"
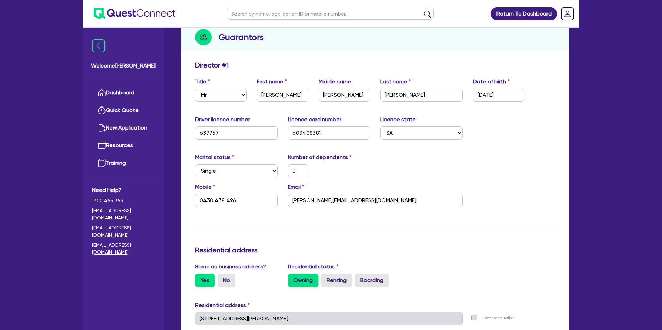
scroll to position [91, 0]
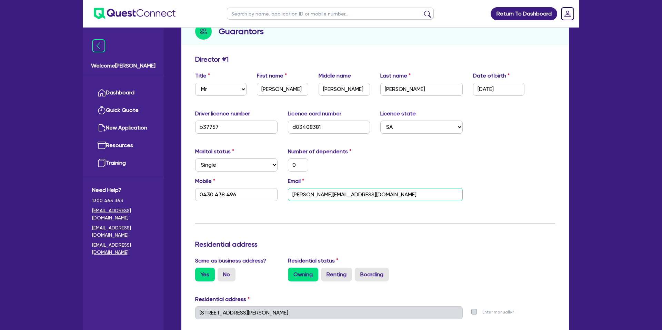
click at [320, 197] on input "[PERSON_NAME][EMAIL_ADDRESS][DOMAIN_NAME]" at bounding box center [375, 194] width 175 height 13
click at [320, 196] on input "[PERSON_NAME][EMAIL_ADDRESS][DOMAIN_NAME]" at bounding box center [375, 194] width 175 height 13
click at [100, 47] on img at bounding box center [98, 45] width 13 height 13
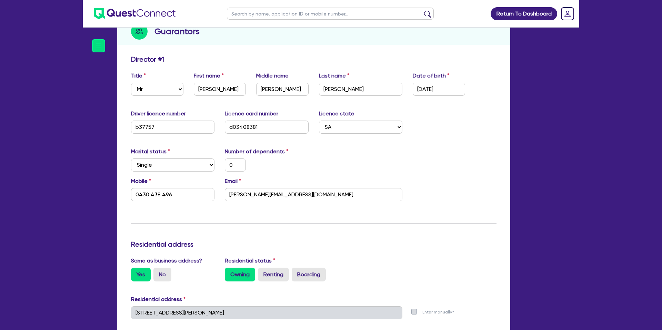
drag, startPoint x: 89, startPoint y: 56, endPoint x: 94, endPoint y: 52, distance: 7.0
click at [90, 55] on div "Welcome Gabriel Dashboard Quick Quote New Application Ref Company Ref Salespers…" at bounding box center [95, 179] width 24 height 302
click at [97, 49] on img at bounding box center [98, 45] width 13 height 13
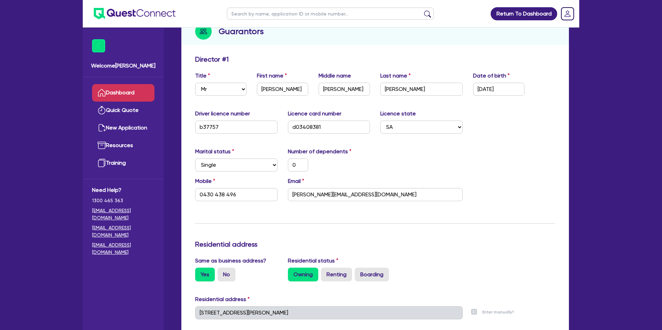
click at [131, 87] on link "Dashboard" at bounding box center [123, 93] width 62 height 18
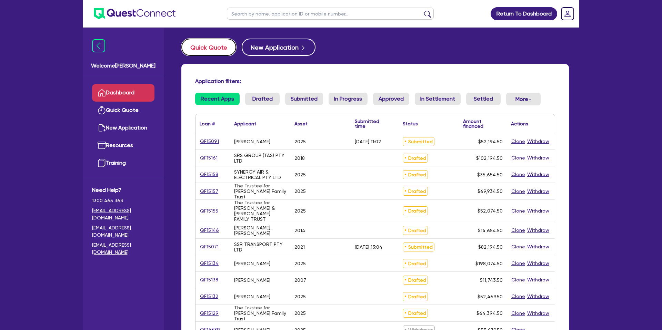
click at [210, 47] on button "Quick Quote" at bounding box center [208, 47] width 55 height 17
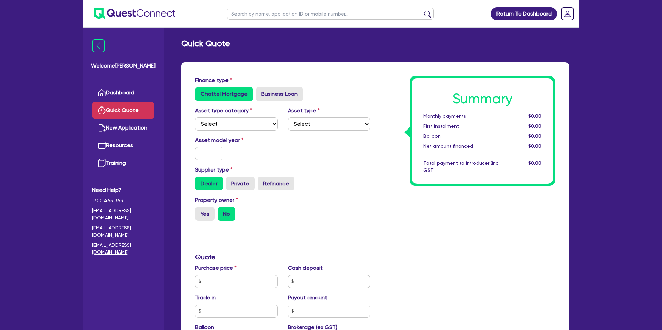
click at [351, 78] on div "Finance type Chattel Mortgage Business Loan" at bounding box center [282, 88] width 185 height 25
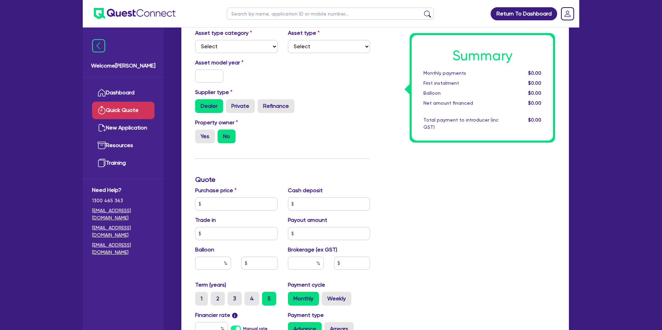
scroll to position [78, 0]
click at [248, 48] on select "Select Cars and light trucks Primary assets Secondary assets Tertiary assets" at bounding box center [236, 45] width 82 height 13
select select "CARS_AND_LIGHT_TRUCKS"
click at [195, 39] on select "Select Cars and light trucks Primary assets Secondary assets Tertiary assets" at bounding box center [236, 45] width 82 height 13
click at [306, 50] on select "Select" at bounding box center [329, 45] width 82 height 13
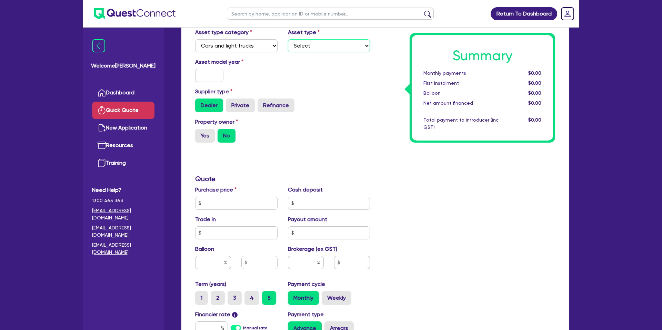
select select "PASSENGER_VEHICLES"
click at [288, 39] on select "Select Passenger vehicles Vans and utes Light trucks up to 4.5 tonne" at bounding box center [329, 45] width 82 height 13
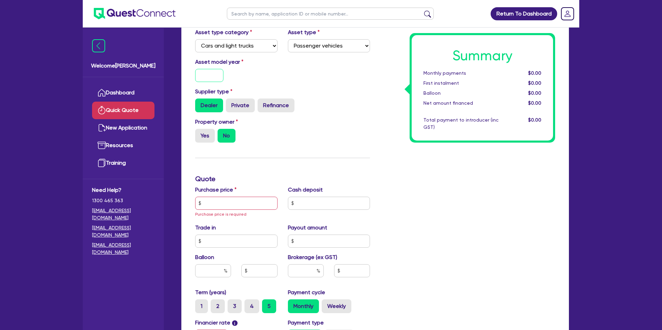
click at [206, 75] on input "text" at bounding box center [209, 75] width 28 height 13
type input "2019"
click at [348, 62] on div "Asset model year 2019" at bounding box center [282, 73] width 185 height 30
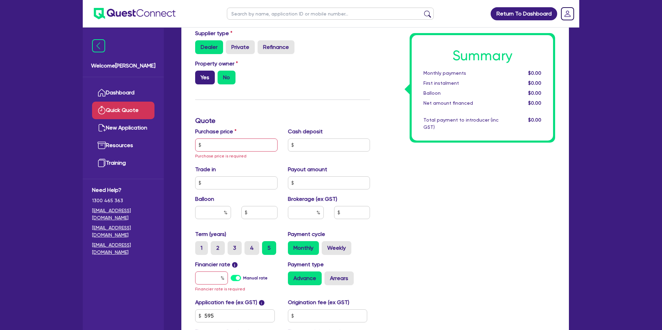
click at [213, 81] on label "Yes" at bounding box center [205, 78] width 20 height 14
click at [200, 75] on input "Yes" at bounding box center [197, 73] width 4 height 4
radio input "true"
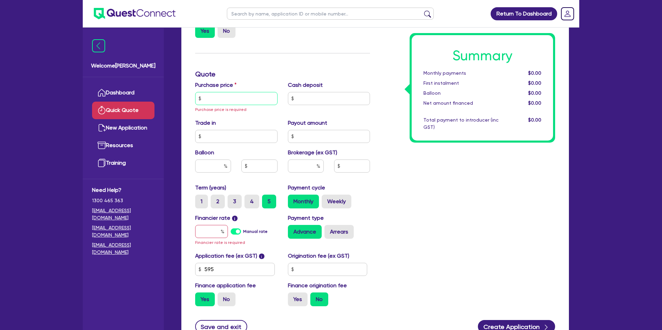
scroll to position [184, 0]
click at [229, 97] on input "text" at bounding box center [236, 97] width 82 height 13
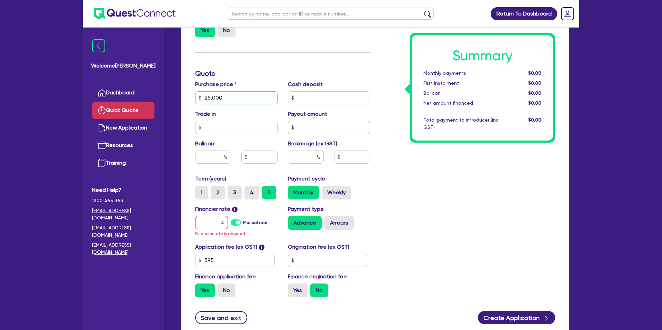
type input "25,000"
click at [433, 170] on div "Summary Monthly payments $0.00 First instalment $0.00 Balloon $0.00 Net amount …" at bounding box center [467, 97] width 185 height 411
click at [210, 157] on input "text" at bounding box center [213, 157] width 36 height 13
type input "25"
click at [401, 172] on div "Summary Monthly payments $0.00 First instalment $0.00 Balloon $0.00 Net amount …" at bounding box center [467, 97] width 185 height 411
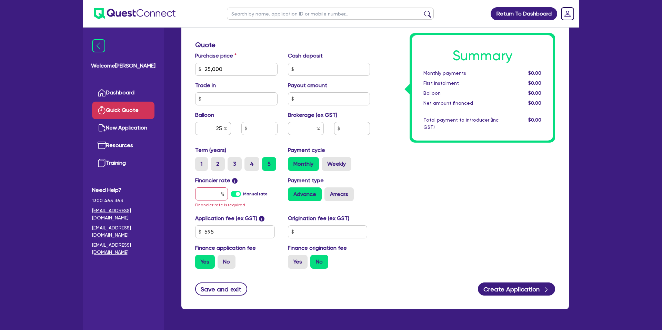
scroll to position [215, 0]
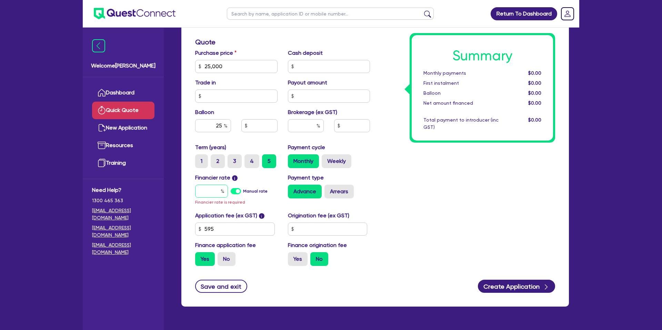
click at [219, 190] on input "text" at bounding box center [211, 191] width 33 height 13
type input "7"
type input "6,250"
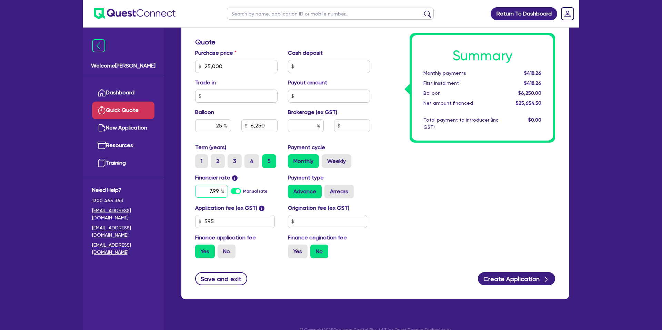
type input "7.99"
type input "6,250"
click at [307, 219] on input "text" at bounding box center [328, 221] width 80 height 13
type input "2,200"
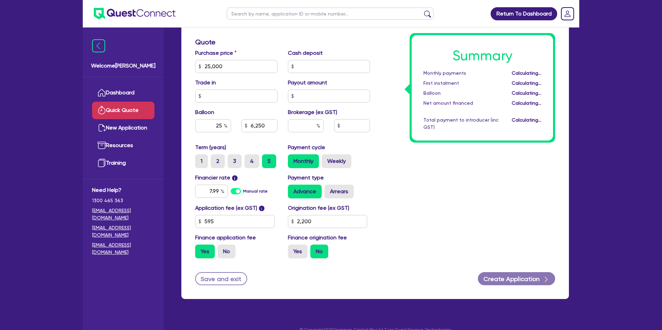
type input "6,250"
drag, startPoint x: 489, startPoint y: 189, endPoint x: 241, endPoint y: 228, distance: 250.6
click at [481, 188] on div "Summary Monthly payments Calculating... First instalment Calculating... Balloon…" at bounding box center [467, 62] width 185 height 403
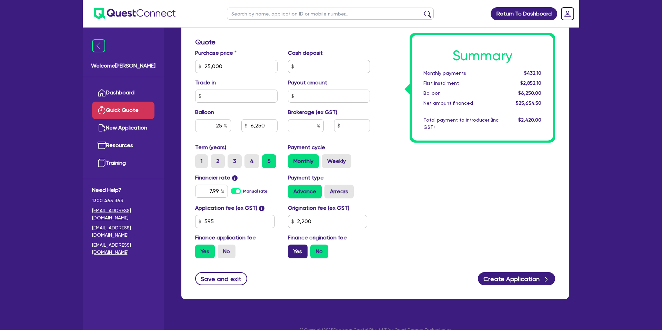
click at [298, 251] on label "Yes" at bounding box center [298, 252] width 20 height 14
click at [292, 249] on input "Yes" at bounding box center [290, 247] width 4 height 4
radio input "true"
type input "6,250"
click at [521, 277] on button "Create Application" at bounding box center [516, 278] width 77 height 13
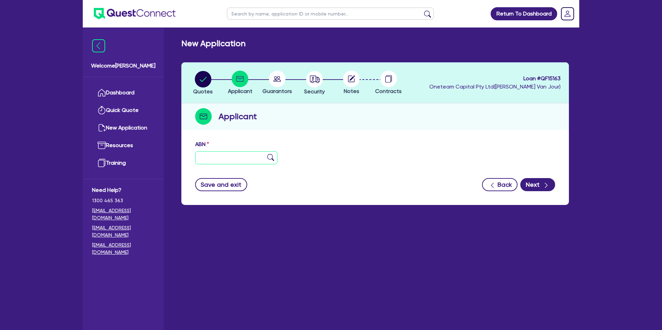
click at [239, 158] on input "text" at bounding box center [236, 157] width 82 height 13
type input "78 002 563 684"
click at [395, 168] on div "ABN 78 002 563 684" at bounding box center [375, 155] width 370 height 30
type input "[PERSON_NAME]"
type input "GV Painting Group"
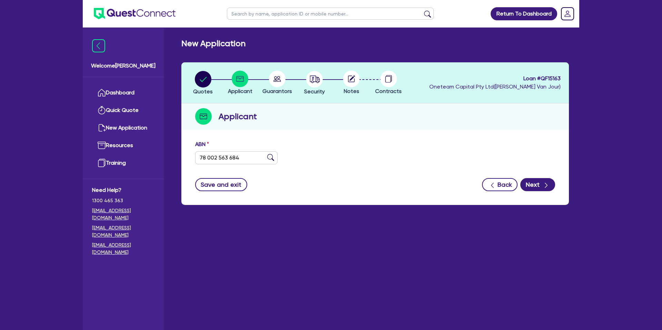
select select "SOLE_TRADER"
type input "01/01/2010"
type input "01/07/2012"
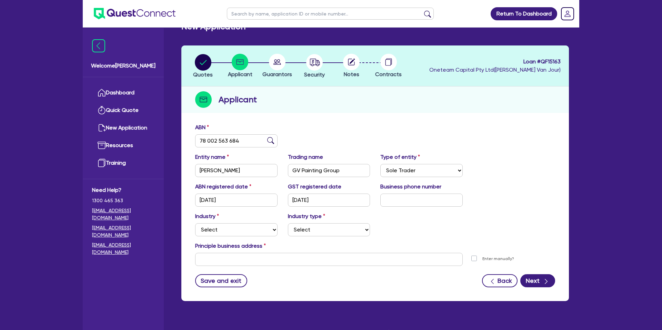
scroll to position [30, 0]
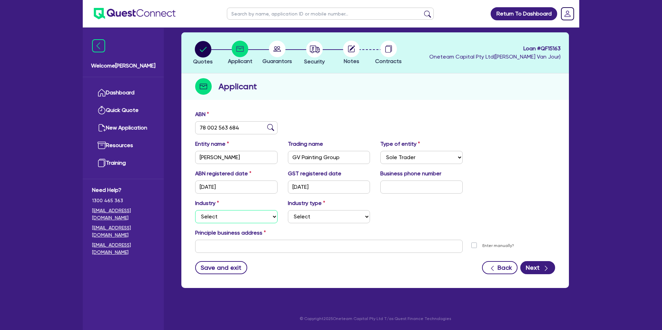
click at [210, 215] on select "Select Accomodation & Food Services Administrative & Support Services Agricultu…" at bounding box center [236, 216] width 82 height 13
select select "BUILDING_CONSTRUCTION"
click at [195, 210] on select "Select Accomodation & Food Services Administrative & Support Services Agricultu…" at bounding box center [236, 216] width 82 height 13
click at [307, 220] on select "Select Trades People Providing Services Direct to Consumers Trades People Provi…" at bounding box center [329, 216] width 82 height 13
click at [297, 219] on select "Select Trades People Providing Services Direct to Consumers Trades People Provi…" at bounding box center [329, 216] width 82 height 13
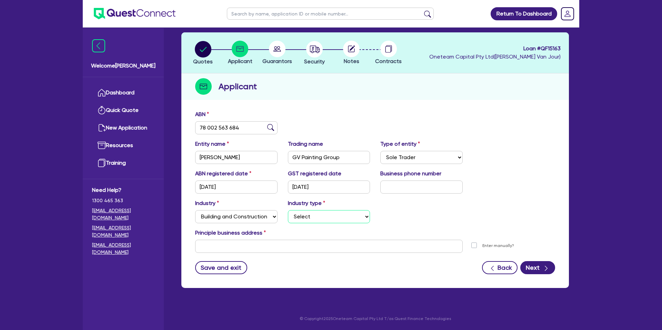
select select "TRADES_SERVICES_CONSUMERS"
click at [288, 210] on select "Select Trades People Providing Services Direct to Consumers Trades People Provi…" at bounding box center [329, 216] width 82 height 13
click at [234, 245] on input "text" at bounding box center [328, 246] width 267 height 13
paste input "895 Dhurringile Road"
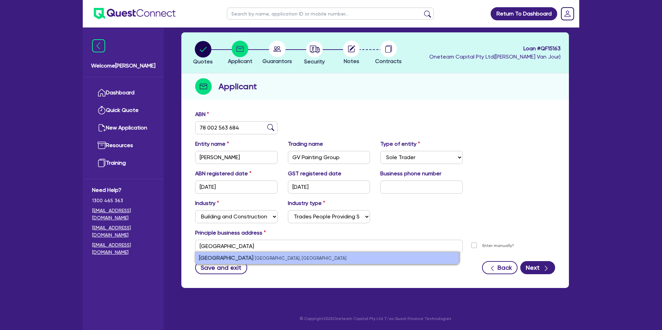
click at [255, 257] on small "Toolamba West VIC, Australia" at bounding box center [301, 258] width 92 height 5
type input "895 Dhurringile Rd Toolamba West VIC 3614"
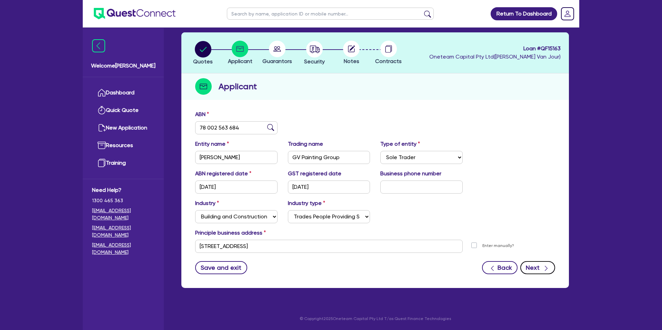
click at [542, 267] on div "button" at bounding box center [546, 267] width 8 height 9
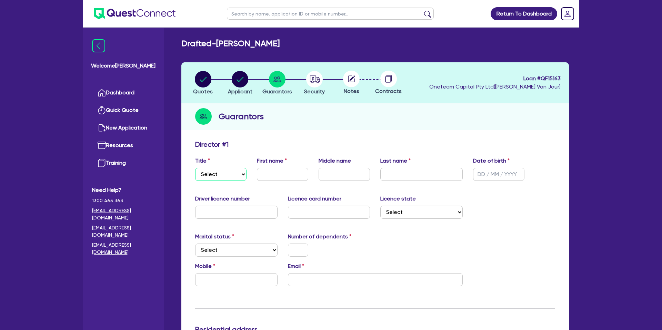
click at [226, 177] on select "Select Mr Mrs Ms Miss Dr" at bounding box center [220, 174] width 51 height 13
select select "MR"
click at [195, 168] on select "Select Mr Mrs Ms Miss Dr" at bounding box center [220, 174] width 51 height 13
click at [270, 177] on input "text" at bounding box center [282, 174] width 51 height 13
type input "Steven"
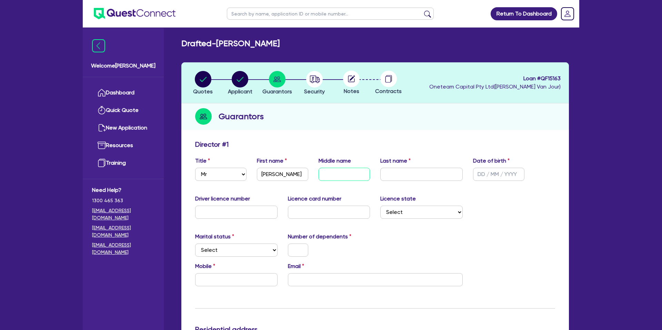
click at [337, 175] on input "text" at bounding box center [344, 174] width 51 height 13
type input "William"
type input "Beale"
drag, startPoint x: 481, startPoint y: 175, endPoint x: 474, endPoint y: 184, distance: 10.8
click at [481, 175] on input "text" at bounding box center [498, 174] width 51 height 13
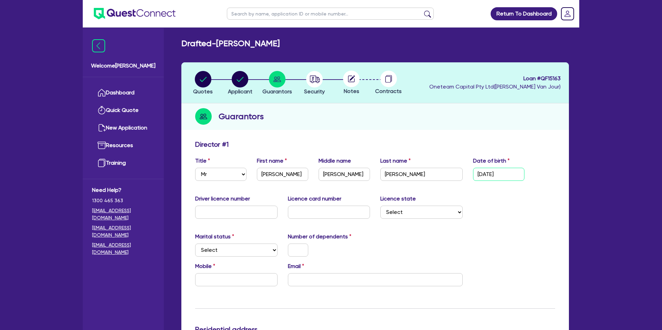
type input "21/01/1983"
drag, startPoint x: 511, startPoint y: 234, endPoint x: 352, endPoint y: 226, distance: 159.1
click at [223, 210] on input "text" at bounding box center [236, 212] width 82 height 13
type input "058435823"
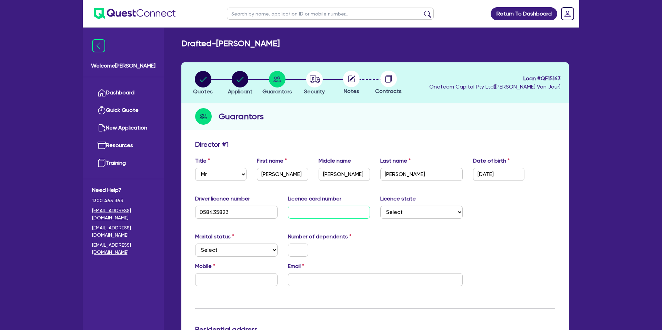
click at [320, 215] on input "text" at bounding box center [329, 212] width 82 height 13
type input "P"
type input "7213272085"
click at [435, 248] on div "Marital status Select Single Married De Facto / Partner Number of dependents" at bounding box center [375, 248] width 370 height 30
click at [232, 78] on circle "button" at bounding box center [240, 79] width 17 height 17
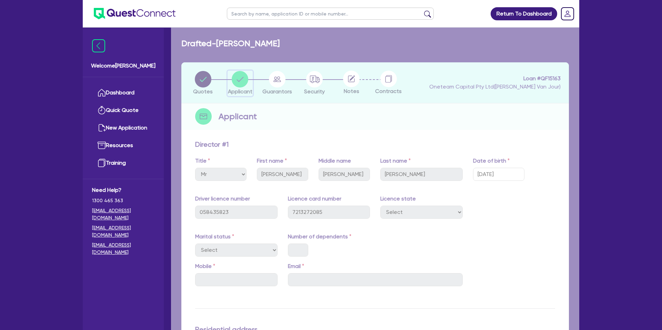
select select "SOLE_TRADER"
select select "BUILDING_CONSTRUCTION"
select select "TRADES_SERVICES_CONSUMERS"
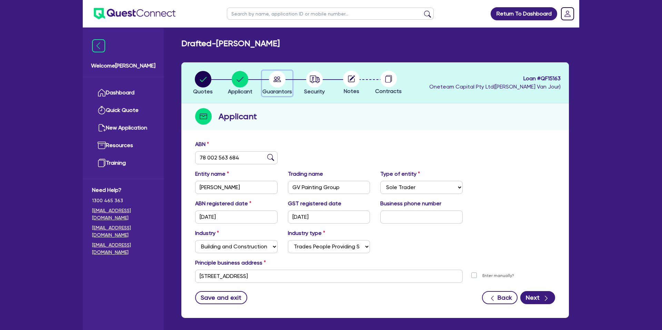
click at [276, 76] on circle "button" at bounding box center [277, 79] width 17 height 17
select select "MR"
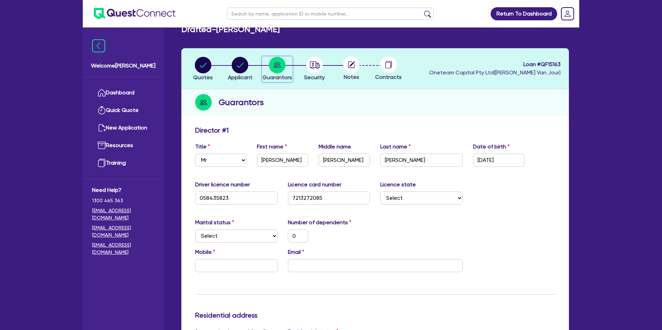
scroll to position [22, 0]
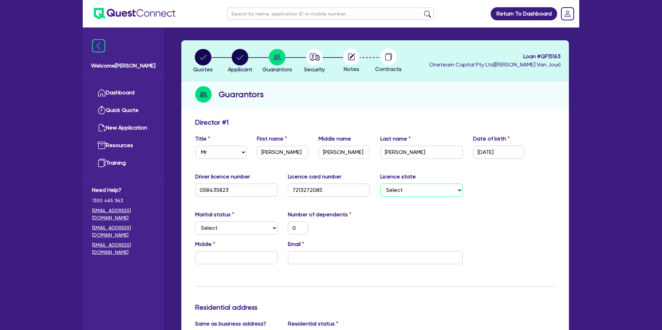
click at [403, 195] on select "Select NSW VIC QLD TAS ACT SA NT WA" at bounding box center [421, 190] width 82 height 13
select select "VIC"
click at [380, 184] on select "Select NSW VIC QLD TAS ACT SA NT WA" at bounding box center [421, 190] width 82 height 13
type input "0"
drag, startPoint x: 403, startPoint y: 195, endPoint x: 417, endPoint y: 216, distance: 25.5
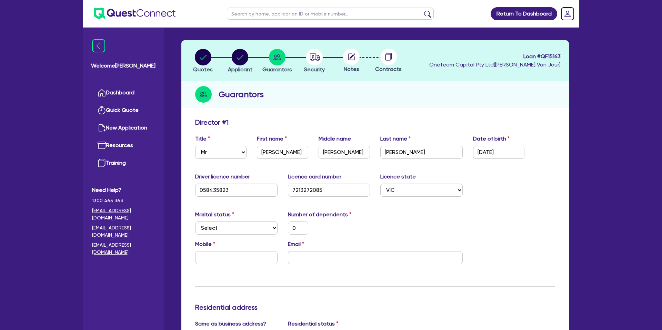
click at [417, 216] on div "Marital status Select Single Married De Facto / Partner Number of dependents 0" at bounding box center [375, 226] width 370 height 30
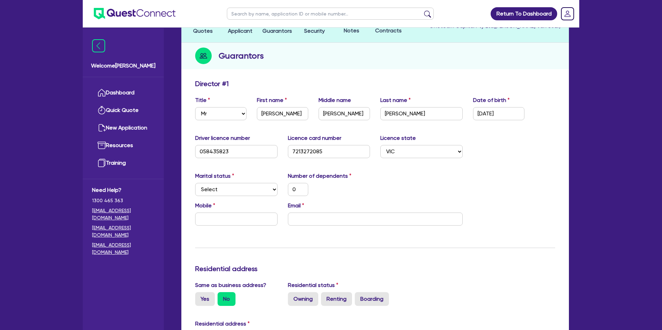
scroll to position [63, 0]
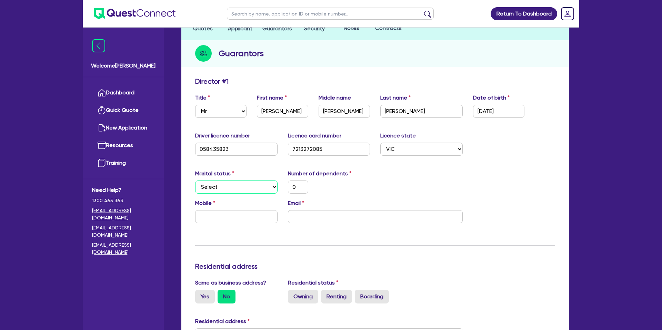
click at [204, 188] on select "Select Single Married De Facto / Partner" at bounding box center [236, 187] width 82 height 13
select select "MARRIED"
click at [195, 181] on select "Select Single Married De Facto / Partner" at bounding box center [236, 187] width 82 height 13
click at [297, 182] on input "0" at bounding box center [298, 187] width 20 height 13
click at [300, 186] on input "30" at bounding box center [298, 187] width 20 height 13
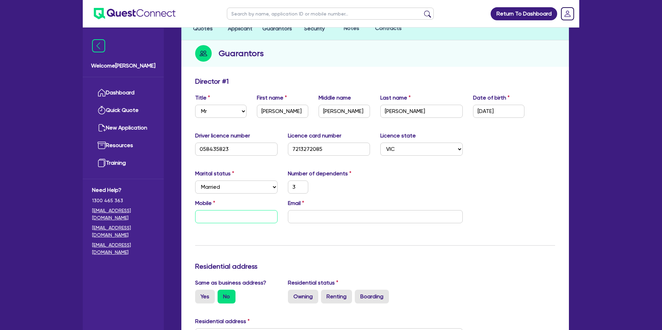
click at [247, 218] on input "text" at bounding box center [236, 216] width 82 height 13
type input "3"
type input "0"
type input "3"
type input "04"
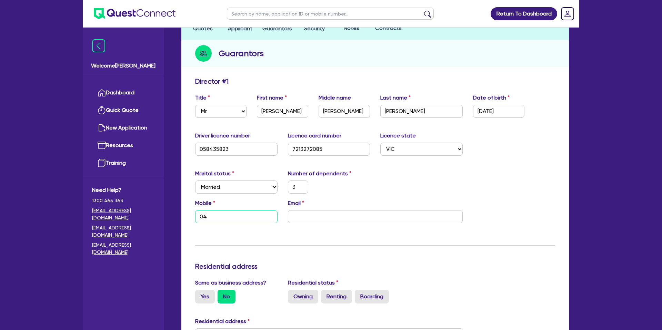
type input "3"
type input "043"
type input "3"
type input "0438"
type input "3"
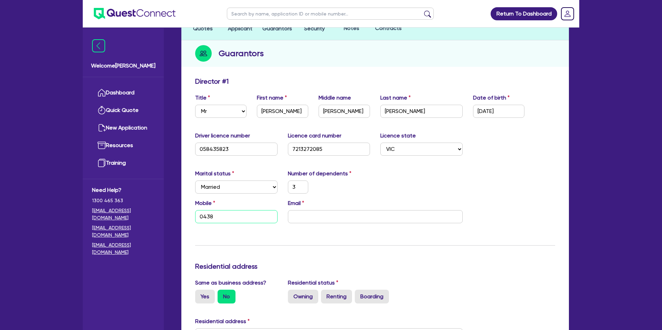
type input "0438 1"
type input "3"
type input "0438 10"
type input "3"
type input "0438 109"
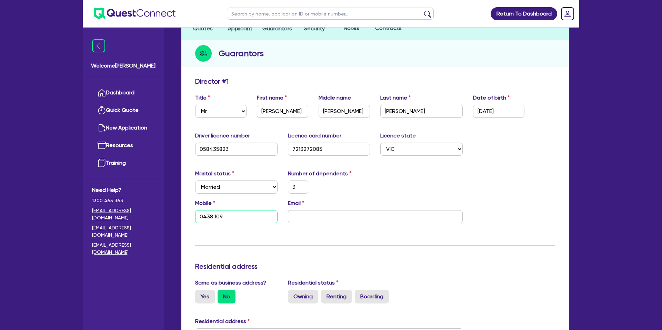
type input "3"
type input "0438 109 9"
type input "3"
type input "0438 109"
type input "3"
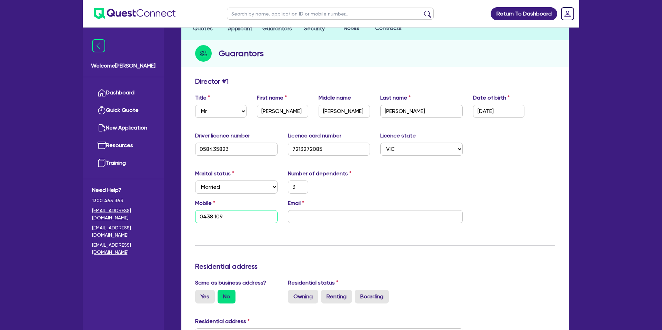
type input "0438 109 7"
type input "3"
type input "0438 109 79"
type input "3"
type input "0438 109 795"
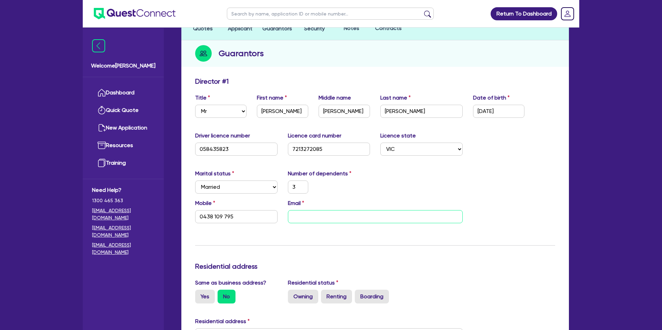
click at [308, 215] on input "email" at bounding box center [375, 216] width 175 height 13
paste input "swbealepainting@aol.com"
type input "3"
type input "0438 109 795"
type input "swbealepainting@aol.com"
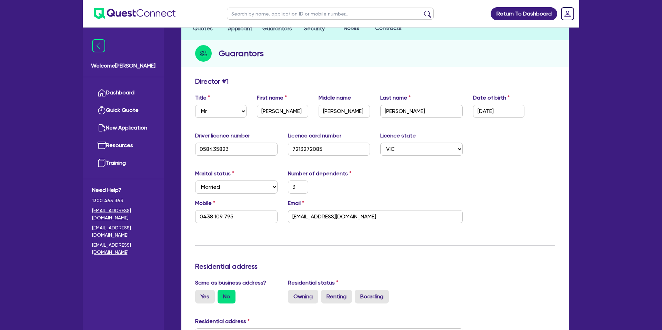
click at [389, 181] on div "Marital status Select Single Married De Facto / Partner Number of dependents 3" at bounding box center [375, 185] width 370 height 30
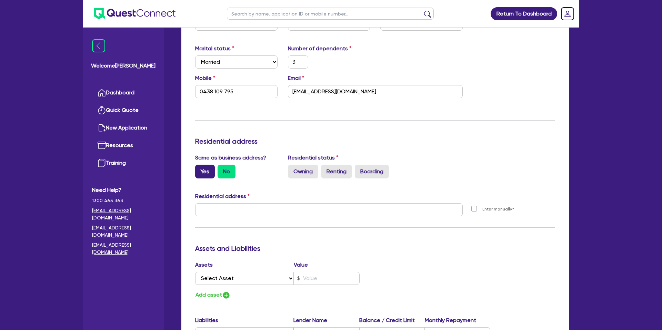
click at [205, 168] on label "Yes" at bounding box center [205, 172] width 20 height 14
click at [200, 168] on input "Yes" at bounding box center [197, 167] width 4 height 4
radio input "true"
type input "3"
type input "0438 109 795"
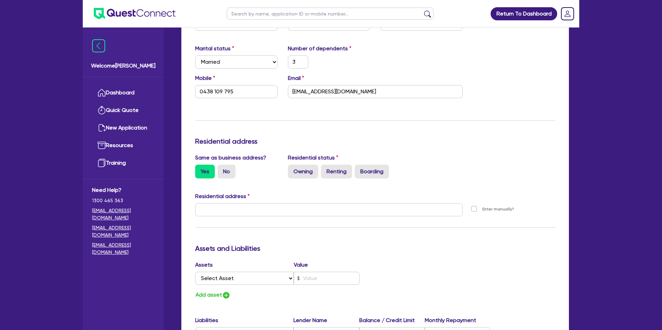
type input "895 Dhurringile Rd Toolamba West VIC 3614"
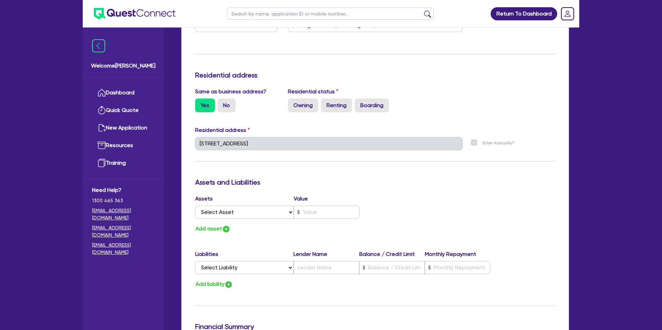
scroll to position [270, 0]
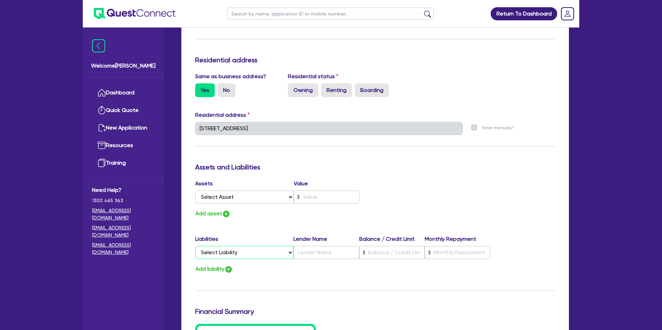
click at [237, 250] on select "Select Liability Credit card Mortgage Investment property loan Vehicle loan Tru…" at bounding box center [244, 252] width 98 height 13
select select "MORTGAGE"
click at [195, 246] on select "Select Liability Credit card Mortgage Investment property loan Vehicle loan Tru…" at bounding box center [244, 252] width 98 height 13
type input "3"
type input "0438 109 795"
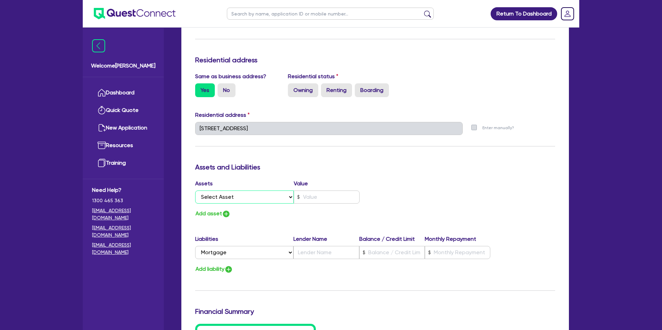
click at [237, 198] on select "Select Asset Cash Property Investment property Vehicle Truck Trailer Equipment …" at bounding box center [244, 197] width 99 height 13
select select "PROPERTY"
click at [195, 191] on select "Select Asset Cash Property Investment property Vehicle Truck Trailer Equipment …" at bounding box center [244, 197] width 99 height 13
type input "3"
type input "0438 109 795"
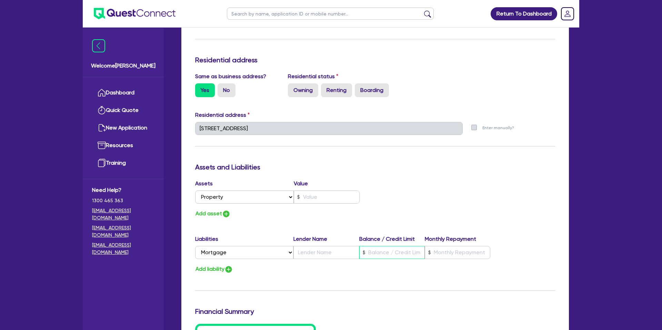
click at [384, 256] on input "text" at bounding box center [391, 252] width 65 height 13
type input "3"
type input "0438 109 795"
type input "4"
type input "3"
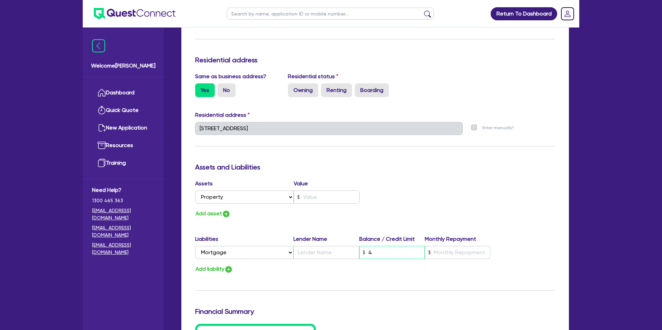
type input "0438 109 795"
type input "43"
type input "3"
type input "0438 109 795"
type input "430"
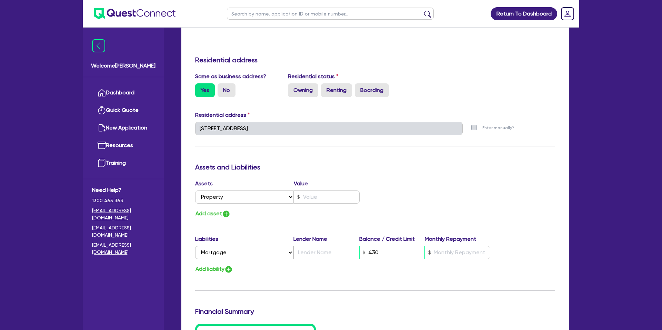
type input "3"
type input "0438 109 795"
type input "4,300"
type input "3"
type input "0438 109 795"
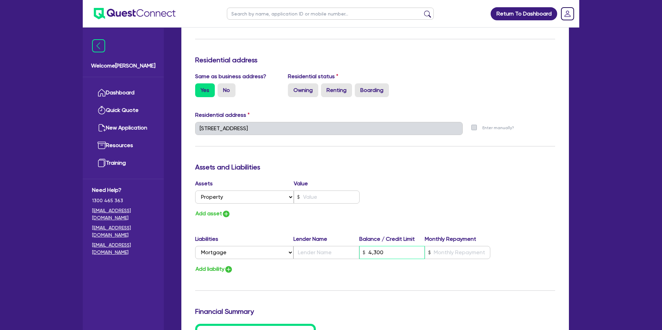
type input "43,000"
type input "3"
type input "0438 109 795"
type input "430,000"
click at [445, 254] on input "text" at bounding box center [457, 252] width 65 height 13
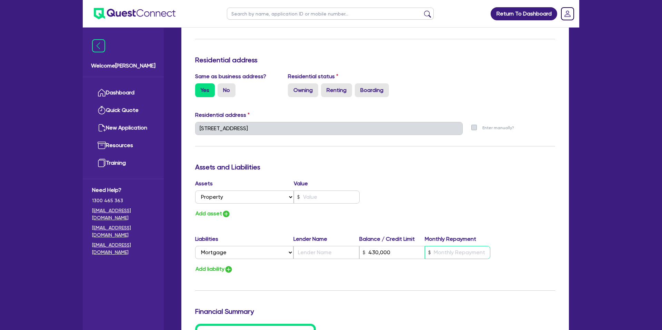
type input "3"
type input "0438 109 795"
type input "430,000"
type input "1"
type input "3"
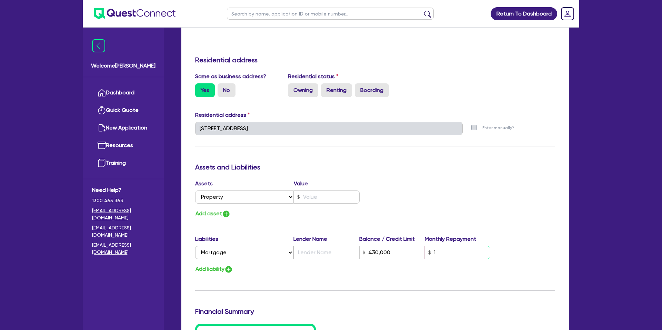
type input "0438 109 795"
type input "430,000"
type input "11"
type input "3"
type input "0438 109 795"
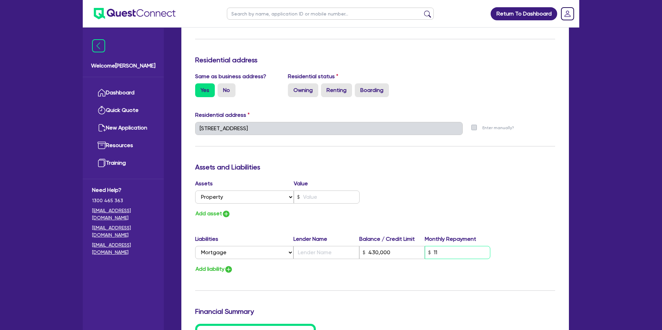
type input "430,000"
type input "110"
type input "3"
type input "0438 109 795"
type input "430,000"
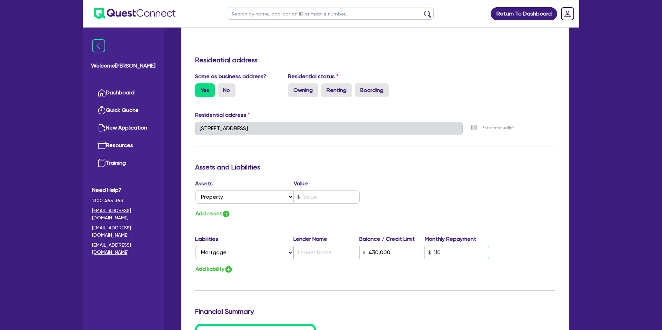
type input "1,100"
drag, startPoint x: 446, startPoint y: 251, endPoint x: 437, endPoint y: 251, distance: 9.3
click at [437, 251] on input "1,100" at bounding box center [457, 252] width 65 height 13
type input "3"
type input "0438 109 795"
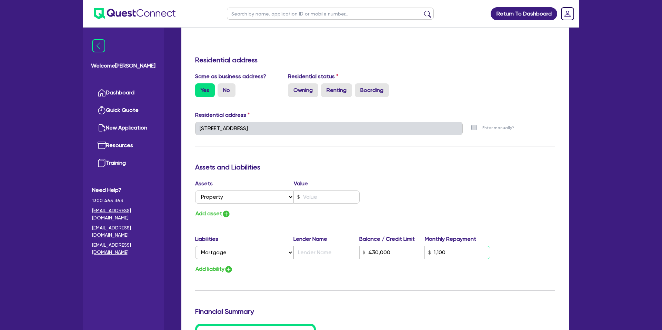
type input "430,000"
type input "1"
type input "3"
type input "0438 109 795"
type input "430,000"
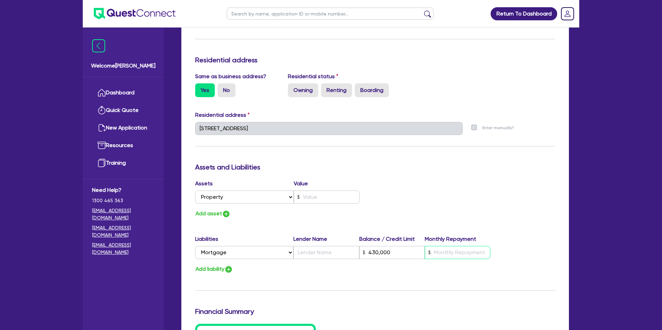
type input "3"
type input "0438 109 795"
type input "430,000"
type input "3"
click at [513, 217] on div "Assets Value Select Asset Cash Property Investment property Vehicle Truck Trail…" at bounding box center [375, 199] width 370 height 39
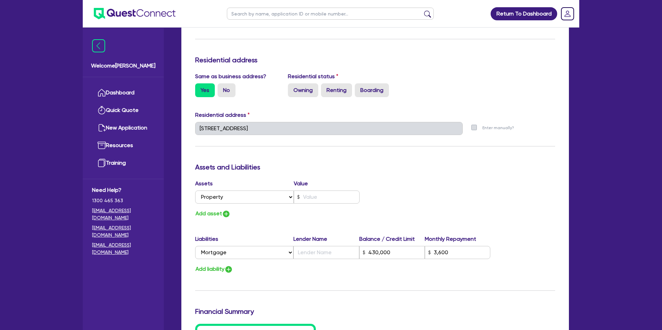
click at [385, 183] on div "Assets Value Select Asset Cash Property Investment property Vehicle Truck Trail…" at bounding box center [375, 199] width 370 height 39
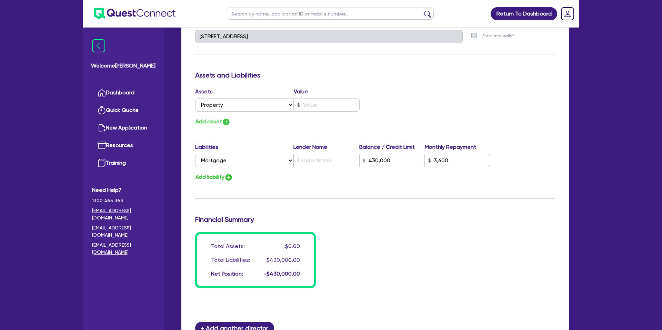
scroll to position [363, 0]
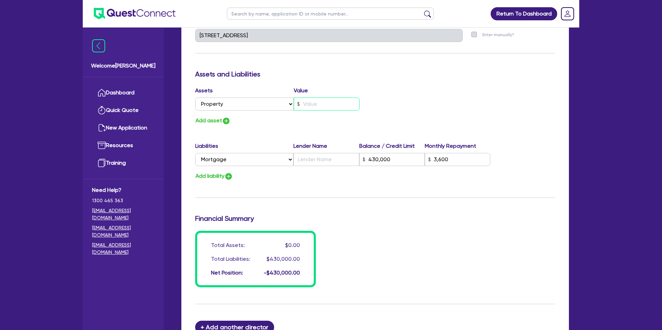
click at [321, 103] on input "text" at bounding box center [327, 104] width 66 height 13
click at [297, 133] on div "Update residential status for Director #1 Boarding is only acceptable when the …" at bounding box center [375, 33] width 360 height 510
drag, startPoint x: 328, startPoint y: 157, endPoint x: 327, endPoint y: 164, distance: 7.4
click at [328, 157] on input "text" at bounding box center [325, 159] width 65 height 13
click at [301, 192] on div "Update residential status for Director #1 Boarding is only acceptable when the …" at bounding box center [375, 33] width 360 height 510
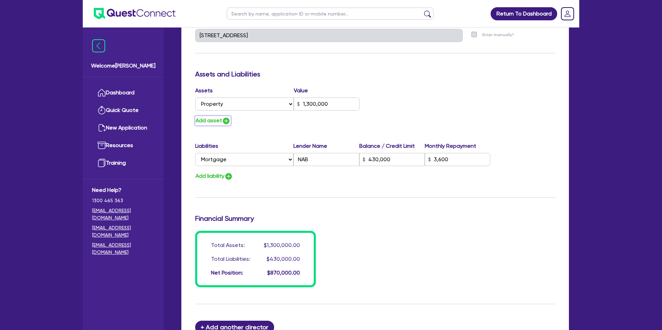
click at [220, 120] on button "Add asset" at bounding box center [213, 120] width 36 height 9
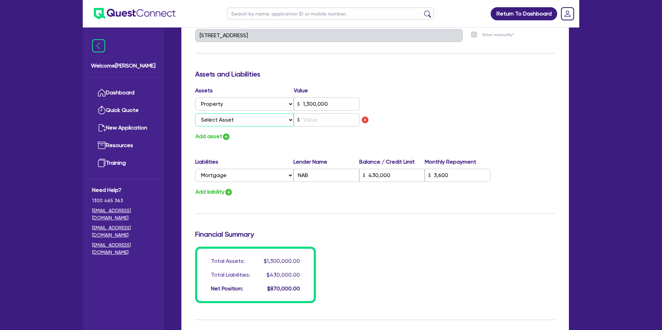
click at [236, 125] on select "Select Asset Cash Property Investment property Vehicle Truck Trailer Equipment …" at bounding box center [244, 119] width 99 height 13
click at [195, 113] on select "Select Asset Cash Property Investment property Vehicle Truck Trailer Equipment …" at bounding box center [244, 119] width 99 height 13
drag, startPoint x: 314, startPoint y: 126, endPoint x: 318, endPoint y: 122, distance: 6.1
click at [314, 126] on input "text" at bounding box center [327, 119] width 66 height 13
click at [441, 75] on h3 "Assets and Liabilities" at bounding box center [375, 74] width 360 height 8
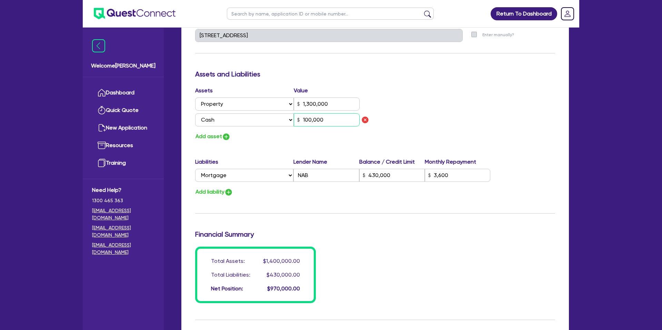
click at [338, 120] on input "100,000" at bounding box center [327, 119] width 66 height 13
click at [442, 90] on div "Assets Value Select Asset Cash Property Investment property Vehicle Truck Trail…" at bounding box center [375, 114] width 370 height 55
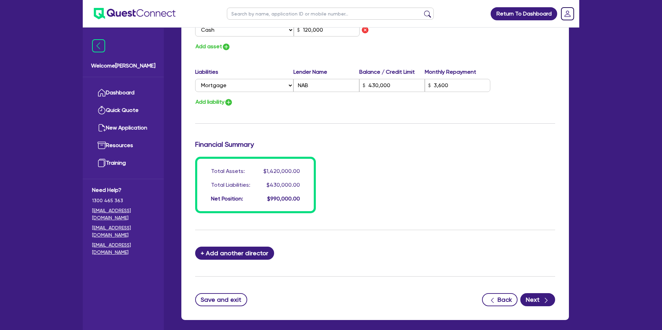
scroll to position [454, 0]
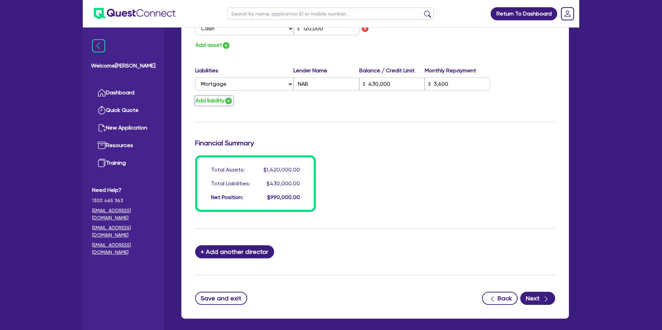
click at [219, 101] on button "Add liability" at bounding box center [214, 100] width 38 height 9
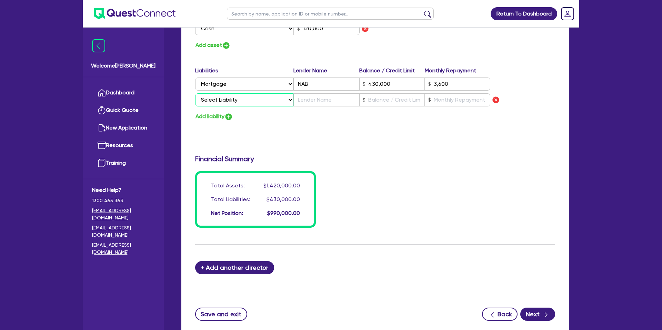
click at [225, 94] on select "Select Liability Credit card Mortgage Investment property loan Vehicle loan Tru…" at bounding box center [244, 99] width 98 height 13
click at [195, 93] on select "Select Liability Credit card Mortgage Investment property loan Vehicle loan Tru…" at bounding box center [244, 99] width 98 height 13
drag, startPoint x: 320, startPoint y: 95, endPoint x: 342, endPoint y: 101, distance: 22.5
click at [320, 95] on input "text" at bounding box center [325, 99] width 65 height 13
click at [379, 99] on input "text" at bounding box center [391, 99] width 65 height 13
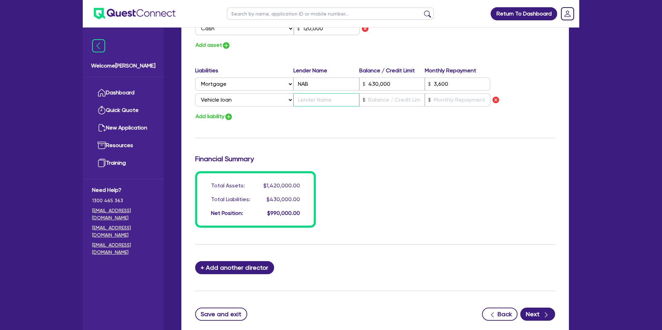
click at [322, 103] on input "text" at bounding box center [325, 99] width 65 height 13
click at [409, 101] on input "text" at bounding box center [391, 99] width 65 height 13
click at [475, 103] on input "text" at bounding box center [457, 99] width 65 height 13
click at [332, 102] on input "text" at bounding box center [325, 99] width 65 height 13
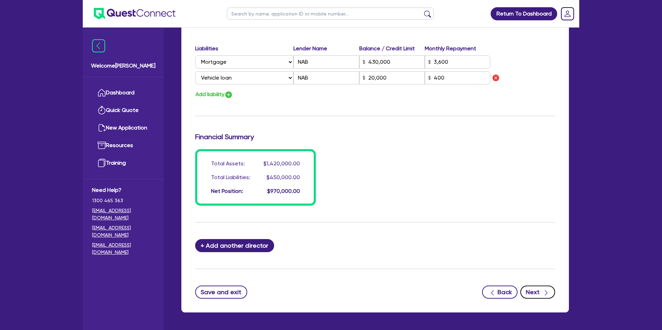
click at [549, 295] on button "Next" at bounding box center [537, 292] width 35 height 13
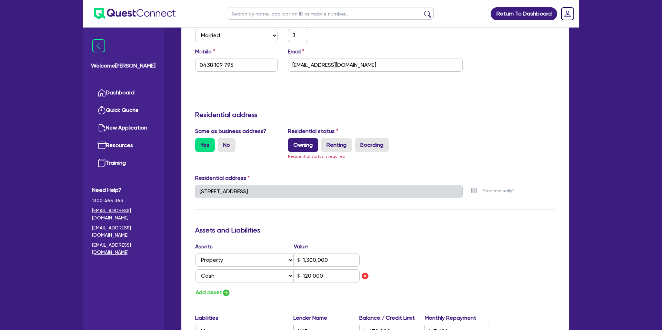
click at [303, 144] on label "Owning" at bounding box center [303, 145] width 30 height 14
click at [292, 143] on input "Owning" at bounding box center [290, 140] width 4 height 4
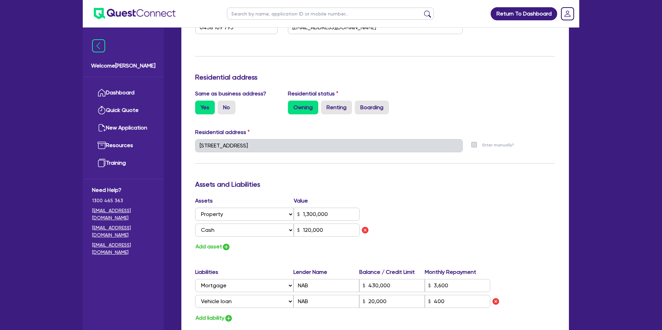
scroll to position [0, 0]
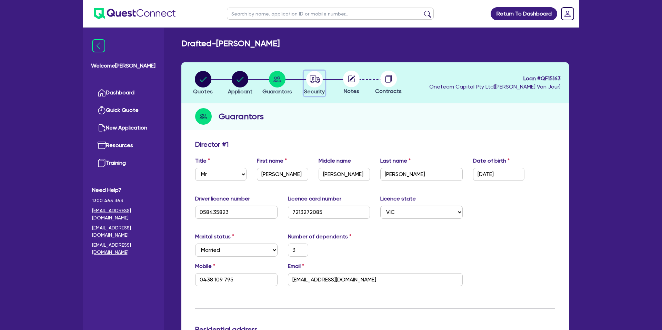
click at [314, 78] on circle "button" at bounding box center [314, 79] width 17 height 17
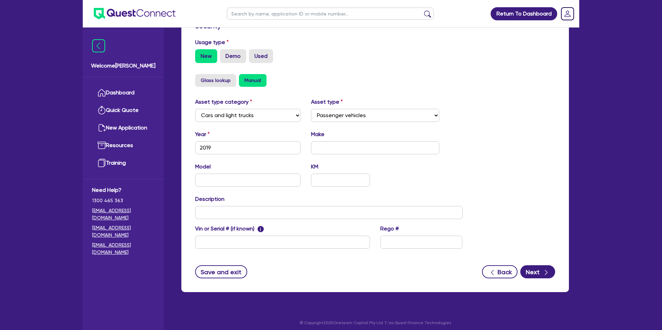
scroll to position [200, 0]
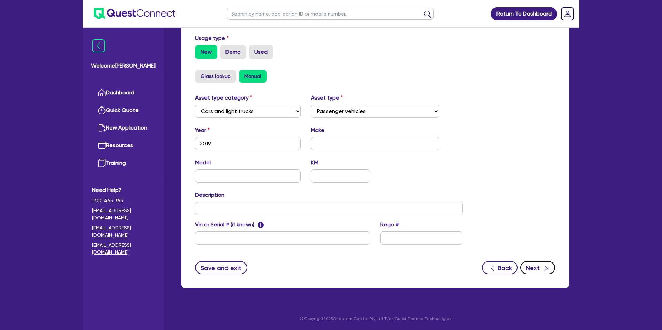
click at [539, 272] on button "Next" at bounding box center [537, 267] width 35 height 13
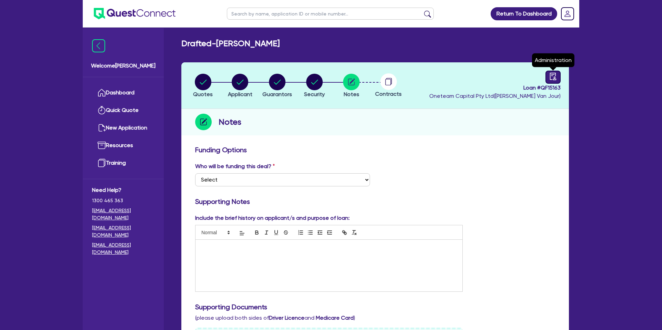
click at [554, 77] on icon "audit" at bounding box center [553, 77] width 8 height 8
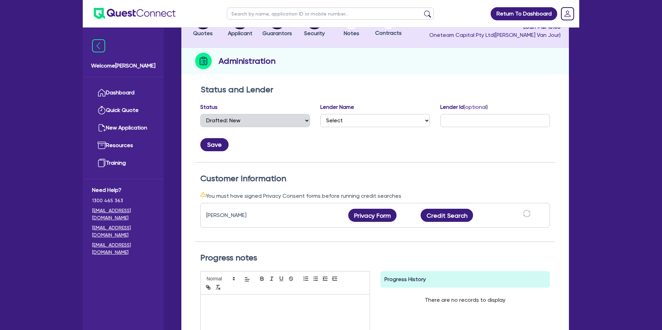
scroll to position [66, 0]
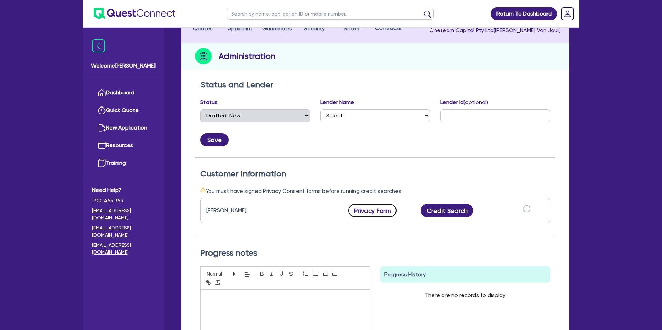
click at [363, 208] on button "Privacy Form" at bounding box center [372, 210] width 48 height 13
click at [360, 74] on div "Quotes Applicant Guarantors Security Notes Contracts Loan # QF15163 Oneteam Cap…" at bounding box center [374, 194] width 387 height 394
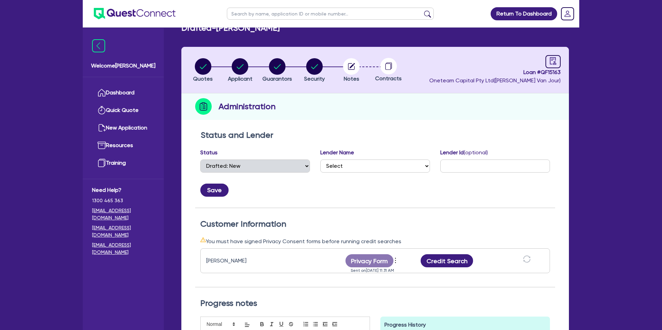
scroll to position [0, 0]
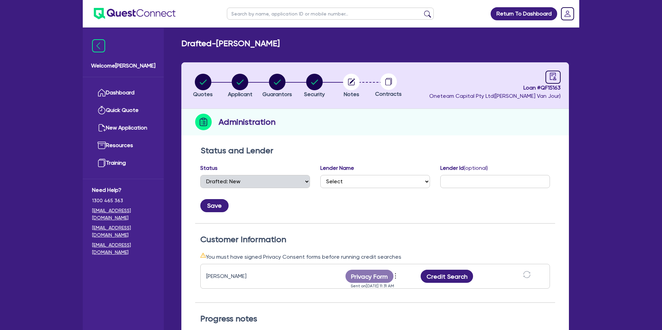
click at [465, 118] on div "Administration" at bounding box center [374, 122] width 387 height 27
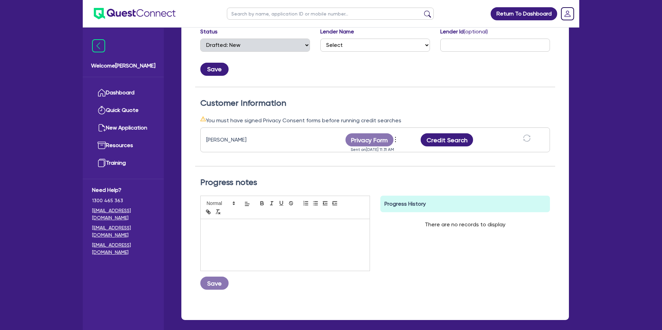
scroll to position [145, 0]
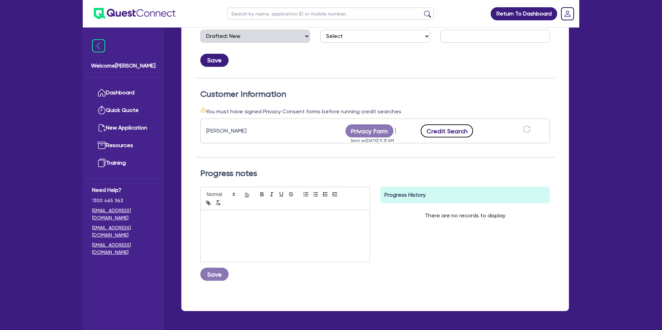
click at [456, 131] on button "Credit Search" at bounding box center [447, 130] width 52 height 13
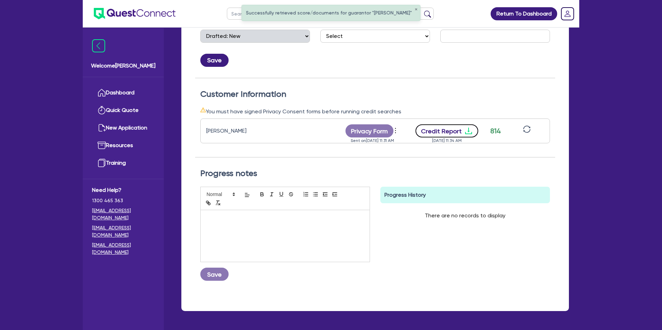
click at [466, 127] on icon "download" at bounding box center [468, 131] width 8 height 8
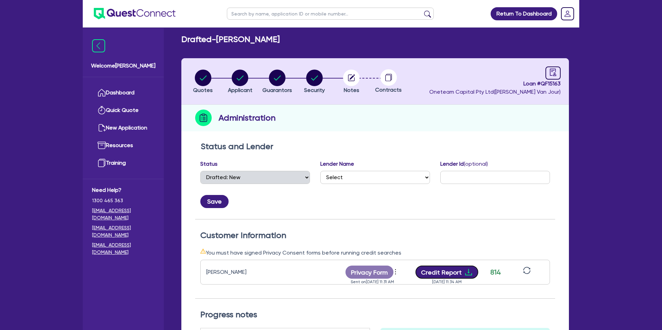
scroll to position [0, 0]
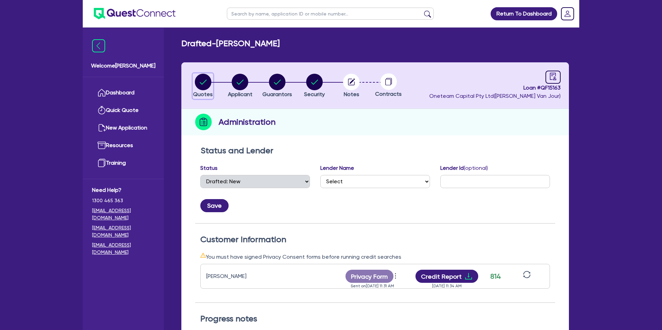
click at [209, 83] on circle "button" at bounding box center [203, 82] width 17 height 17
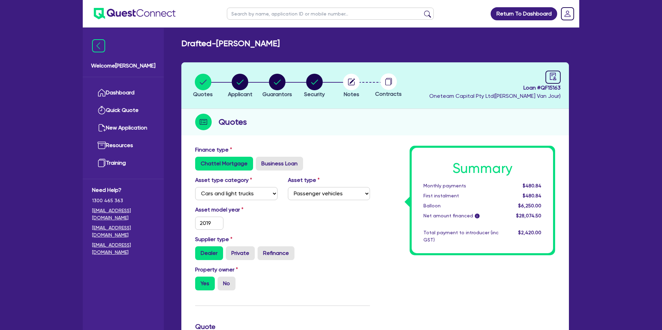
drag, startPoint x: 377, startPoint y: 93, endPoint x: 376, endPoint y: 104, distance: 11.5
click at [377, 93] on span "Contracts" at bounding box center [388, 94] width 27 height 7
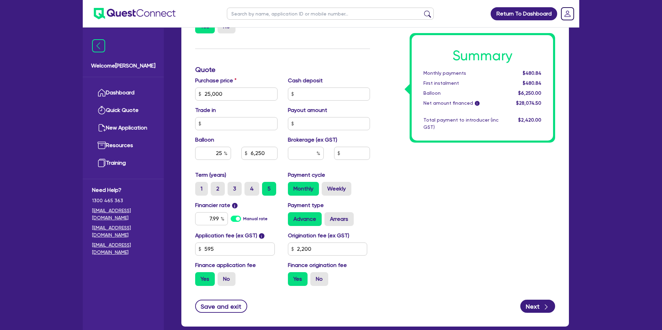
scroll to position [258, 0]
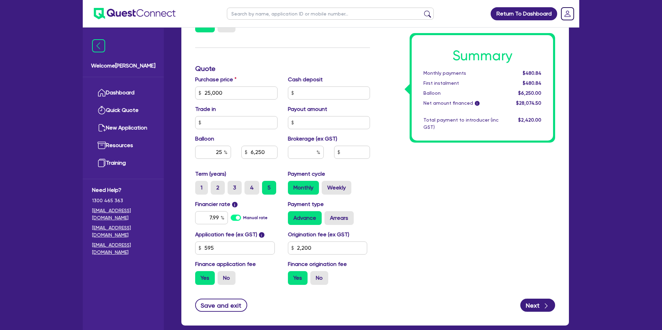
drag, startPoint x: 437, startPoint y: 144, endPoint x: 417, endPoint y: 140, distance: 19.9
click at [437, 143] on div "Summary Monthly payments $480.84 First instalment $480.84 Balloon $6,250.00 Net…" at bounding box center [467, 89] width 185 height 403
click at [221, 152] on input "25" at bounding box center [213, 152] width 36 height 13
click at [440, 216] on div "Summary Monthly payments $480.84 First instalment $480.84 Balloon $6,250.00 Net…" at bounding box center [467, 89] width 185 height 403
click at [219, 217] on input "7.99" at bounding box center [211, 217] width 33 height 13
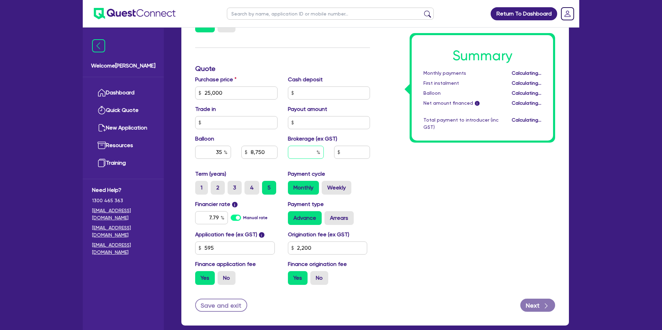
click at [307, 155] on input "text" at bounding box center [306, 152] width 36 height 13
click at [421, 180] on div "Summary Monthly payments $443.82 First instalment $443.82 Balloon $8,750.00 Net…" at bounding box center [467, 89] width 185 height 403
drag, startPoint x: 209, startPoint y: 89, endPoint x: 204, endPoint y: 90, distance: 4.8
click at [204, 90] on input "25,000" at bounding box center [236, 93] width 82 height 13
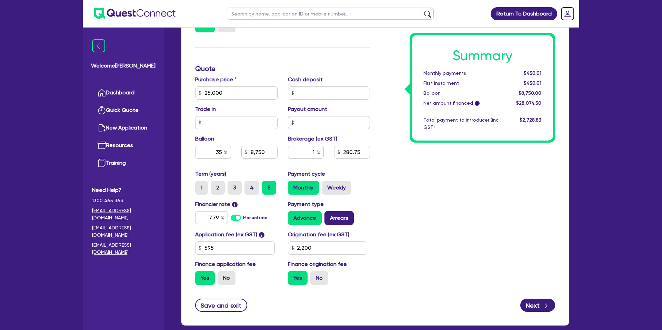
click at [332, 216] on label "Arrears" at bounding box center [338, 218] width 29 height 14
click at [329, 216] on input "Arrears" at bounding box center [326, 213] width 4 height 4
click at [343, 177] on div "Payment cycle Monthly Weekly" at bounding box center [329, 182] width 93 height 25
click at [340, 182] on label "Weekly" at bounding box center [337, 188] width 30 height 14
click at [326, 182] on input "Weekly" at bounding box center [324, 183] width 4 height 4
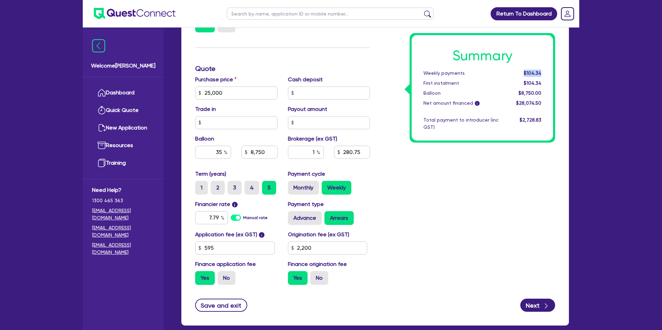
drag, startPoint x: 523, startPoint y: 72, endPoint x: 553, endPoint y: 73, distance: 29.3
click at [553, 73] on div "Summary Weekly payments $104.34 First instalment $104.34 Balloon $8,750.00 Net …" at bounding box center [482, 87] width 141 height 105
click at [427, 200] on div "Summary Weekly payments $104.34 First instalment $104.34 Balloon $8,750.00 Net …" at bounding box center [467, 89] width 185 height 403
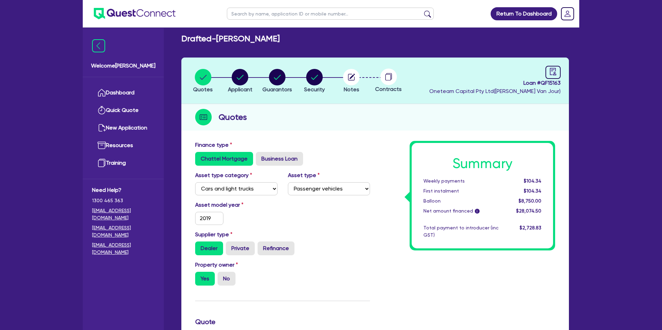
scroll to position [0, 0]
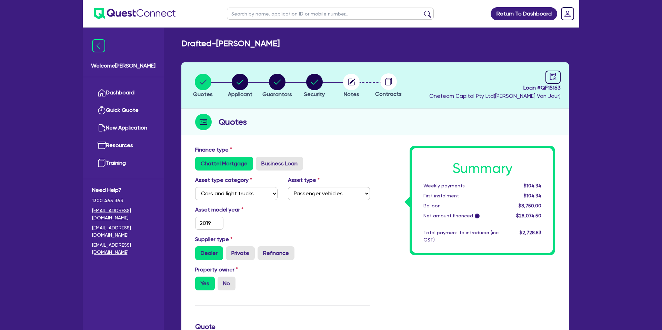
click at [258, 12] on input "text" at bounding box center [330, 14] width 207 height 12
click button "submit" at bounding box center [427, 15] width 11 height 10
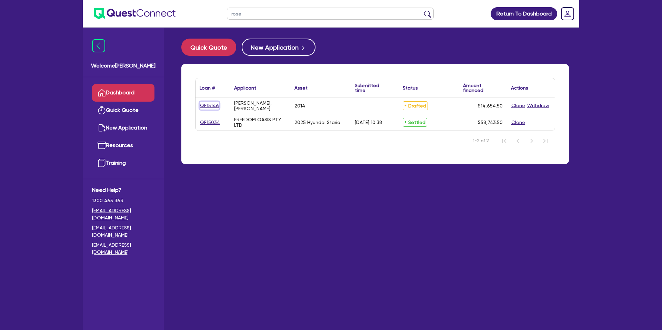
click at [213, 103] on link "QF15146" at bounding box center [210, 106] width 20 height 8
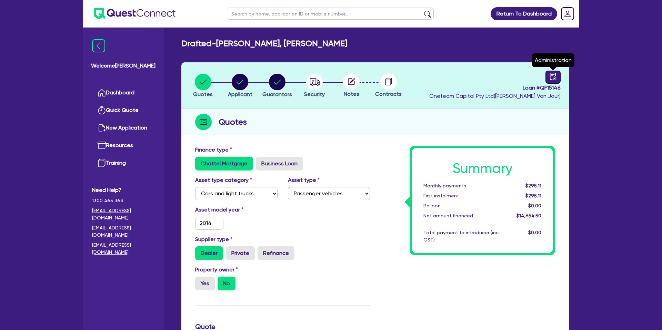
click at [548, 72] on link at bounding box center [552, 77] width 15 height 13
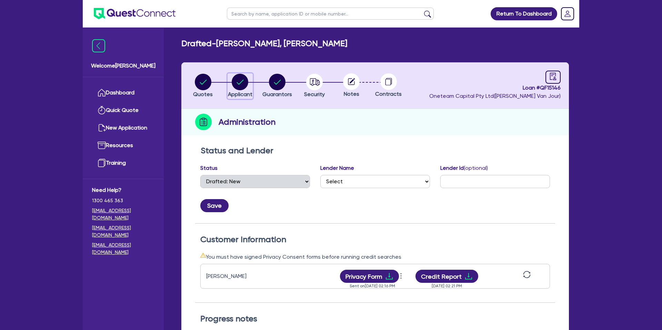
click at [240, 76] on circle "button" at bounding box center [240, 82] width 17 height 17
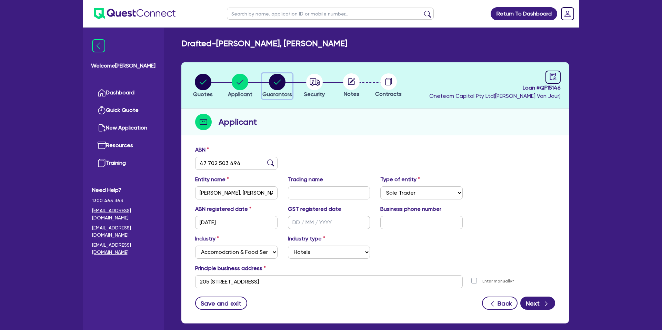
click at [278, 80] on circle "button" at bounding box center [277, 82] width 17 height 17
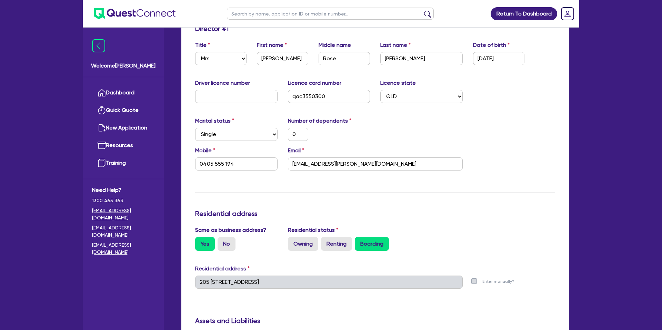
scroll to position [123, 0]
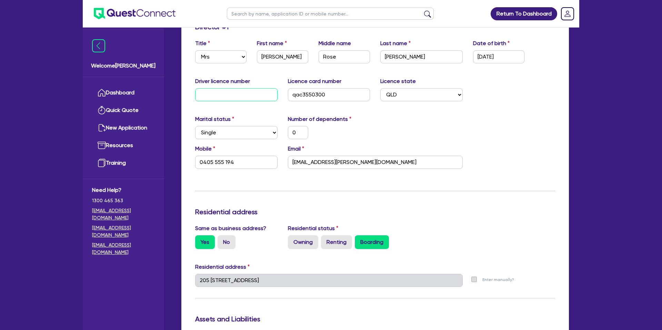
click at [243, 92] on input "text" at bounding box center [236, 94] width 82 height 13
click at [482, 57] on input "01/03/1985" at bounding box center [498, 56] width 51 height 13
click at [483, 57] on input "01/03/1985" at bounding box center [498, 56] width 51 height 13
click at [482, 56] on input "01/03/1985" at bounding box center [498, 56] width 51 height 13
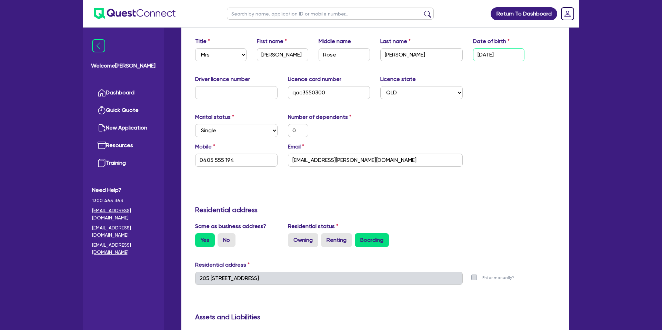
click at [483, 55] on input "01/03/1985" at bounding box center [498, 54] width 51 height 13
click at [536, 98] on div "Driver licence number Licence card number qac3550300 Licence state Select NSW V…" at bounding box center [375, 90] width 370 height 30
click at [260, 95] on input "text" at bounding box center [236, 92] width 82 height 13
click at [493, 122] on div "Marital status Select Single Married De Facto / Partner Number of dependents 0" at bounding box center [375, 128] width 370 height 30
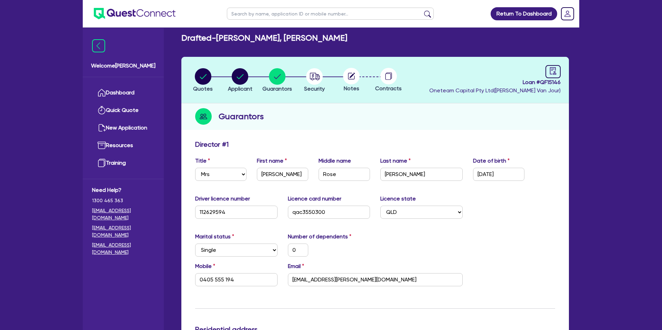
scroll to position [0, 0]
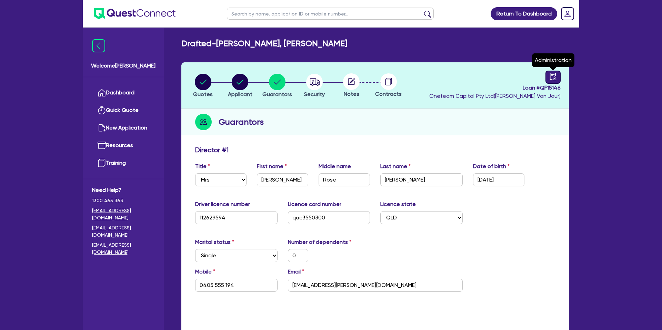
click at [558, 76] on link at bounding box center [552, 77] width 15 height 13
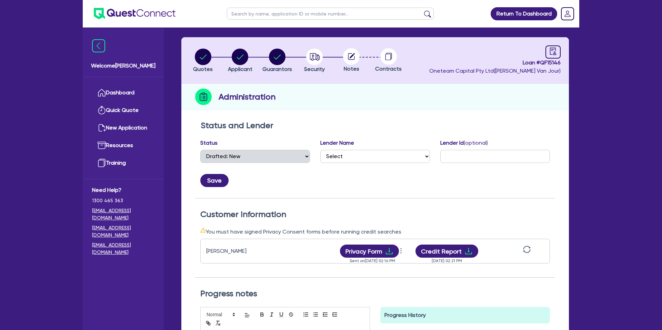
scroll to position [60, 0]
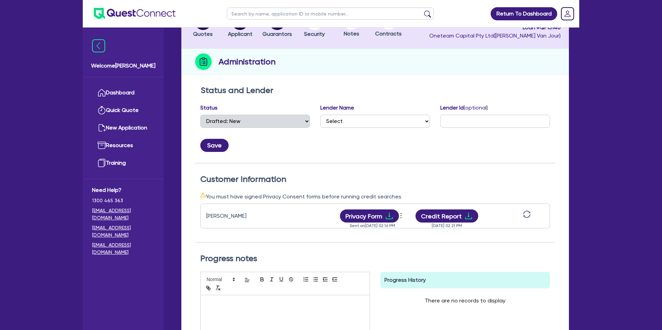
click at [529, 214] on icon "sync" at bounding box center [527, 215] width 8 height 8
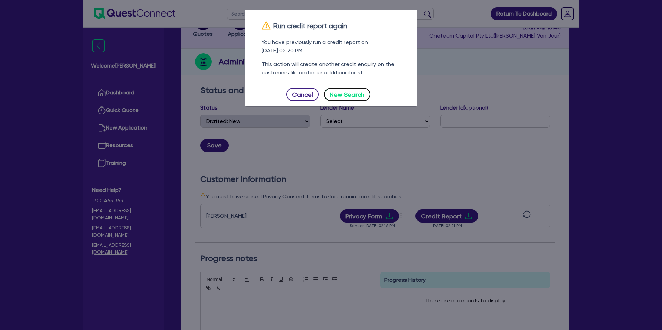
click at [341, 97] on button "New Search" at bounding box center [347, 94] width 46 height 13
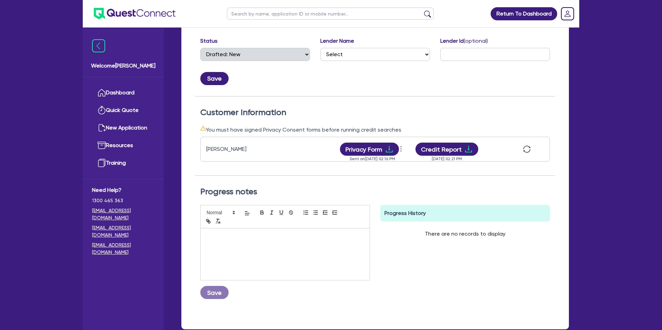
scroll to position [128, 0]
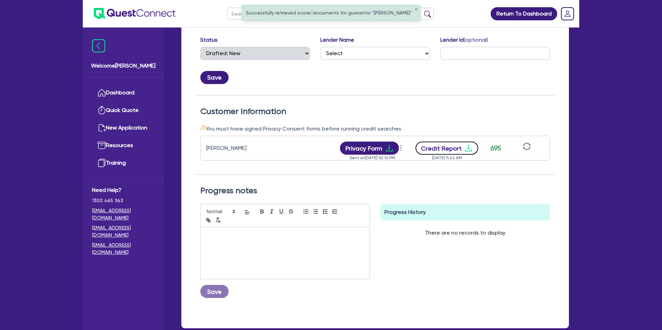
click at [469, 148] on icon "download" at bounding box center [468, 148] width 8 height 8
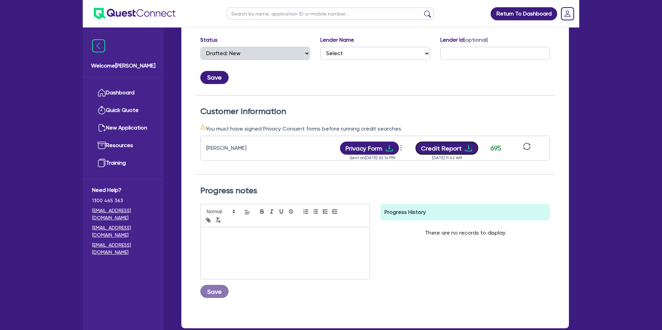
scroll to position [0, 0]
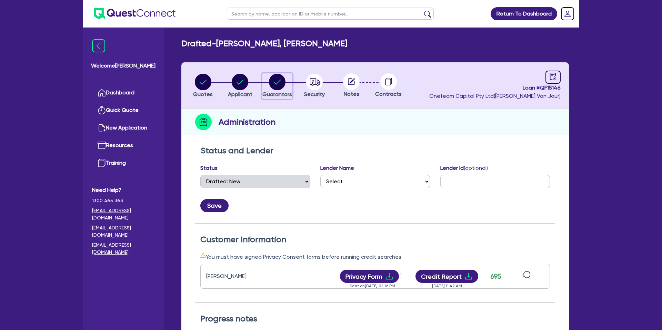
click at [272, 81] on circle "button" at bounding box center [277, 82] width 17 height 17
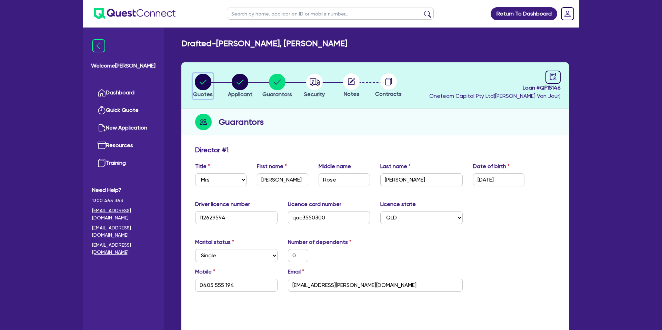
click at [205, 76] on circle "button" at bounding box center [203, 82] width 17 height 17
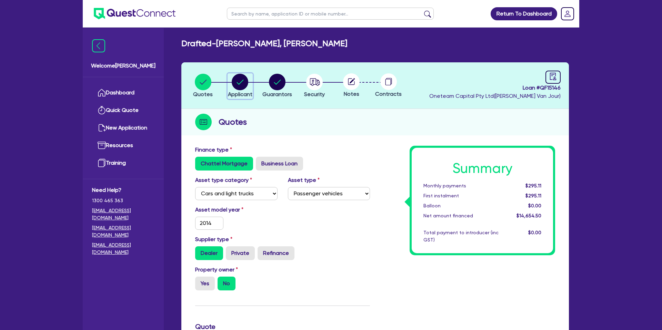
click at [247, 82] on circle "button" at bounding box center [240, 82] width 17 height 17
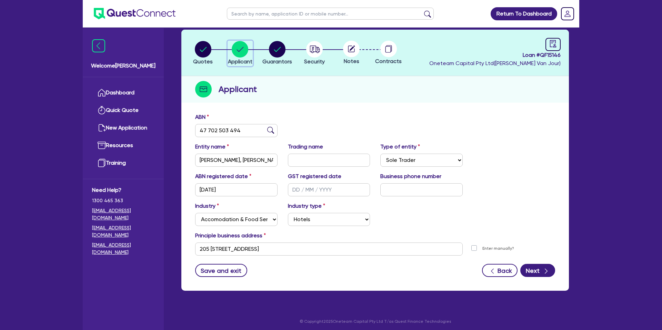
scroll to position [33, 0]
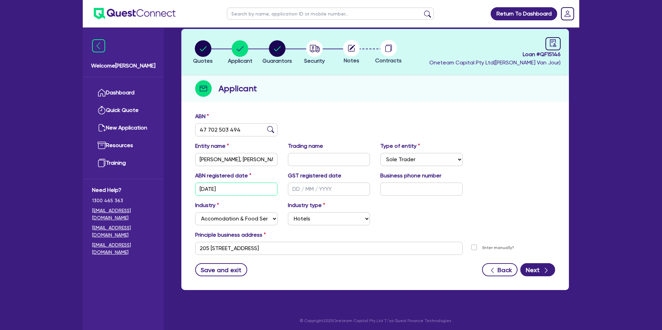
drag, startPoint x: 232, startPoint y: 186, endPoint x: 188, endPoint y: 184, distance: 43.5
click at [188, 184] on div "ABN 47 702 503 494 Entity name LEONARD, KATHERINE ROSE Trading name Type of ent…" at bounding box center [374, 199] width 387 height 181
click at [341, 124] on div "ABN 47 702 503 494" at bounding box center [375, 127] width 370 height 30
click at [278, 45] on circle "button" at bounding box center [277, 48] width 17 height 17
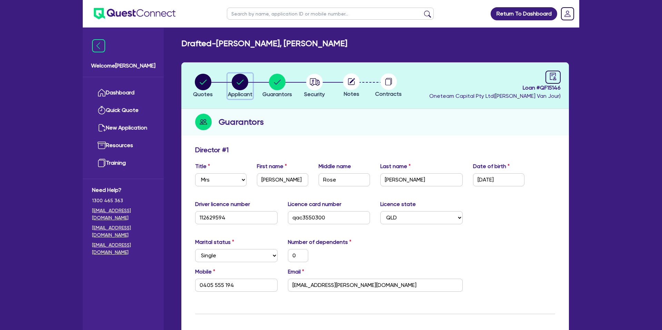
click at [237, 81] on circle "button" at bounding box center [240, 82] width 17 height 17
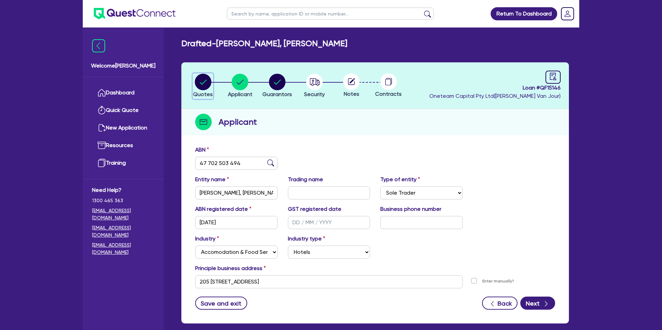
click at [195, 83] on circle "button" at bounding box center [203, 82] width 17 height 17
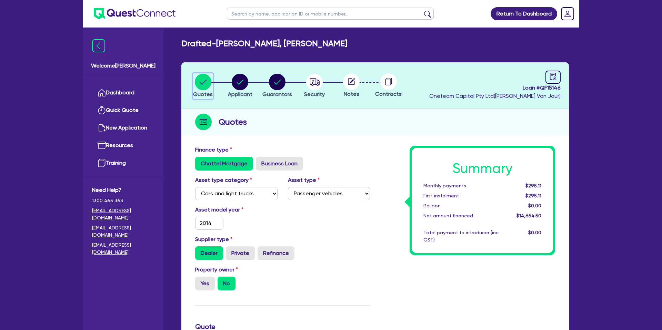
scroll to position [0, 0]
click at [551, 76] on icon "audit" at bounding box center [553, 76] width 8 height 8
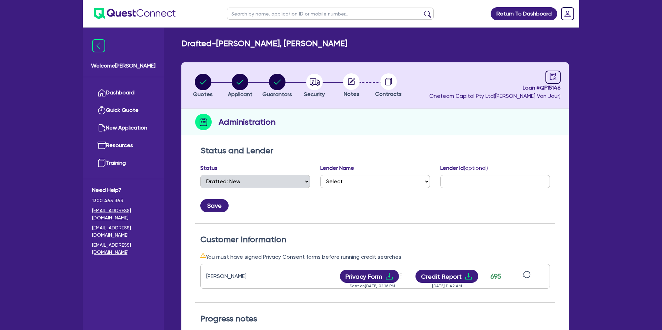
drag, startPoint x: 389, startPoint y: 55, endPoint x: 338, endPoint y: 62, distance: 51.2
click at [389, 55] on div "Drafted - LEONARD, KATHERINE ROSE Quotes Applicant Guarantors Security Notes Co…" at bounding box center [375, 252] width 408 height 426
click at [199, 79] on circle "button" at bounding box center [203, 82] width 17 height 17
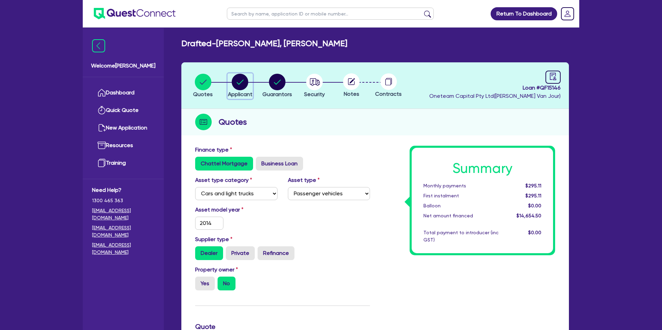
click at [243, 82] on circle "button" at bounding box center [240, 82] width 17 height 17
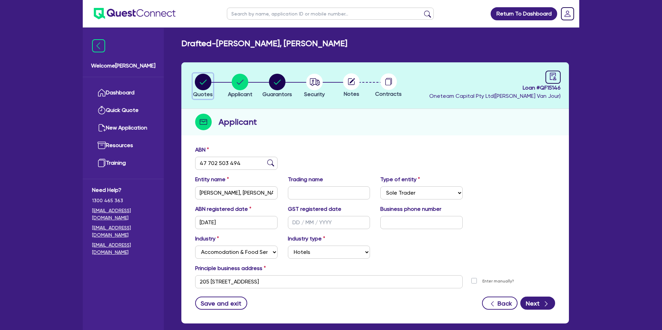
click at [207, 86] on circle "button" at bounding box center [203, 82] width 17 height 17
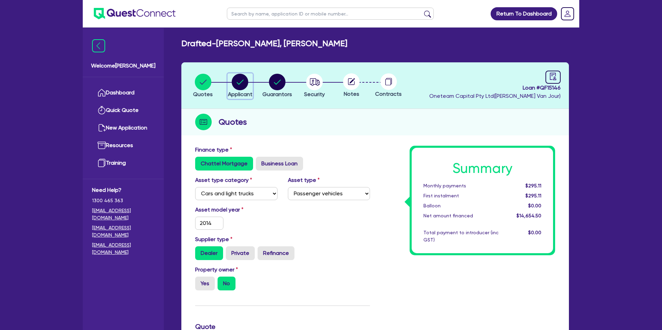
click at [245, 85] on circle "button" at bounding box center [240, 82] width 17 height 17
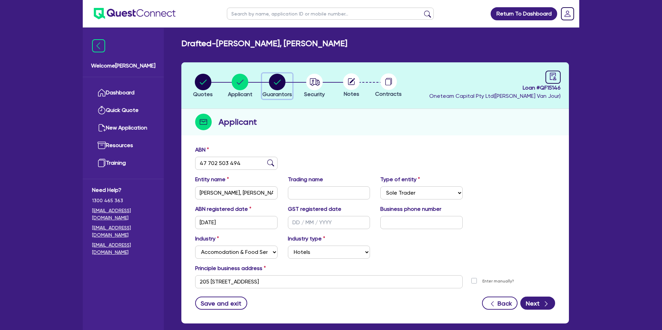
click at [274, 82] on circle "button" at bounding box center [277, 82] width 17 height 17
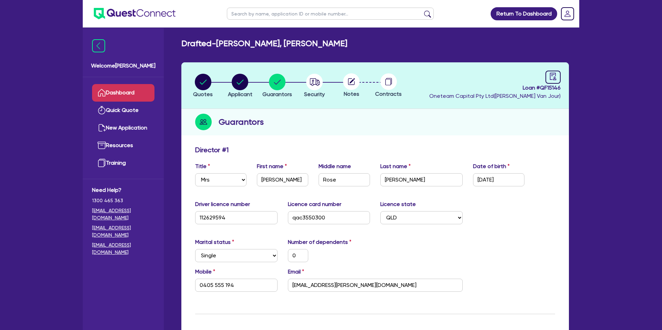
click at [142, 93] on link "Dashboard" at bounding box center [123, 93] width 62 height 18
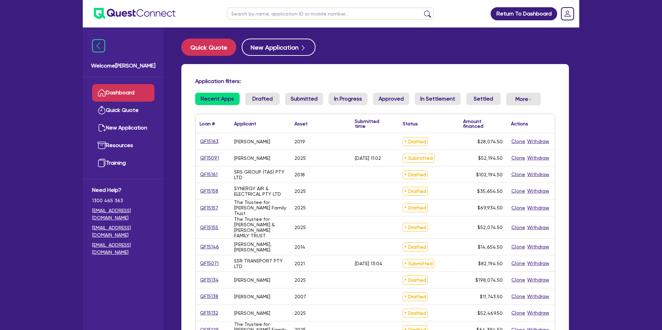
click at [275, 13] on input "text" at bounding box center [330, 14] width 207 height 12
click at [422, 10] on button "submit" at bounding box center [427, 15] width 11 height 10
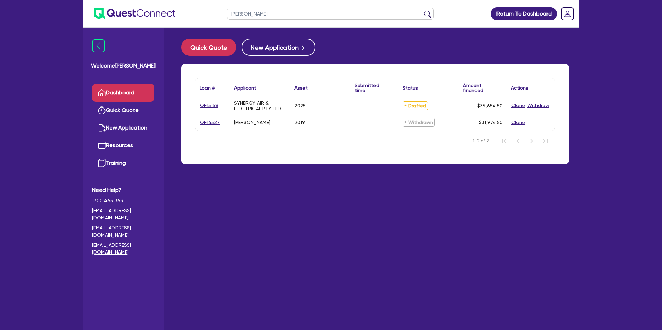
drag, startPoint x: 224, startPoint y: 106, endPoint x: 195, endPoint y: 105, distance: 28.6
click at [195, 105] on div "QF15158" at bounding box center [212, 106] width 34 height 16
click at [210, 106] on link "QF15158" at bounding box center [209, 106] width 19 height 8
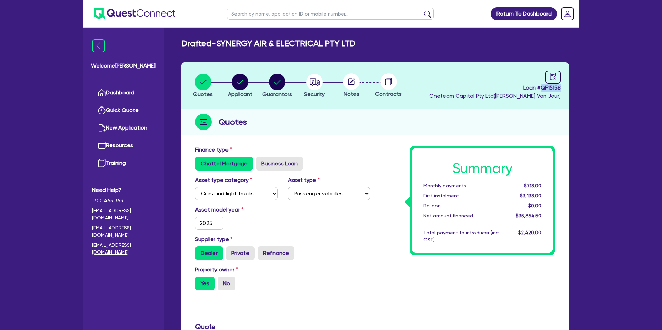
drag, startPoint x: 541, startPoint y: 88, endPoint x: 577, endPoint y: 91, distance: 36.6
click at [577, 91] on div "Drafted - SYNERGY AIR & ELECTRICAL PTY LTD Quotes Applicant Guarantors Security…" at bounding box center [375, 316] width 408 height 554
copy span "QF15158"
click at [122, 94] on link "Dashboard" at bounding box center [123, 93] width 62 height 18
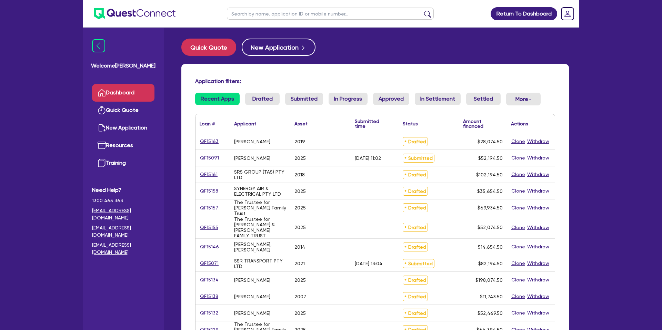
click at [269, 13] on input "text" at bounding box center [330, 14] width 207 height 12
type input "c"
type input "rafi"
click at [422, 10] on button "submit" at bounding box center [427, 15] width 11 height 10
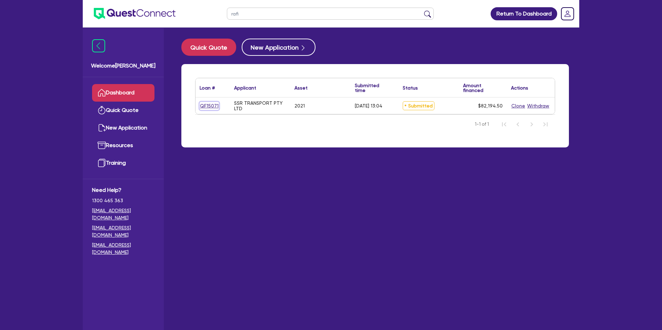
click at [209, 107] on link "QF15071" at bounding box center [209, 106] width 19 height 8
select select "CARS_AND_LIGHT_TRUCKS"
select select "PASSENGER_VEHICLES"
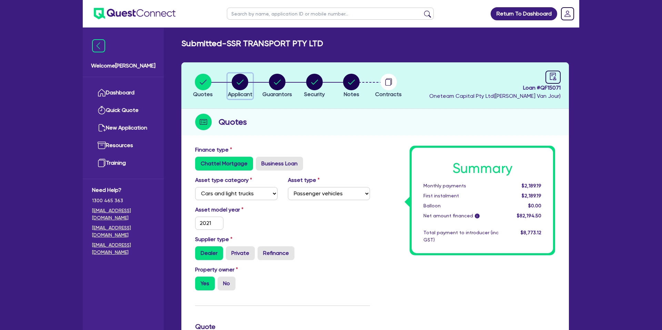
click at [241, 79] on circle "button" at bounding box center [240, 82] width 17 height 17
select select "COMPANY"
select select "TRANSPORT_WAREHOUSING"
select select "WAREHOUSING"
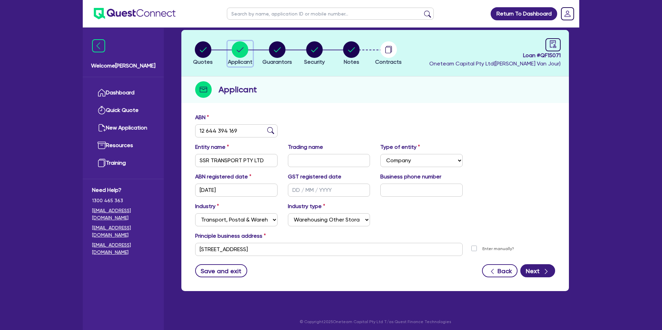
scroll to position [31, 0]
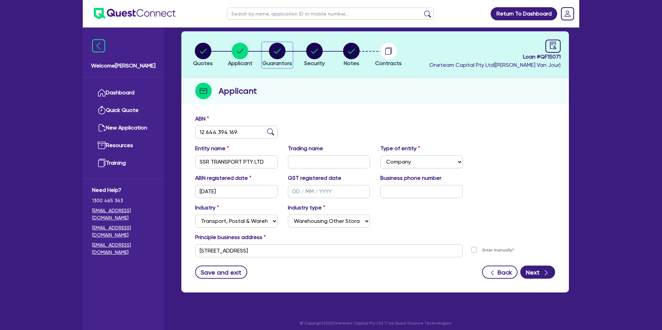
click at [285, 52] on div "button" at bounding box center [277, 51] width 30 height 17
select select "MR"
select select "[GEOGRAPHIC_DATA]"
select select "SINGLE"
select select "CASH"
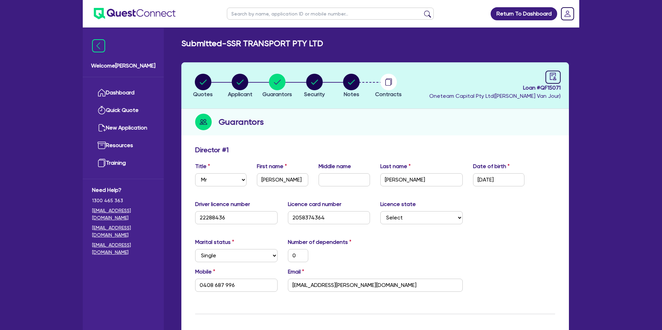
click at [303, 92] on li "Security" at bounding box center [314, 85] width 37 height 24
click at [321, 75] on icon "button" at bounding box center [314, 82] width 17 height 17
select select "CARS_AND_LIGHT_TRUCKS"
select select "PASSENGER_VEHICLES"
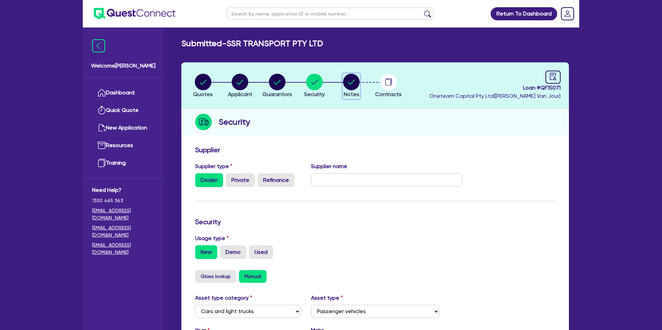
click at [351, 82] on circle "button" at bounding box center [351, 82] width 17 height 17
select select "Other"
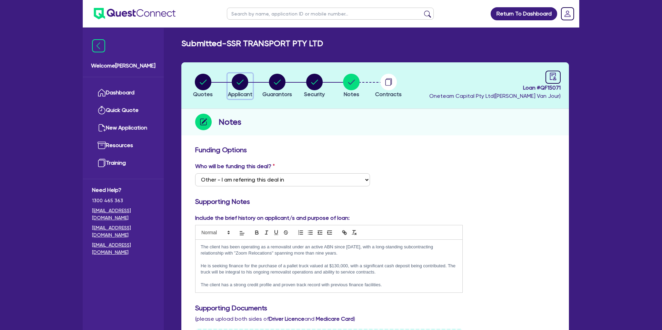
click at [244, 85] on circle "button" at bounding box center [240, 82] width 17 height 17
select select "COMPANY"
select select "TRANSPORT_WAREHOUSING"
select select "WAREHOUSING"
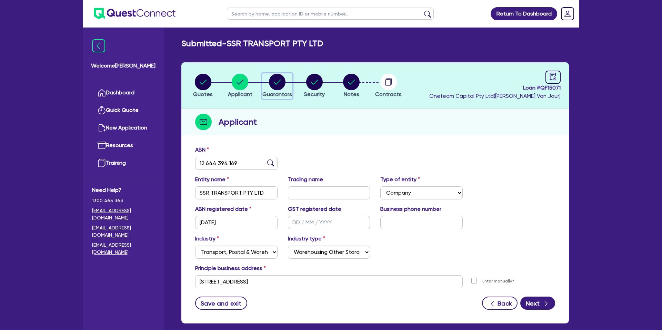
click at [275, 79] on circle "button" at bounding box center [277, 82] width 17 height 17
select select "MR"
select select "[GEOGRAPHIC_DATA]"
select select "SINGLE"
select select "CASH"
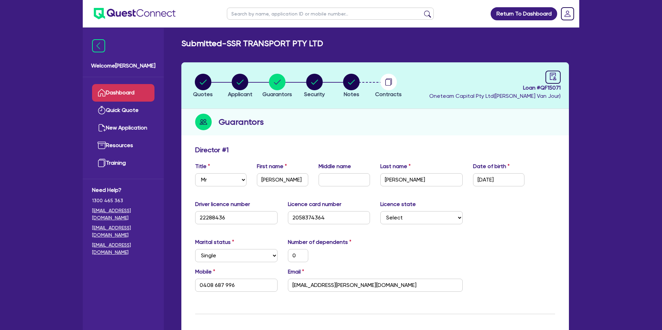
click at [114, 90] on link "Dashboard" at bounding box center [123, 93] width 62 height 18
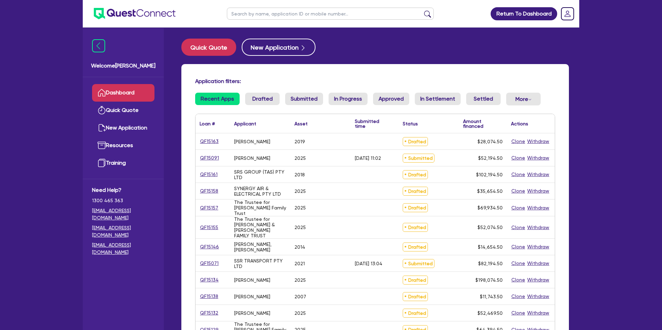
click at [261, 12] on input "text" at bounding box center [330, 14] width 207 height 12
type input "[PERSON_NAME]"
click at [422, 10] on button "submit" at bounding box center [427, 15] width 11 height 10
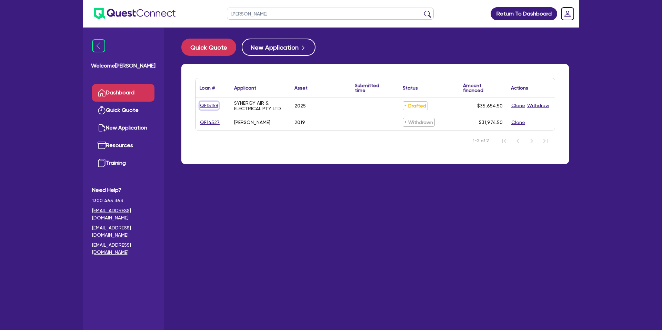
click at [207, 105] on link "QF15158" at bounding box center [209, 106] width 19 height 8
select select "CARS_AND_LIGHT_TRUCKS"
select select "PASSENGER_VEHICLES"
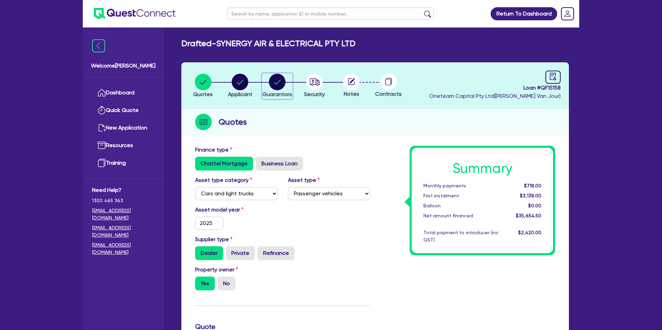
click at [275, 82] on circle "button" at bounding box center [277, 82] width 17 height 17
select select "MR"
select select "SA"
select select "SINGLE"
select select "PROPERTY"
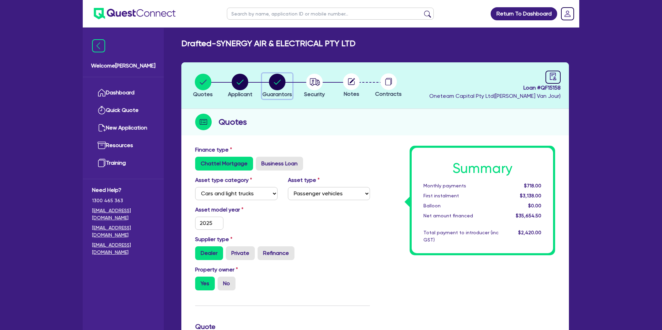
select select "CASH"
select select "MORTGAGE"
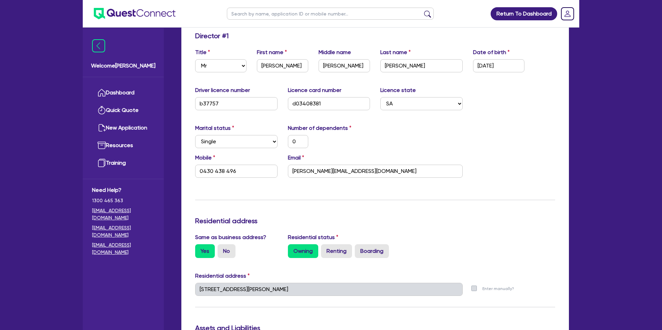
scroll to position [114, 0]
click at [308, 175] on input "[PERSON_NAME][EMAIL_ADDRESS][DOMAIN_NAME]" at bounding box center [375, 170] width 175 height 13
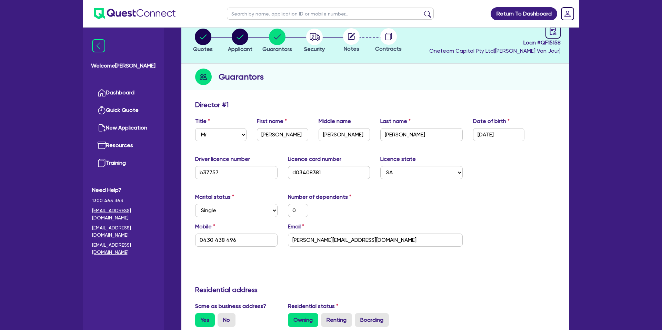
scroll to position [0, 0]
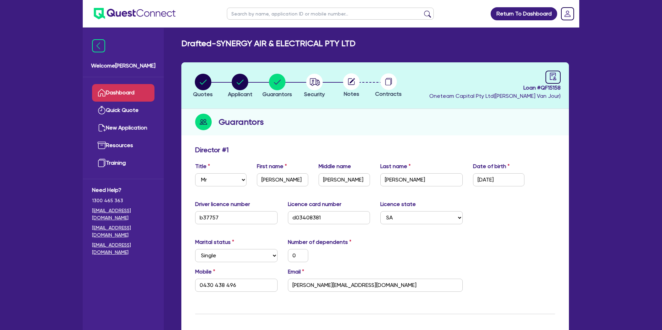
click at [133, 93] on link "Dashboard" at bounding box center [123, 93] width 62 height 18
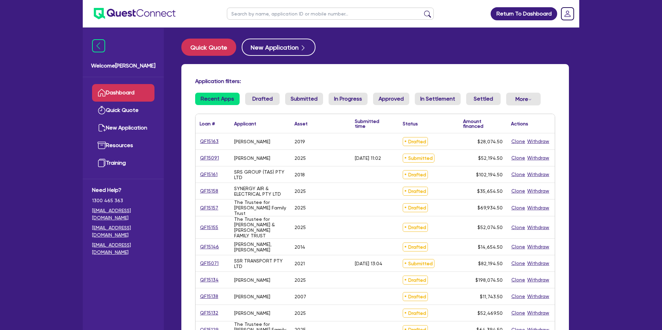
click at [256, 14] on input "text" at bounding box center [330, 14] width 207 height 12
type input "f"
type input "[PERSON_NAME]"
click at [422, 10] on button "submit" at bounding box center [427, 15] width 11 height 10
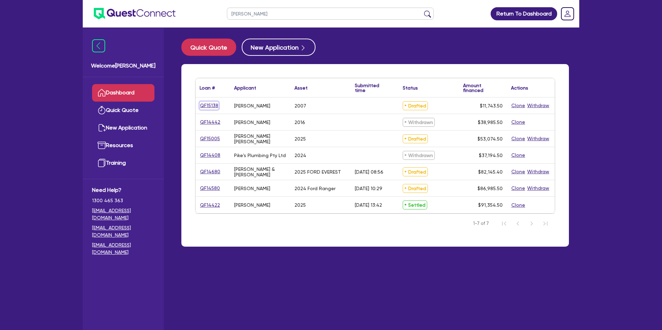
click at [216, 105] on link "QF15138" at bounding box center [209, 106] width 19 height 8
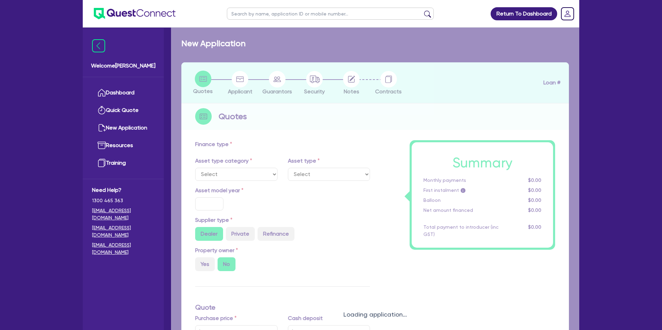
select select "CARS_AND_LIGHT_TRUCKS"
type input "2007"
radio input "true"
type input "10,000"
type input "15.99"
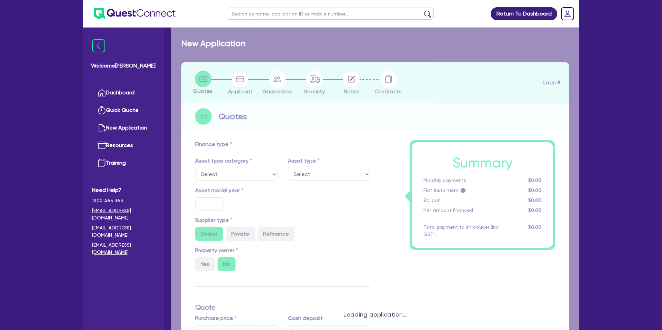
type input "990"
select select "PASSENGER_VEHICLES"
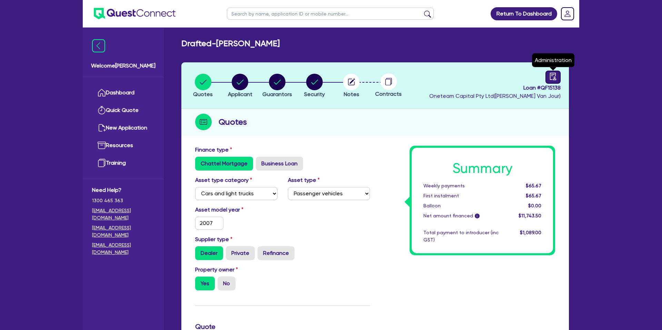
click at [552, 77] on icon "audit" at bounding box center [553, 77] width 8 height 8
select select "DRAFTED_NEW"
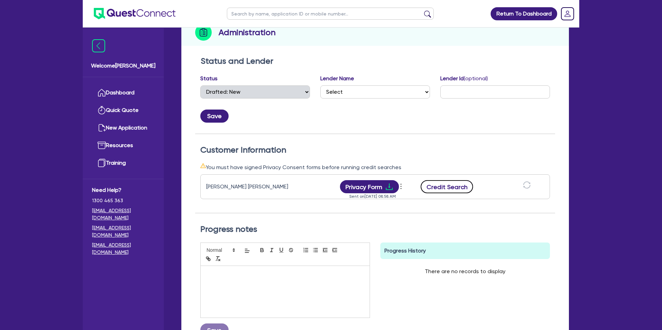
click at [448, 189] on button "Credit Search" at bounding box center [447, 186] width 52 height 13
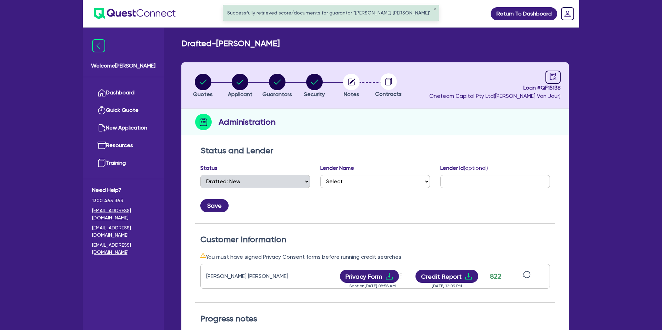
drag, startPoint x: 467, startPoint y: 267, endPoint x: 477, endPoint y: 283, distance: 18.6
click at [467, 267] on div "[PERSON_NAME] [PERSON_NAME] Privacy Form View log Send new privacy form Sent on…" at bounding box center [375, 276] width 350 height 25
click at [477, 283] on div "Credit Report [DATE] 12:09 PM" at bounding box center [446, 276] width 69 height 13
click at [469, 279] on icon "download" at bounding box center [468, 276] width 8 height 8
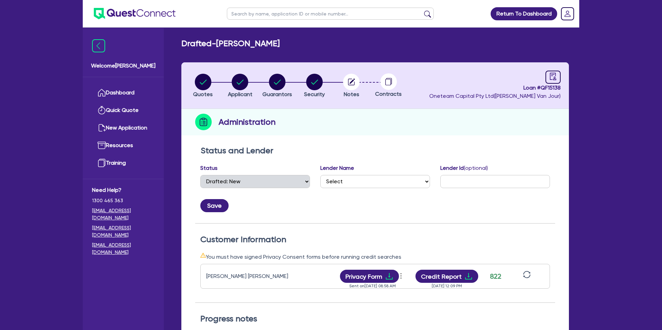
drag, startPoint x: 351, startPoint y: 141, endPoint x: 247, endPoint y: 95, distance: 114.3
click at [351, 141] on div "Quotes Applicant [GEOGRAPHIC_DATA] Security Notes Contracts Loan # QF15138 Onet…" at bounding box center [374, 259] width 387 height 394
click at [206, 80] on circle "button" at bounding box center [203, 82] width 17 height 17
select select "CARS_AND_LIGHT_TRUCKS"
select select "PASSENGER_VEHICLES"
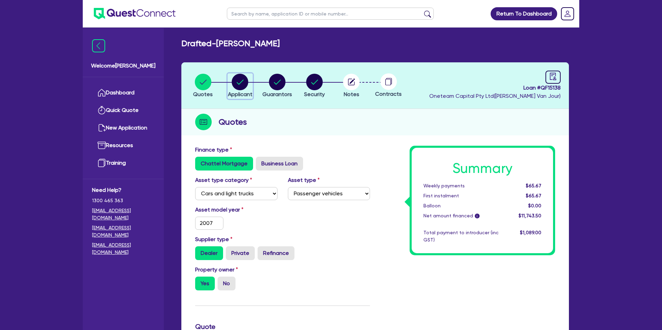
drag, startPoint x: 237, startPoint y: 82, endPoint x: 253, endPoint y: 83, distance: 15.9
click at [237, 82] on icon "button" at bounding box center [240, 82] width 17 height 17
select select "SOLE_TRADER"
select select "ADMINISTRATIVE_SUPPORT"
select select "EMPLOYMENT"
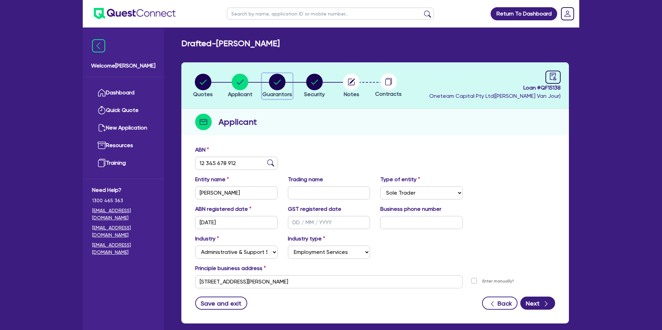
click at [284, 81] on circle "button" at bounding box center [277, 82] width 17 height 17
select select "MR"
select select "VIC"
select select "DE_FACTO"
select select "PROPERTY"
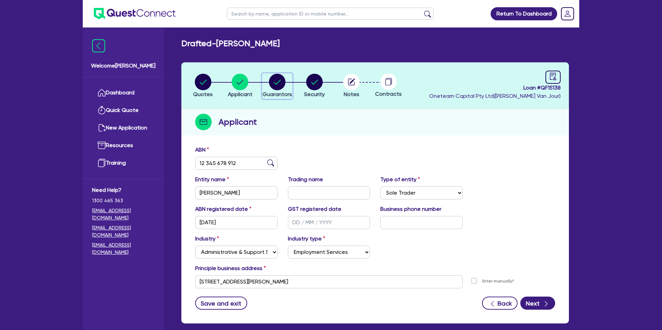
select select "MORTGAGE"
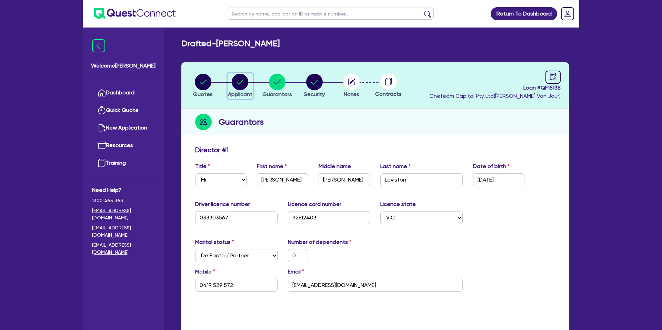
click at [241, 79] on circle "button" at bounding box center [240, 82] width 17 height 17
select select "SOLE_TRADER"
select select "ADMINISTRATIVE_SUPPORT"
select select "EMPLOYMENT"
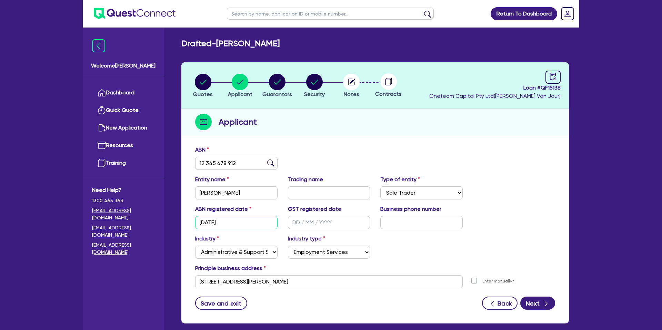
drag, startPoint x: 229, startPoint y: 221, endPoint x: 202, endPoint y: 219, distance: 26.9
click at [202, 219] on input "[DATE]" at bounding box center [236, 222] width 82 height 13
click at [385, 136] on div "Quotes Applicant [GEOGRAPHIC_DATA] Security Notes Contracts Loan # QF15138 Onet…" at bounding box center [374, 192] width 387 height 261
click at [279, 81] on icon "button" at bounding box center [277, 82] width 7 height 5
select select "MR"
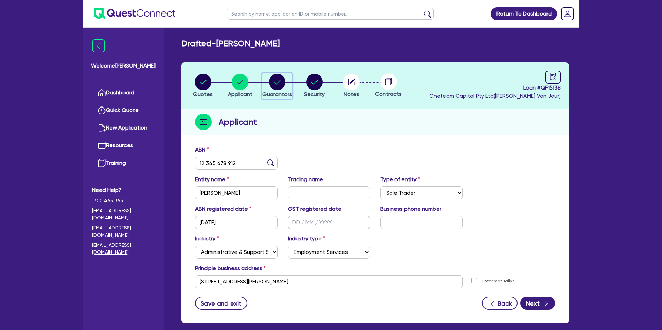
select select "VIC"
select select "DE_FACTO"
select select "PROPERTY"
select select "MORTGAGE"
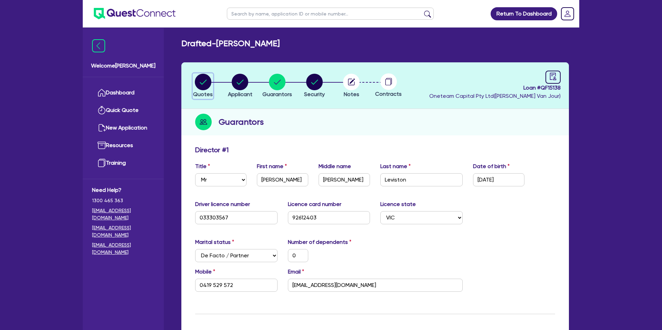
click at [202, 77] on circle "button" at bounding box center [203, 82] width 17 height 17
select select "CARS_AND_LIGHT_TRUCKS"
select select "PASSENGER_VEHICLES"
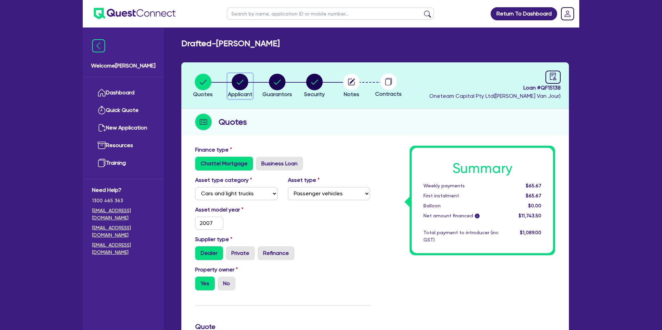
click at [248, 83] on circle "button" at bounding box center [240, 82] width 17 height 17
select select "SOLE_TRADER"
select select "ADMINISTRATIVE_SUPPORT"
select select "EMPLOYMENT"
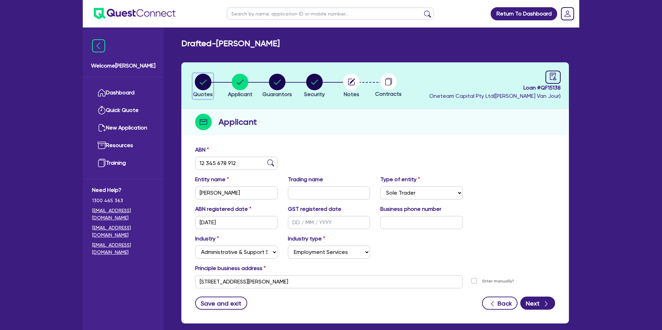
click at [209, 82] on circle "button" at bounding box center [203, 82] width 17 height 17
select select "CARS_AND_LIGHT_TRUCKS"
select select "PASSENGER_VEHICLES"
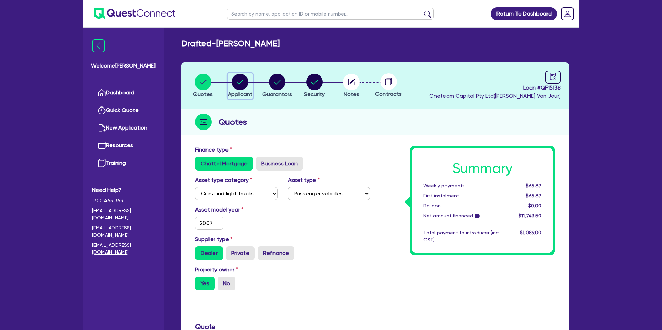
click at [240, 79] on circle "button" at bounding box center [240, 82] width 17 height 17
select select "SOLE_TRADER"
select select "ADMINISTRATIVE_SUPPORT"
select select "EMPLOYMENT"
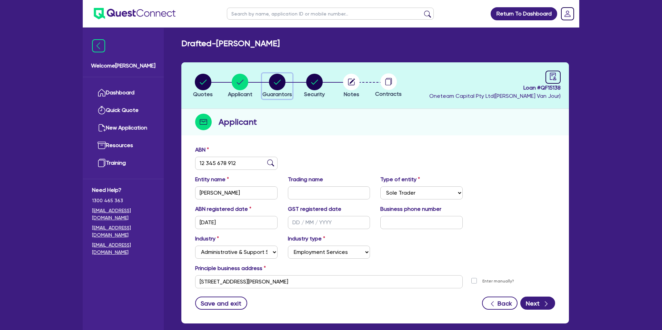
click at [274, 82] on circle "button" at bounding box center [277, 82] width 17 height 17
select select "MR"
select select "VIC"
select select "DE_FACTO"
select select "PROPERTY"
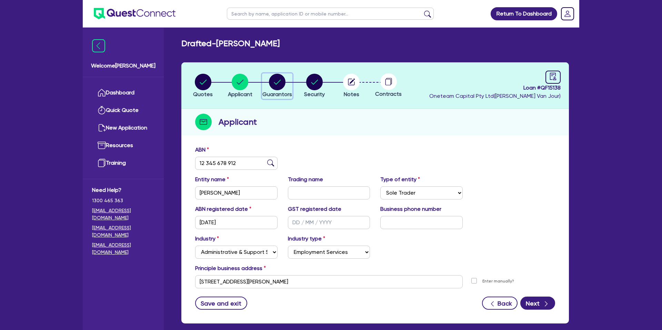
select select "MORTGAGE"
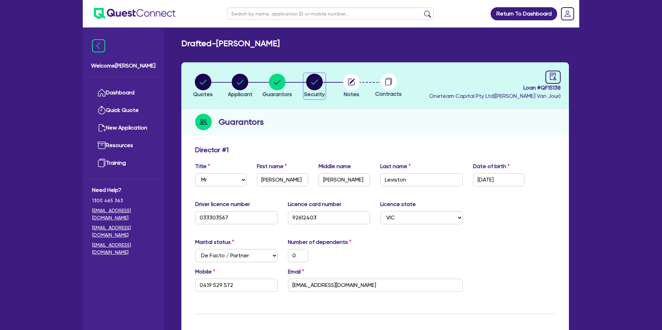
click at [314, 74] on circle "button" at bounding box center [314, 82] width 17 height 17
select select "CARS_AND_LIGHT_TRUCKS"
select select "PASSENGER_VEHICLES"
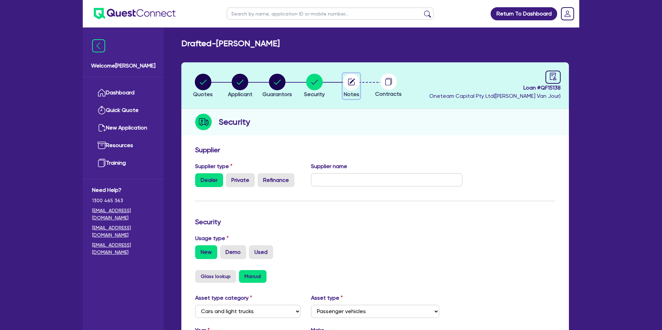
click at [352, 84] on circle "button" at bounding box center [351, 82] width 17 height 17
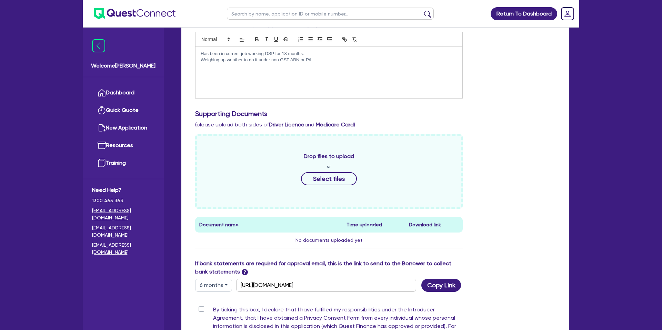
scroll to position [199, 0]
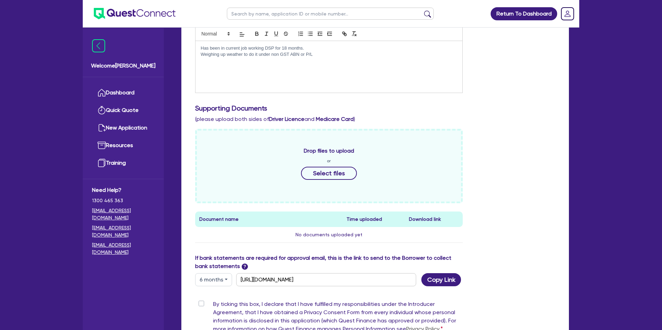
click at [305, 62] on div "Has been in current job working DSP for 18 months. Weighing up weather to do it…" at bounding box center [328, 67] width 267 height 52
click at [306, 53] on p "Weighing up weather to do it under non GST ABN or P/L" at bounding box center [329, 54] width 256 height 6
drag, startPoint x: 313, startPoint y: 54, endPoint x: 191, endPoint y: 52, distance: 122.7
click at [191, 52] on div "Include the brief history on applicant/s and purpose of loan: Has been in curre…" at bounding box center [329, 54] width 278 height 78
click at [522, 122] on div "Supporting Documents (please upload both sides of Driver Licence and Medicare C…" at bounding box center [375, 113] width 370 height 19
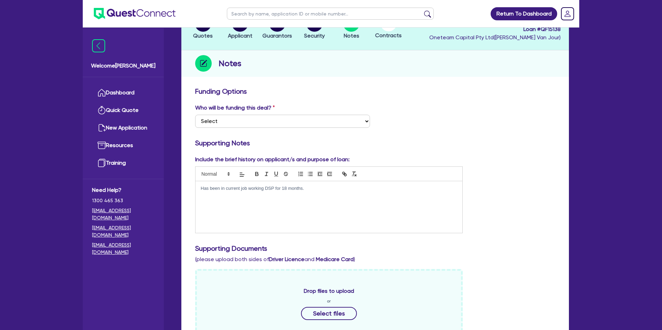
scroll to position [0, 0]
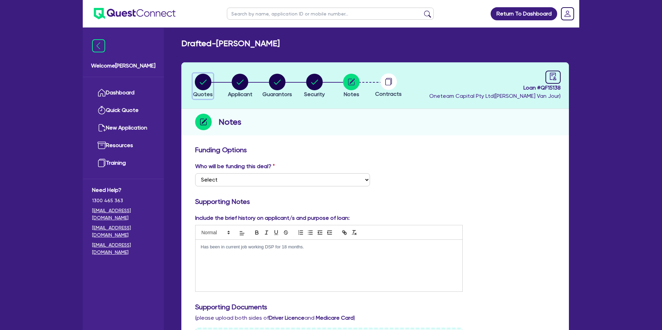
click at [206, 84] on circle "button" at bounding box center [203, 82] width 17 height 17
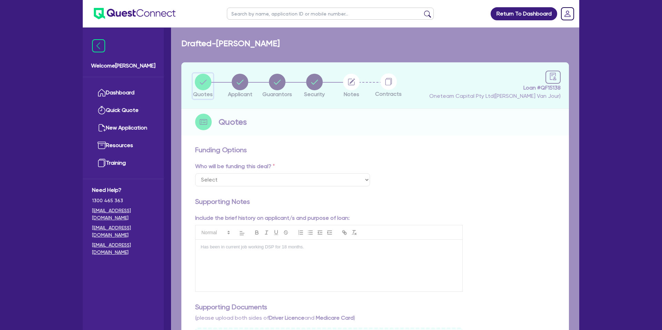
select select "CARS_AND_LIGHT_TRUCKS"
select select "PASSENGER_VEHICLES"
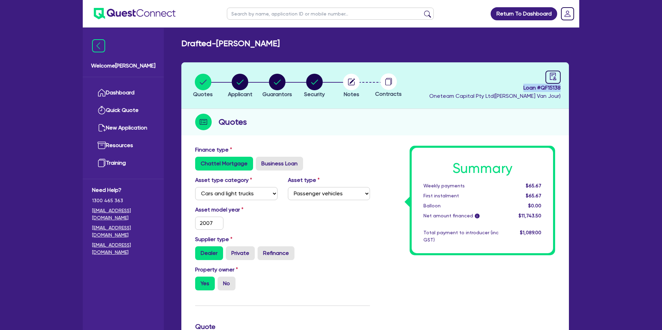
drag, startPoint x: 522, startPoint y: 88, endPoint x: 573, endPoint y: 88, distance: 50.3
click at [573, 88] on div "Quotes Applicant [GEOGRAPHIC_DATA] Security Notes Contracts Loan # QF15138 Onet…" at bounding box center [375, 327] width 398 height 530
copy span "Loan # QF15138"
click at [2, 92] on div "Return To Dashboard Edit Profile Logout Welcome [PERSON_NAME] Quick Quote New A…" at bounding box center [331, 313] width 662 height 626
click at [115, 98] on link "Dashboard" at bounding box center [123, 93] width 62 height 18
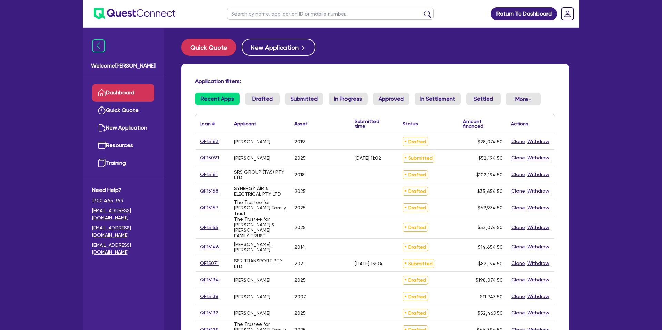
click at [243, 20] on ul at bounding box center [330, 13] width 221 height 27
click at [246, 15] on input "text" at bounding box center [330, 14] width 207 height 12
type input "[PERSON_NAME]"
click at [422, 10] on button "submit" at bounding box center [427, 15] width 11 height 10
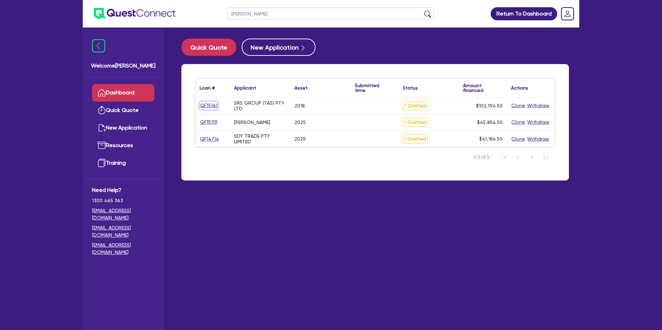
click at [210, 104] on link "QF15161" at bounding box center [209, 106] width 18 height 8
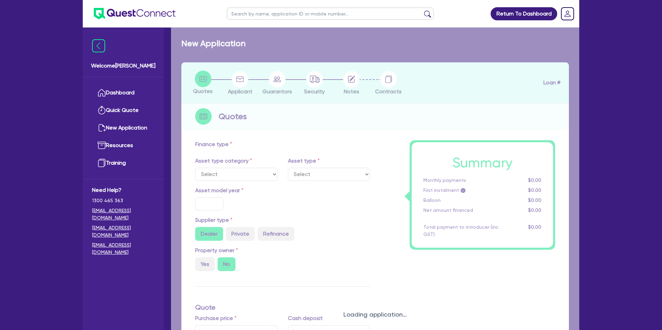
select select "CARS_AND_LIGHT_TRUCKS"
type input "2018"
radio input "true"
type input "100,000"
type input "9.99"
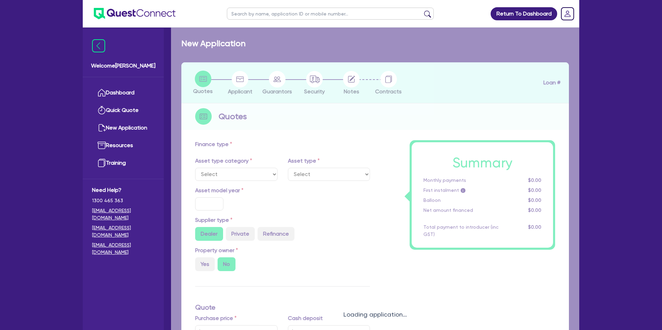
type input "1,400"
select select "PASSENGER_VEHICLES"
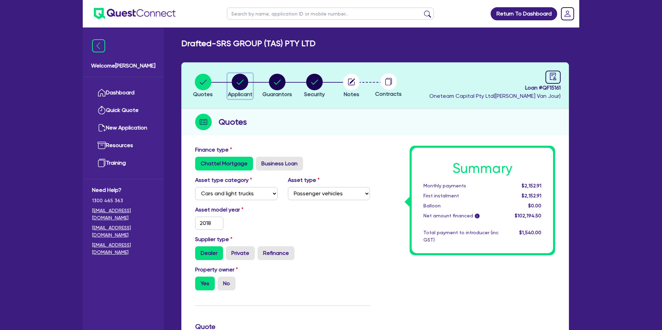
click at [233, 84] on circle "button" at bounding box center [240, 82] width 17 height 17
select select "COMPANY"
select select "BUILDING_CONSTRUCTION"
select select "TRADES_SERVICES_CONSUMERS"
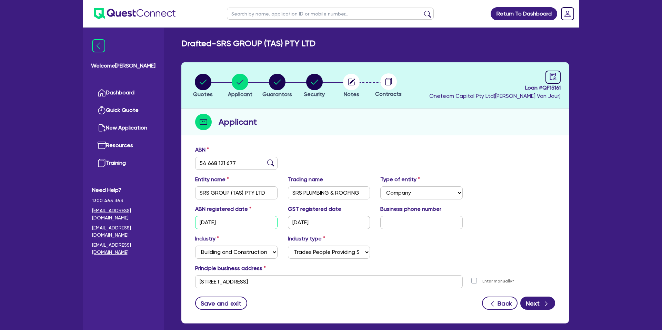
click at [208, 222] on input "[DATE]" at bounding box center [236, 222] width 82 height 13
click at [364, 163] on div "ABN 54 668 121 677" at bounding box center [375, 161] width 370 height 30
click at [283, 81] on circle "button" at bounding box center [277, 82] width 17 height 17
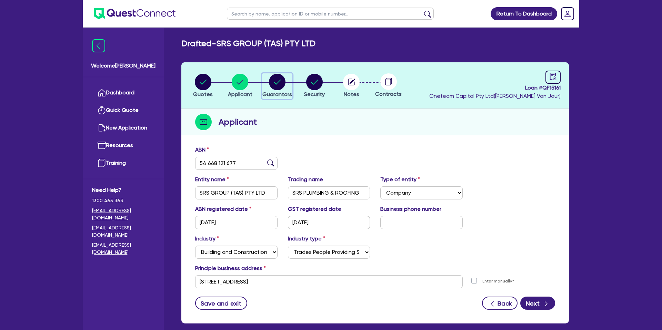
select select "MR"
select select "MARRIED"
select select "PROPERTY"
select select "CASH"
select select "MORTGAGE"
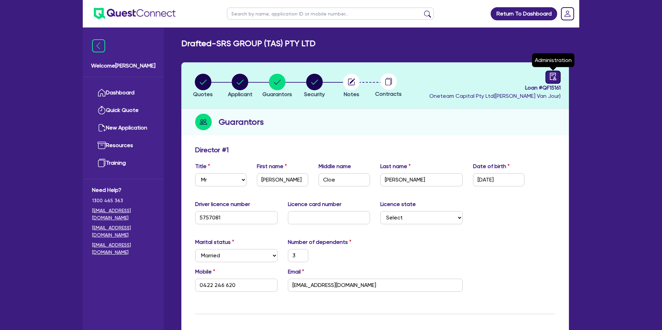
click at [553, 81] on link at bounding box center [552, 77] width 15 height 13
select select "DRAFTED_NEW"
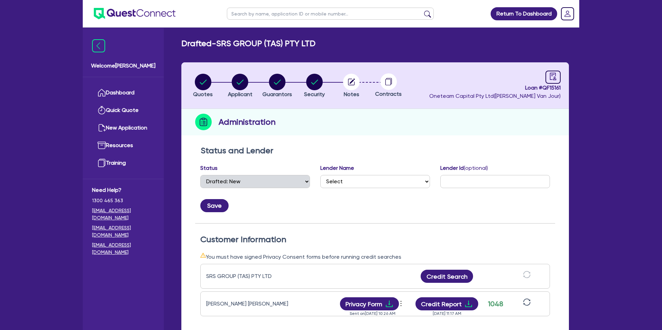
click at [561, 78] on header "Quotes Applicant [GEOGRAPHIC_DATA] Security Notes Contracts Loan # QF15161 Onet…" at bounding box center [374, 85] width 387 height 47
click at [555, 74] on icon "audit" at bounding box center [553, 77] width 8 height 8
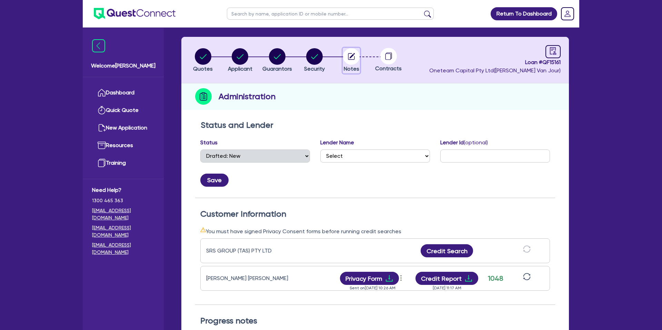
click at [350, 55] on circle "button" at bounding box center [351, 56] width 17 height 17
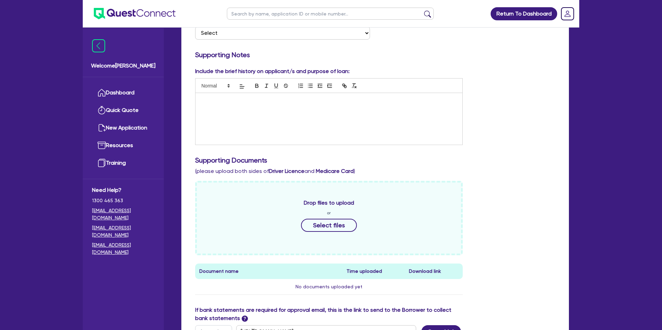
scroll to position [153, 0]
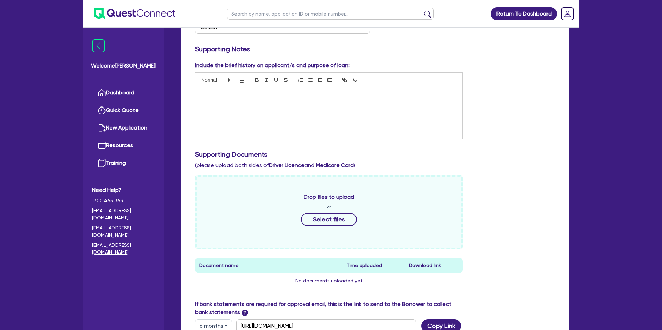
click at [216, 93] on p at bounding box center [329, 94] width 256 height 6
click at [236, 95] on p "Plenti- New: 6.99 2018 8.49" at bounding box center [329, 94] width 256 height 6
click at [214, 96] on p "Plenti- New: 6.99 2018 8.49" at bounding box center [329, 94] width 256 height 6
click at [223, 101] on p "New: 6.99 2018 8.49" at bounding box center [329, 101] width 256 height 6
click at [215, 95] on p "Plenti-" at bounding box center [329, 94] width 256 height 6
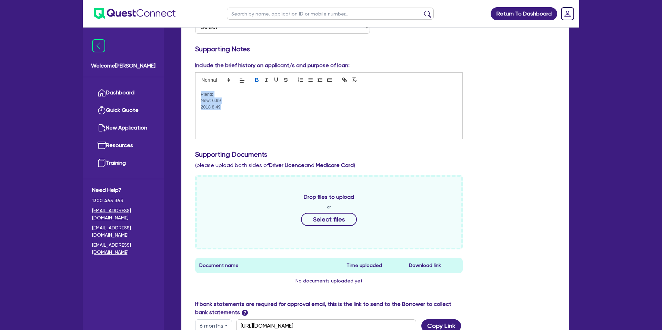
drag, startPoint x: 202, startPoint y: 93, endPoint x: 255, endPoint y: 83, distance: 54.4
click at [228, 112] on div "Plenti: New: 6.99 2018 8.49" at bounding box center [328, 113] width 267 height 52
drag, startPoint x: 256, startPoint y: 78, endPoint x: 261, endPoint y: 101, distance: 22.9
click at [256, 78] on icon "button" at bounding box center [256, 79] width 2 height 2
click at [264, 111] on div "Plenti: New: 6.99 2018 8.49" at bounding box center [328, 113] width 267 height 52
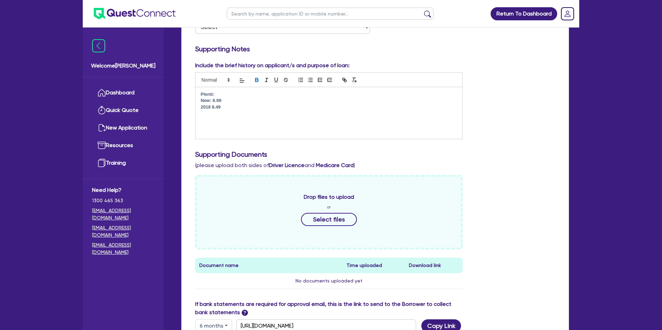
click at [507, 58] on div "Funding Options Who will be funding this deal? Select I want Quest to fund 100%…" at bounding box center [375, 202] width 360 height 419
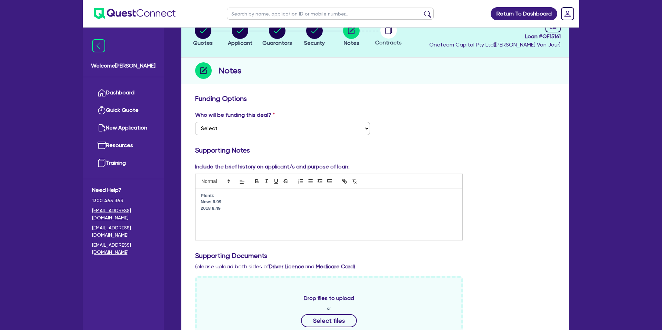
scroll to position [0, 0]
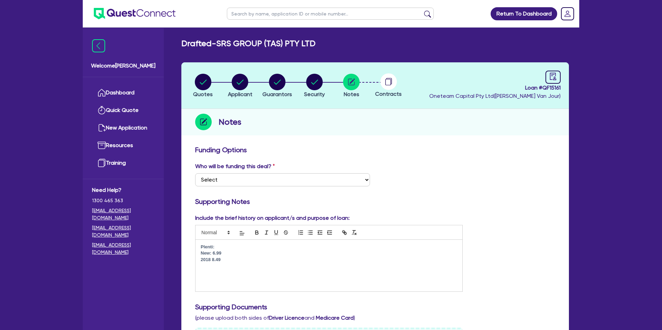
click at [410, 138] on div "Quotes Applicant [GEOGRAPHIC_DATA] Security Notes Contracts Loan # QF15161 Onet…" at bounding box center [374, 320] width 387 height 516
click at [285, 14] on input "text" at bounding box center [330, 14] width 207 height 12
type input "ssr"
click button "submit" at bounding box center [427, 15] width 11 height 10
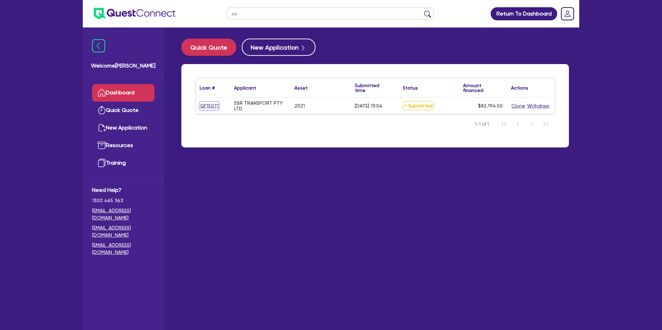
click at [204, 103] on link "QF15071" at bounding box center [209, 106] width 19 height 8
select select "CARS_AND_LIGHT_TRUCKS"
select select "PASSENGER_VEHICLES"
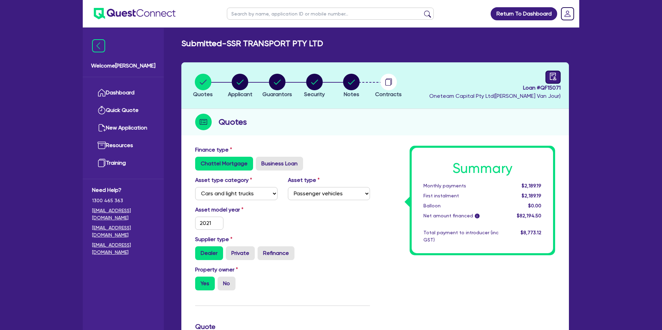
click at [553, 74] on icon "audit" at bounding box center [553, 77] width 8 height 8
select select "SUBMITTED_NEW"
select select "Angle Finance"
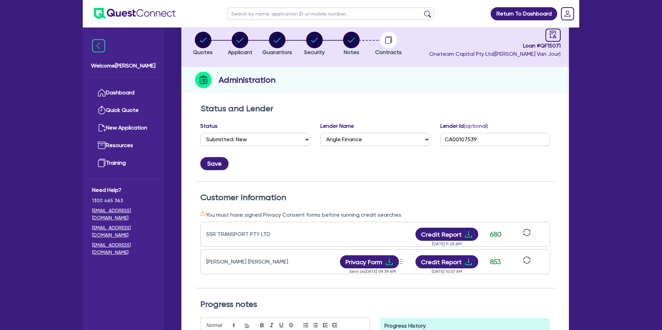
scroll to position [49, 0]
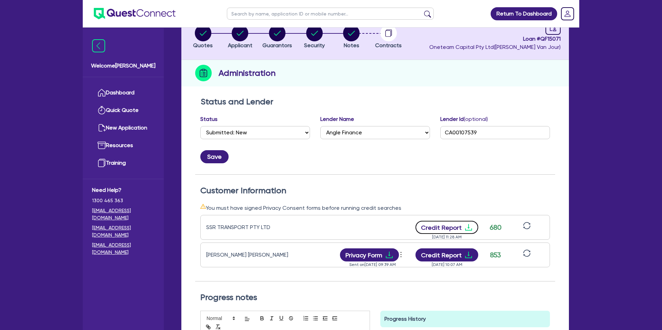
click at [465, 227] on icon "download" at bounding box center [468, 227] width 8 height 8
